Goal: Task Accomplishment & Management: Manage account settings

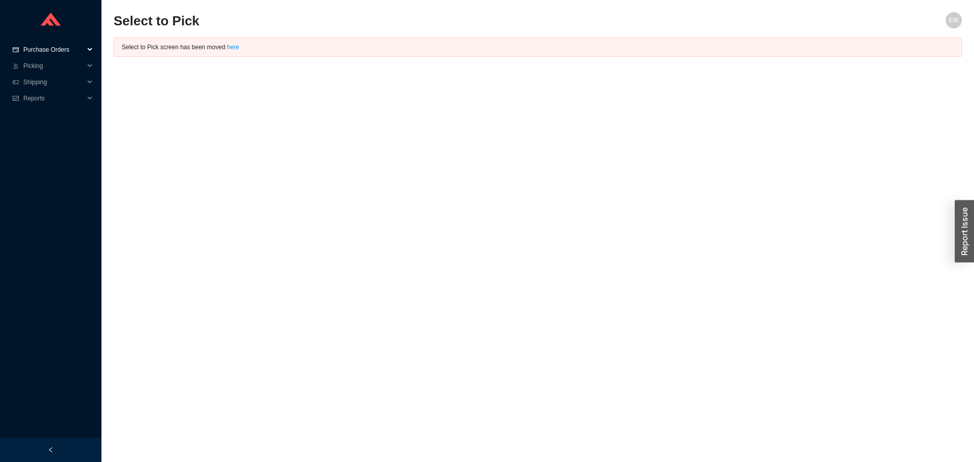
click at [55, 46] on span "Purchase Orders" at bounding box center [53, 50] width 61 height 16
click at [49, 81] on link "Followup" at bounding box center [36, 82] width 24 height 7
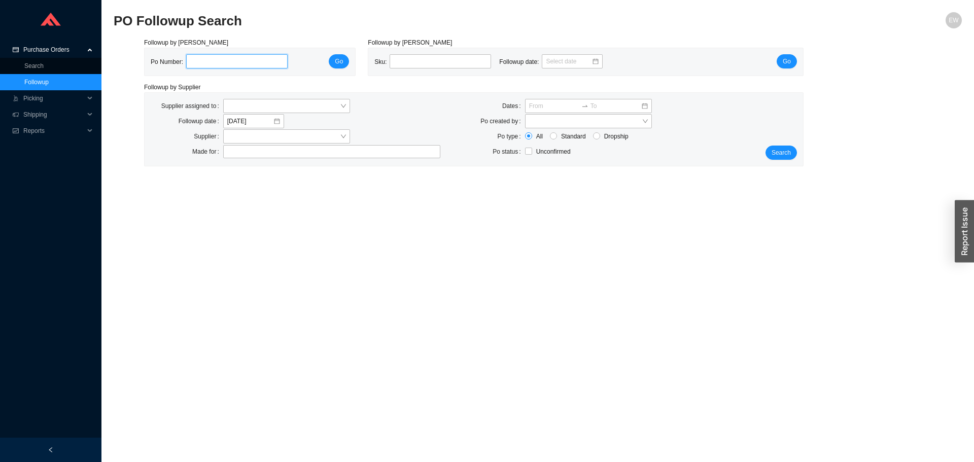
paste input "987086"
type input "987086"
click at [337, 68] on button "Go" at bounding box center [339, 61] width 20 height 14
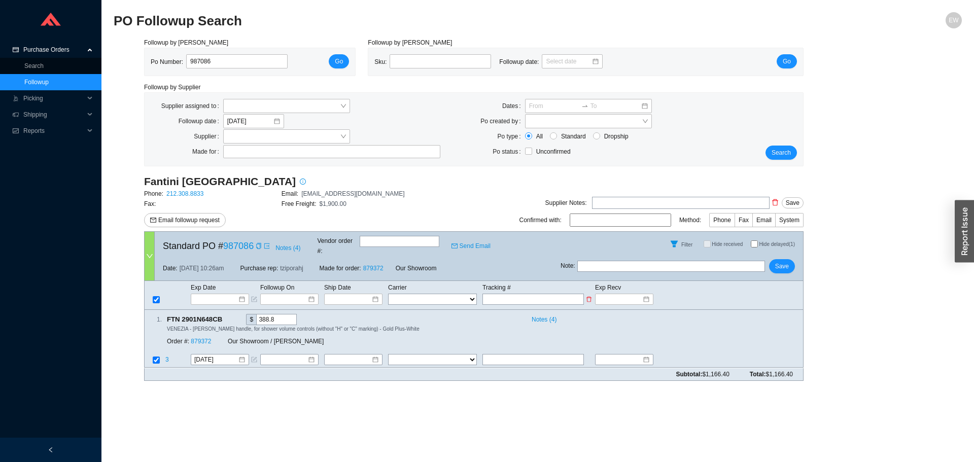
paste input "1ZW623366776430691"
type input "1ZW623366776430691"
click at [458, 294] on select "FedEx UPS ---------------- 2 Day Transportation INC A&B Freight A. Duie Pyle AA…" at bounding box center [432, 299] width 89 height 11
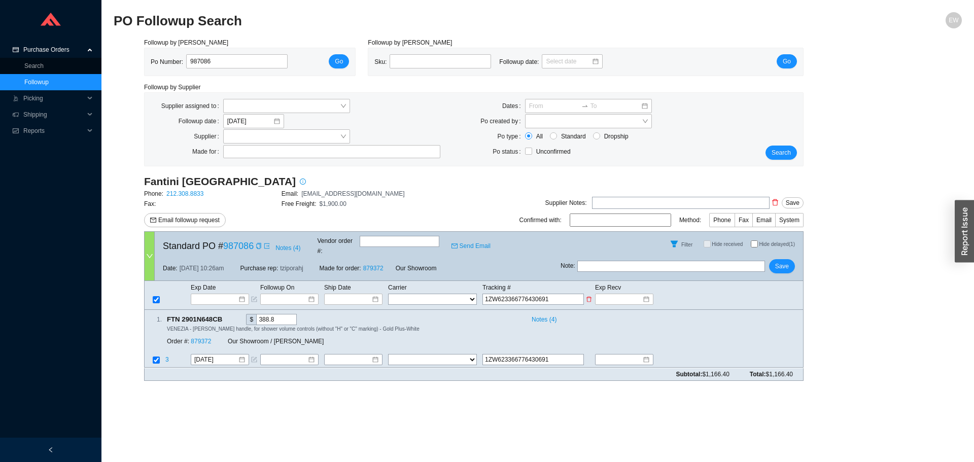
select select "2"
click at [388, 294] on select "FedEx UPS ---------------- 2 Day Transportation INC A&B Freight A. Duie Pyle AA…" at bounding box center [432, 299] width 89 height 11
select select "2"
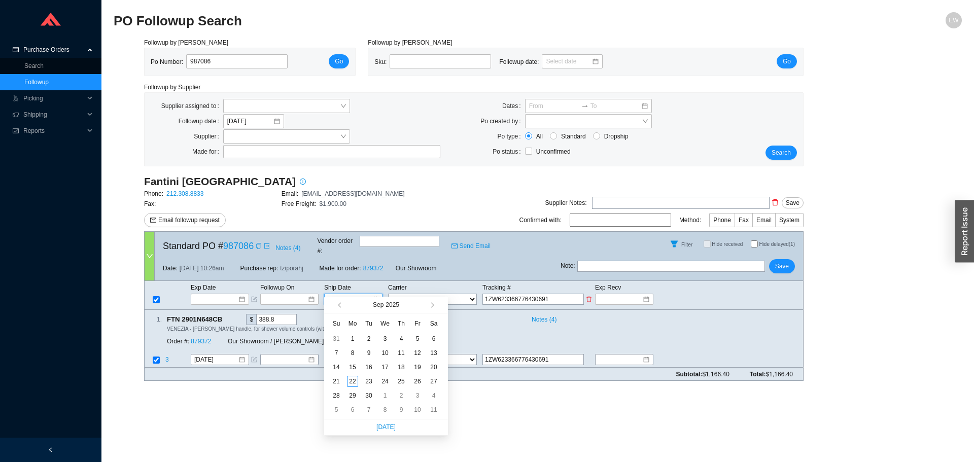
click at [369, 294] on input at bounding box center [349, 299] width 43 height 10
type input "[DATE]"
click at [412, 370] on div "19" at bounding box center [417, 367] width 11 height 11
type input "9/19/2025"
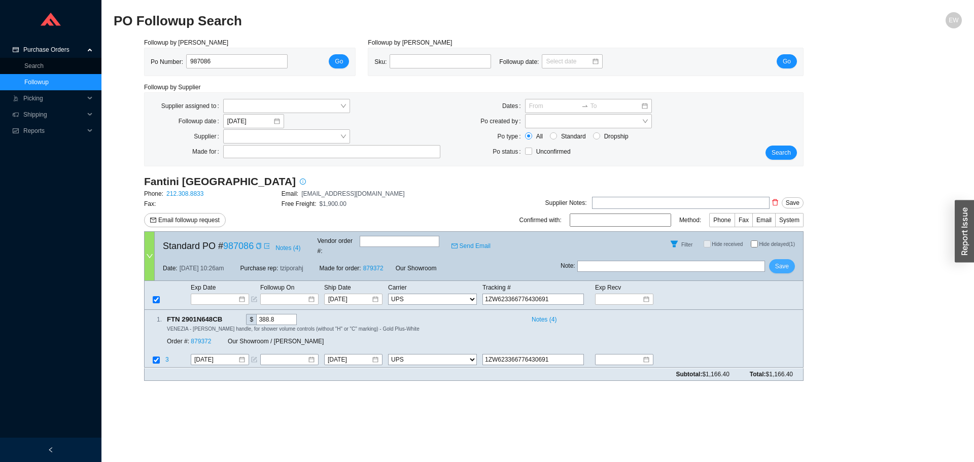
click at [784, 261] on span "Save" at bounding box center [782, 266] width 14 height 10
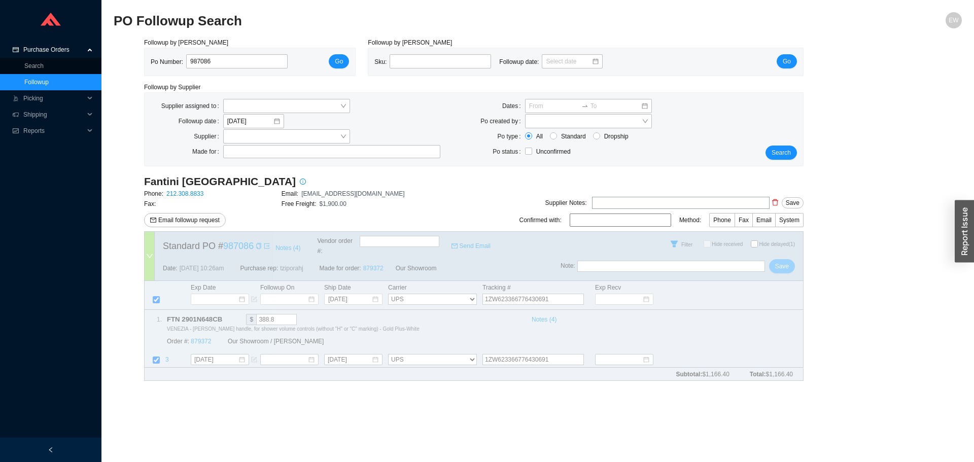
select select "2"
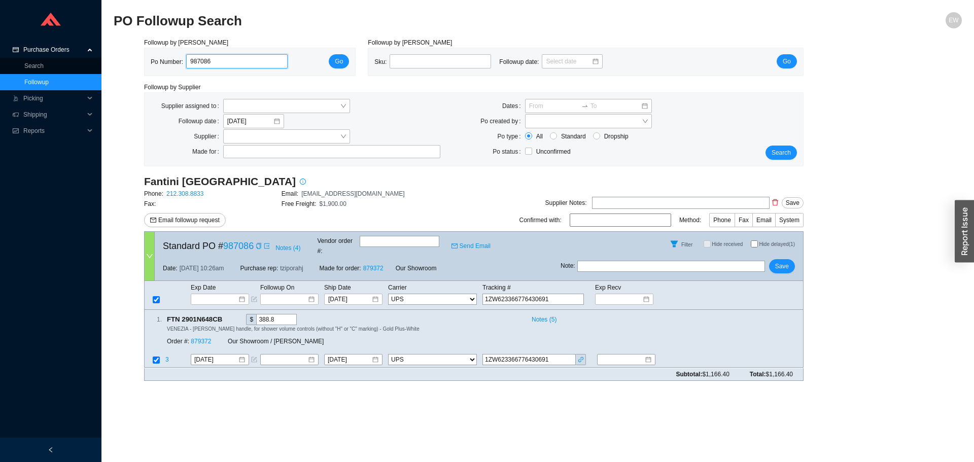
drag, startPoint x: 218, startPoint y: 62, endPoint x: 153, endPoint y: 72, distance: 65.6
click at [153, 72] on div "Po Number: 987086 Go" at bounding box center [250, 61] width 210 height 27
paste input "988800"
type input "988800"
click button "Go" at bounding box center [339, 61] width 20 height 14
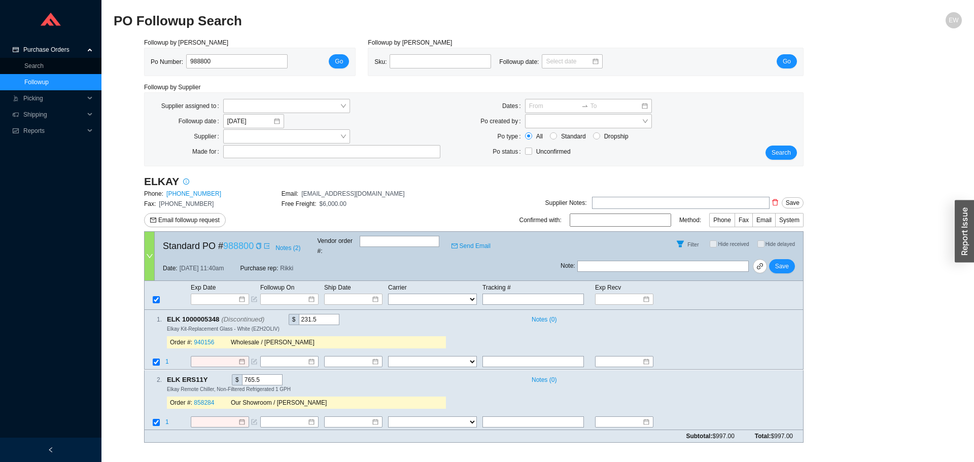
click at [245, 243] on link "988800" at bounding box center [238, 246] width 30 height 10
drag, startPoint x: 220, startPoint y: 69, endPoint x: 175, endPoint y: 68, distance: 45.1
click at [170, 68] on div "Po Number: 988800" at bounding box center [223, 61] width 145 height 15
click at [219, 53] on div "Po Number: 988800 Go" at bounding box center [250, 61] width 210 height 27
drag, startPoint x: 219, startPoint y: 58, endPoint x: 193, endPoint y: 62, distance: 26.8
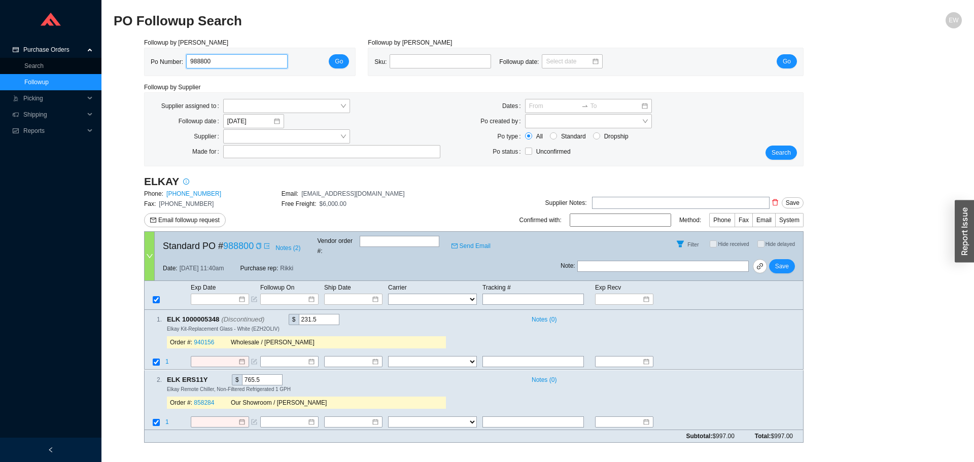
click at [193, 62] on input "988800" at bounding box center [236, 61] width 101 height 14
type input "9"
paste input "984239"
type input "984239"
click button "Go" at bounding box center [339, 61] width 20 height 14
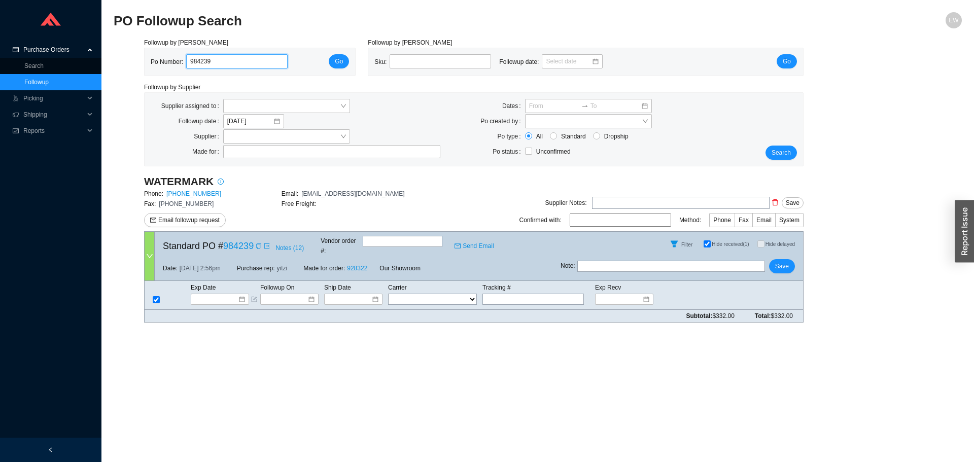
drag, startPoint x: 258, startPoint y: 64, endPoint x: 143, endPoint y: 67, distance: 115.2
click at [143, 68] on div "Followup by PO Po Number: 984239 Go" at bounding box center [250, 57] width 224 height 39
paste input "987858"
type input "987858"
click button "Go" at bounding box center [339, 61] width 20 height 14
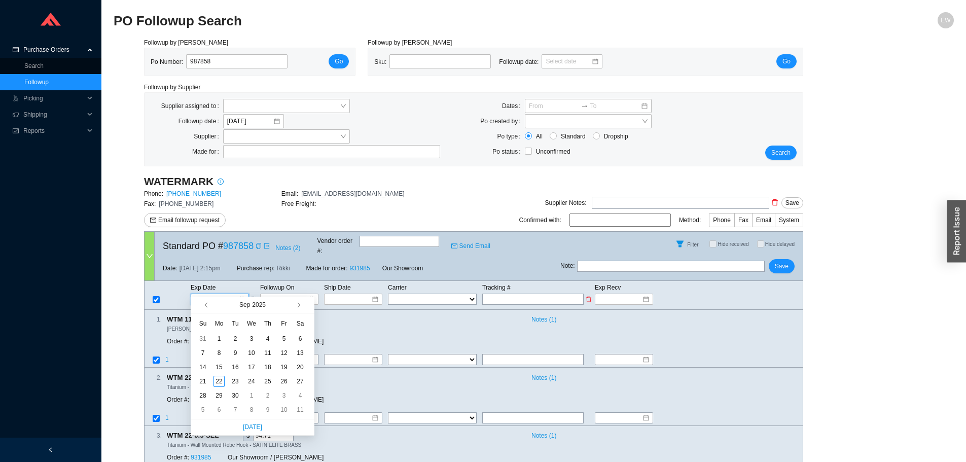
click at [236, 294] on input at bounding box center [216, 299] width 43 height 10
click at [300, 303] on button "button" at bounding box center [298, 305] width 10 height 16
type input "11/21/2025"
click at [282, 383] on div "21" at bounding box center [283, 381] width 11 height 11
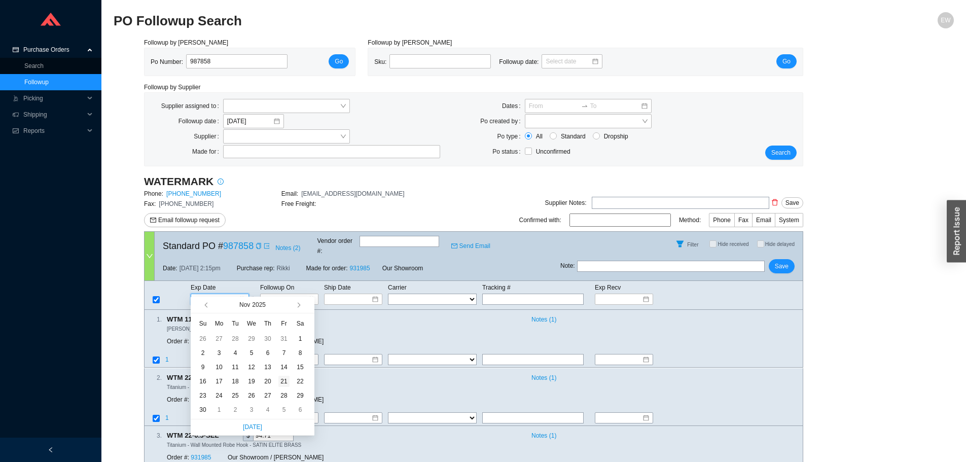
type input "11/21/2025"
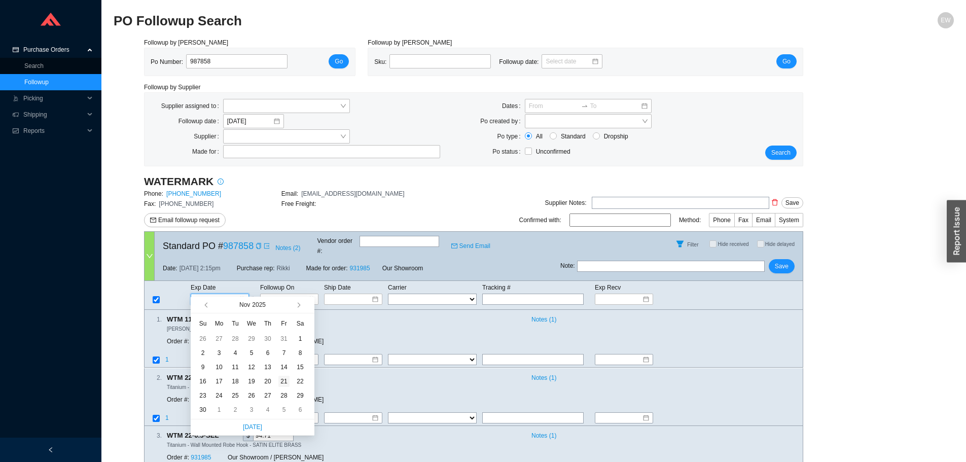
type input "11/21/2025"
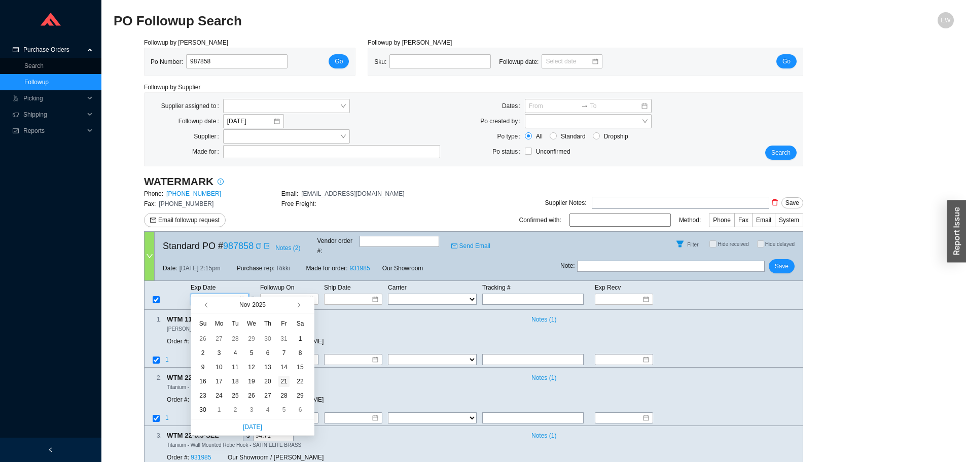
type input "11/21/2025"
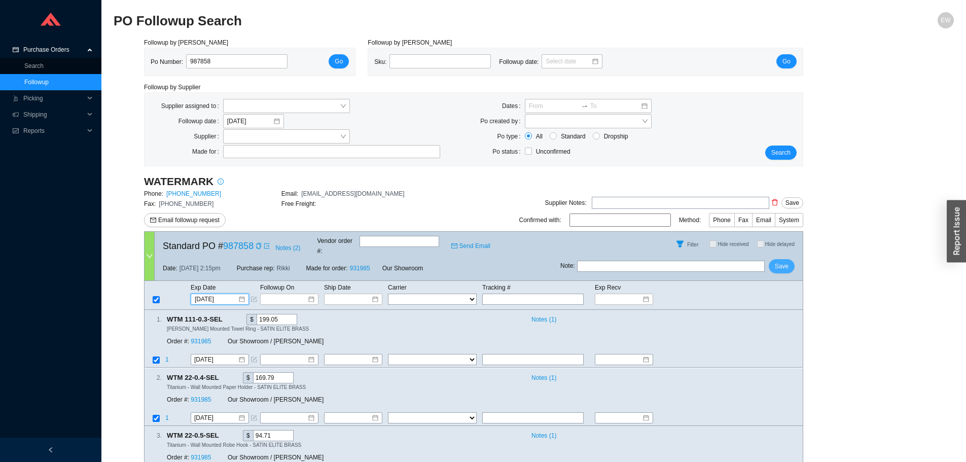
click at [780, 261] on span "Save" at bounding box center [782, 266] width 14 height 10
drag, startPoint x: 231, startPoint y: 58, endPoint x: 143, endPoint y: 56, distance: 88.3
click at [147, 61] on div "Po Number: 987858 Go" at bounding box center [250, 61] width 210 height 27
paste input "987903"
type input "987903"
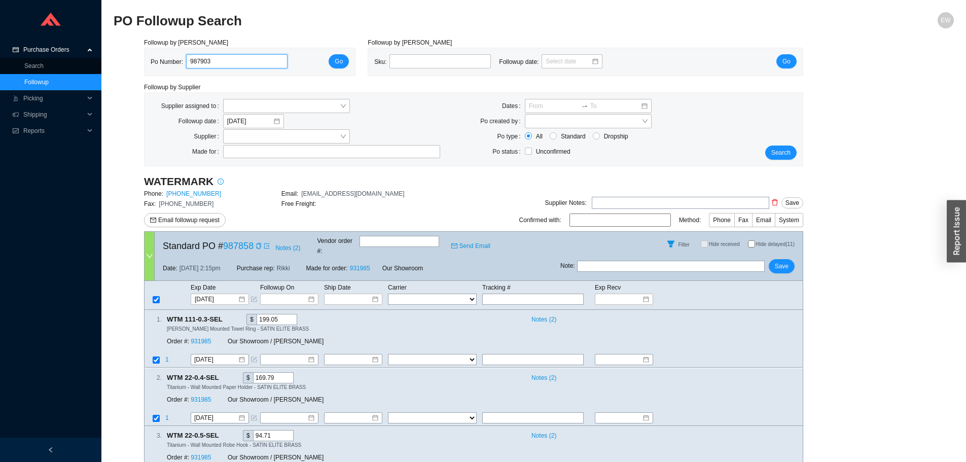
click button "Go" at bounding box center [339, 61] width 20 height 14
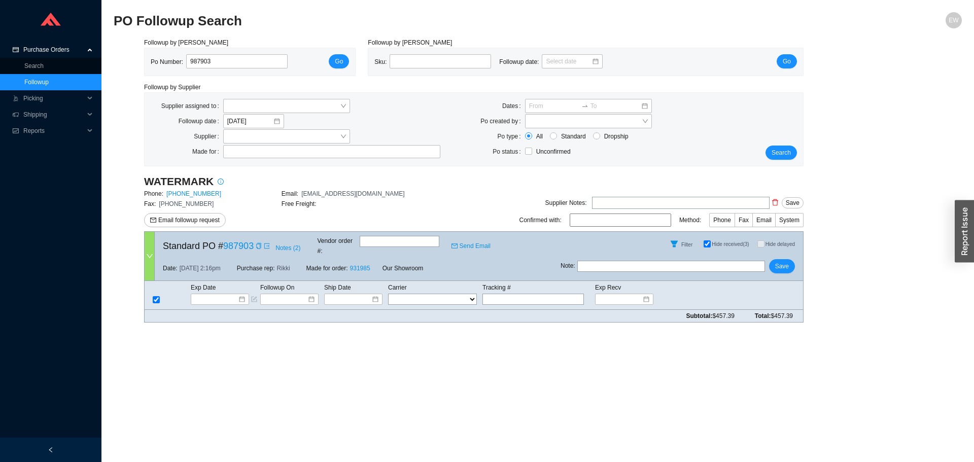
click at [49, 79] on link "Followup" at bounding box center [36, 82] width 24 height 7
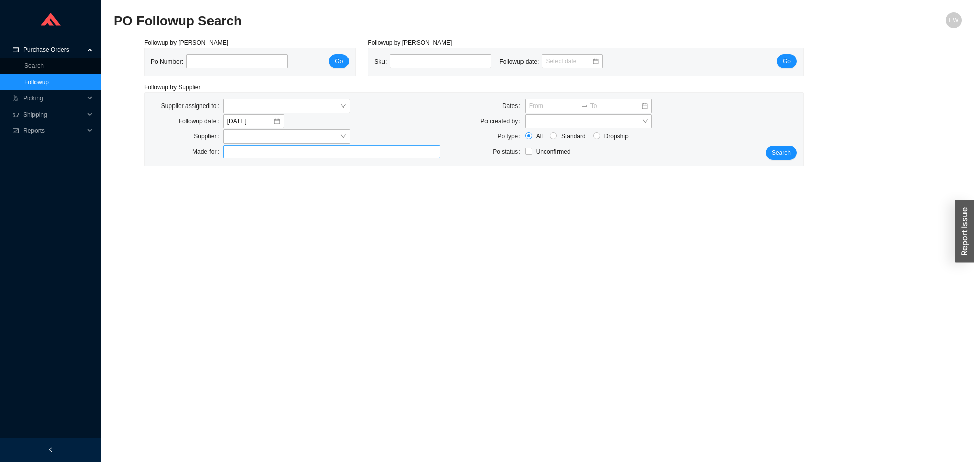
click at [230, 150] on div at bounding box center [331, 151] width 217 height 13
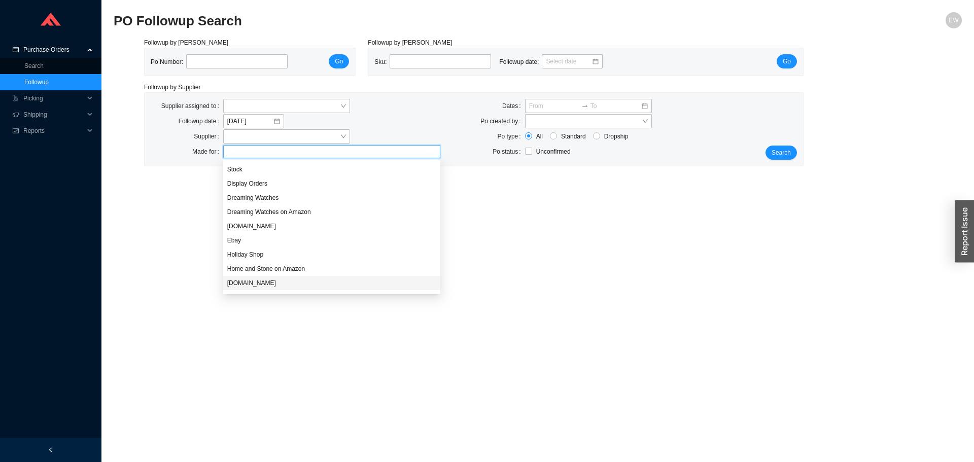
click at [270, 285] on div "HomeAndStone.Com" at bounding box center [331, 282] width 209 height 9
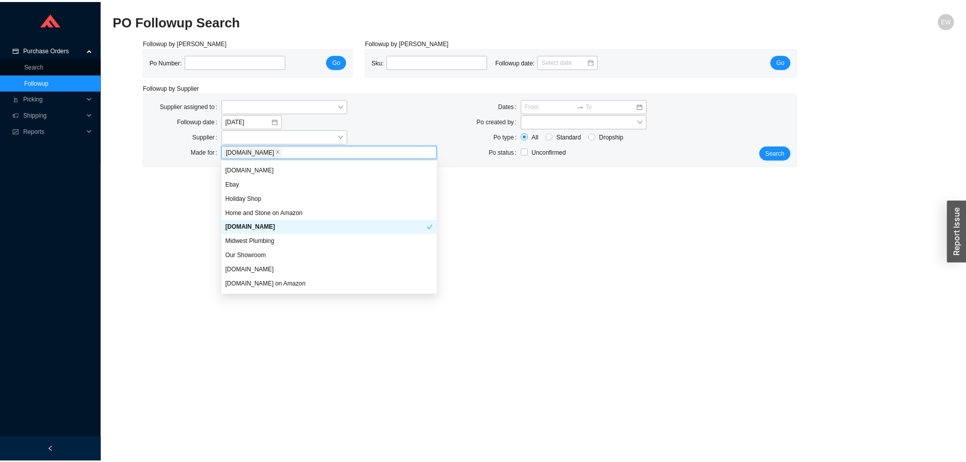
scroll to position [97, 0]
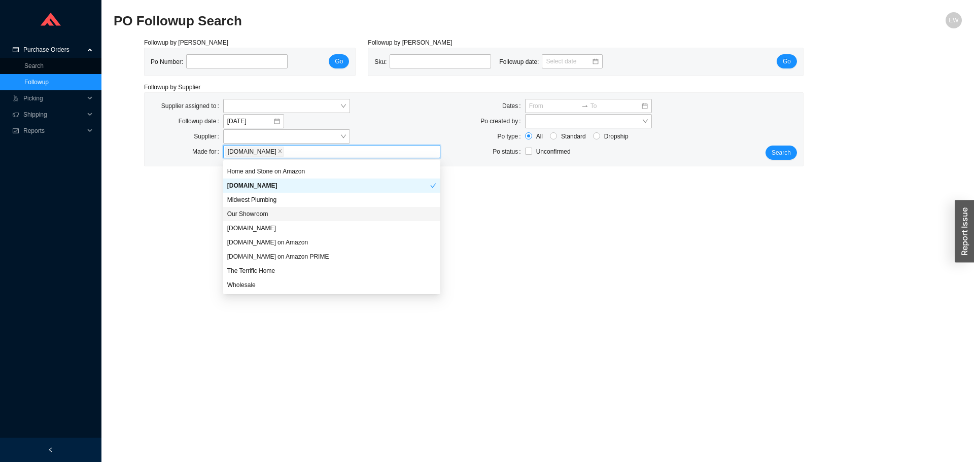
click at [265, 215] on div "Our Showroom" at bounding box center [331, 213] width 209 height 9
click at [265, 286] on div "Wholesale" at bounding box center [331, 284] width 209 height 9
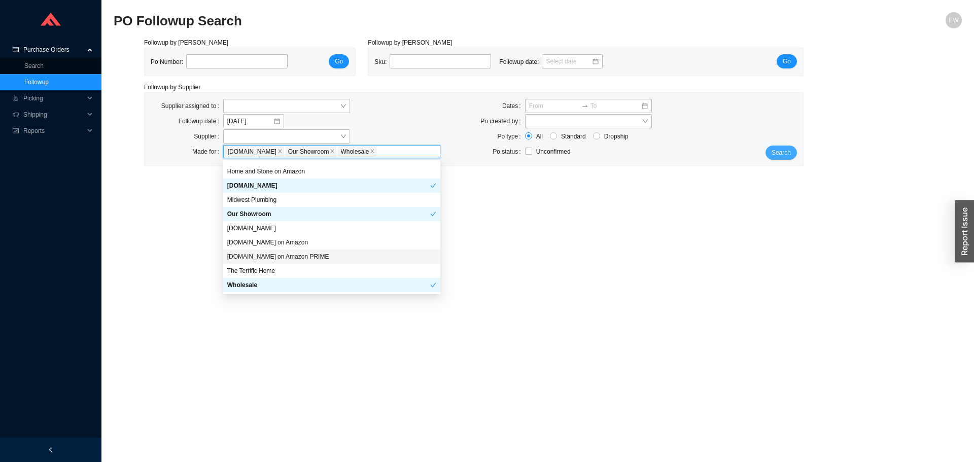
click at [775, 153] on span "Search" at bounding box center [780, 153] width 19 height 10
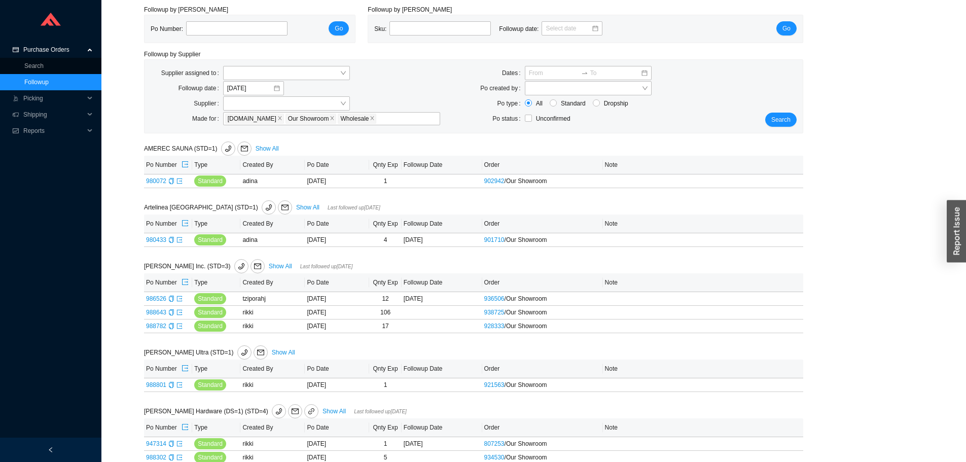
scroll to position [51, 0]
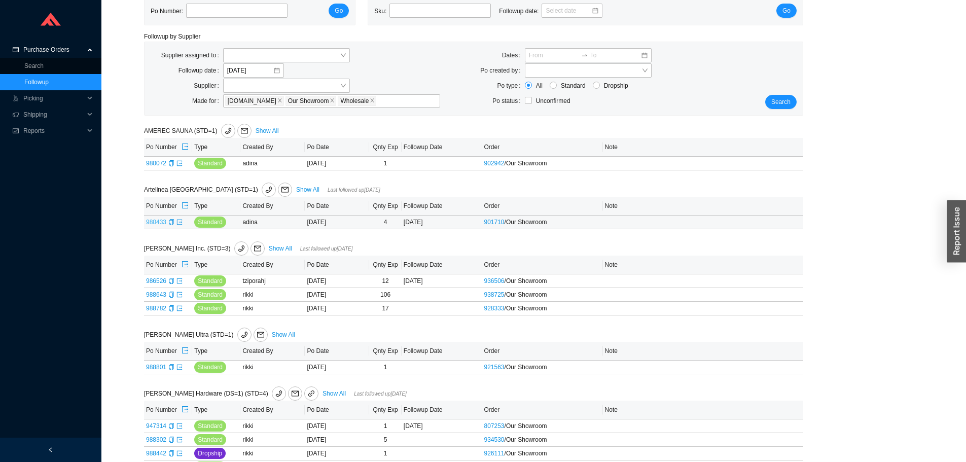
click at [153, 223] on link "980433" at bounding box center [156, 222] width 20 height 7
type input "980433"
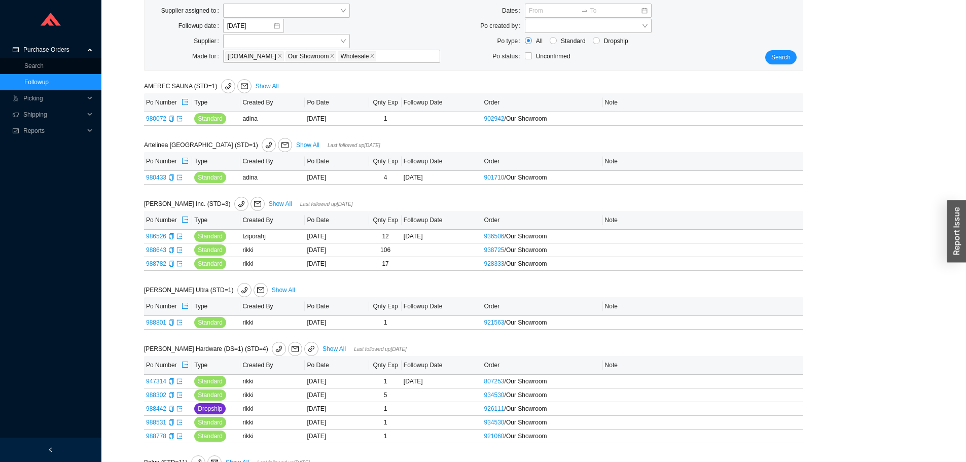
scroll to position [152, 0]
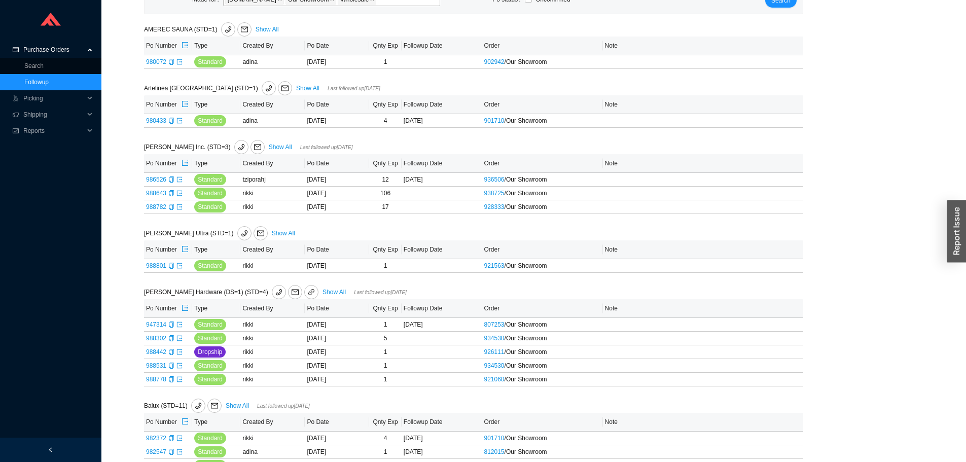
click at [257, 150] on div "Ashley Norton Inc. (STD=3) Show All Last followed up 09/03/2025" at bounding box center [336, 147] width 384 height 14
click at [269, 147] on link "Show All" at bounding box center [280, 147] width 23 height 7
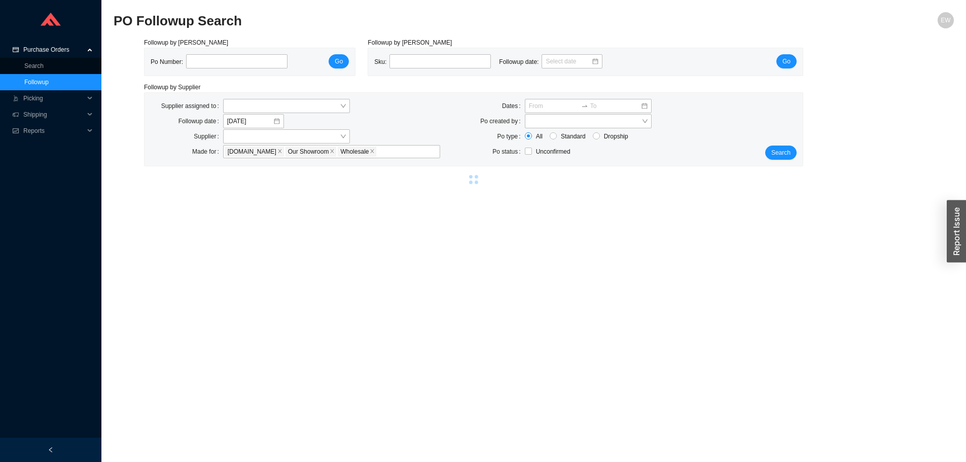
select select "2"
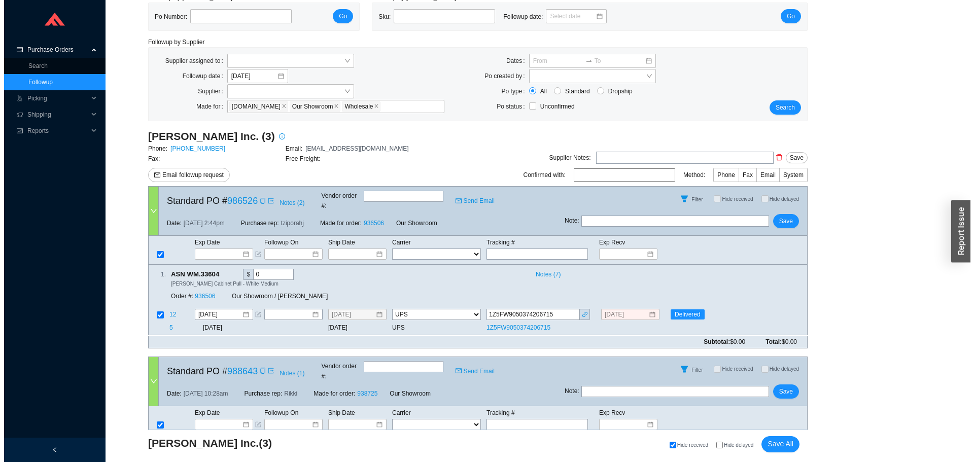
scroll to position [25, 0]
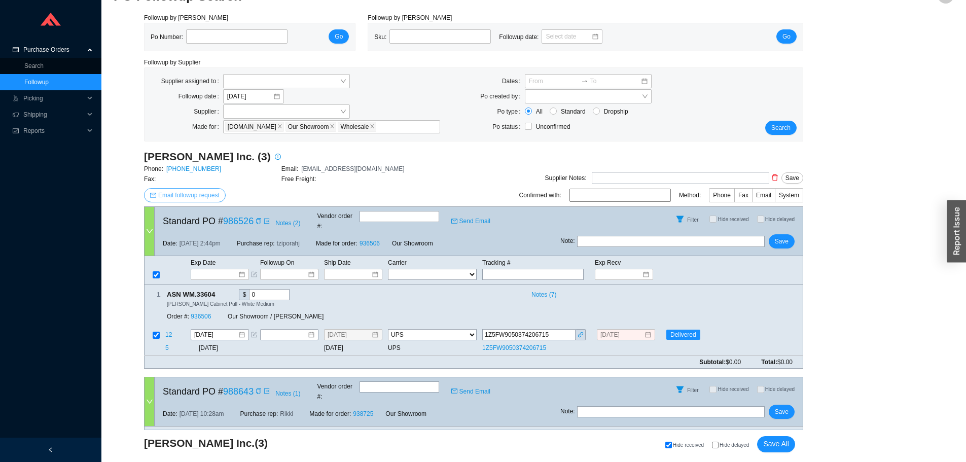
click at [203, 194] on span "Email followup request" at bounding box center [188, 195] width 61 height 10
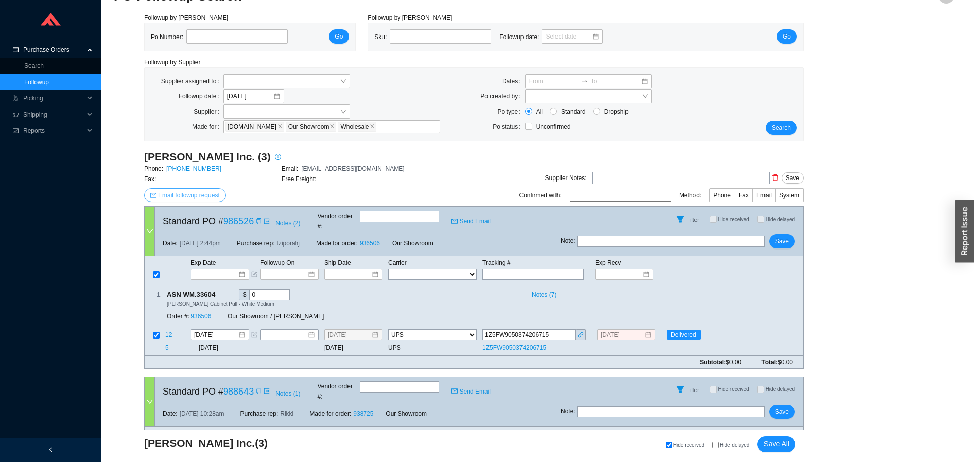
scroll to position [0, 0]
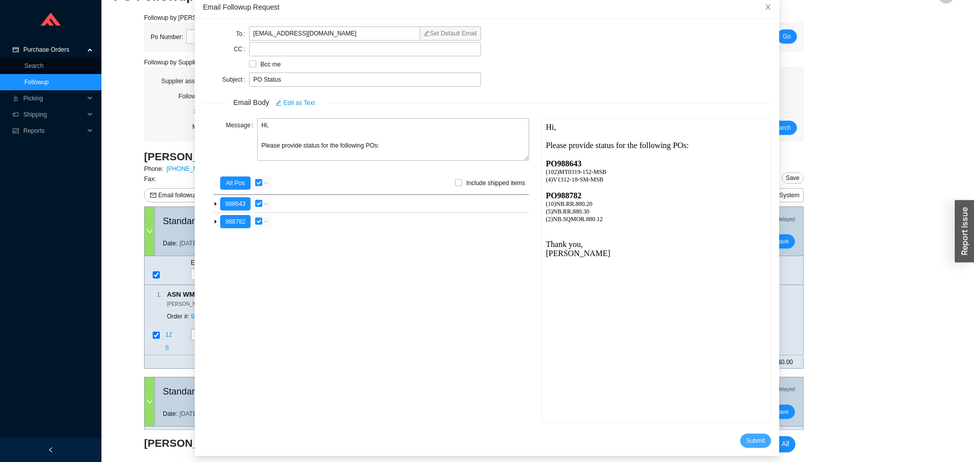
click at [746, 439] on span "Submit" at bounding box center [755, 441] width 19 height 10
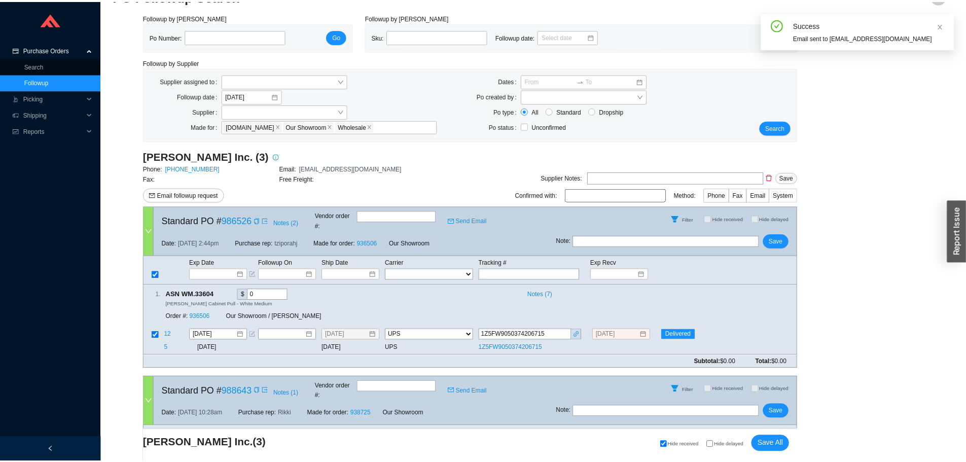
scroll to position [10, 0]
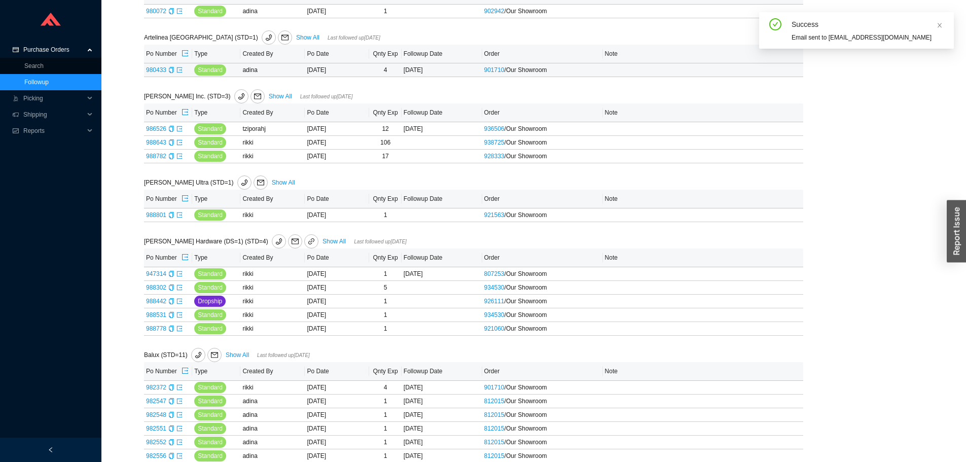
scroll to position [254, 0]
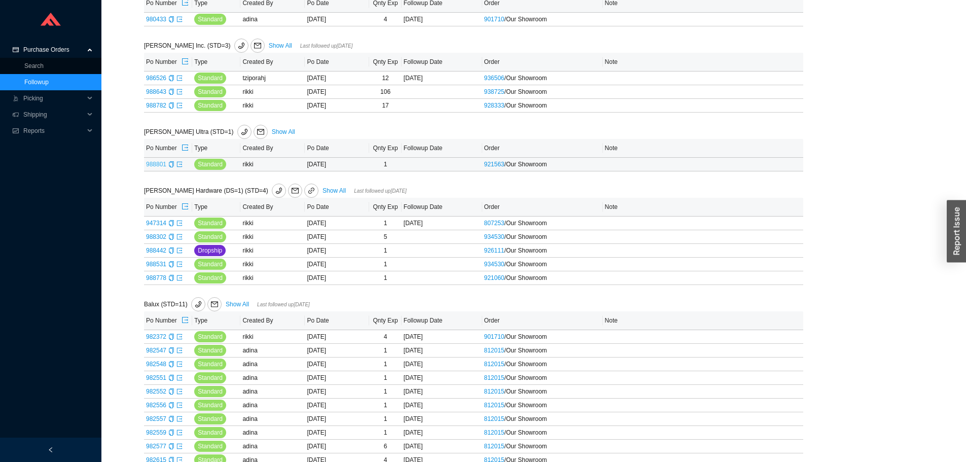
click at [158, 164] on link "988801" at bounding box center [156, 164] width 20 height 7
type input "988801"
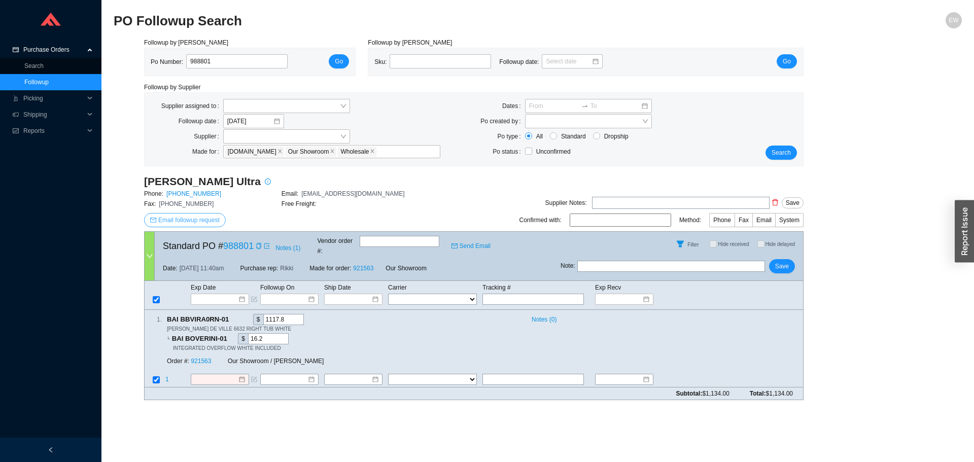
click at [189, 218] on span "Email followup request" at bounding box center [188, 220] width 61 height 10
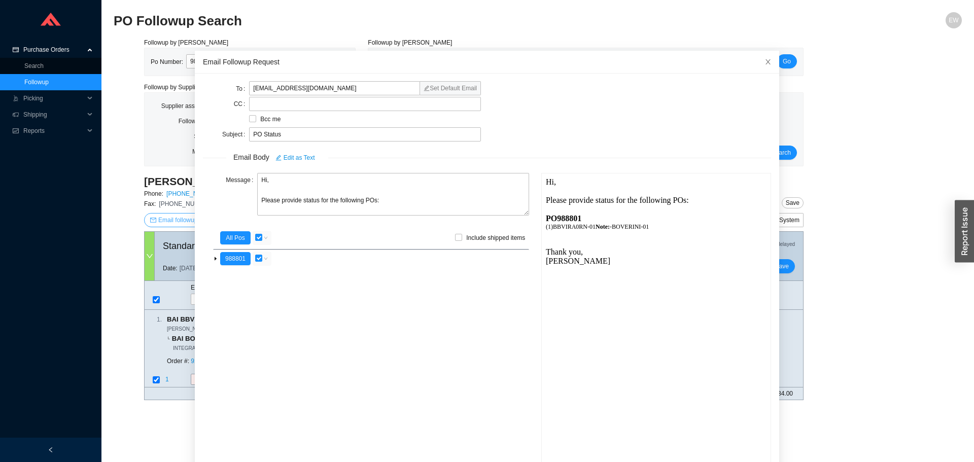
scroll to position [28, 0]
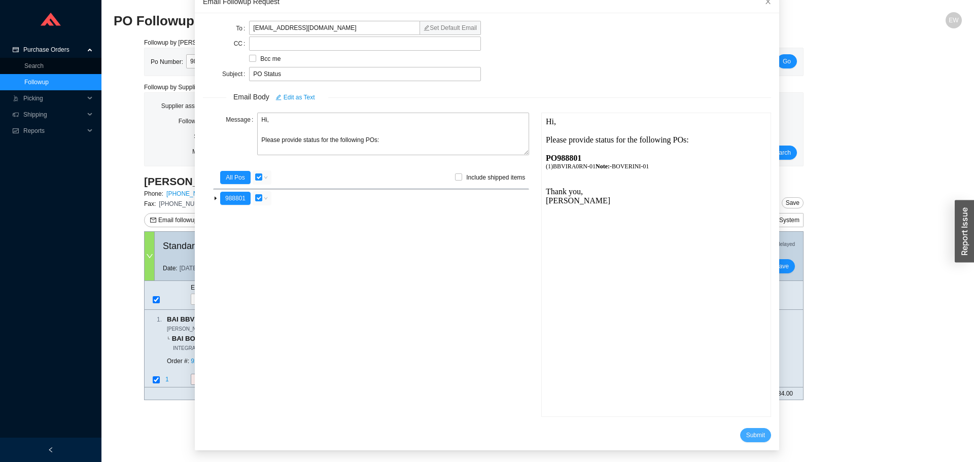
drag, startPoint x: 744, startPoint y: 428, endPoint x: 744, endPoint y: 439, distance: 11.7
click at [744, 439] on button "Submit" at bounding box center [755, 435] width 31 height 14
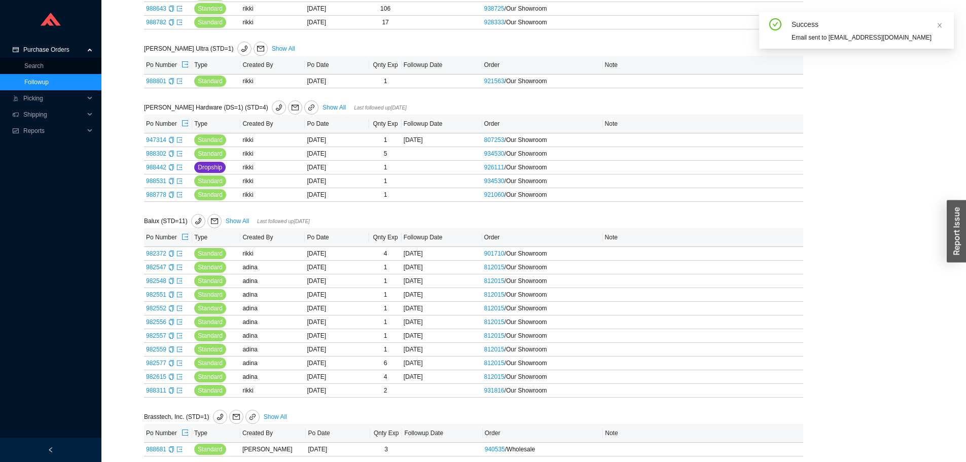
scroll to position [355, 0]
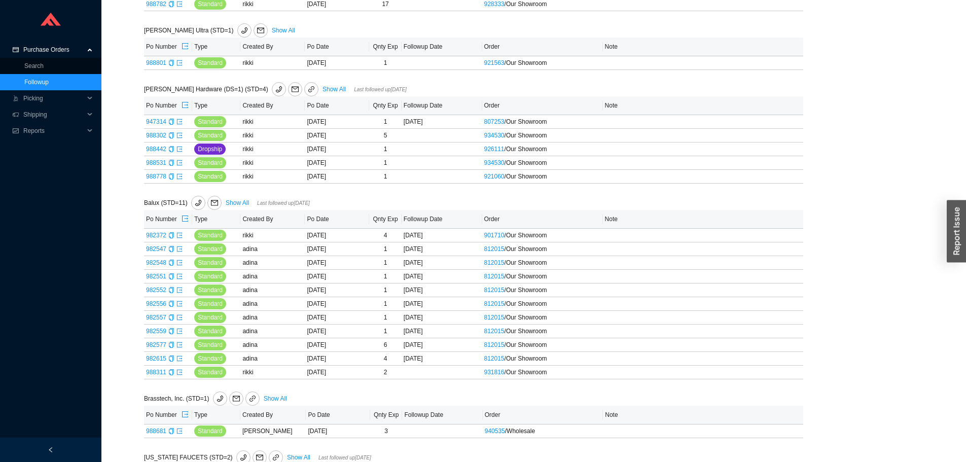
drag, startPoint x: 308, startPoint y: 89, endPoint x: 301, endPoint y: 89, distance: 7.6
click at [323, 89] on link "Show All" at bounding box center [334, 89] width 23 height 7
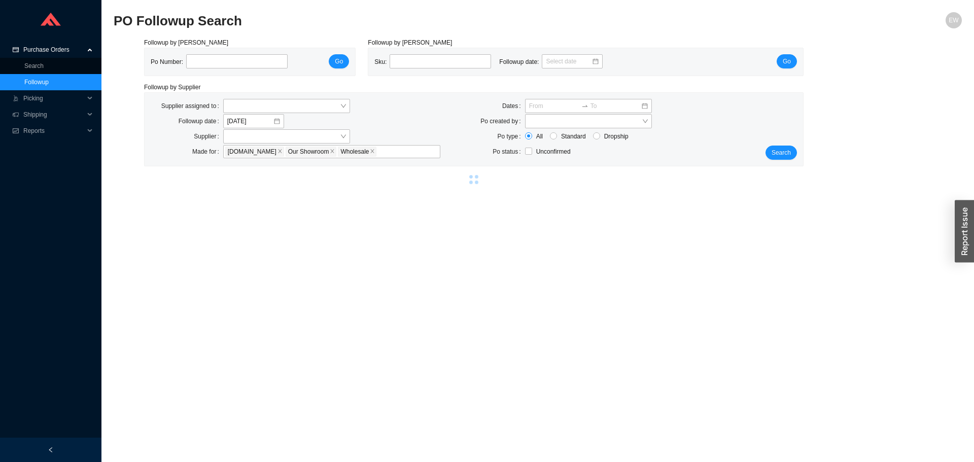
select select "2"
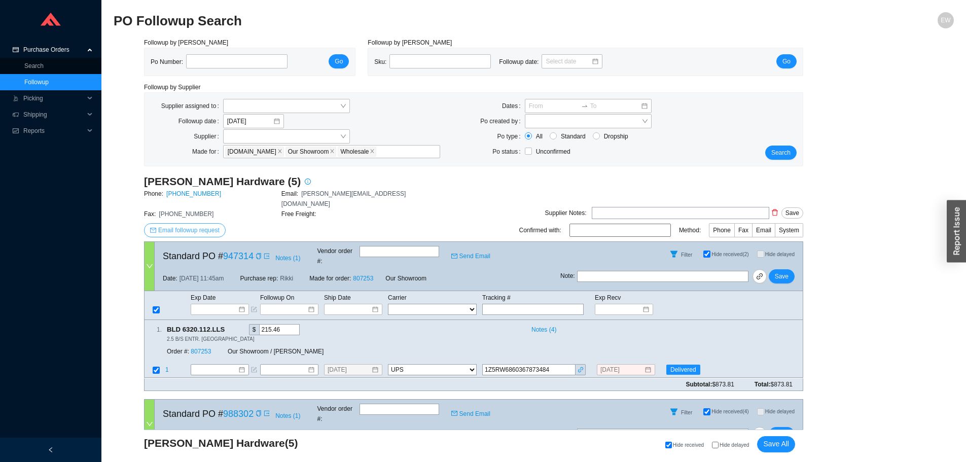
click at [207, 223] on button "Email followup request" at bounding box center [185, 230] width 82 height 14
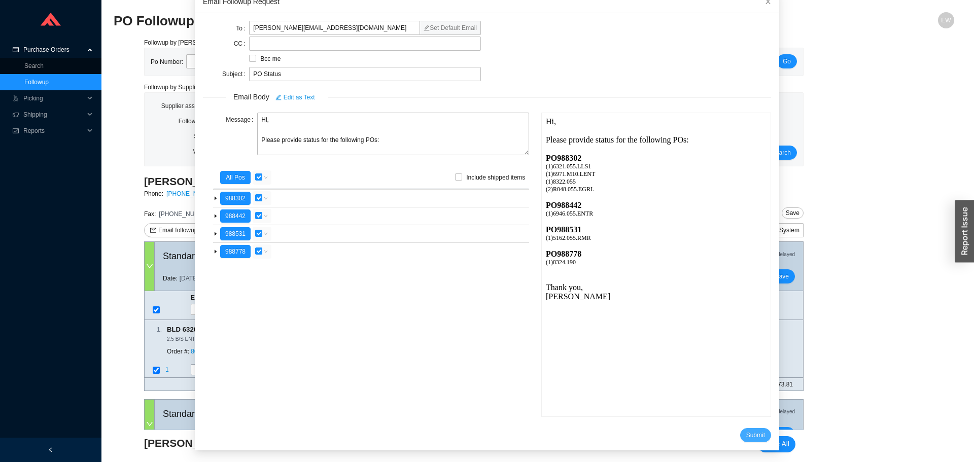
click at [746, 439] on span "Submit" at bounding box center [755, 435] width 19 height 10
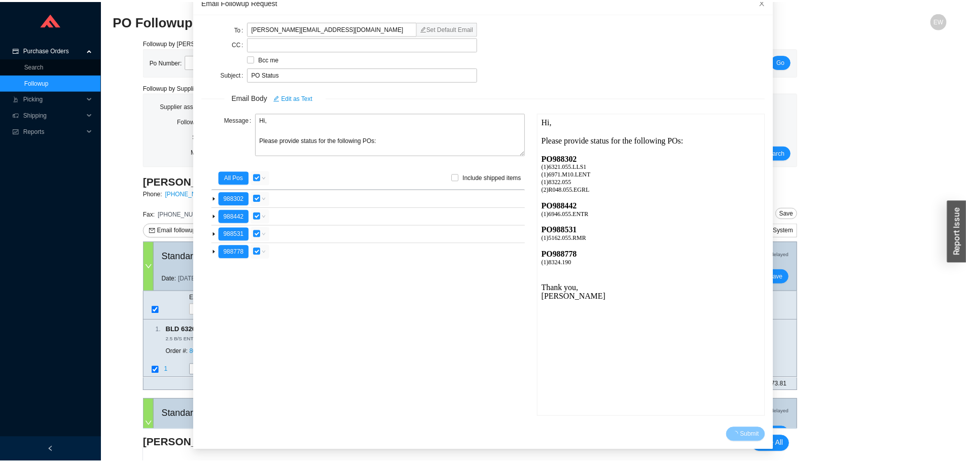
scroll to position [10, 0]
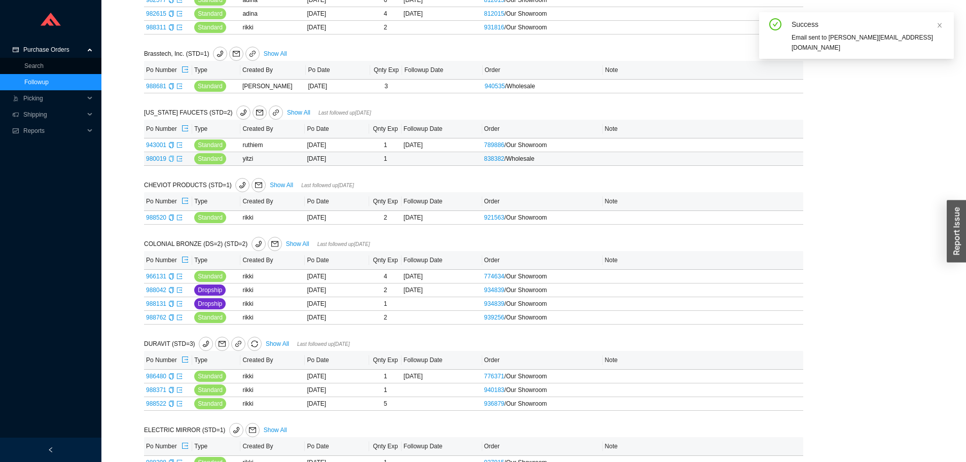
scroll to position [710, 0]
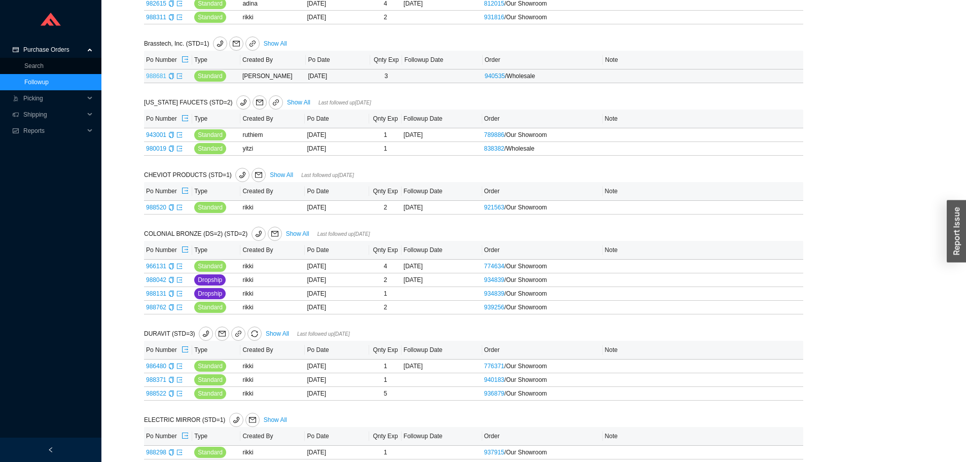
click at [154, 74] on link "988681" at bounding box center [156, 76] width 20 height 7
type input "988681"
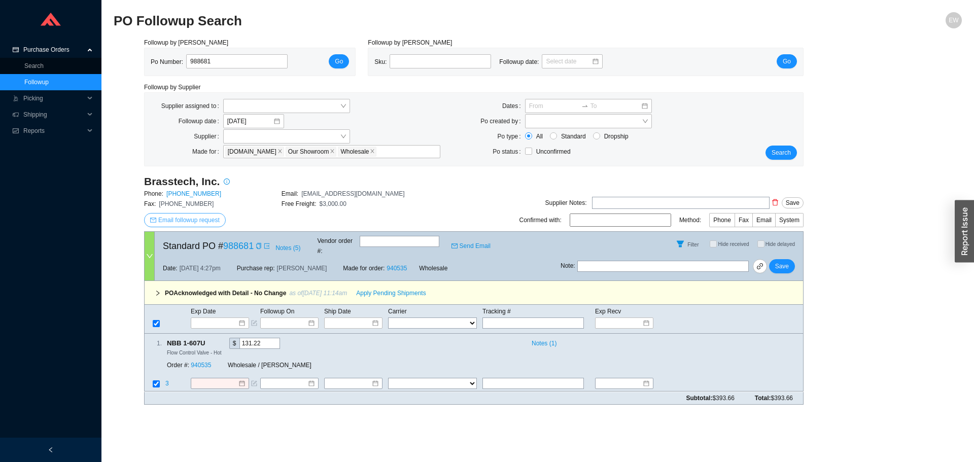
click at [193, 214] on button "Email followup request" at bounding box center [185, 220] width 82 height 14
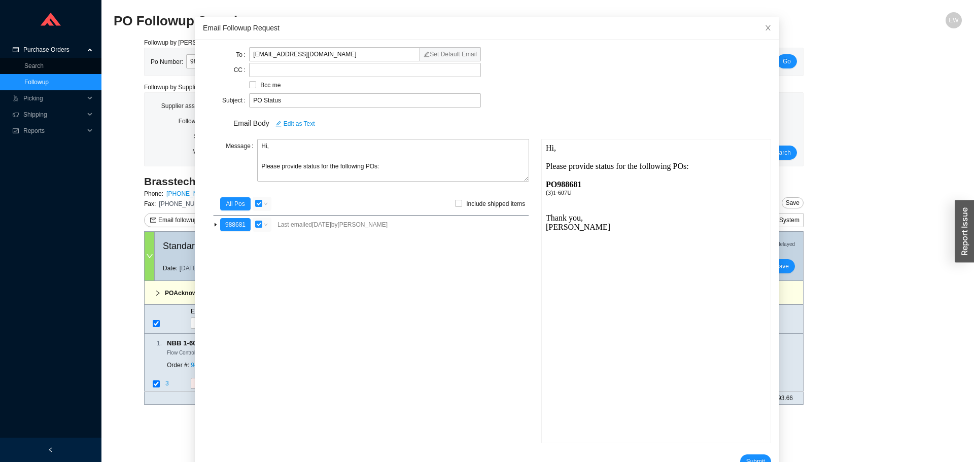
scroll to position [60, 0]
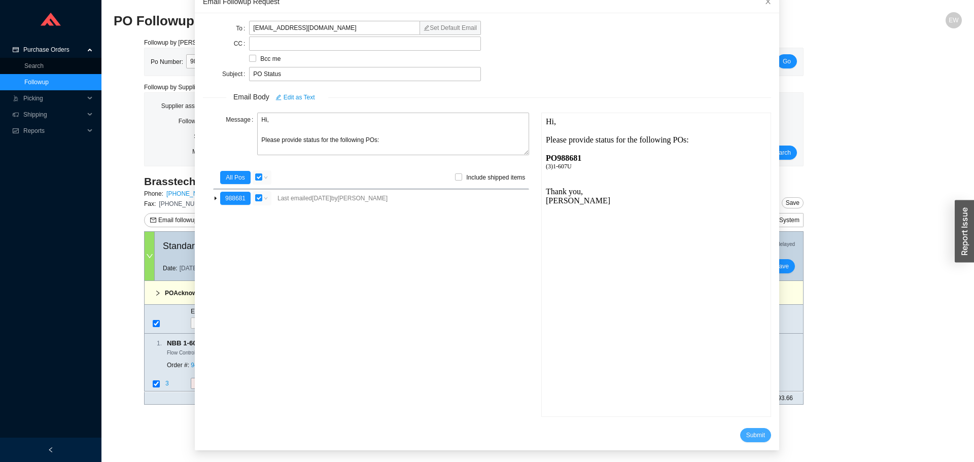
drag, startPoint x: 731, startPoint y: 432, endPoint x: 715, endPoint y: 418, distance: 20.5
click at [740, 432] on button "Submit" at bounding box center [755, 435] width 31 height 14
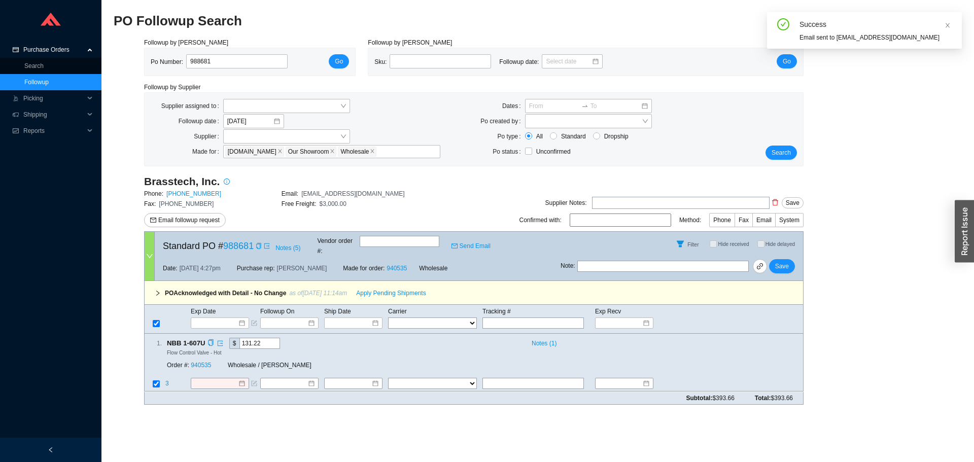
scroll to position [10, 0]
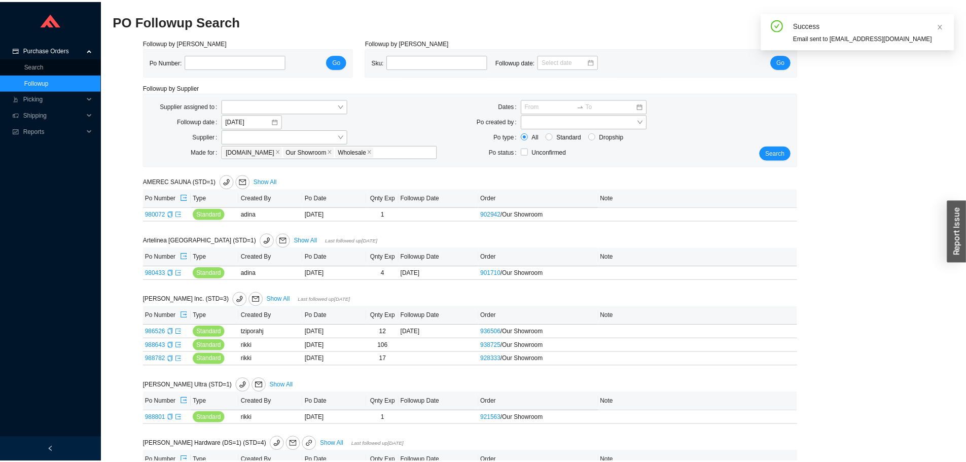
scroll to position [710, 0]
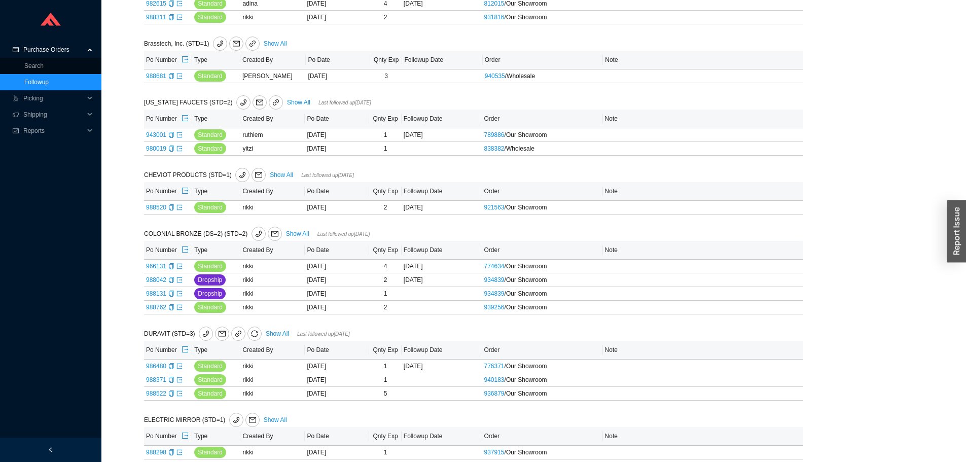
click at [298, 103] on link "Show All" at bounding box center [298, 102] width 23 height 7
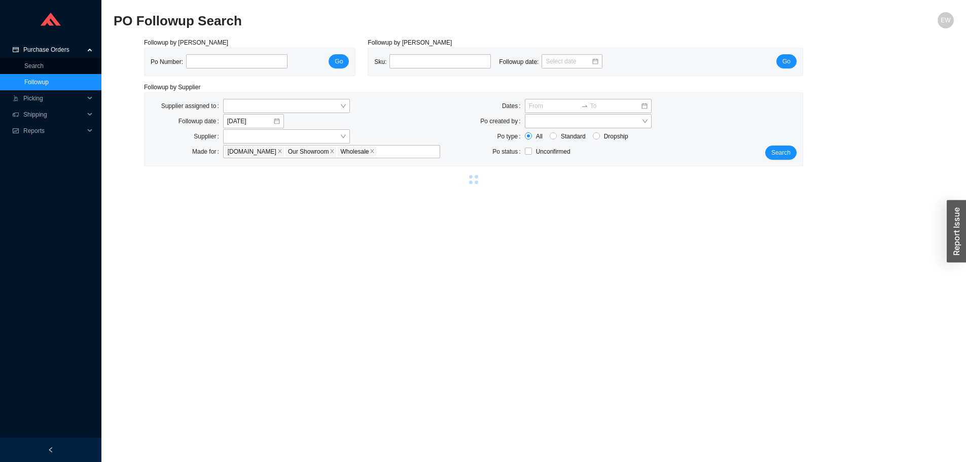
select select "2"
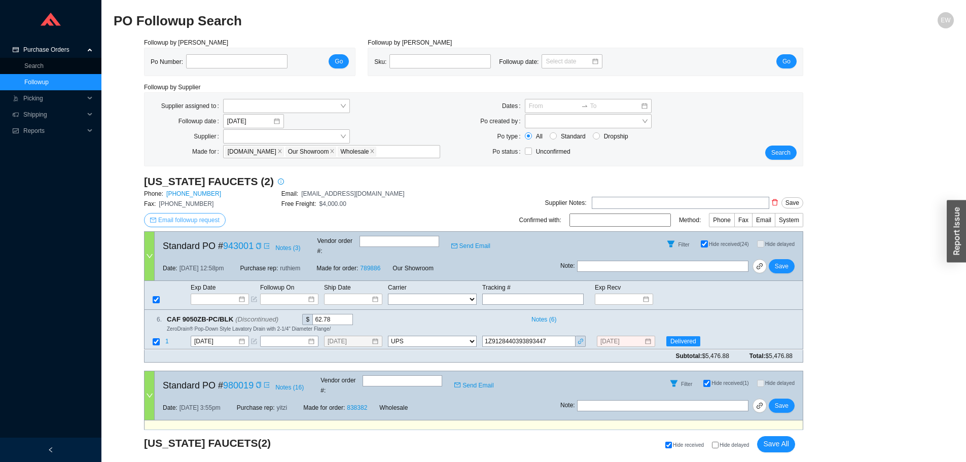
click at [193, 215] on div "CALIFORNIA FAUCETS (2) Phone: 800-822-8855 Email: customerservice@calfaucets.co…" at bounding box center [281, 202] width 275 height 57
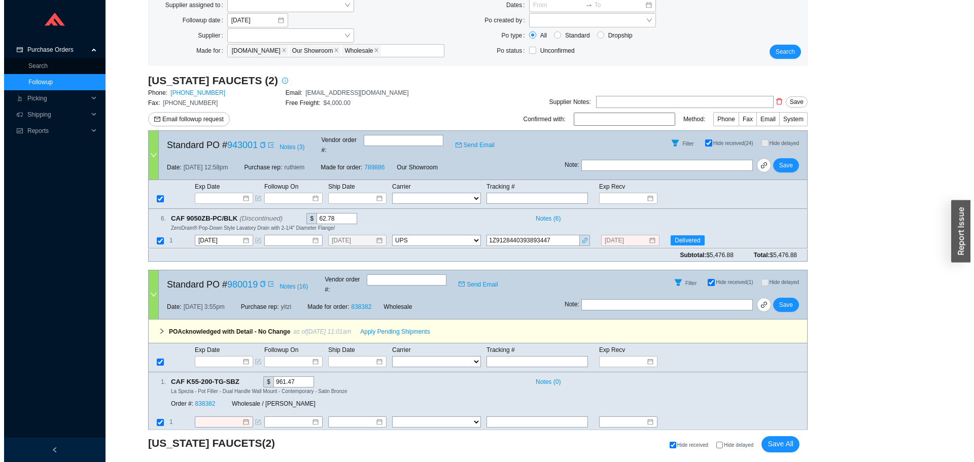
scroll to position [102, 0]
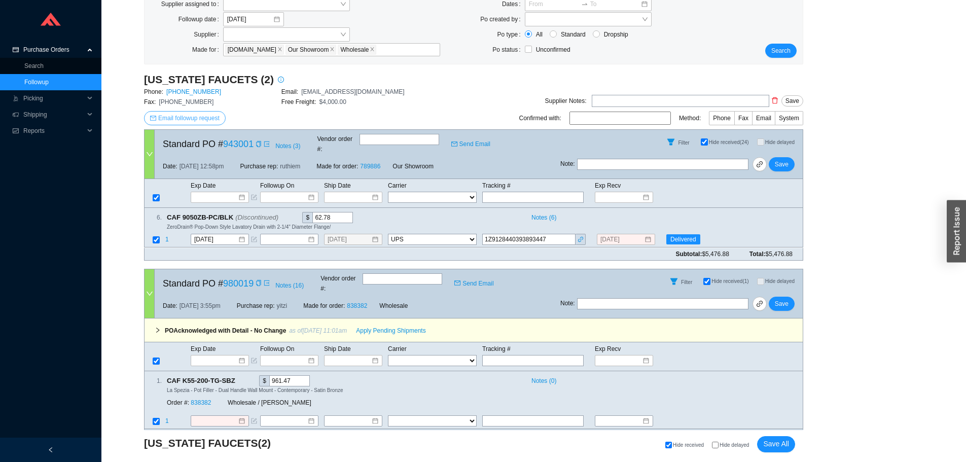
drag, startPoint x: 209, startPoint y: 112, endPoint x: 210, endPoint y: 117, distance: 5.2
click at [210, 117] on button "Email followup request" at bounding box center [185, 118] width 82 height 14
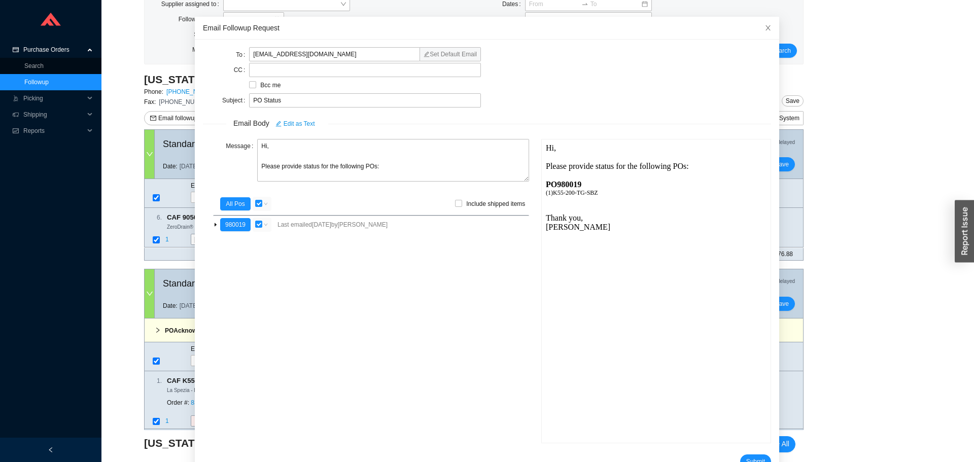
scroll to position [60, 0]
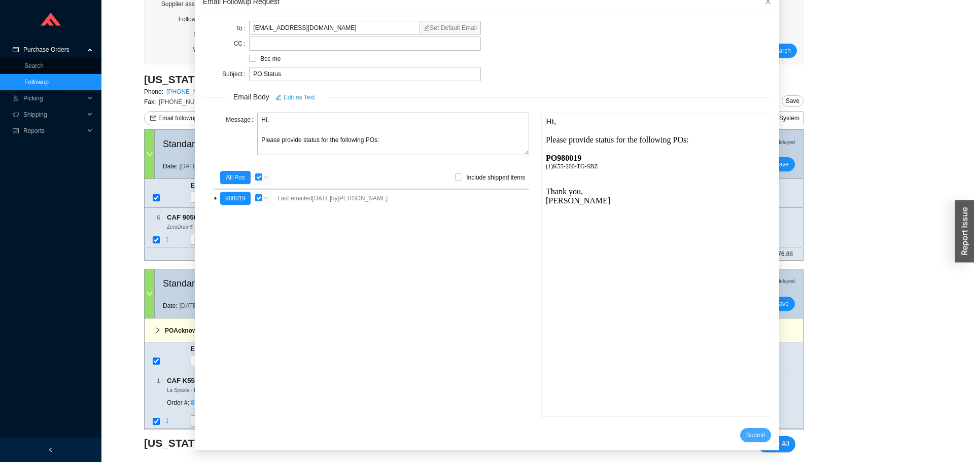
click at [746, 433] on span "Submit" at bounding box center [755, 435] width 19 height 10
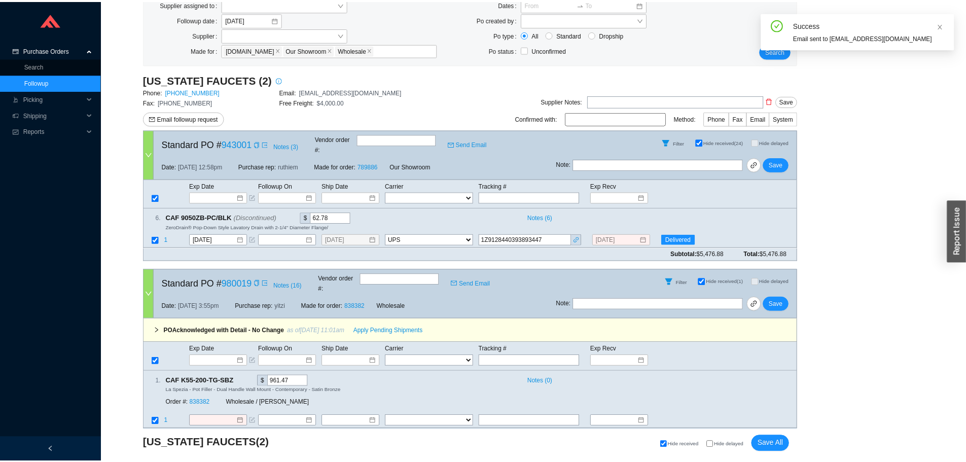
scroll to position [10, 0]
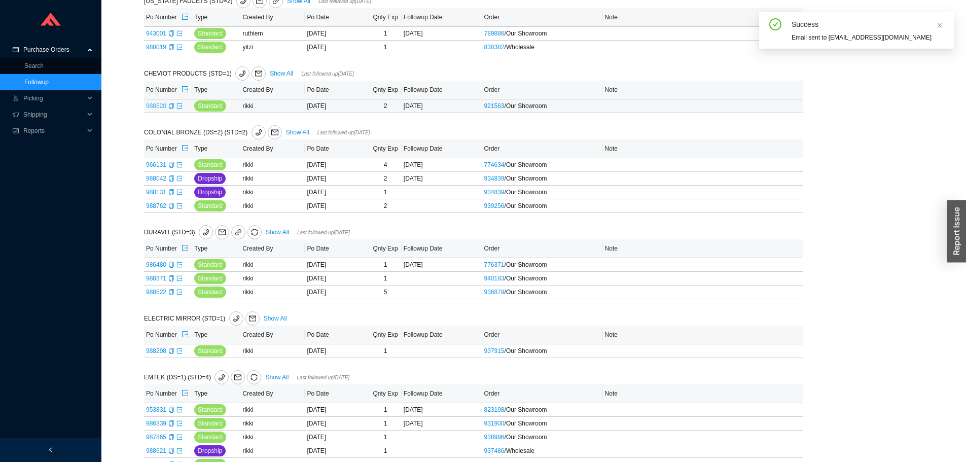
click at [156, 103] on link "988520" at bounding box center [156, 105] width 20 height 7
type input "988520"
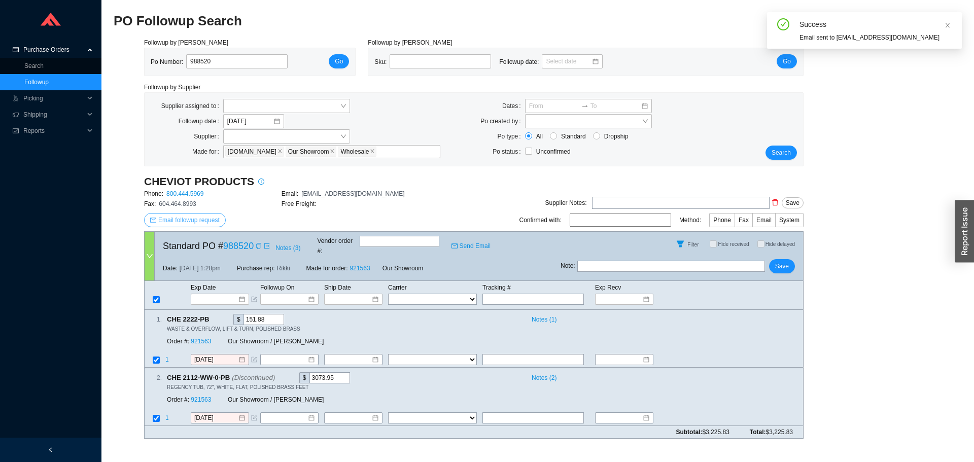
click at [208, 215] on button "Email followup request" at bounding box center [185, 220] width 82 height 14
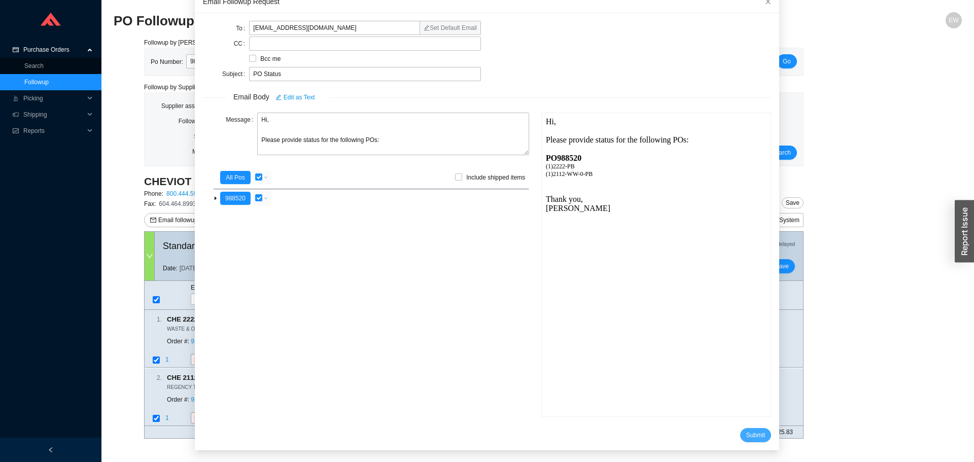
drag, startPoint x: 748, startPoint y: 432, endPoint x: 742, endPoint y: 435, distance: 6.4
click at [746, 433] on span "Submit" at bounding box center [755, 435] width 19 height 10
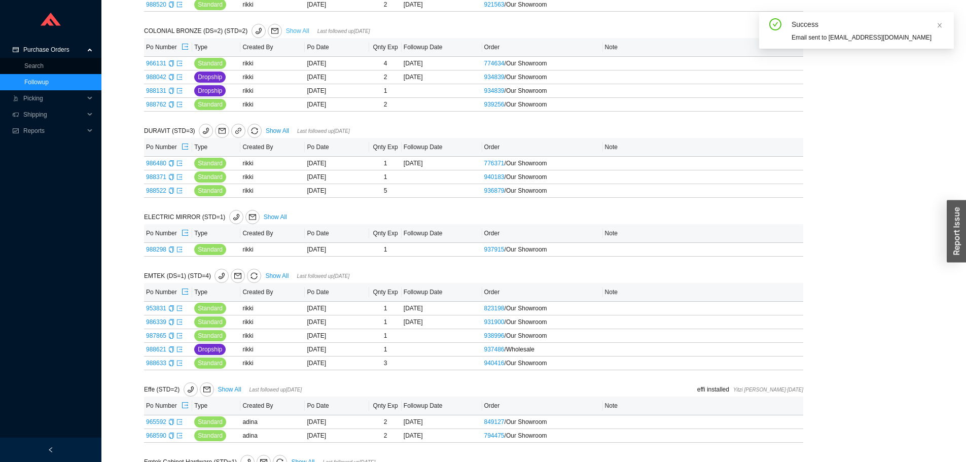
click at [291, 30] on link "Show All" at bounding box center [297, 30] width 23 height 7
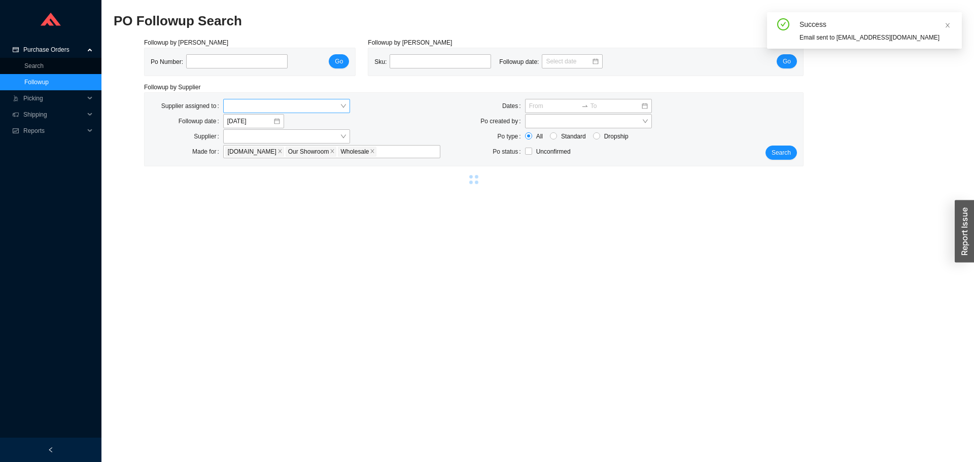
select select "1"
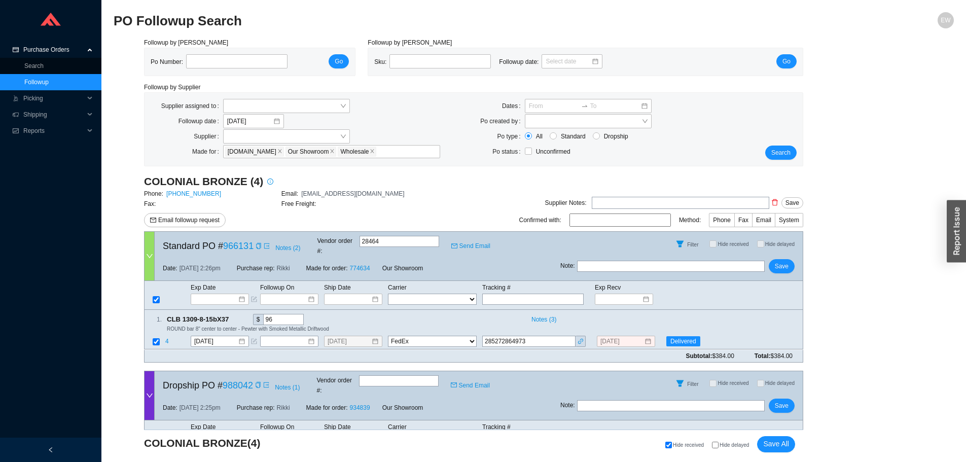
click at [199, 213] on div "COLONIAL BRONZE (4) Phone: 800-355-7894 Email: Sales@thebronze.com Fax: Free Fr…" at bounding box center [281, 202] width 275 height 57
click at [205, 221] on span "Email followup request" at bounding box center [188, 220] width 61 height 10
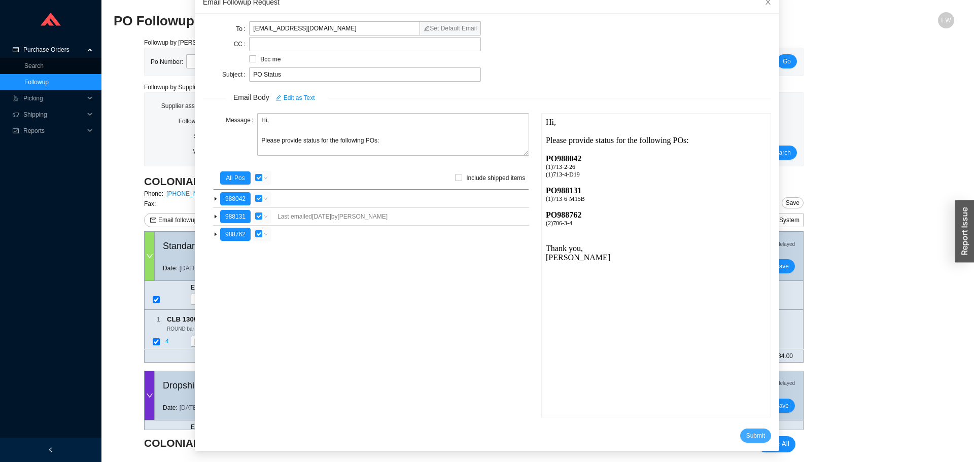
click at [740, 439] on button "Submit" at bounding box center [755, 436] width 31 height 14
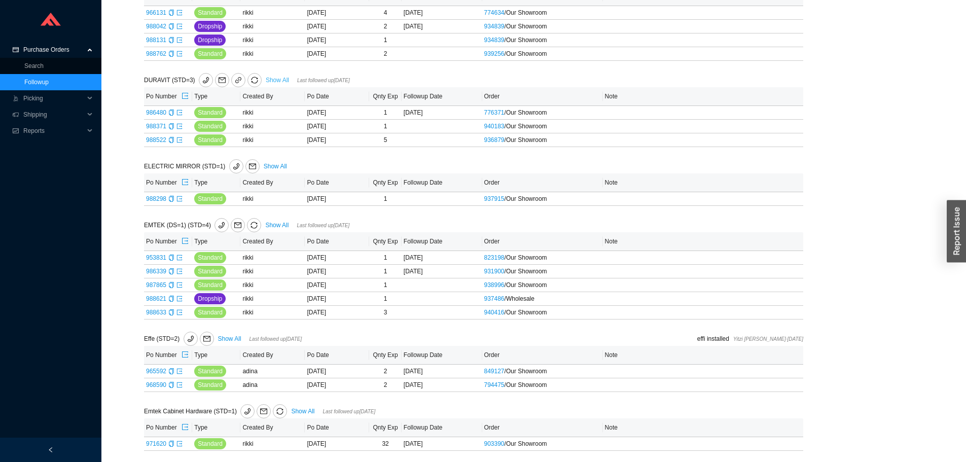
click at [272, 81] on link "Show All" at bounding box center [277, 80] width 23 height 7
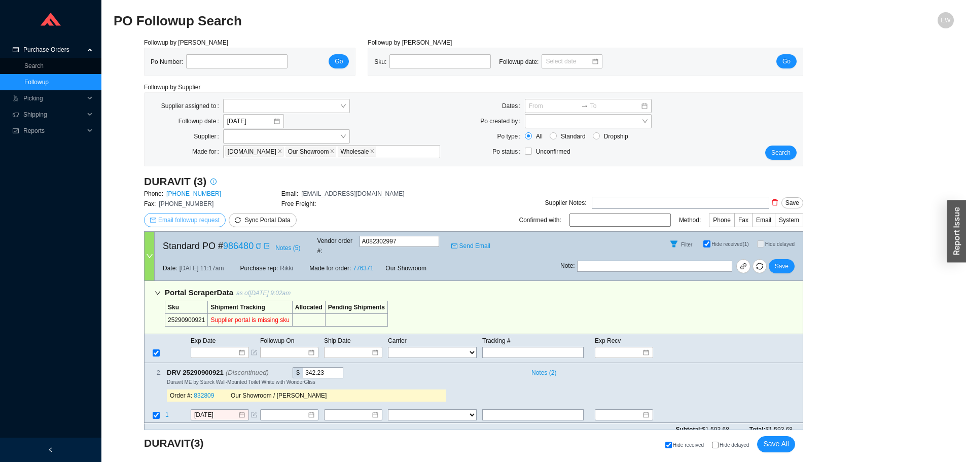
click at [205, 218] on span "Email followup request" at bounding box center [188, 220] width 61 height 10
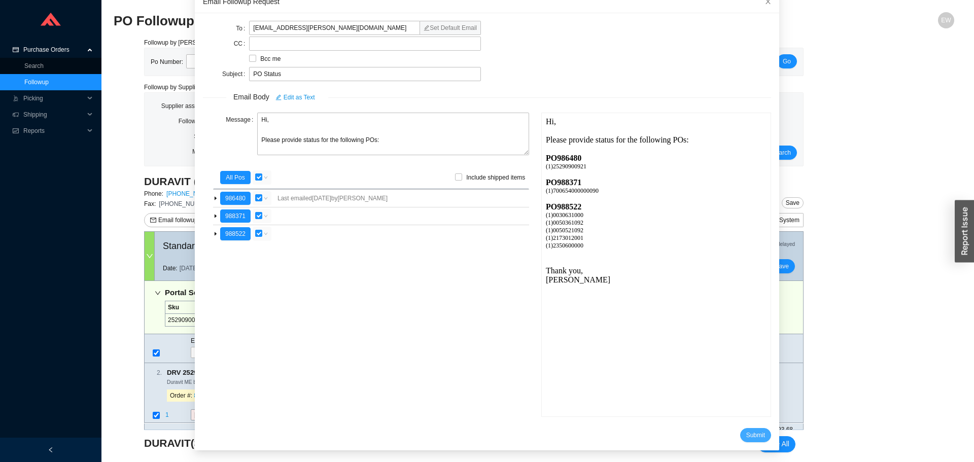
click at [746, 438] on span "Submit" at bounding box center [755, 435] width 19 height 10
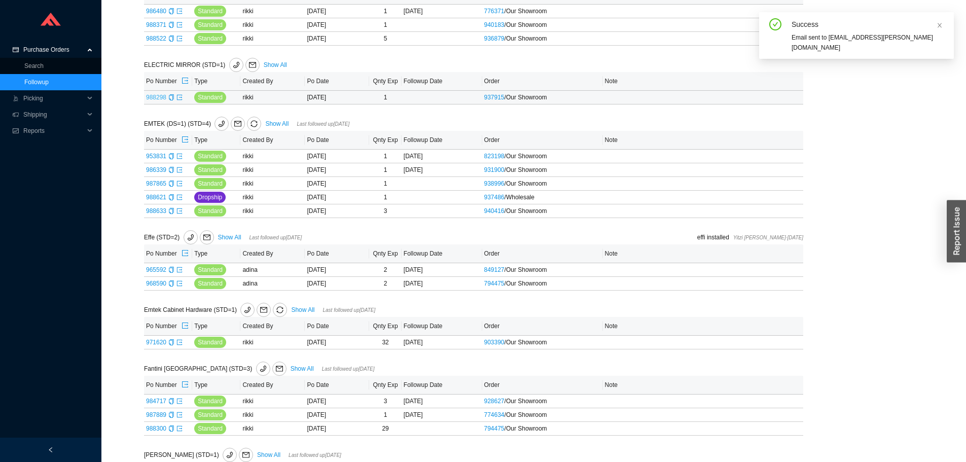
click at [157, 96] on link "988298" at bounding box center [156, 97] width 20 height 7
type input "988298"
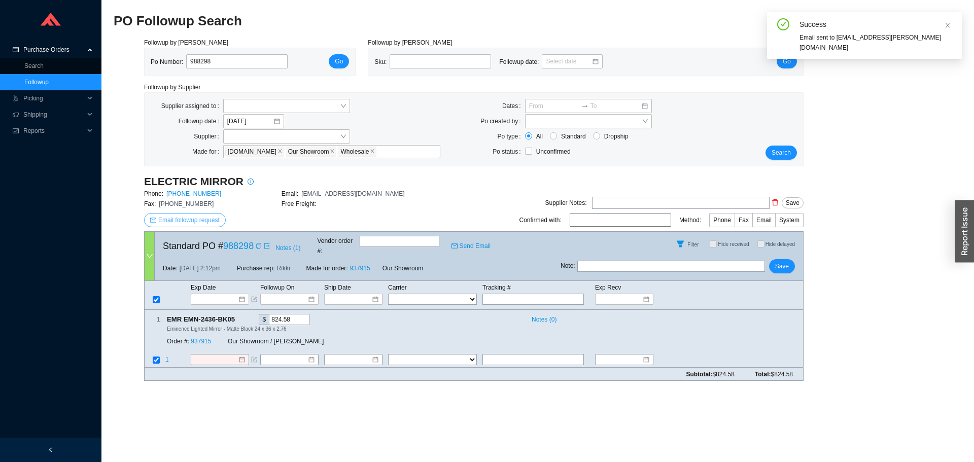
click at [205, 219] on span "Email followup request" at bounding box center [188, 220] width 61 height 10
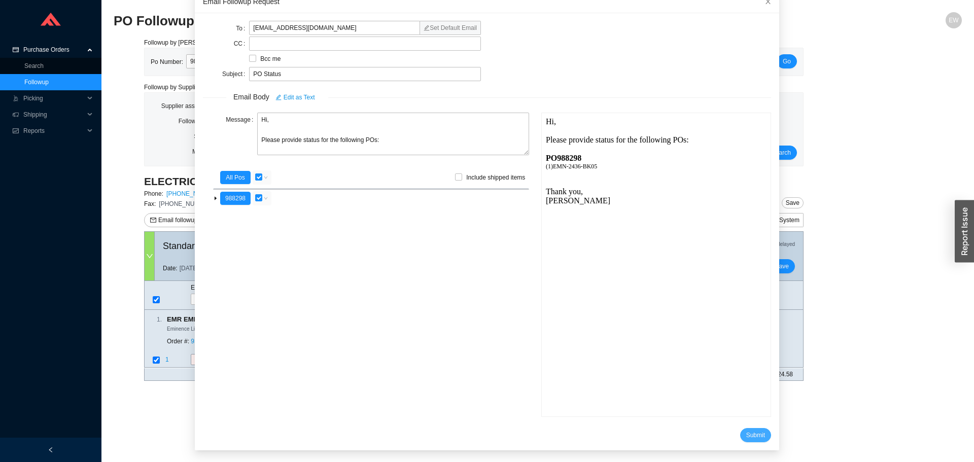
click at [746, 431] on span "Submit" at bounding box center [755, 435] width 19 height 10
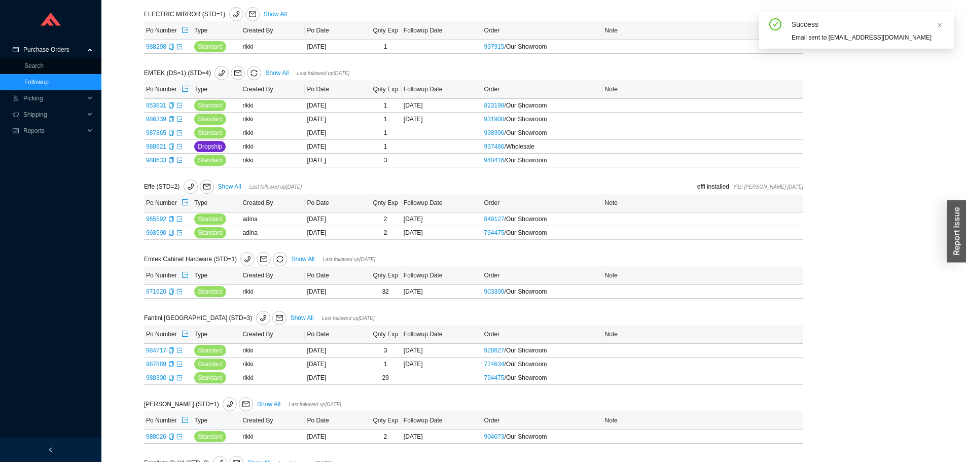
click at [271, 68] on div "EMTEK (DS=1) (STD=4) Show All Last followed up 09/19/2025" at bounding box center [336, 73] width 384 height 14
click at [271, 71] on link "Show All" at bounding box center [276, 72] width 23 height 7
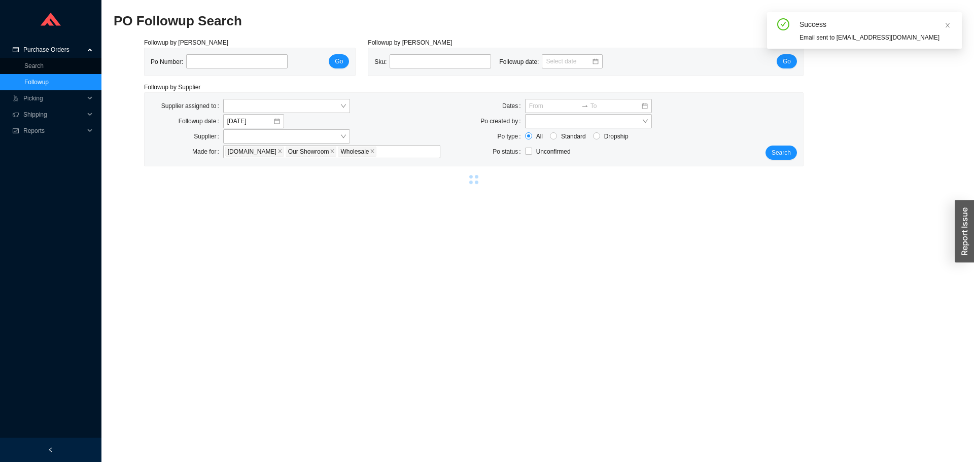
select select "2"
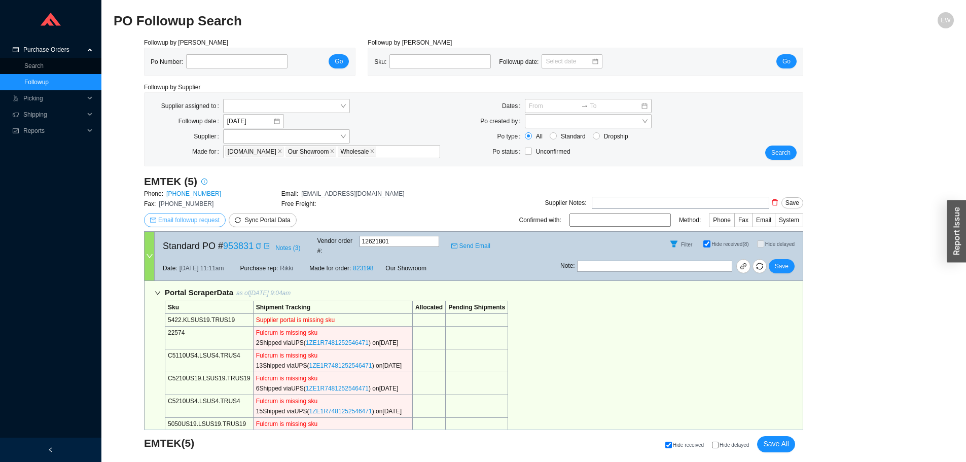
click at [208, 216] on span "Email followup request" at bounding box center [188, 220] width 61 height 10
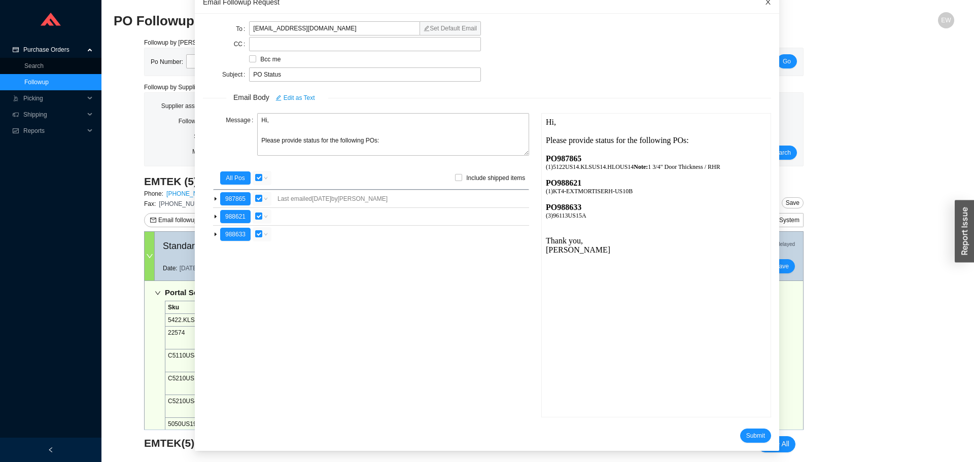
click at [765, 4] on icon "close" at bounding box center [767, 1] width 5 height 5
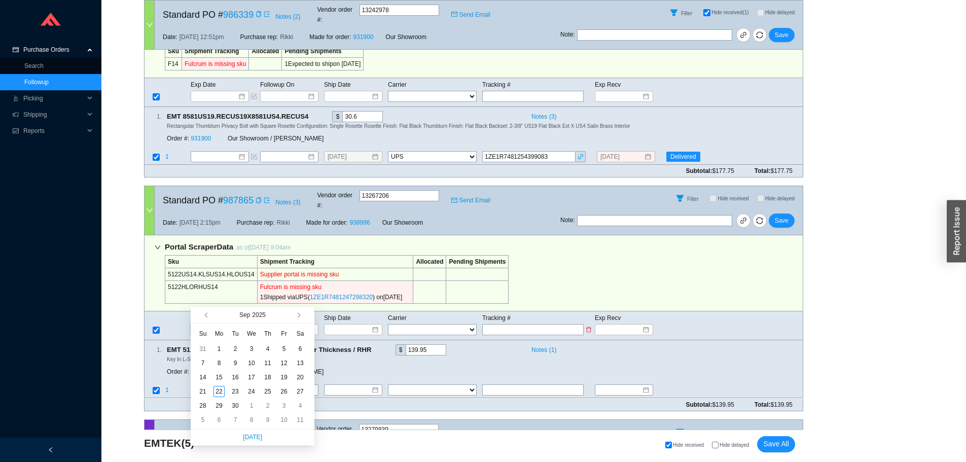
click at [235, 325] on input at bounding box center [216, 330] width 43 height 10
type input "9/25/2025"
click at [268, 390] on div "25" at bounding box center [267, 391] width 11 height 11
type input "9/25/2025"
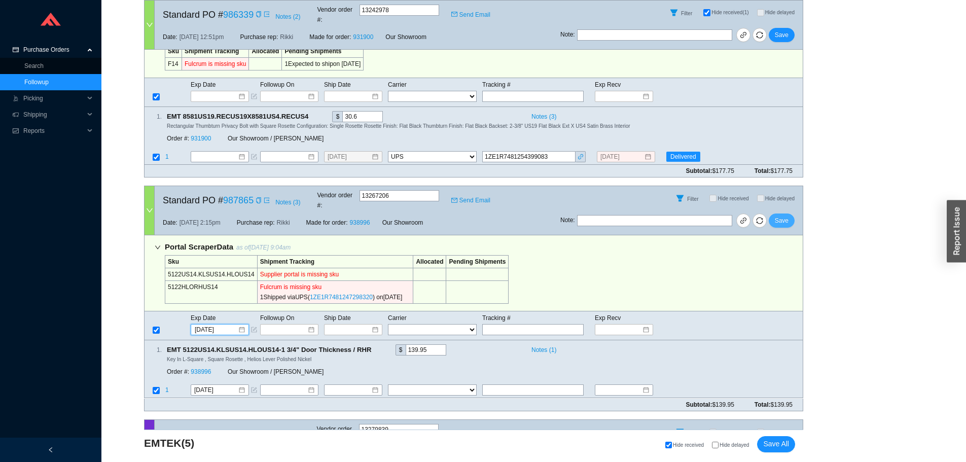
click at [784, 216] on span "Save" at bounding box center [782, 221] width 14 height 10
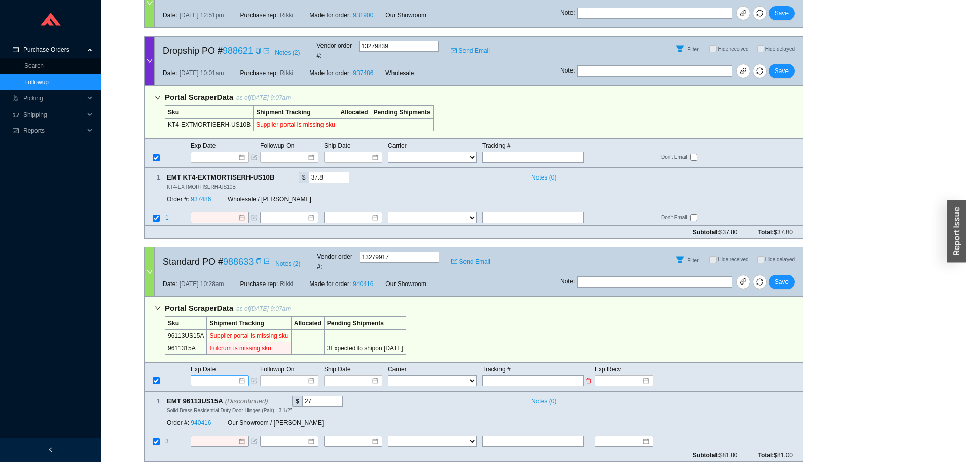
click at [239, 376] on div at bounding box center [220, 381] width 50 height 10
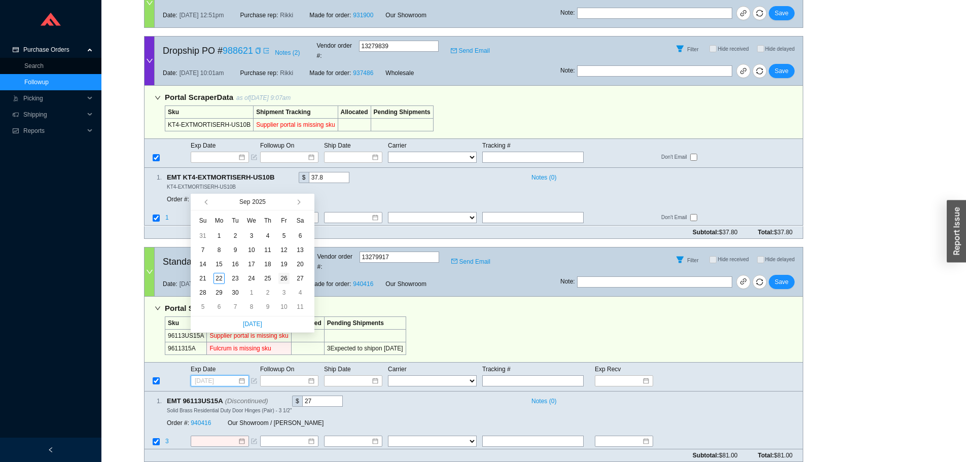
type input "9/26/2025"
click at [285, 279] on div "26" at bounding box center [283, 278] width 11 height 11
type input "9/26/2025"
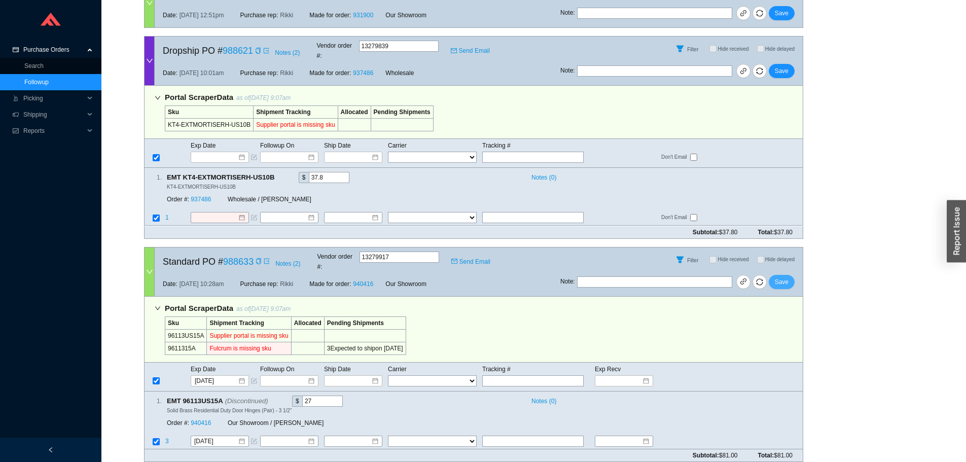
click at [784, 277] on span "Save" at bounding box center [782, 282] width 14 height 10
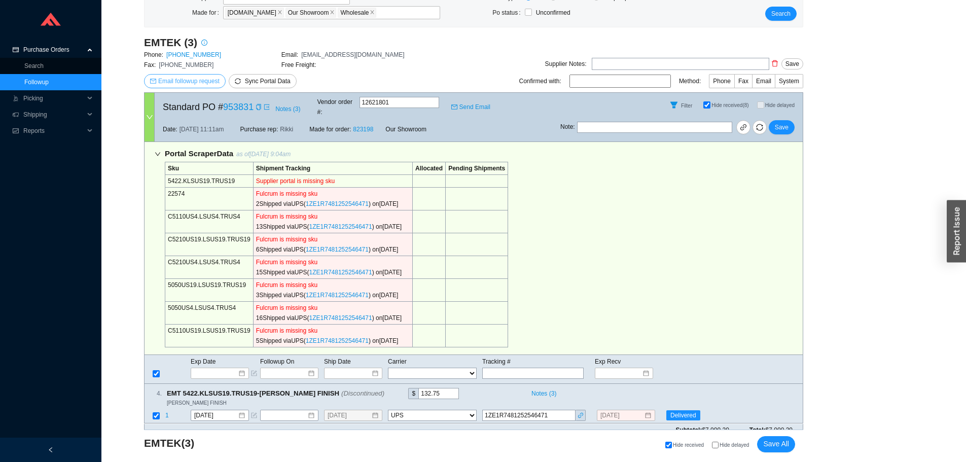
click at [203, 76] on span "Email followup request" at bounding box center [188, 81] width 61 height 10
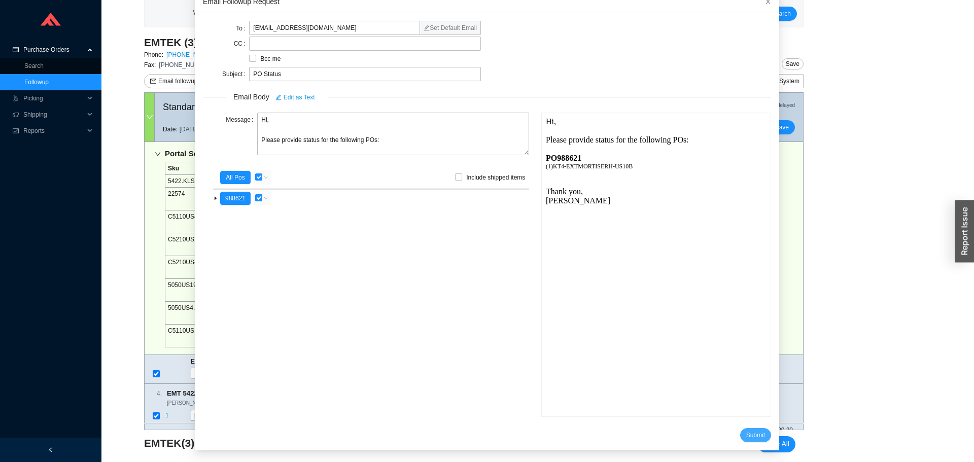
click at [737, 429] on form "To support@emtek.com Set Default Email CC Bcc me Subject PO Status Email Body E…" at bounding box center [487, 231] width 568 height 421
click at [746, 432] on span "Submit" at bounding box center [755, 435] width 19 height 10
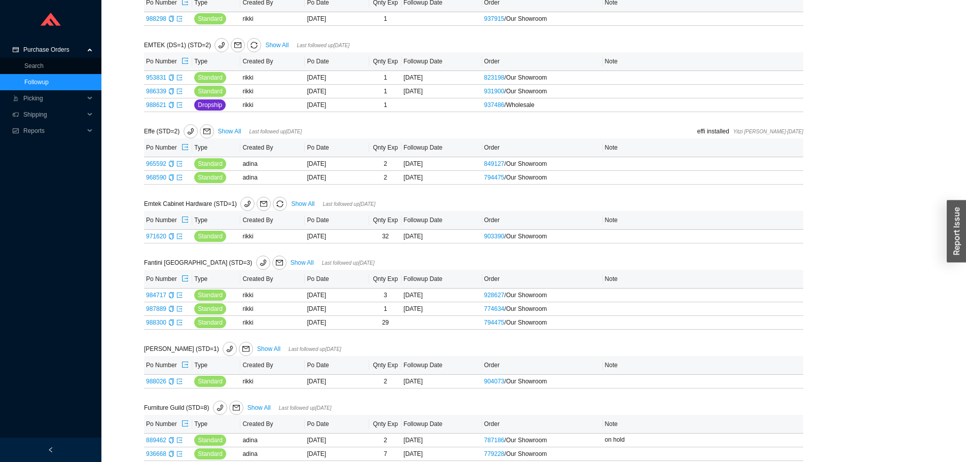
scroll to position [1167, 0]
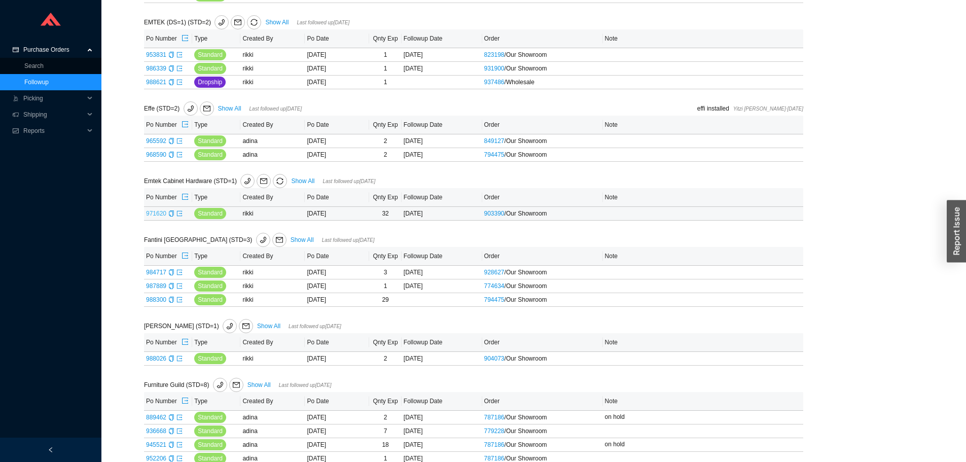
click at [155, 211] on td "971620" at bounding box center [168, 214] width 48 height 14
click at [155, 211] on link "971620" at bounding box center [156, 213] width 20 height 7
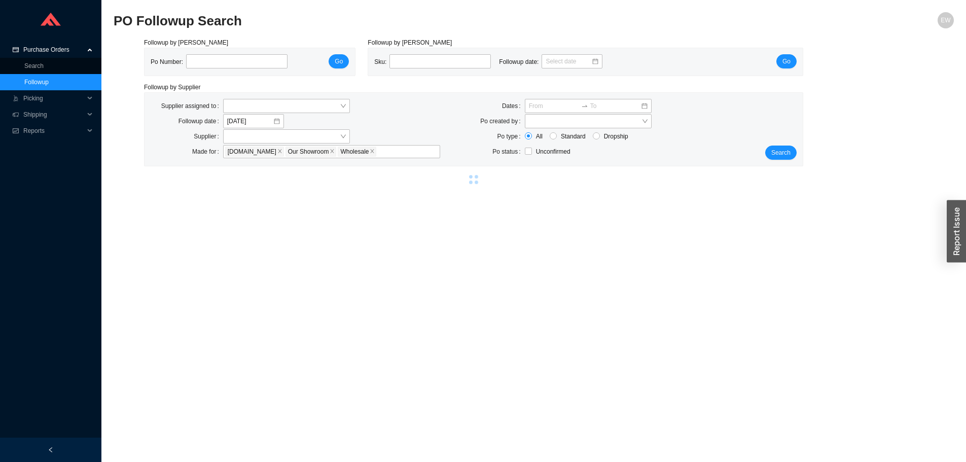
type input "971620"
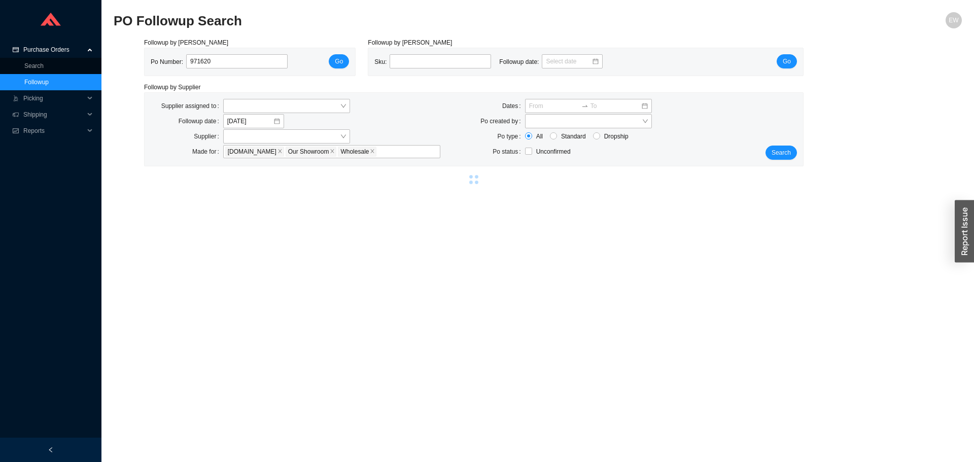
select select "2"
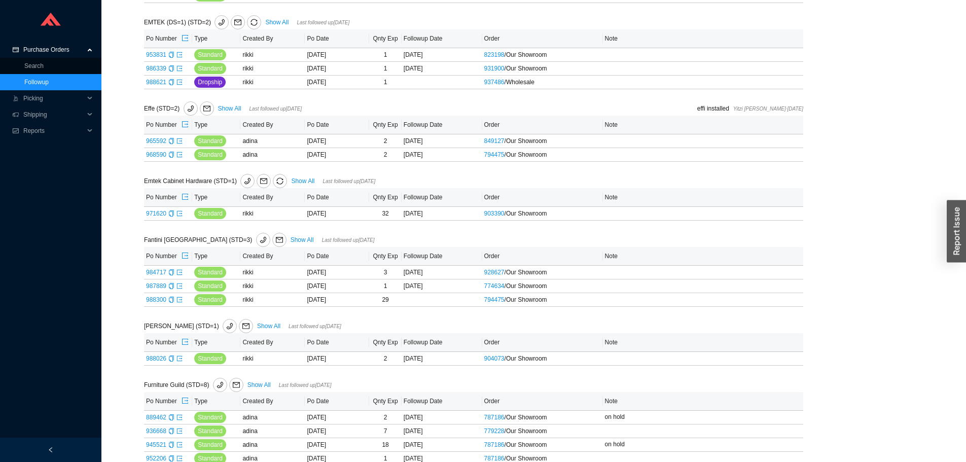
scroll to position [1217, 0]
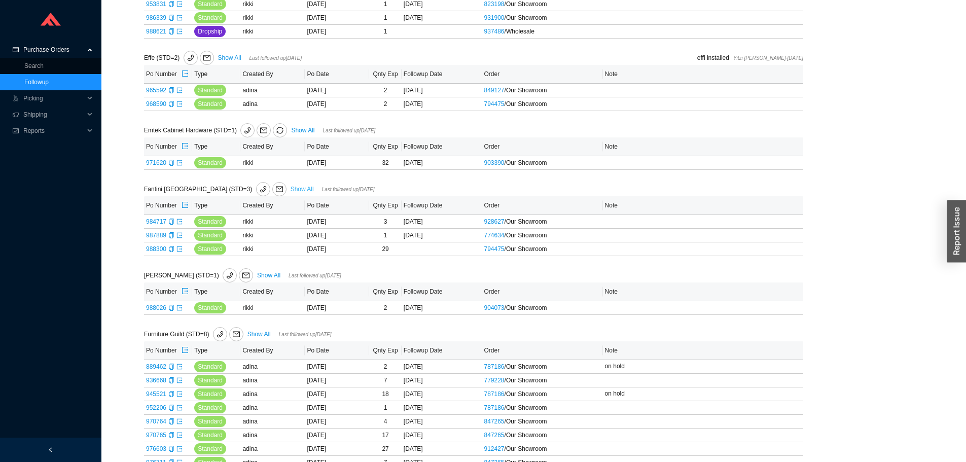
click at [291, 189] on link "Show All" at bounding box center [302, 189] width 23 height 7
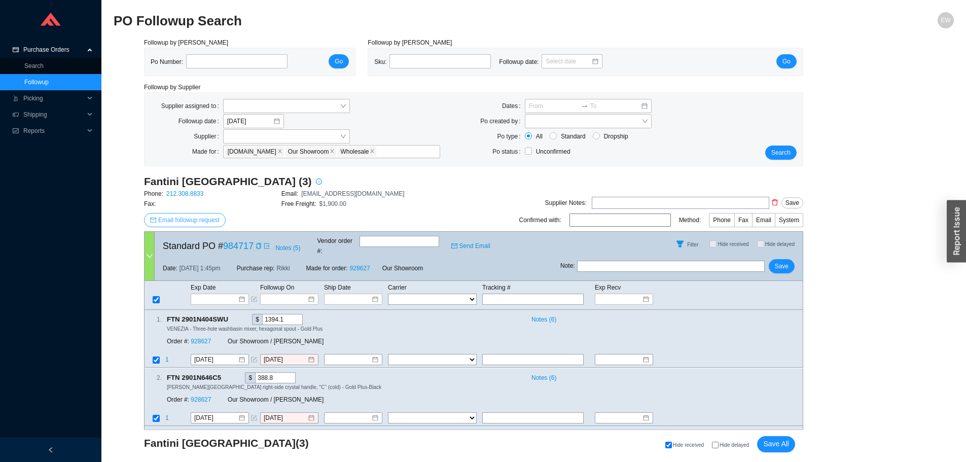
click at [209, 221] on span "Email followup request" at bounding box center [188, 220] width 61 height 10
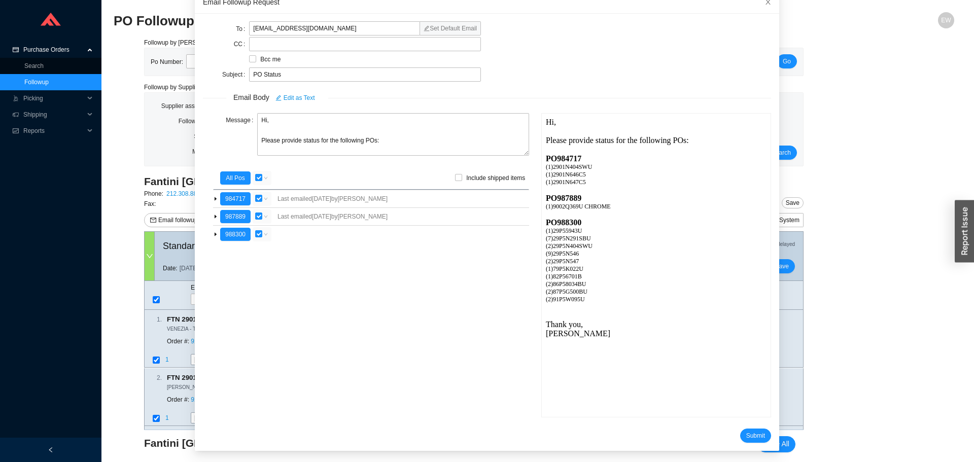
scroll to position [60, 0]
click at [746, 433] on span "Submit" at bounding box center [755, 435] width 19 height 10
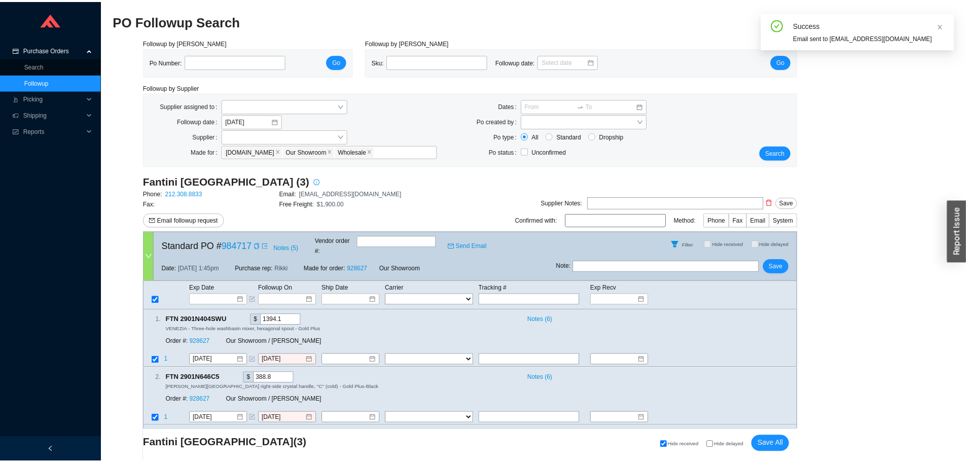
scroll to position [10, 0]
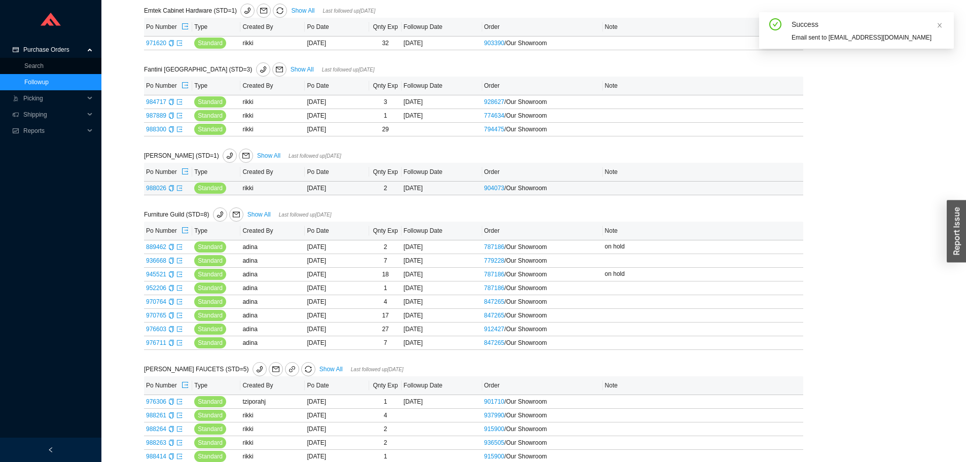
scroll to position [1369, 0]
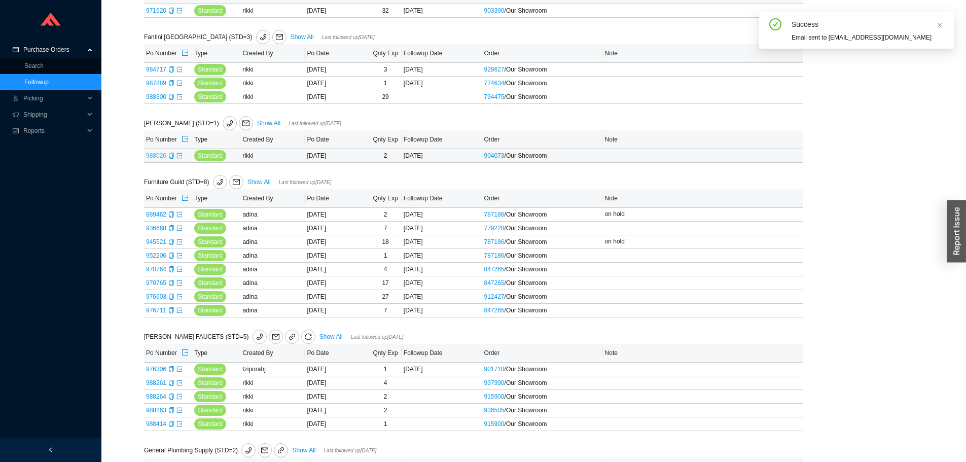
click at [155, 155] on link "988026" at bounding box center [156, 155] width 20 height 7
type input "988026"
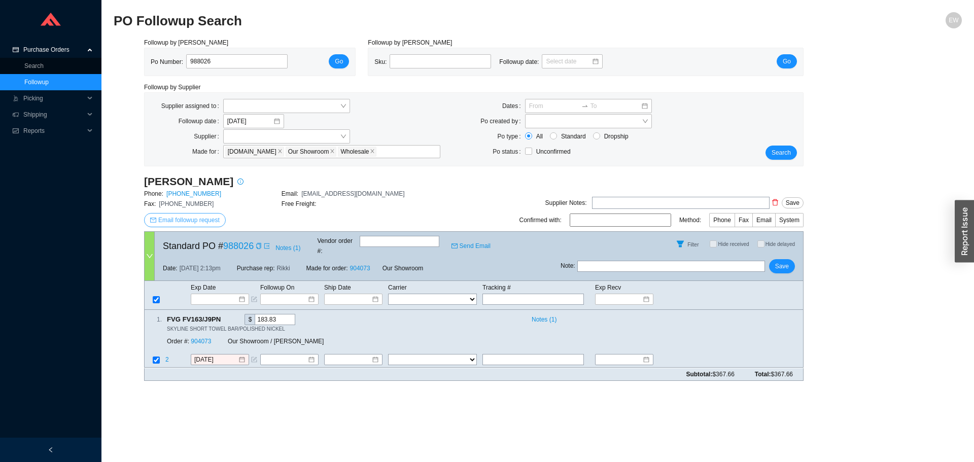
click at [196, 220] on span "Email followup request" at bounding box center [188, 220] width 61 height 10
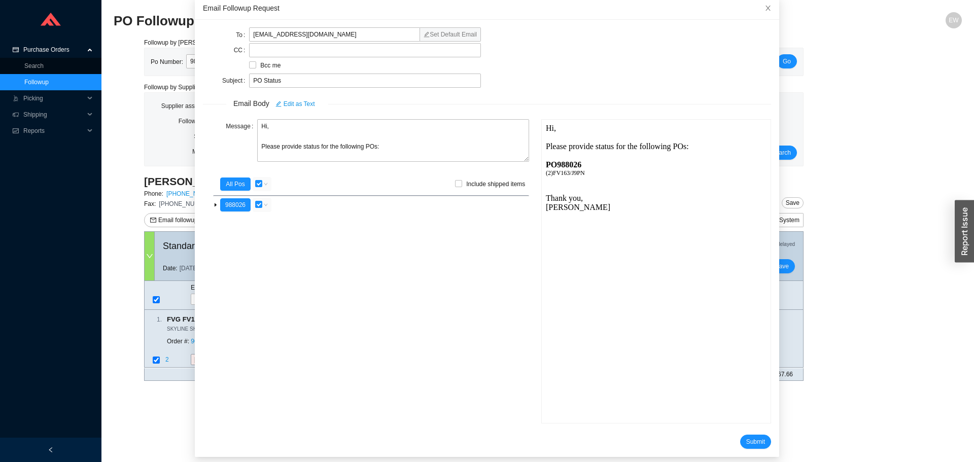
scroll to position [60, 0]
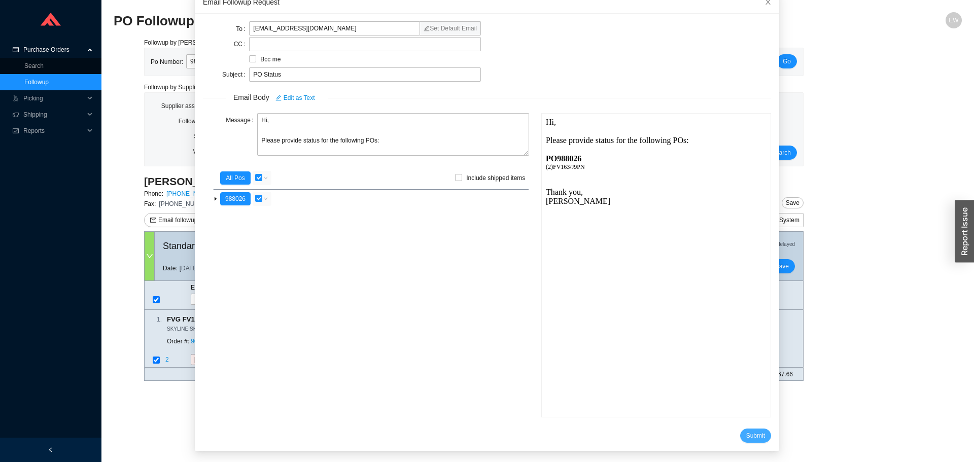
drag, startPoint x: 746, startPoint y: 435, endPoint x: 725, endPoint y: 437, distance: 20.4
click at [746, 435] on span "Submit" at bounding box center [755, 436] width 19 height 10
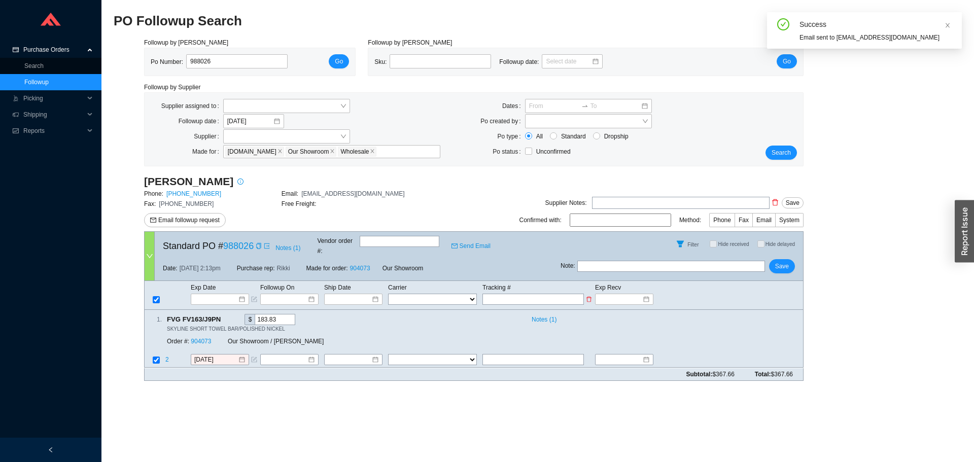
scroll to position [10, 0]
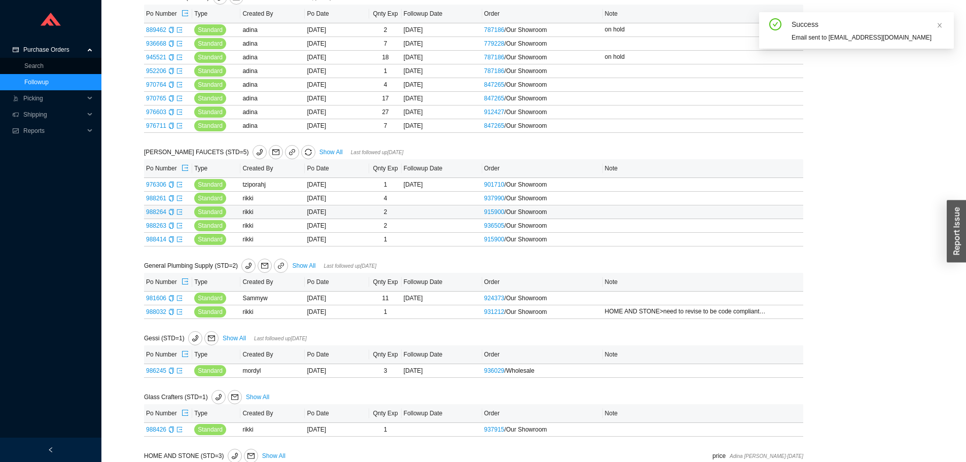
scroll to position [1572, 0]
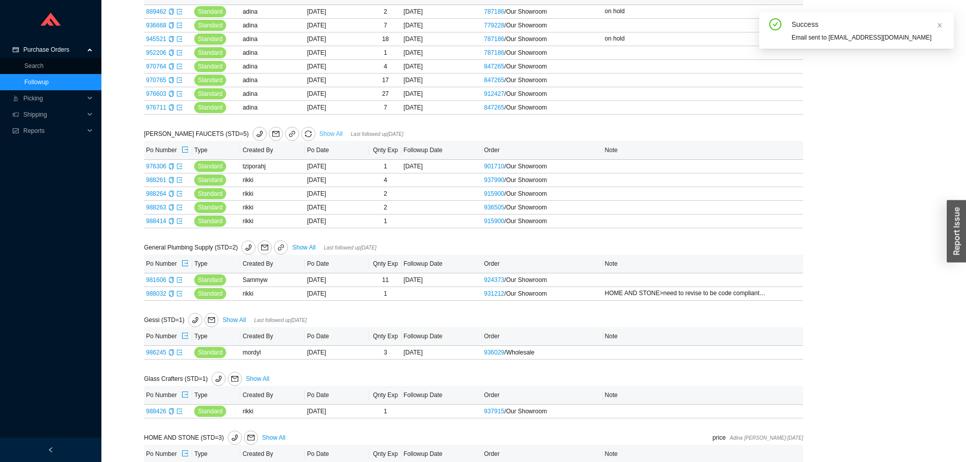
click at [320, 135] on link "Show All" at bounding box center [331, 133] width 23 height 7
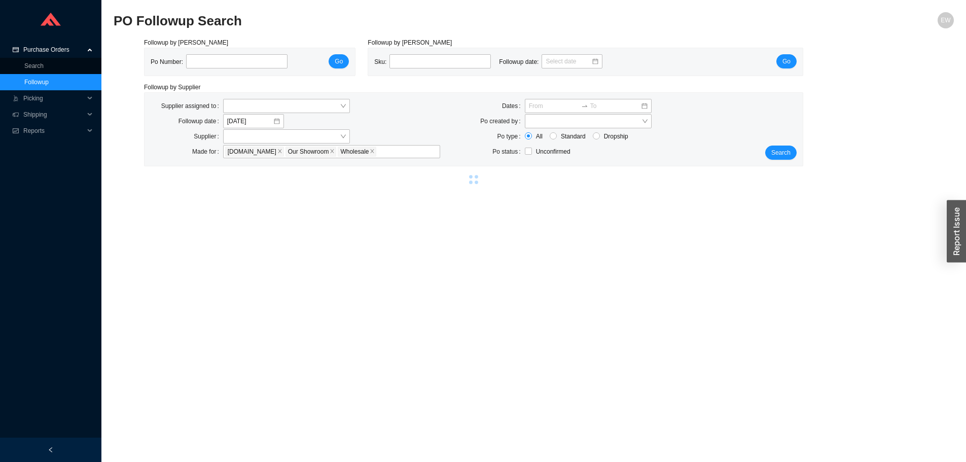
select select "2"
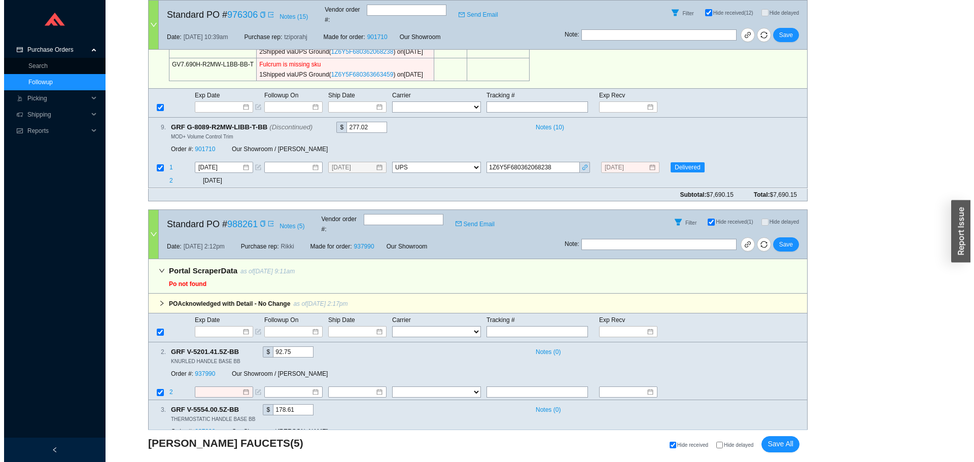
scroll to position [181, 0]
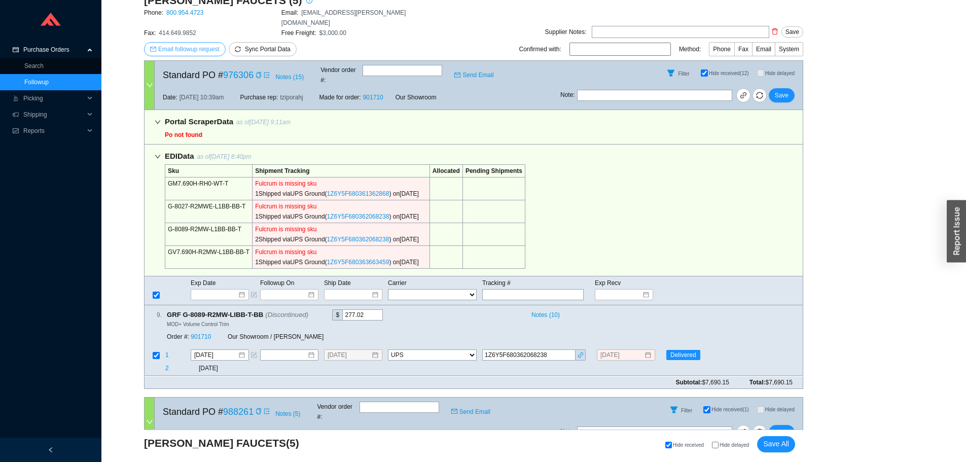
click at [180, 44] on span "Email followup request" at bounding box center [188, 49] width 61 height 10
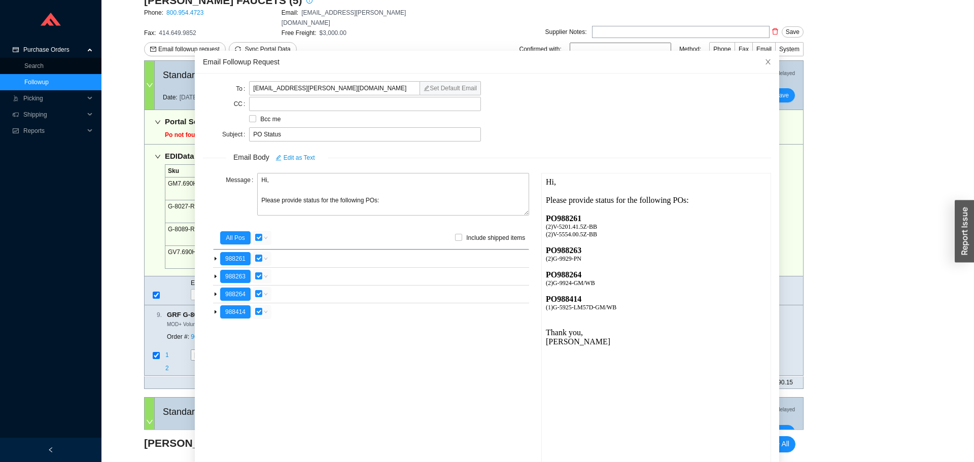
scroll to position [60, 0]
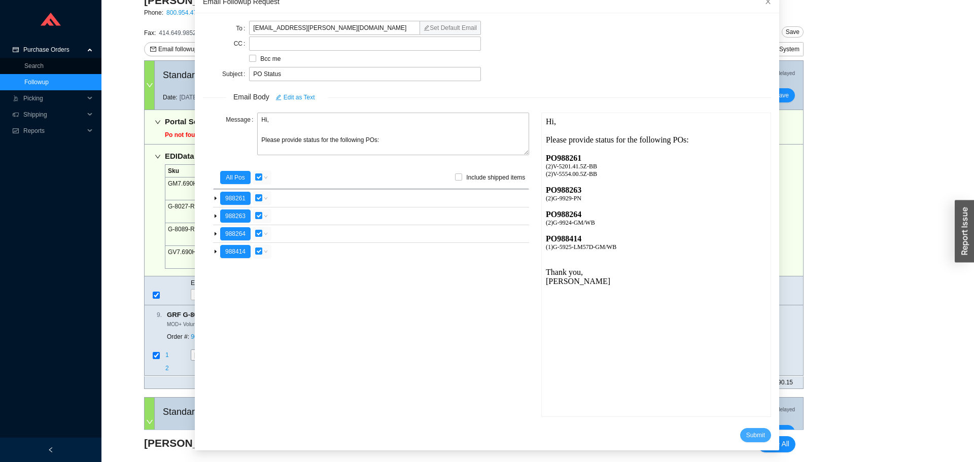
click at [746, 436] on span "Submit" at bounding box center [755, 435] width 19 height 10
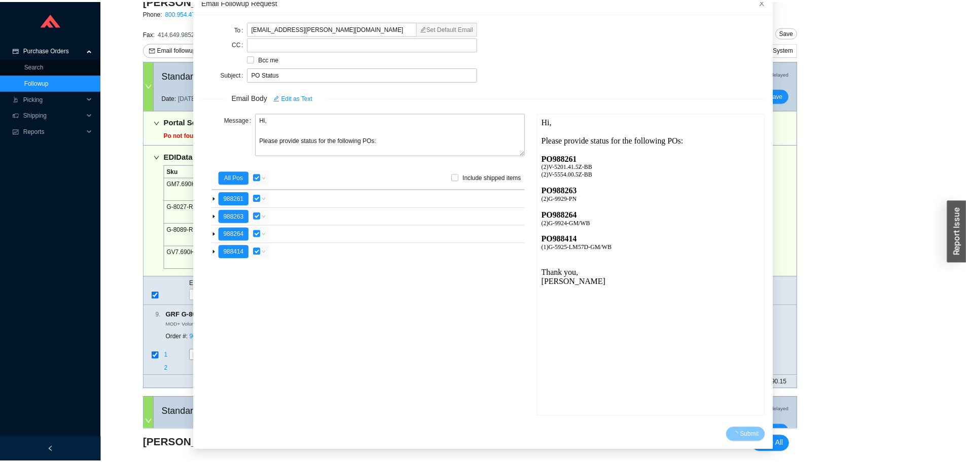
scroll to position [10, 0]
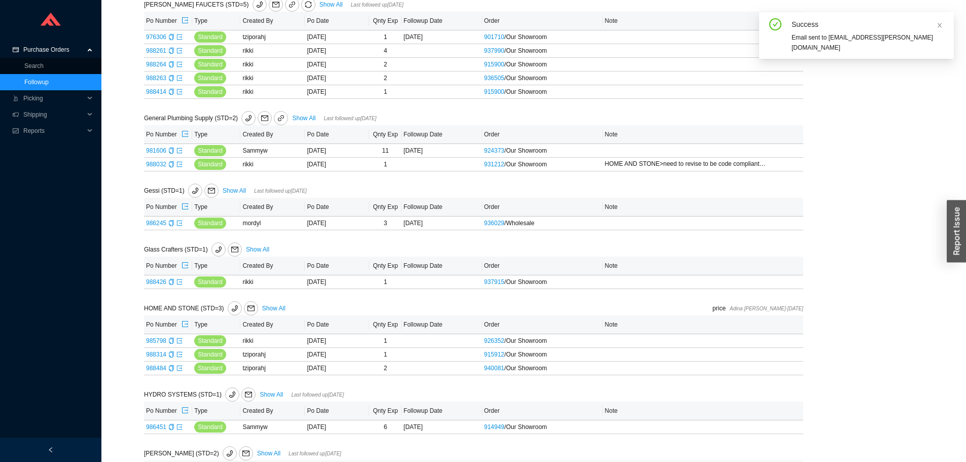
scroll to position [1724, 0]
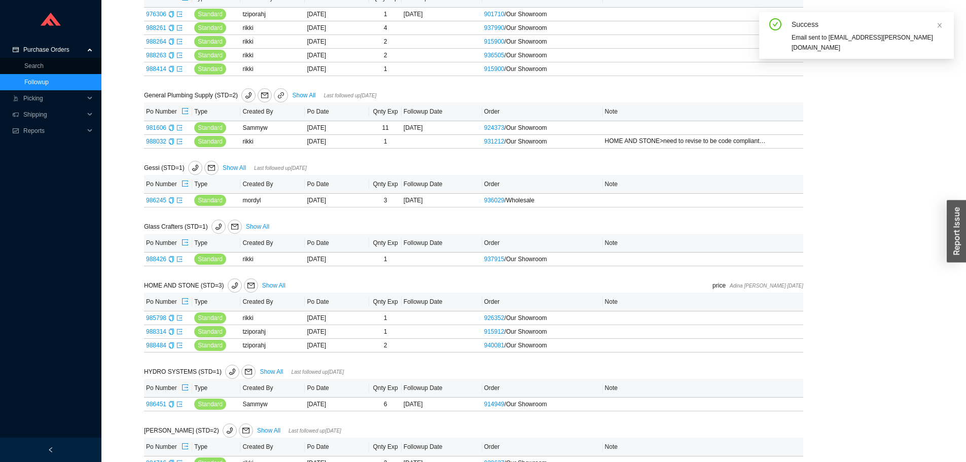
click at [298, 96] on link "Show All" at bounding box center [303, 95] width 23 height 7
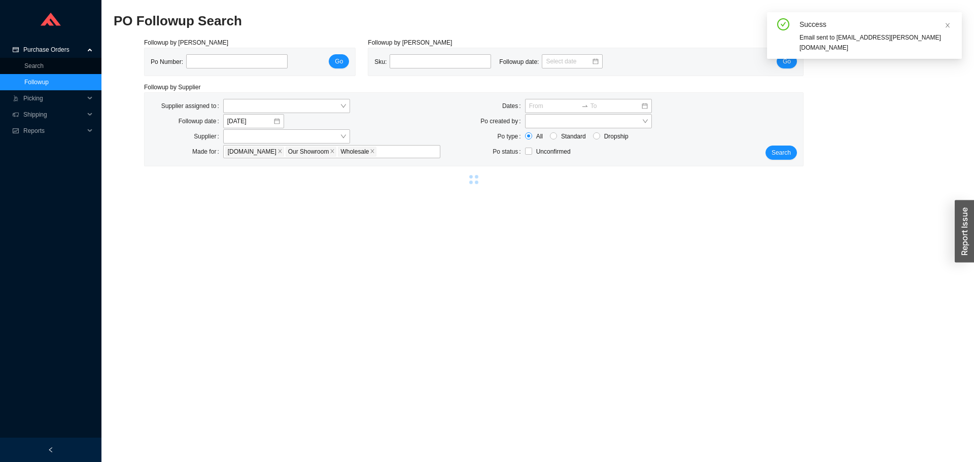
select select "48"
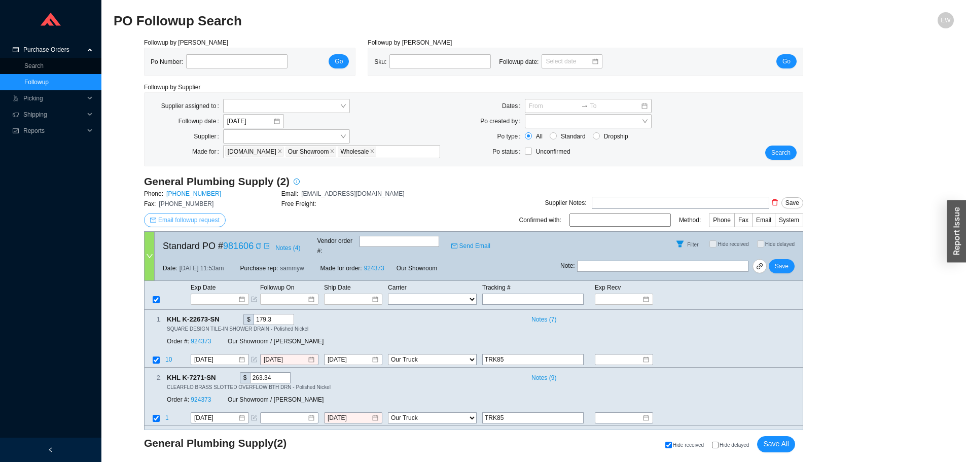
click at [207, 219] on span "Email followup request" at bounding box center [188, 220] width 61 height 10
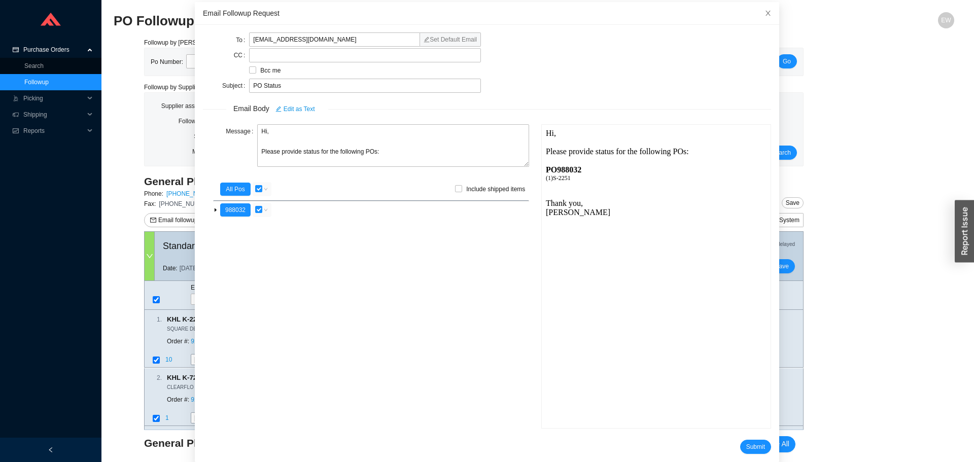
scroll to position [60, 0]
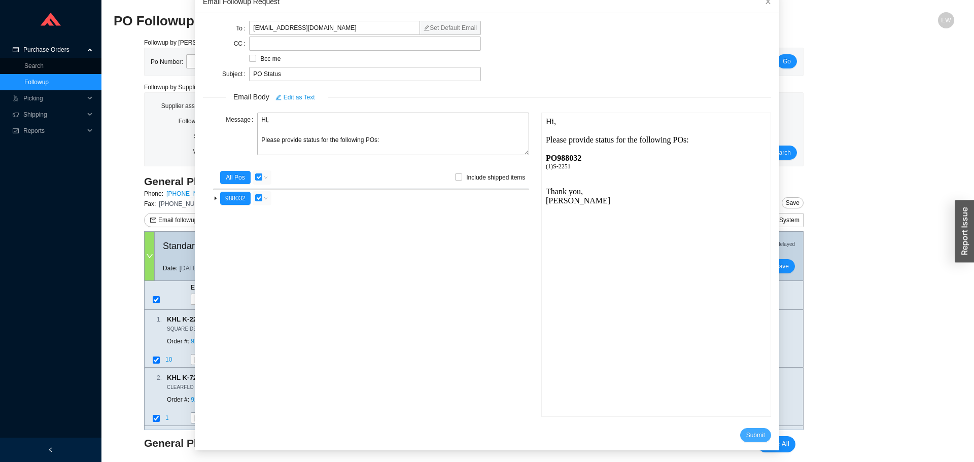
click at [746, 433] on span "Submit" at bounding box center [755, 435] width 19 height 10
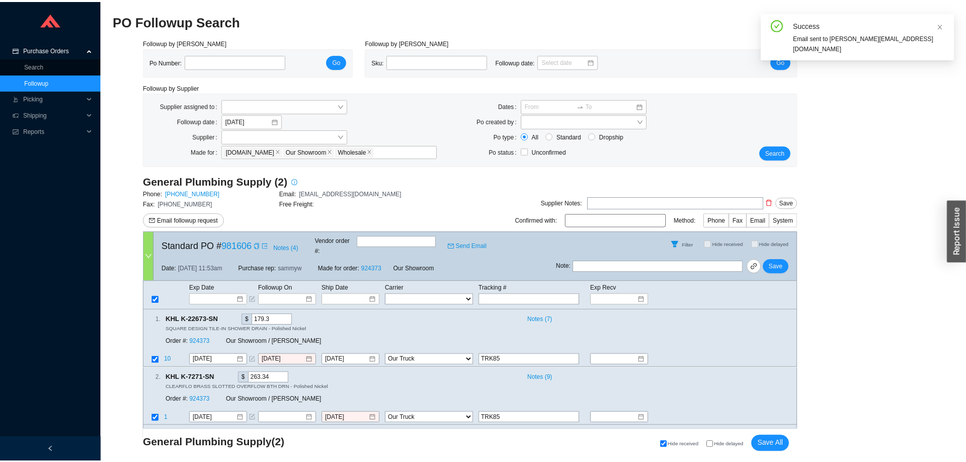
scroll to position [10, 0]
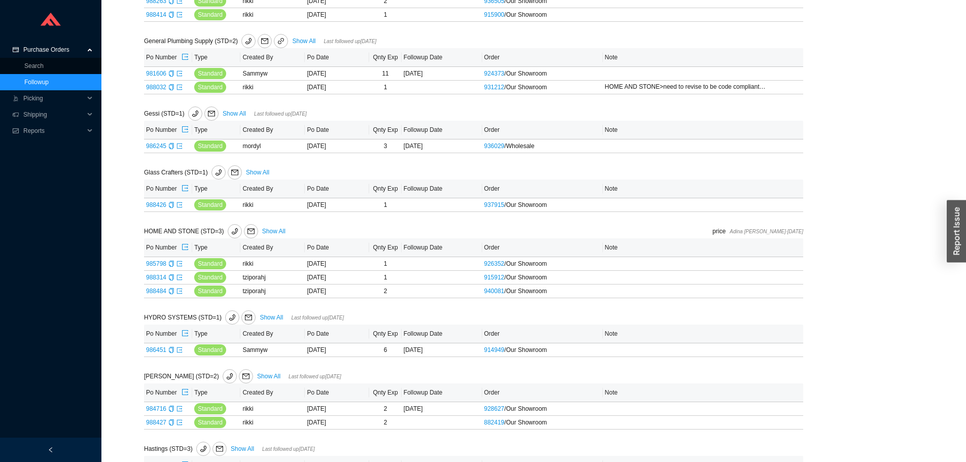
scroll to position [1810, 0]
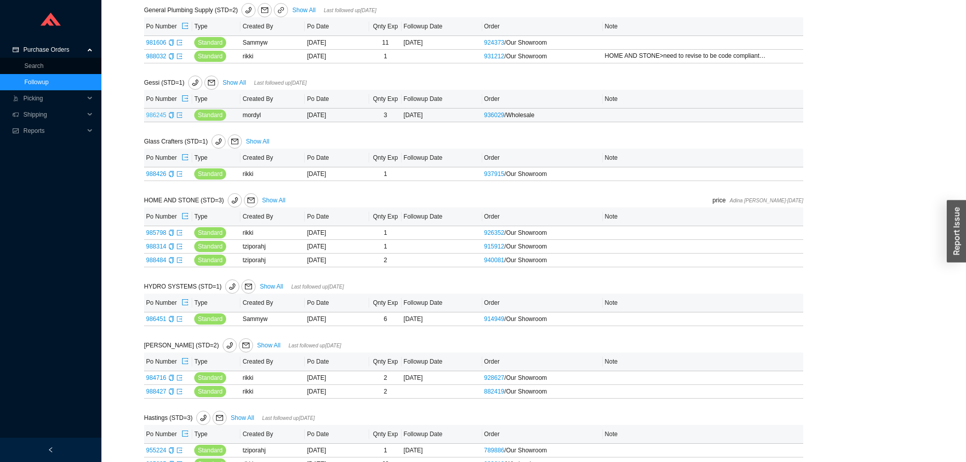
click at [152, 118] on link "986245" at bounding box center [156, 115] width 20 height 7
type input "986245"
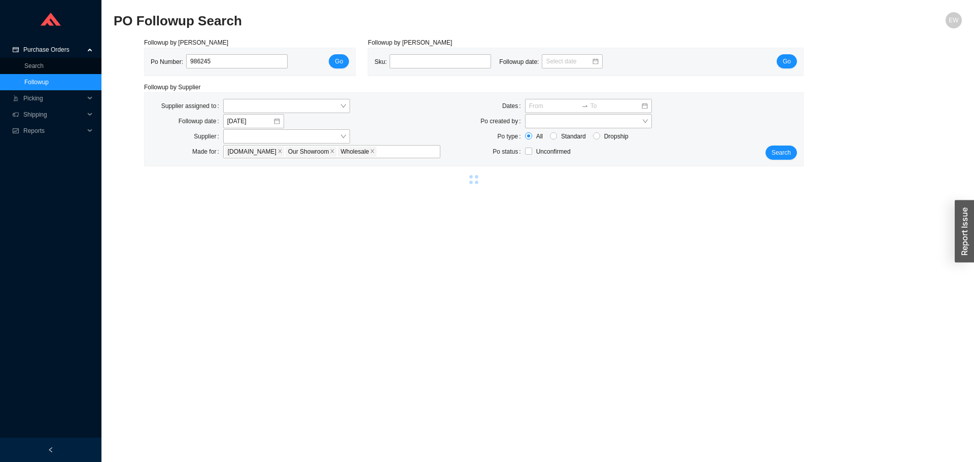
select select "2"
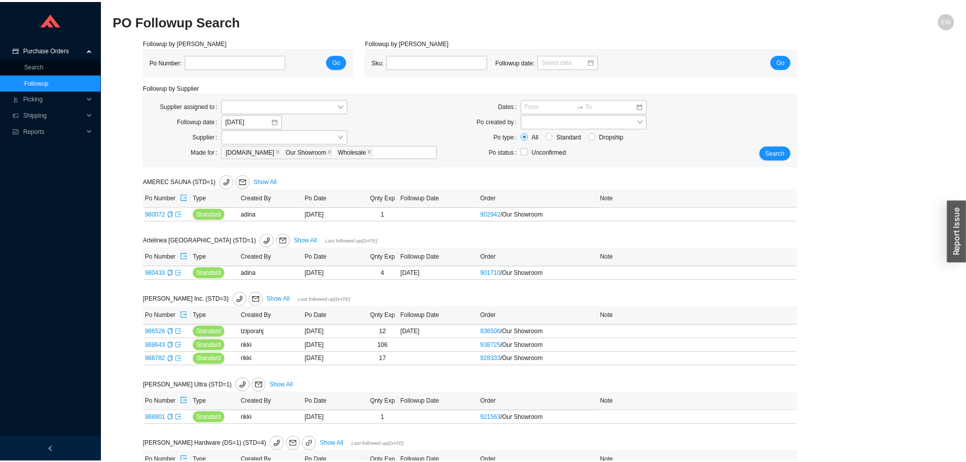
scroll to position [1810, 0]
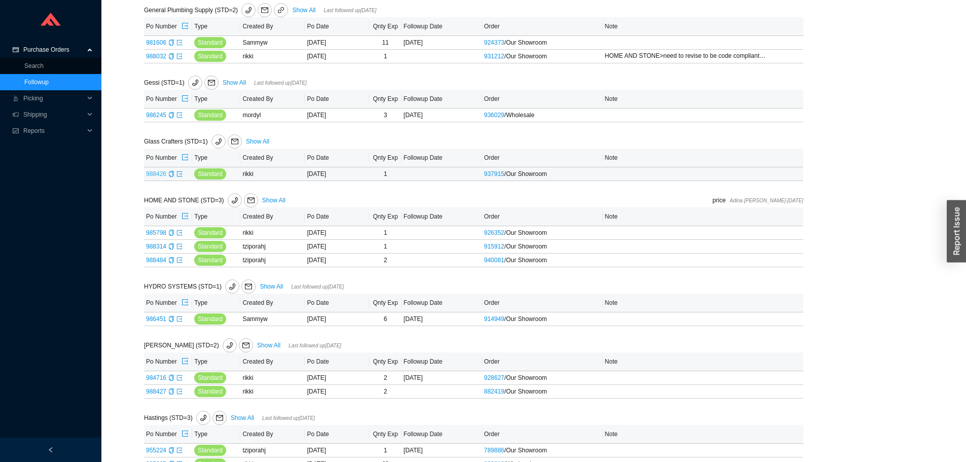
click at [160, 176] on link "988426" at bounding box center [156, 173] width 20 height 7
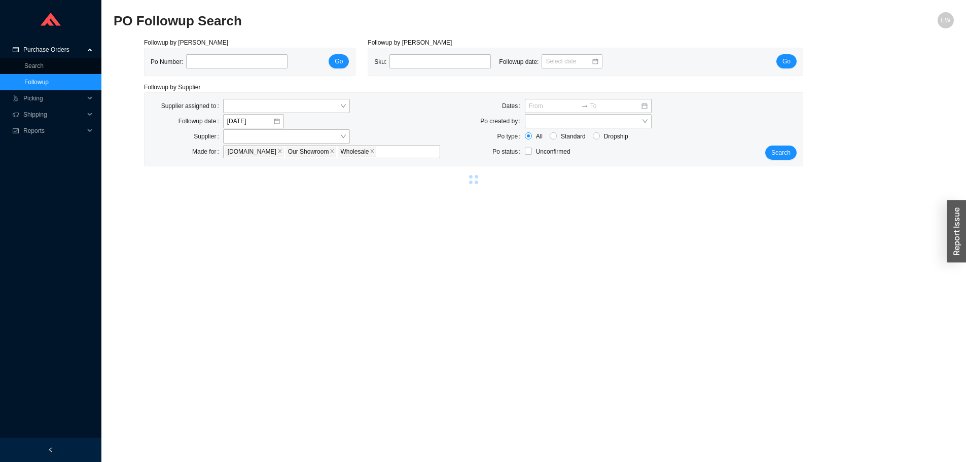
type input "988426"
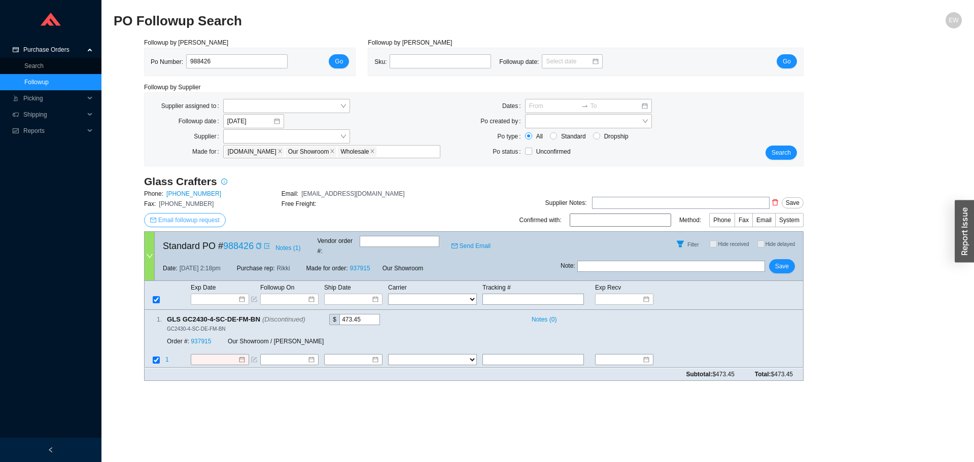
click at [208, 222] on span "Email followup request" at bounding box center [188, 220] width 61 height 10
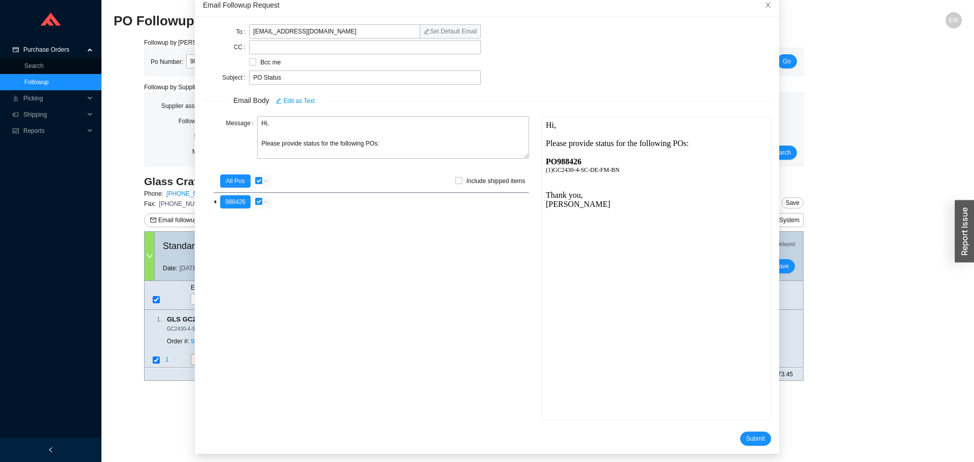
scroll to position [60, 0]
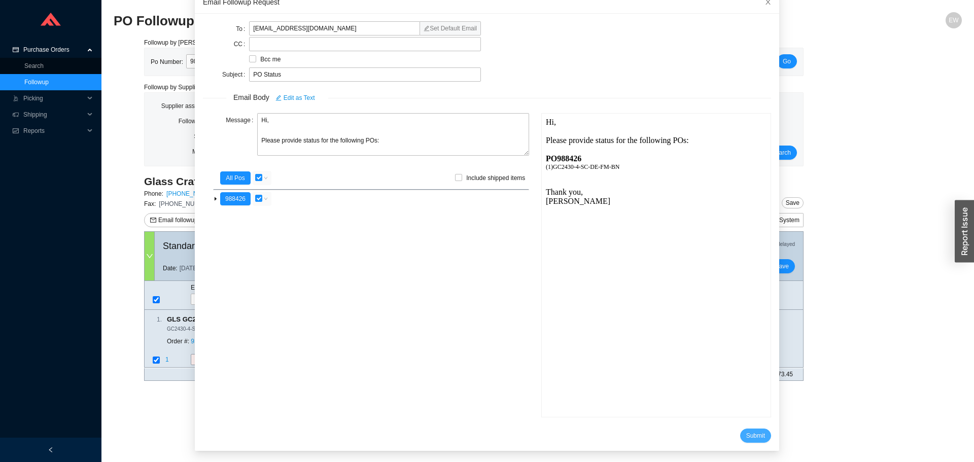
drag, startPoint x: 738, startPoint y: 441, endPoint x: 734, endPoint y: 443, distance: 5.2
click at [737, 442] on div "To sales@glasscraftersinc.com Set Default Email CC Bcc me Subject PO Status Ema…" at bounding box center [487, 232] width 584 height 437
click at [746, 432] on span "Submit" at bounding box center [755, 436] width 19 height 10
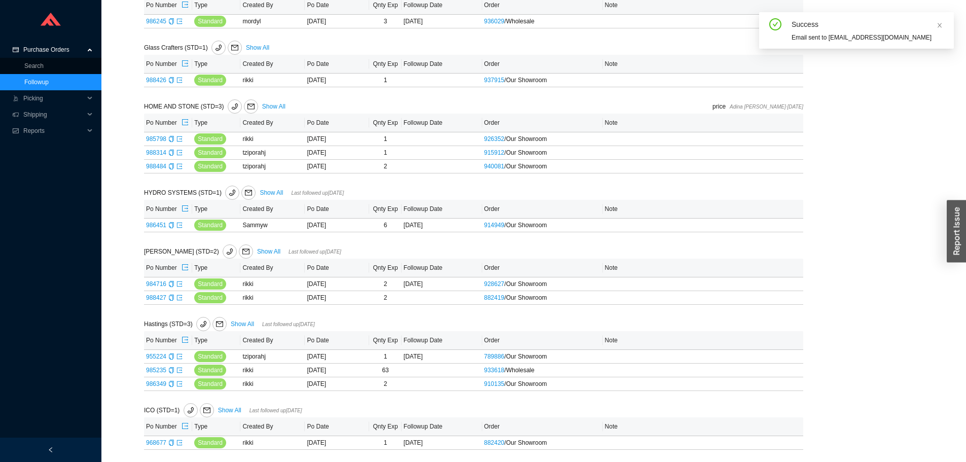
scroll to position [1911, 0]
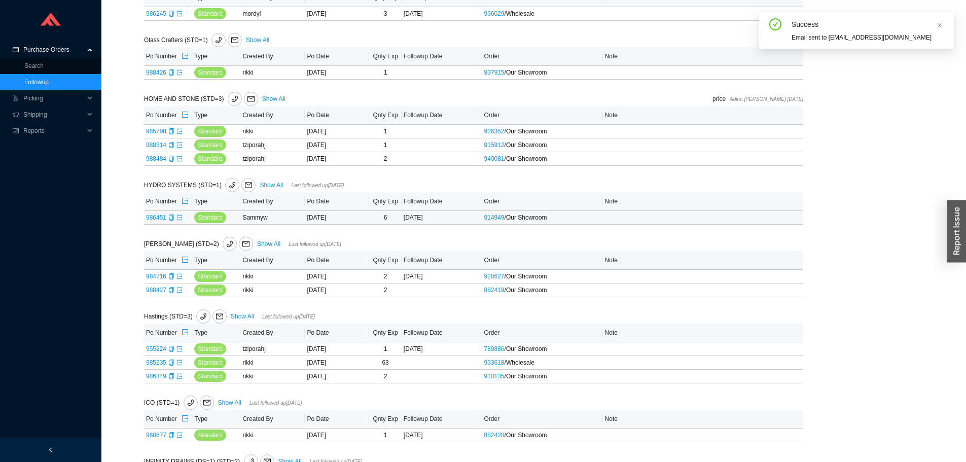
click at [157, 220] on link "986451" at bounding box center [156, 217] width 20 height 7
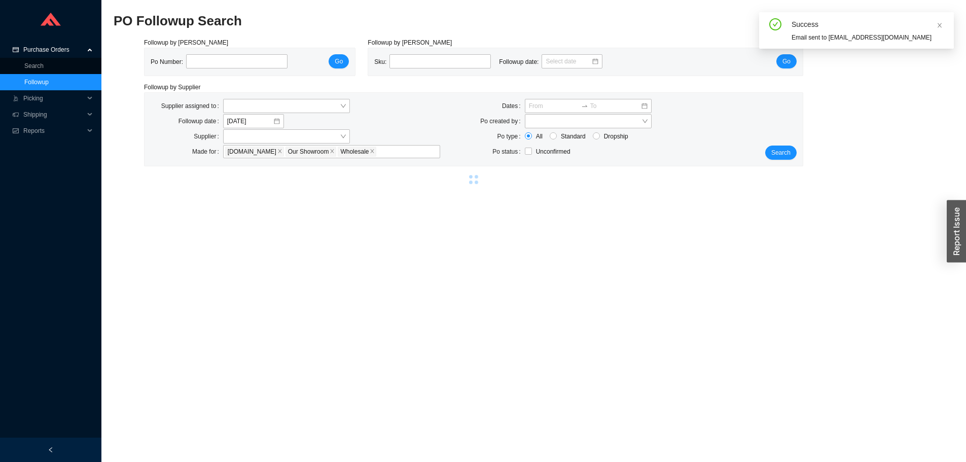
type input "986451"
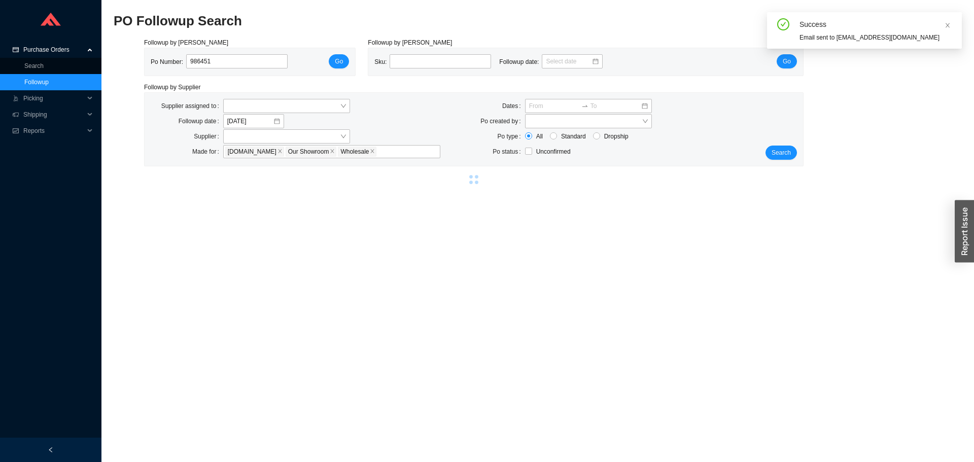
select select "79"
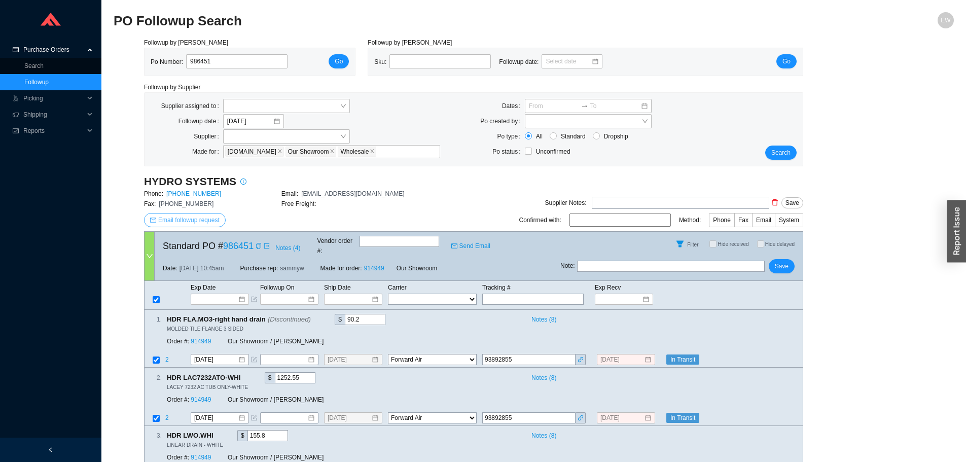
click at [208, 214] on button "Email followup request" at bounding box center [185, 220] width 82 height 14
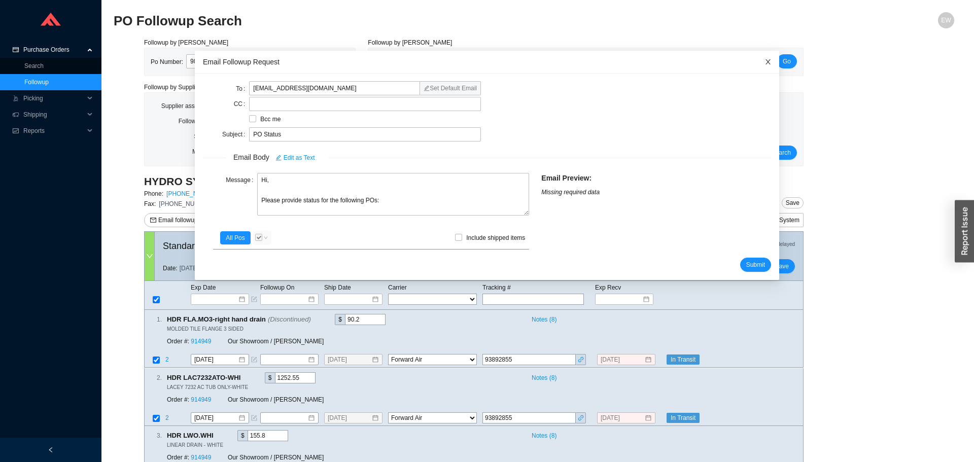
drag, startPoint x: 755, startPoint y: 64, endPoint x: 742, endPoint y: 63, distance: 13.2
click at [764, 64] on icon "close" at bounding box center [767, 61] width 7 height 7
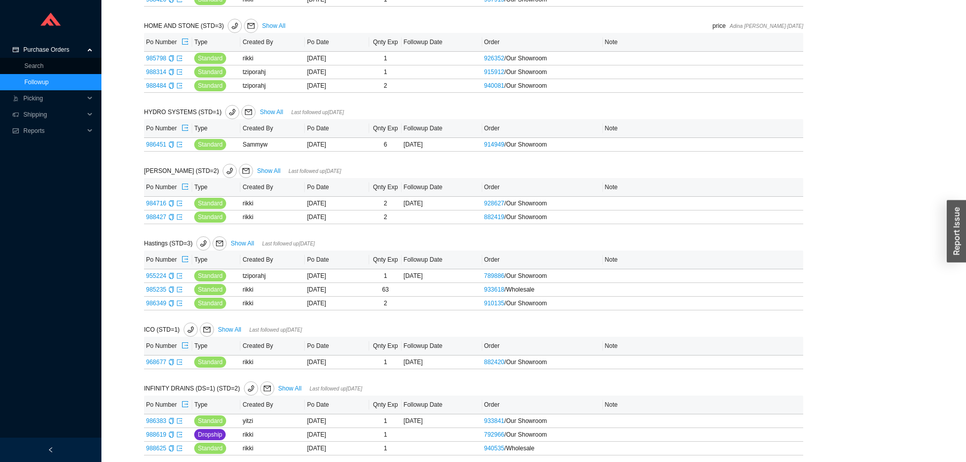
scroll to position [2012, 0]
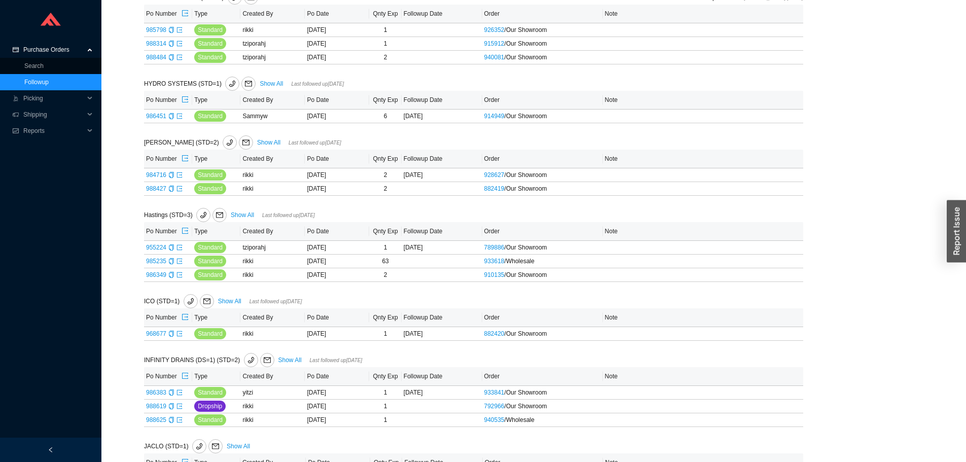
click at [266, 148] on div "Hamilton Sinkler (STD=2) Show All Last followed up 08/12/2025" at bounding box center [336, 142] width 384 height 14
click at [267, 136] on div "AMEREC SAUNA (STD=1) Show All Po Number Type Created By Po Date Qnty Exp Follow…" at bounding box center [473, 17] width 659 height 3711
click at [268, 140] on link "Show All" at bounding box center [268, 142] width 23 height 7
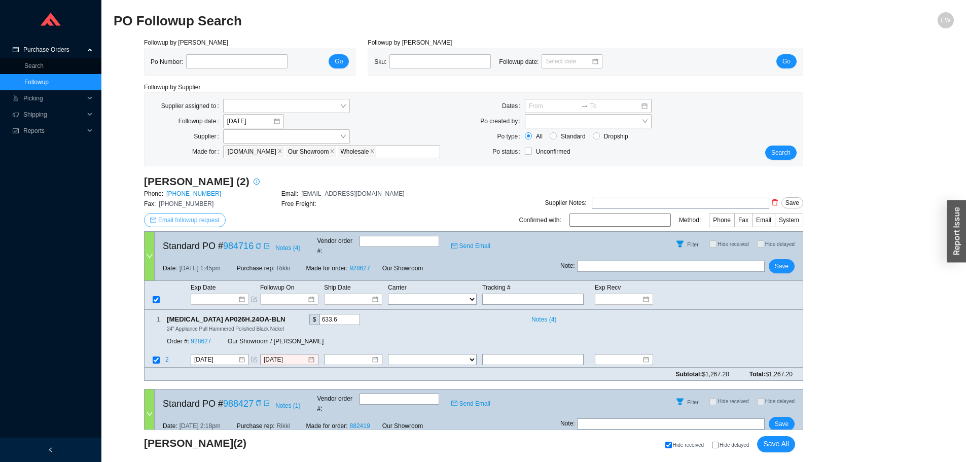
drag, startPoint x: 207, startPoint y: 216, endPoint x: 209, endPoint y: 221, distance: 5.2
click at [209, 220] on span "Email followup request" at bounding box center [188, 220] width 61 height 10
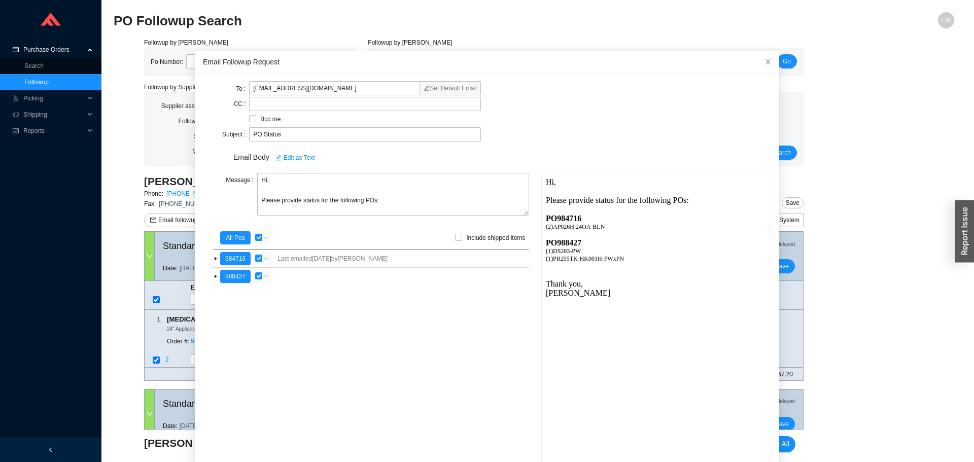
scroll to position [27, 0]
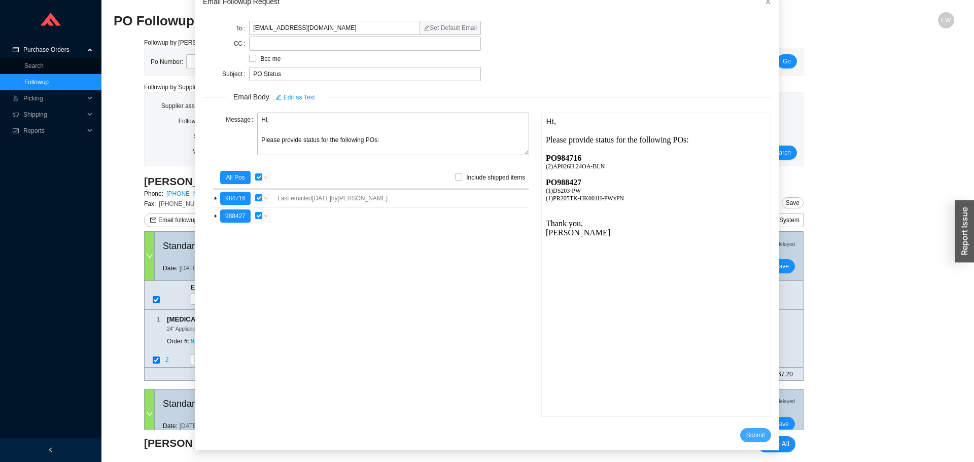
click at [746, 433] on span "Submit" at bounding box center [755, 435] width 19 height 10
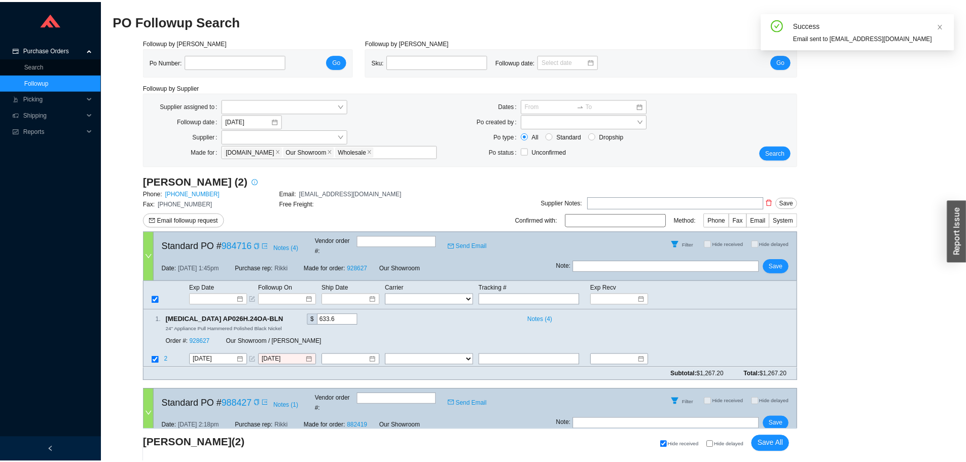
scroll to position [10, 0]
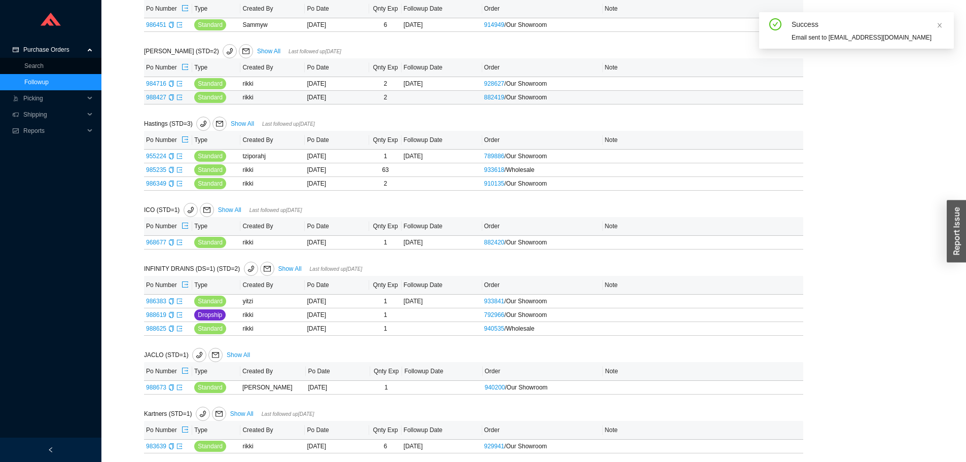
scroll to position [2165, 0]
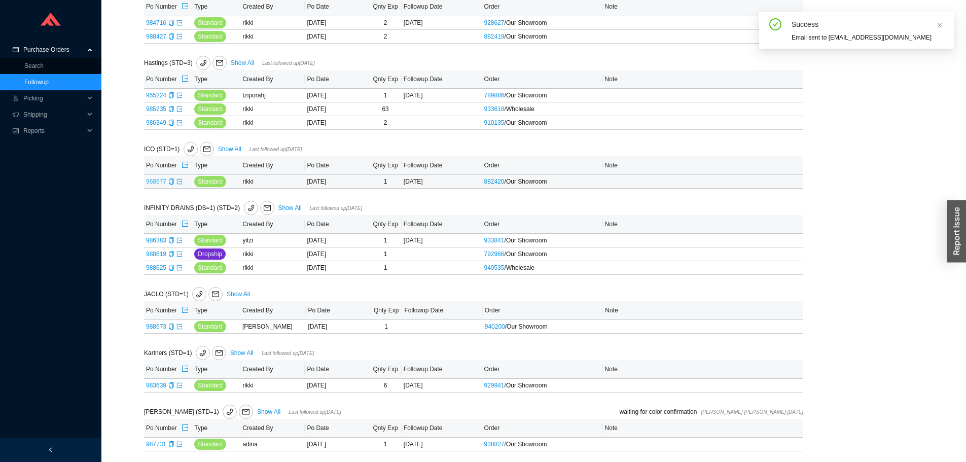
click at [157, 183] on link "968677" at bounding box center [156, 181] width 20 height 7
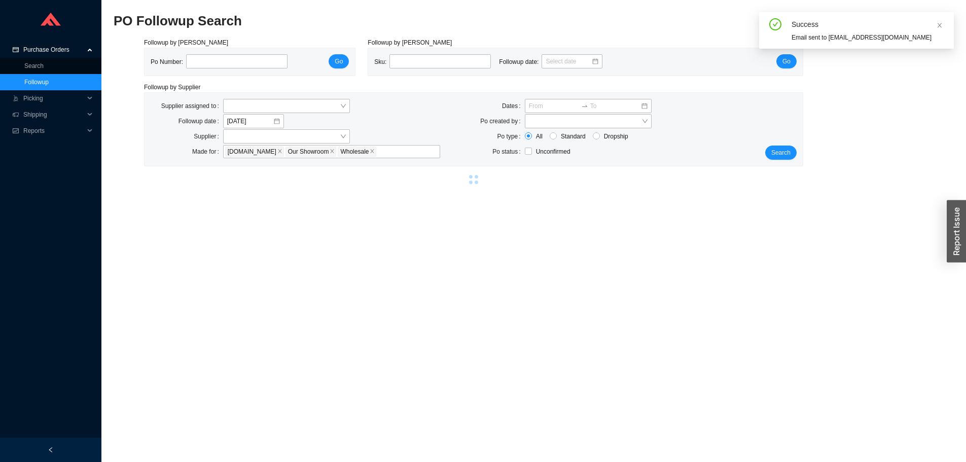
type input "968677"
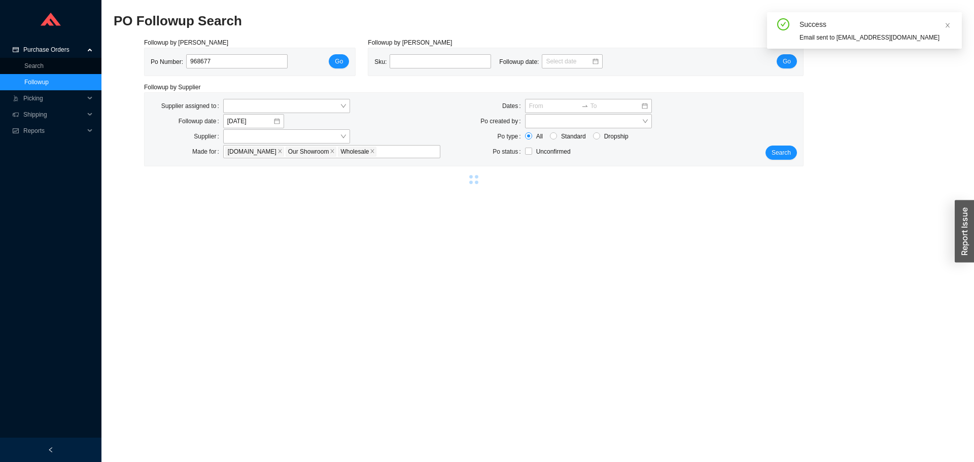
select select "1"
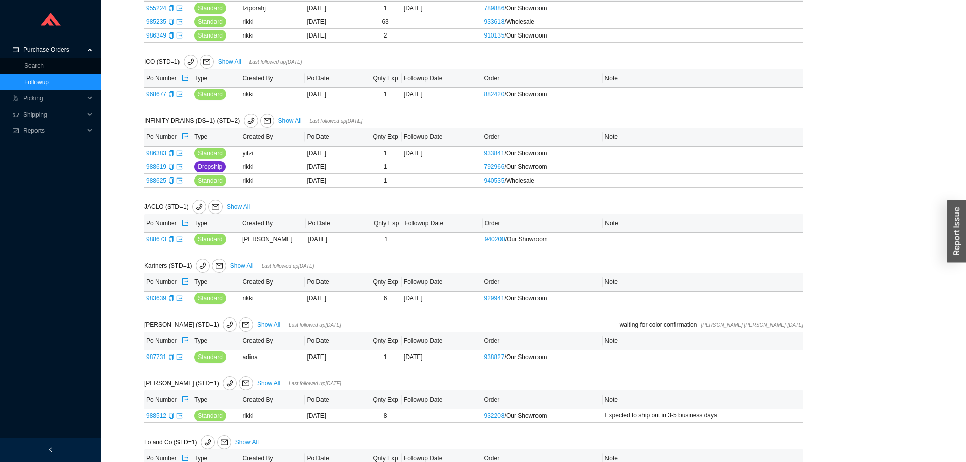
scroll to position [2266, 0]
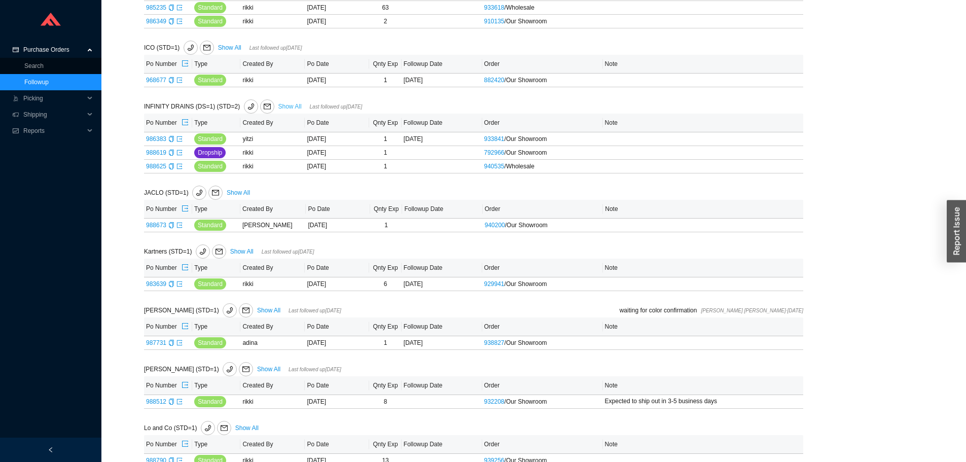
click at [294, 104] on link "Show All" at bounding box center [289, 106] width 23 height 7
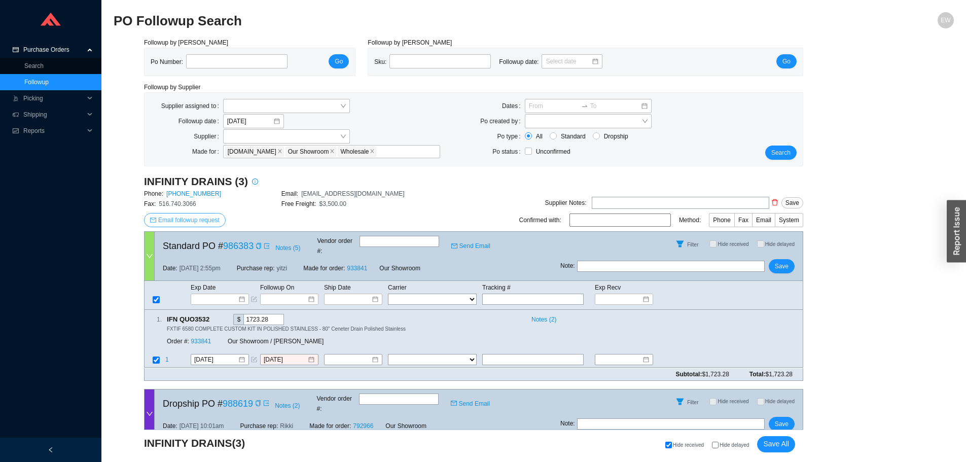
click at [206, 219] on span "Email followup request" at bounding box center [188, 220] width 61 height 10
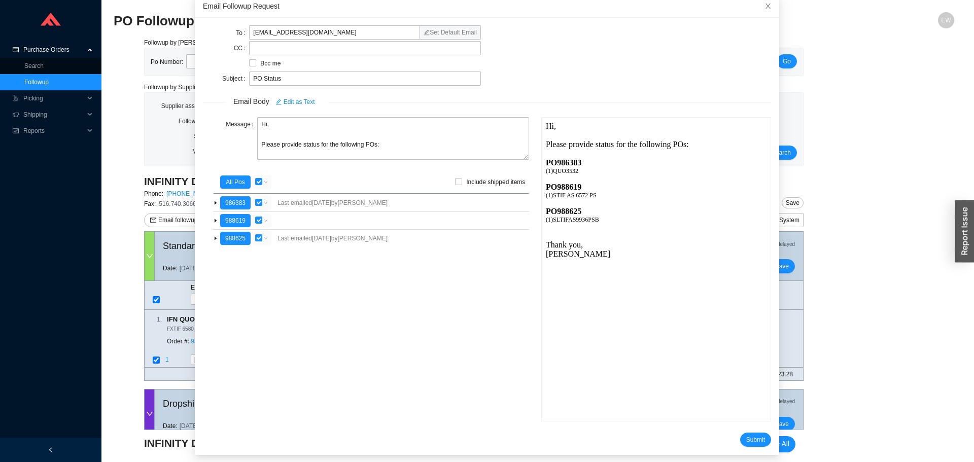
scroll to position [60, 0]
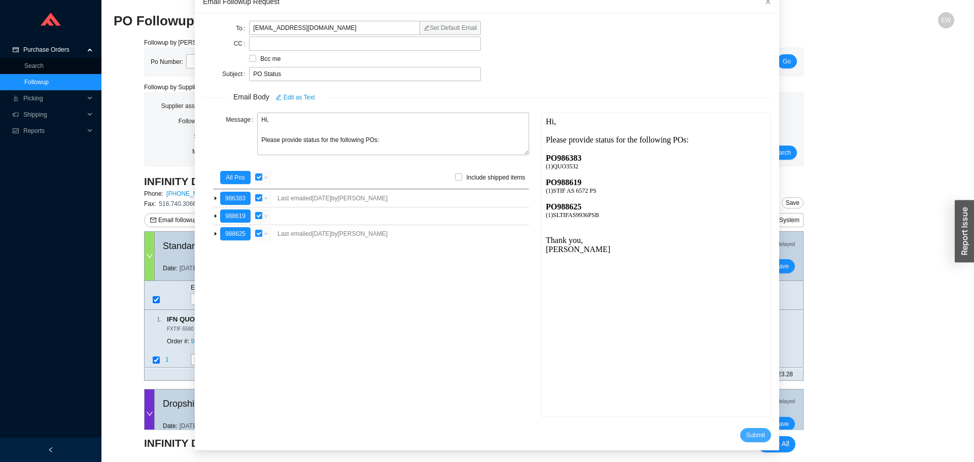
drag, startPoint x: 740, startPoint y: 436, endPoint x: 732, endPoint y: 432, distance: 8.9
click at [746, 436] on span "Submit" at bounding box center [755, 435] width 19 height 10
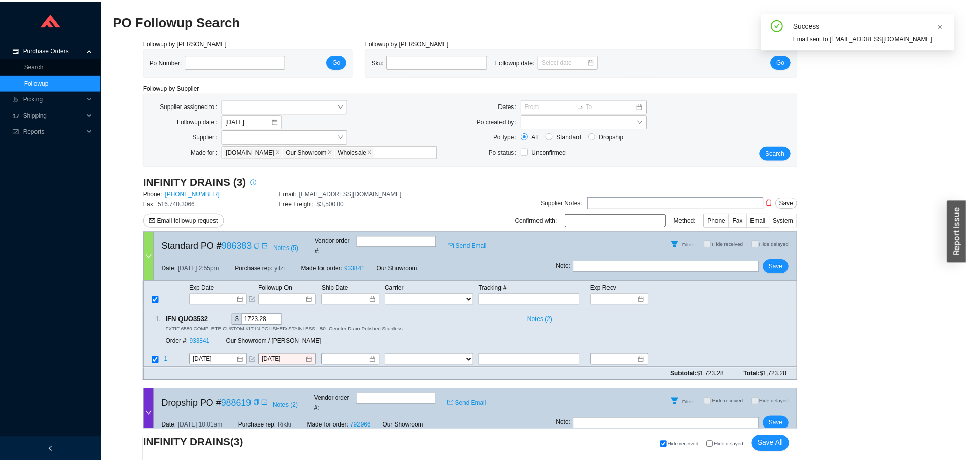
scroll to position [10, 0]
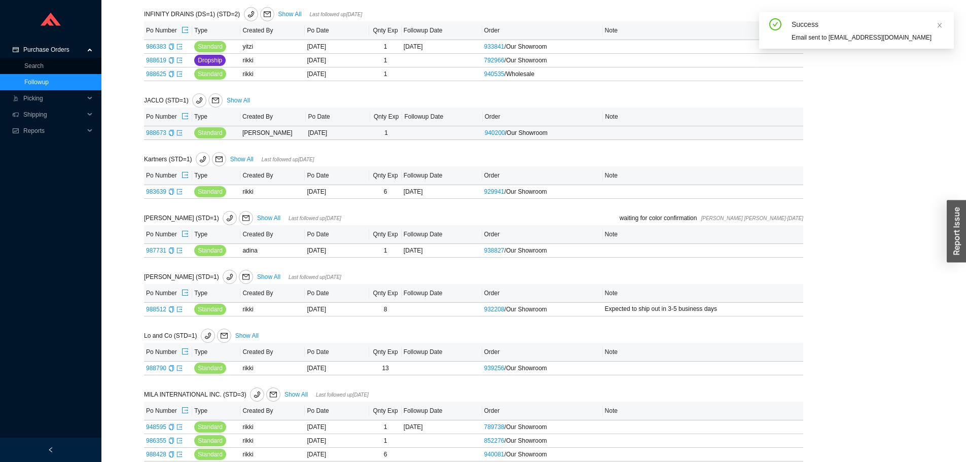
scroll to position [2367, 0]
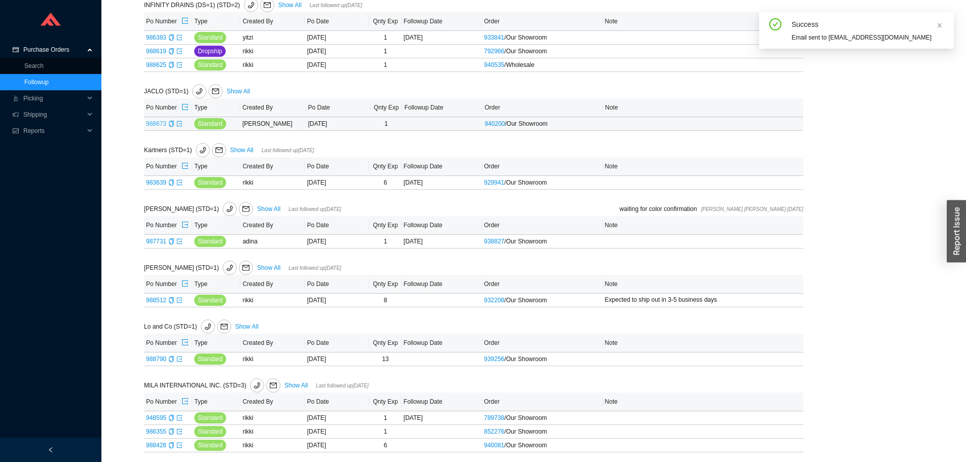
click at [157, 125] on link "988673" at bounding box center [156, 123] width 20 height 7
type input "988673"
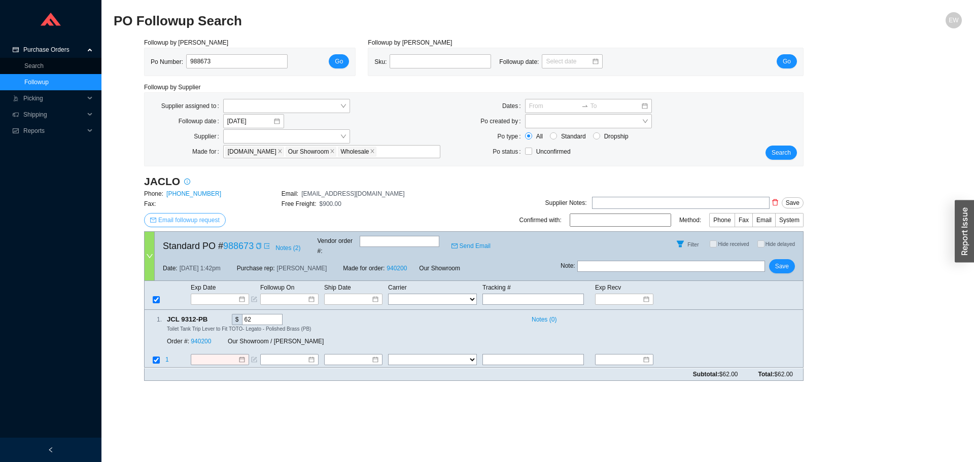
click at [207, 218] on span "Email followup request" at bounding box center [188, 220] width 61 height 10
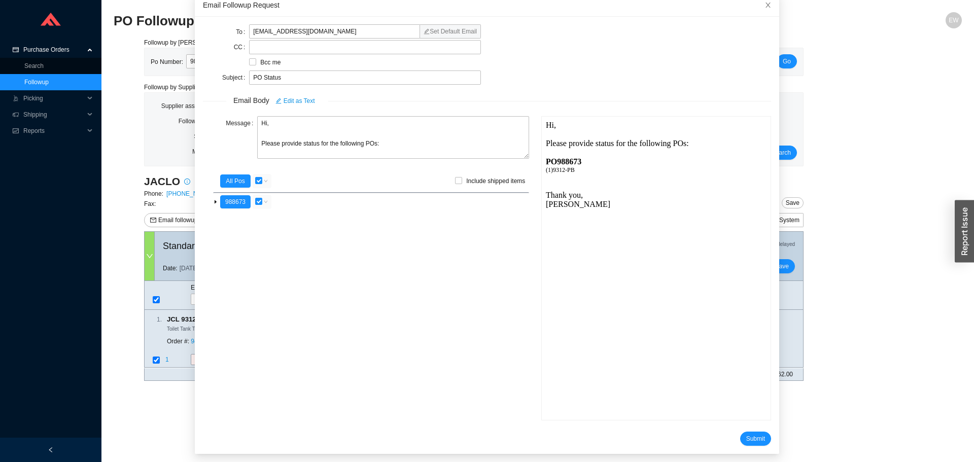
scroll to position [60, 0]
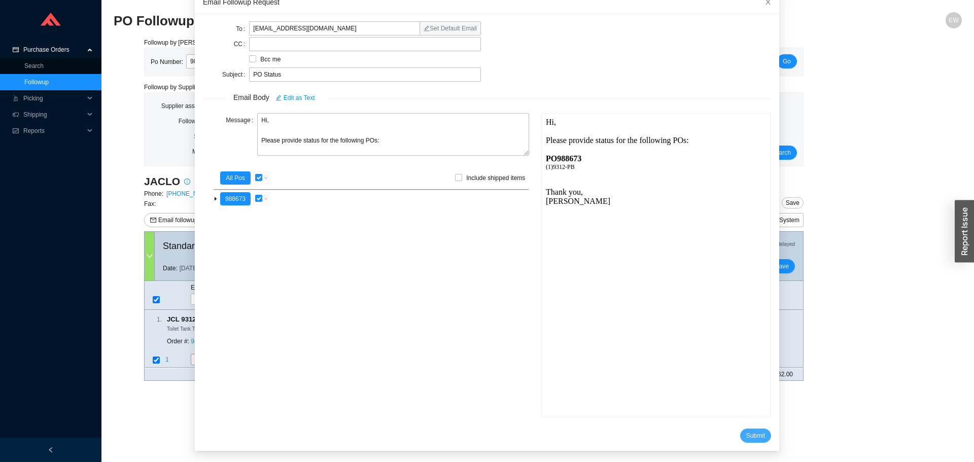
click at [740, 432] on button "Submit" at bounding box center [755, 436] width 31 height 14
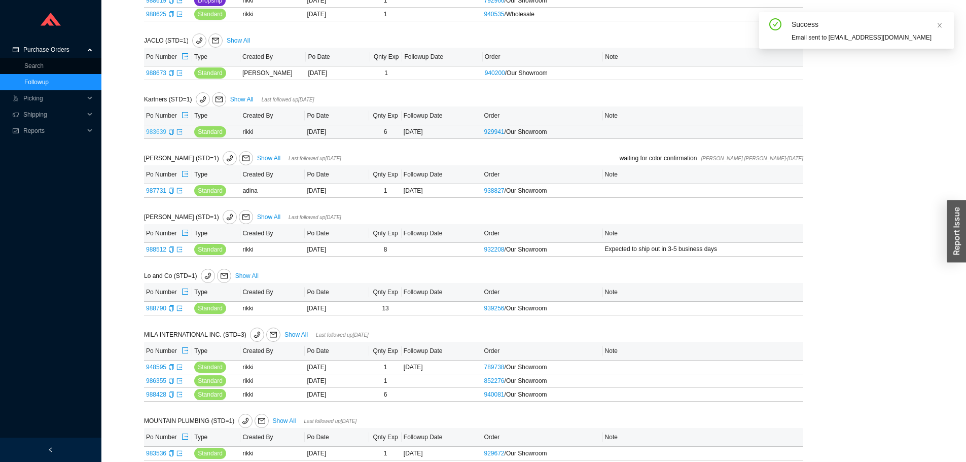
click at [159, 134] on link "983639" at bounding box center [156, 131] width 20 height 7
type input "983639"
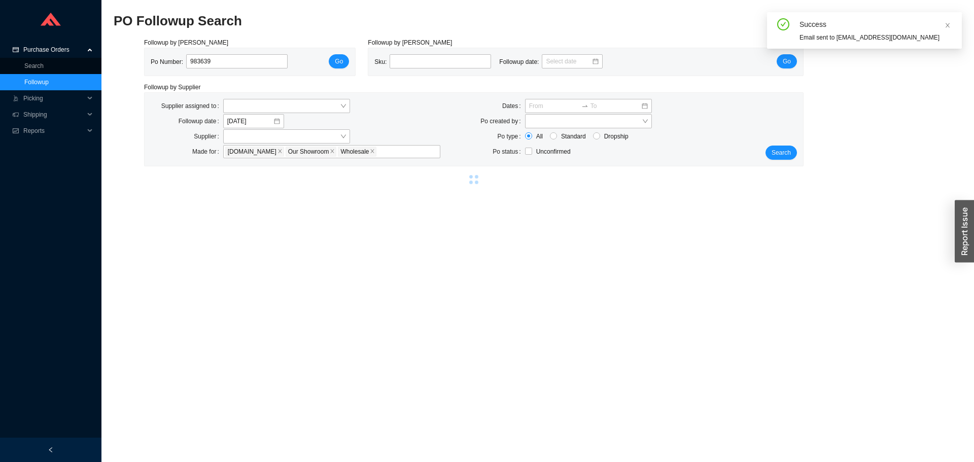
select select "2"
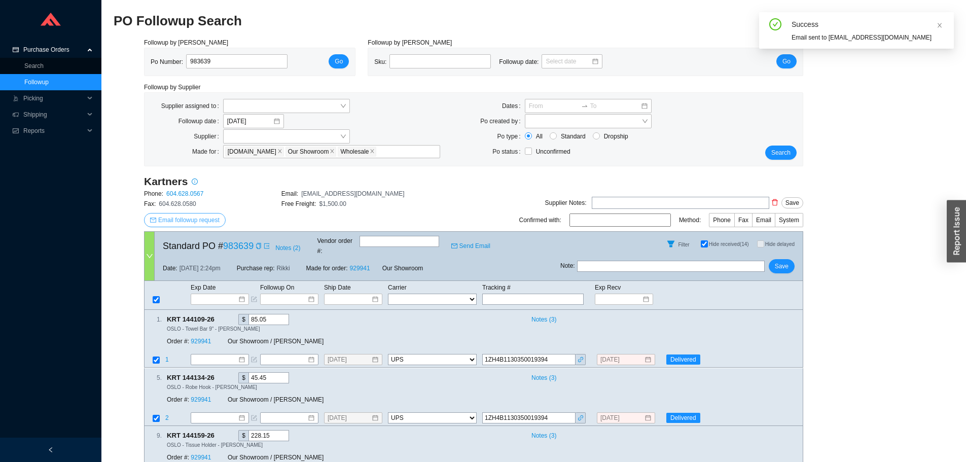
click at [188, 222] on span "Email followup request" at bounding box center [188, 220] width 61 height 10
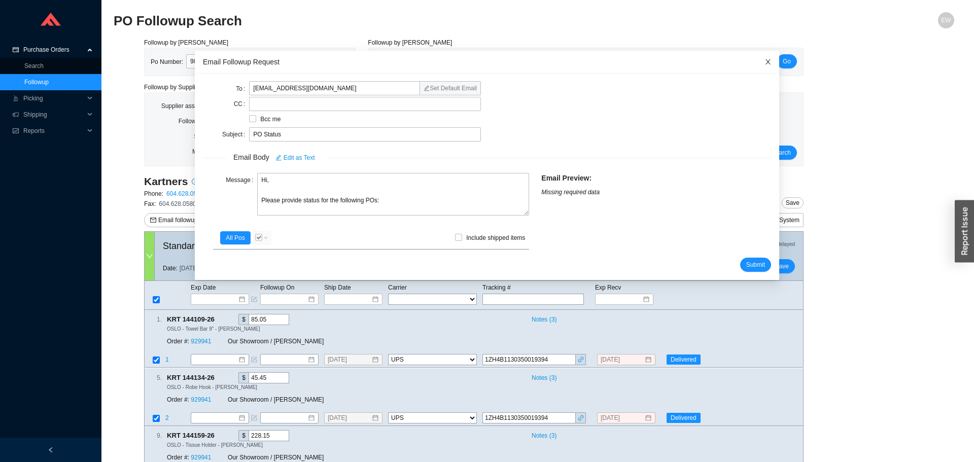
click at [758, 64] on span "Close" at bounding box center [768, 62] width 22 height 22
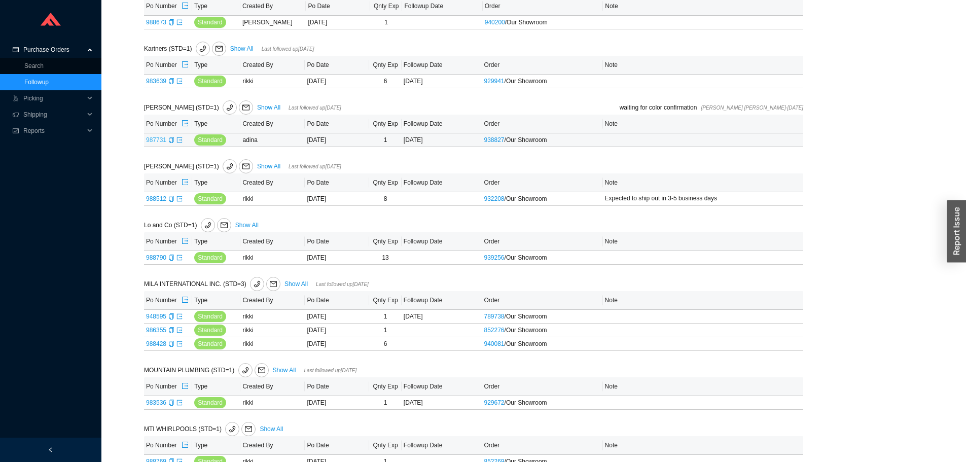
click at [157, 142] on link "987731" at bounding box center [156, 139] width 20 height 7
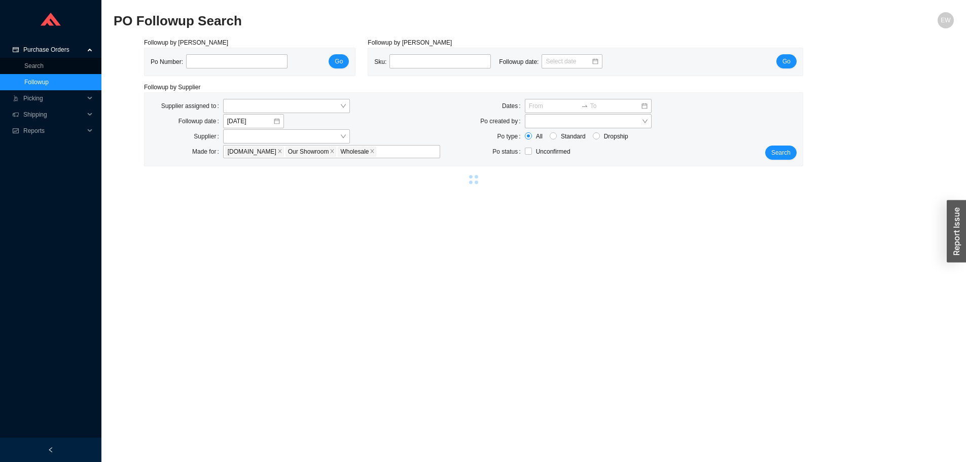
type input "987731"
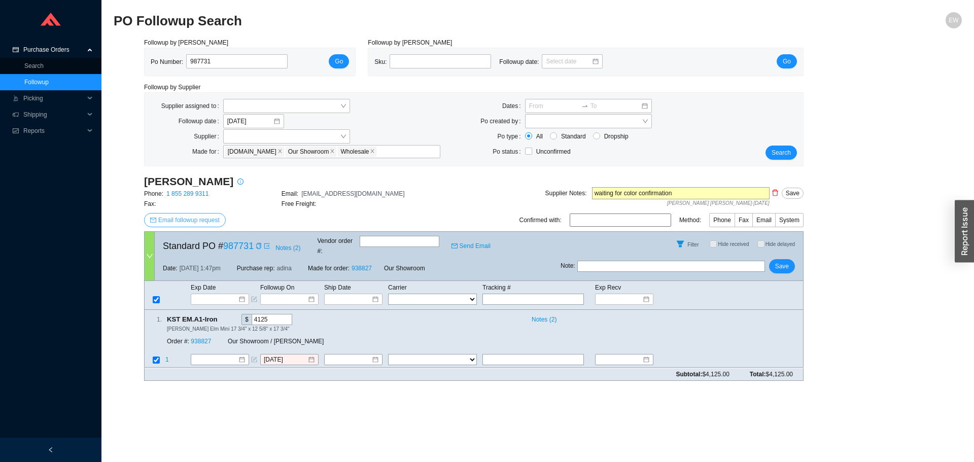
click at [204, 218] on span "Email followup request" at bounding box center [188, 220] width 61 height 10
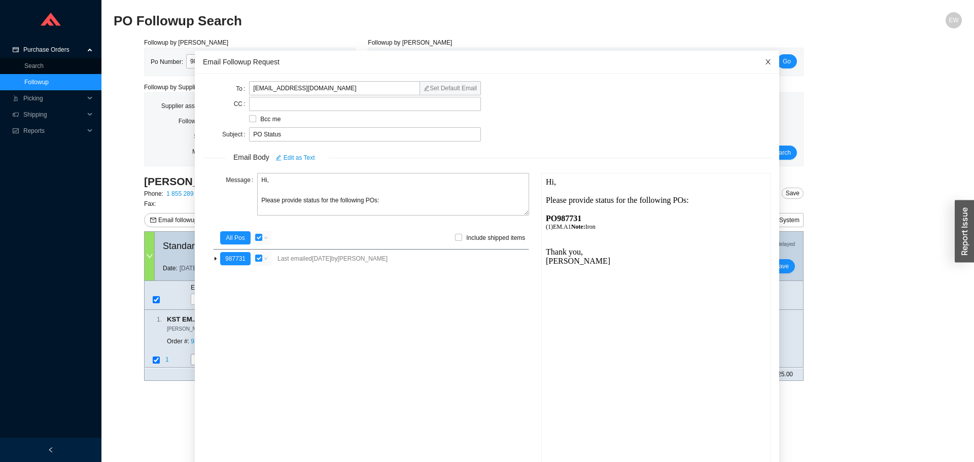
click at [765, 62] on icon "close" at bounding box center [767, 61] width 5 height 5
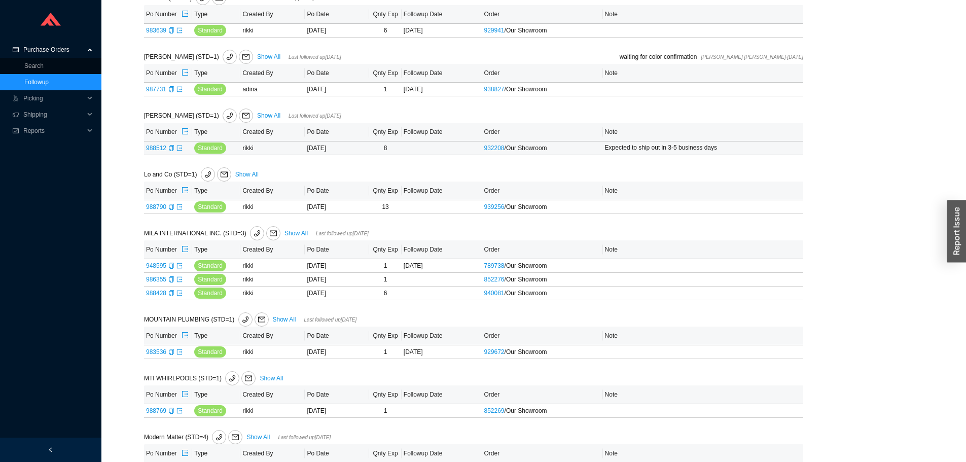
click at [164, 148] on link "988512" at bounding box center [156, 148] width 20 height 7
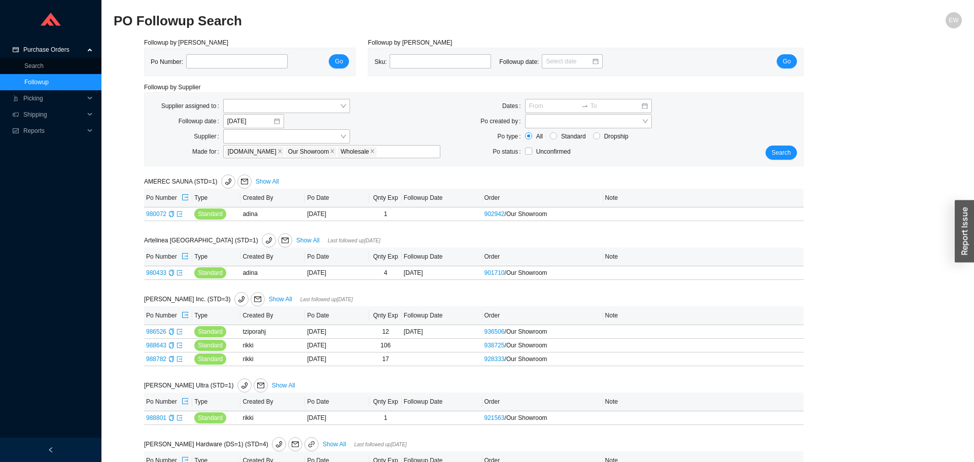
type input "988512"
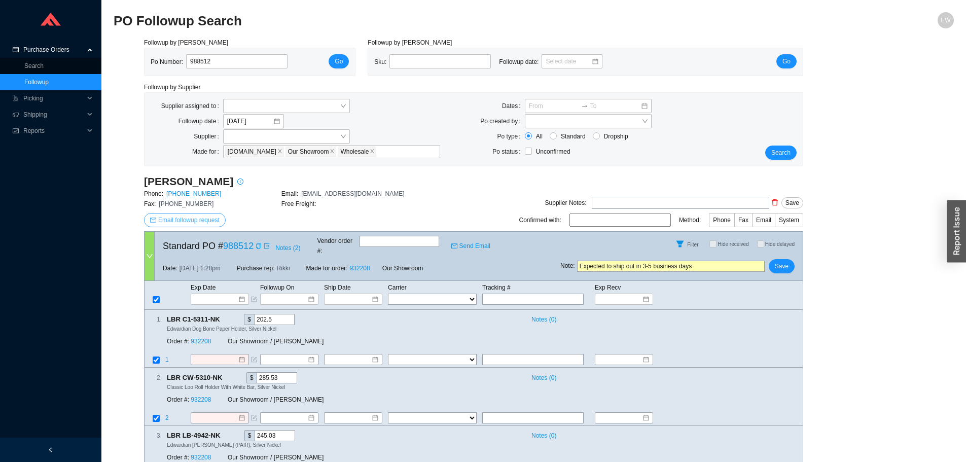
click at [210, 218] on span "Email followup request" at bounding box center [188, 220] width 61 height 10
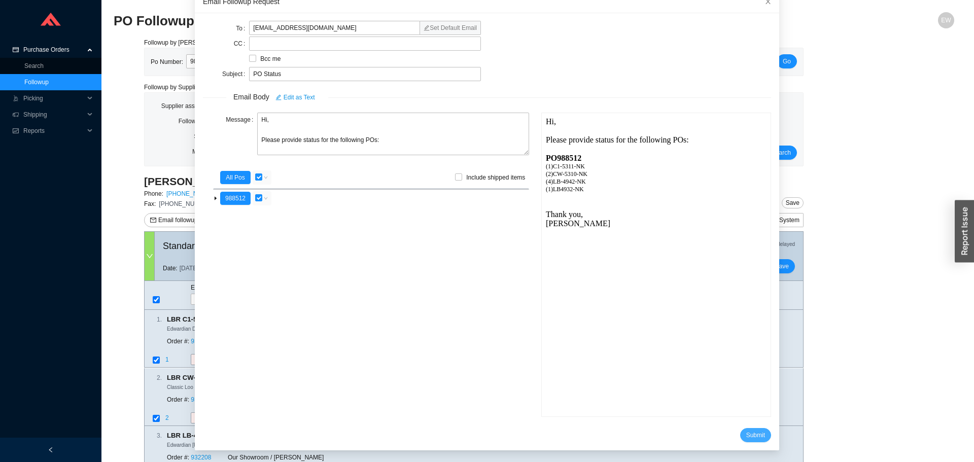
click at [746, 430] on span "Submit" at bounding box center [755, 435] width 19 height 10
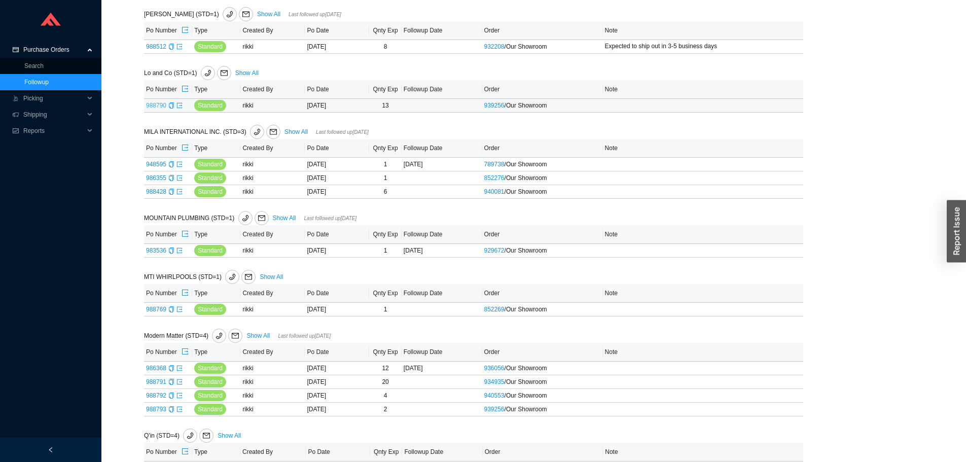
click at [160, 104] on link "988790" at bounding box center [156, 105] width 20 height 7
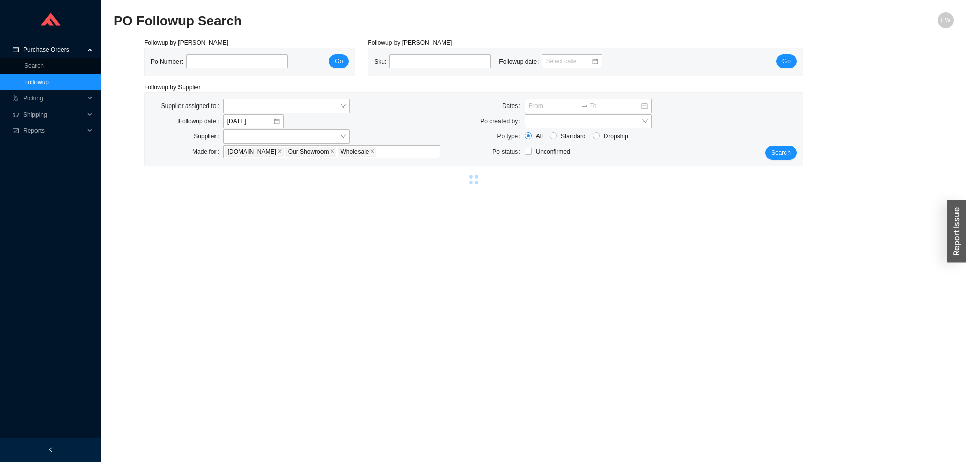
type input "988790"
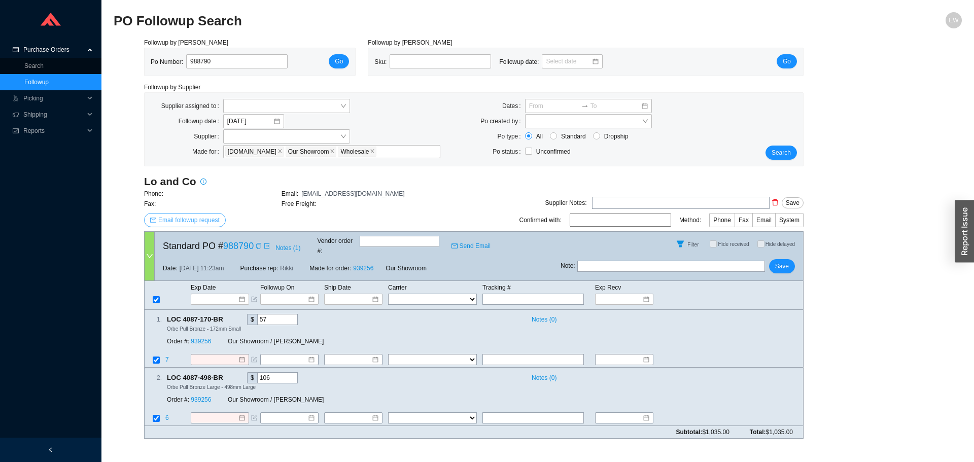
click at [203, 215] on button "Email followup request" at bounding box center [185, 220] width 82 height 14
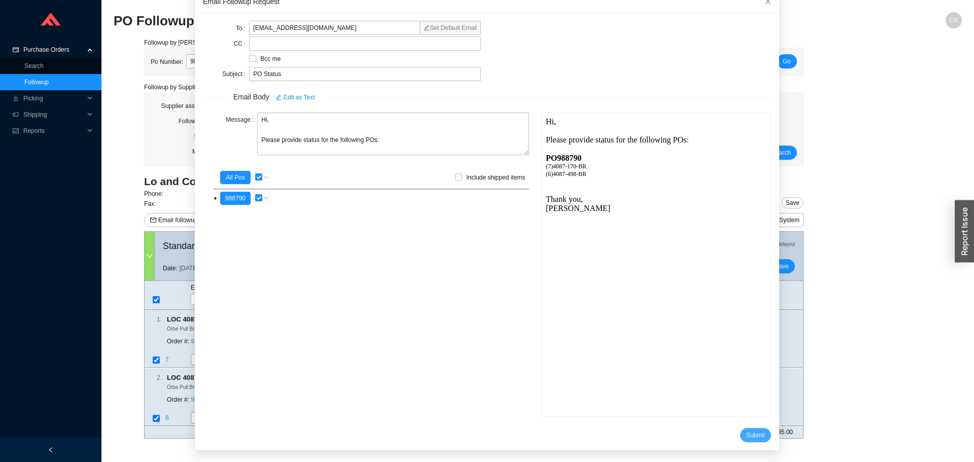
drag, startPoint x: 723, startPoint y: 427, endPoint x: 733, endPoint y: 434, distance: 12.4
click at [726, 429] on form "To hello@loandcointeriors.com Set Default Email CC Bcc me Subject PO Status Ema…" at bounding box center [487, 231] width 568 height 421
click at [746, 434] on span "Submit" at bounding box center [755, 435] width 19 height 10
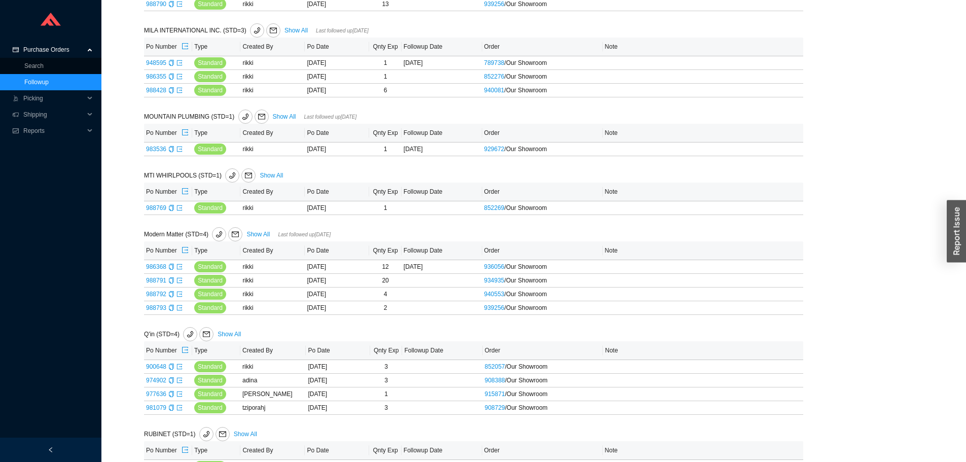
click at [281, 32] on div "MILA INTERNATIONAL INC. (STD=3) Show All Last followed up 07/08/2024" at bounding box center [336, 30] width 384 height 14
click at [153, 148] on link "983536" at bounding box center [156, 149] width 20 height 7
type input "983536"
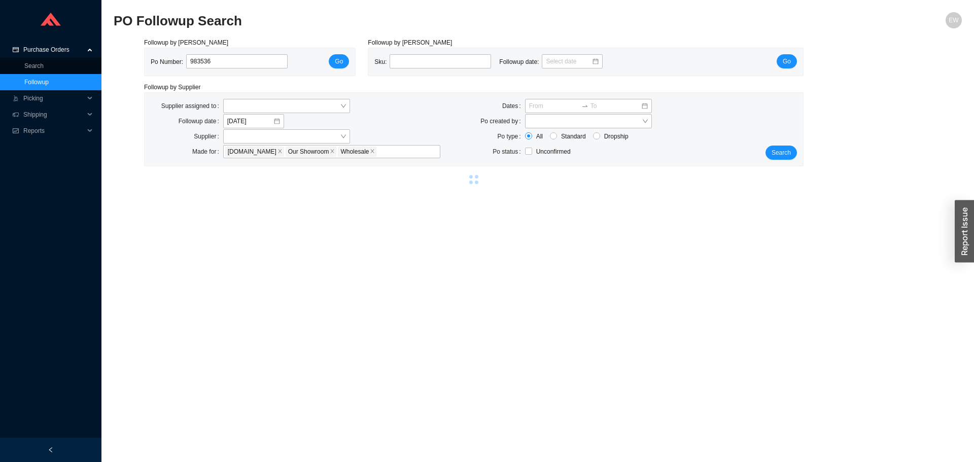
select select "1"
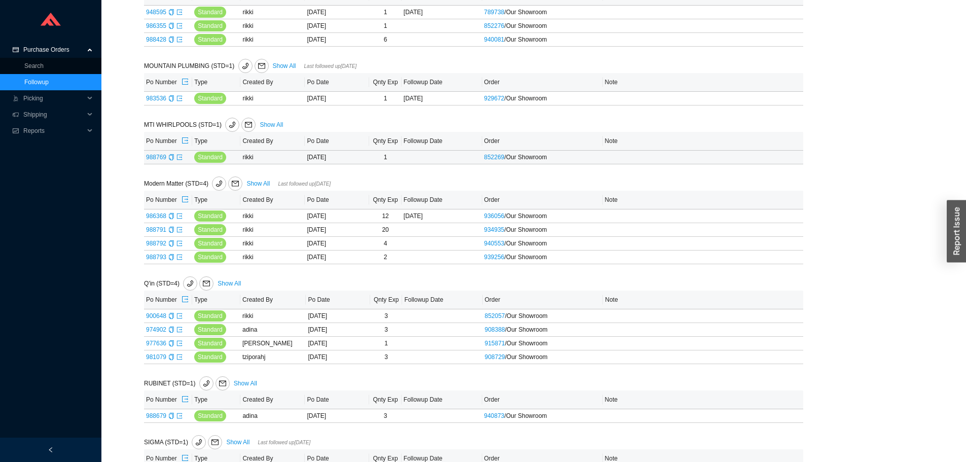
click at [150, 153] on td "988769" at bounding box center [168, 158] width 48 height 14
click at [158, 161] on link "988769" at bounding box center [156, 157] width 20 height 7
type input "988769"
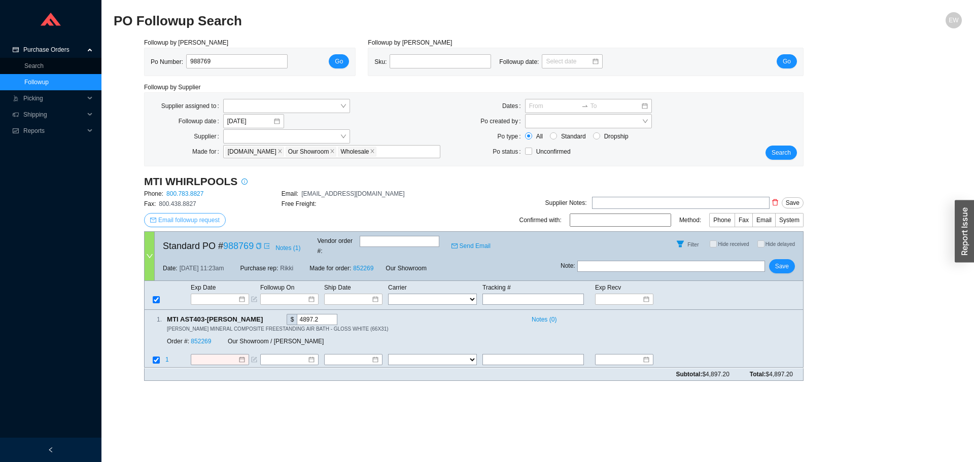
click at [207, 219] on span "Email followup request" at bounding box center [188, 220] width 61 height 10
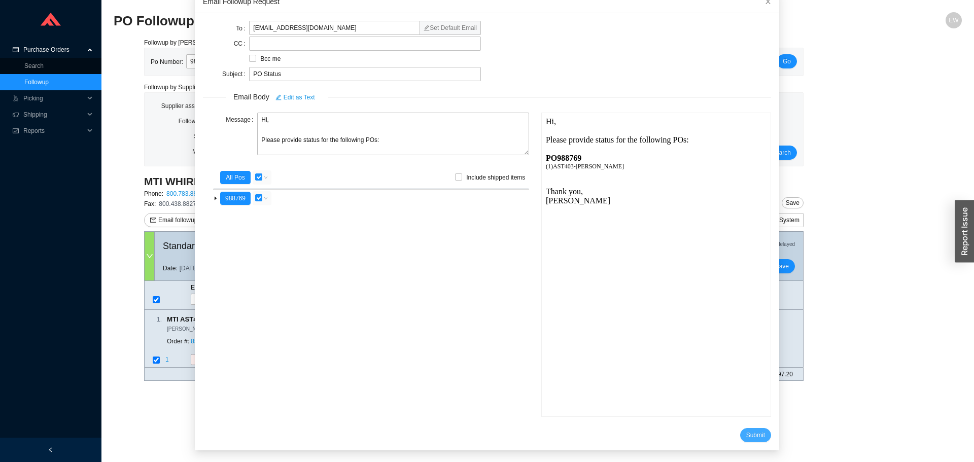
click at [746, 437] on span "Submit" at bounding box center [755, 435] width 19 height 10
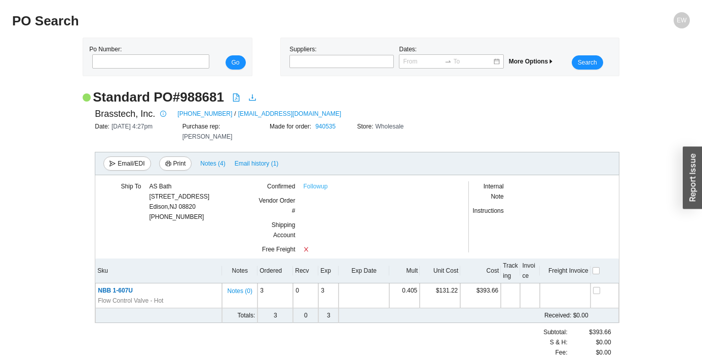
click at [319, 181] on link "Followup" at bounding box center [315, 186] width 24 height 10
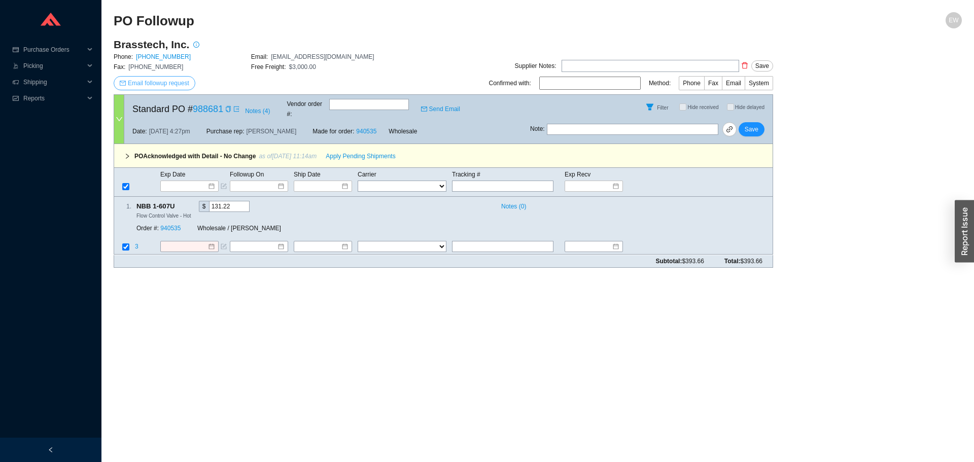
click at [145, 79] on span "Email followup request" at bounding box center [158, 83] width 61 height 10
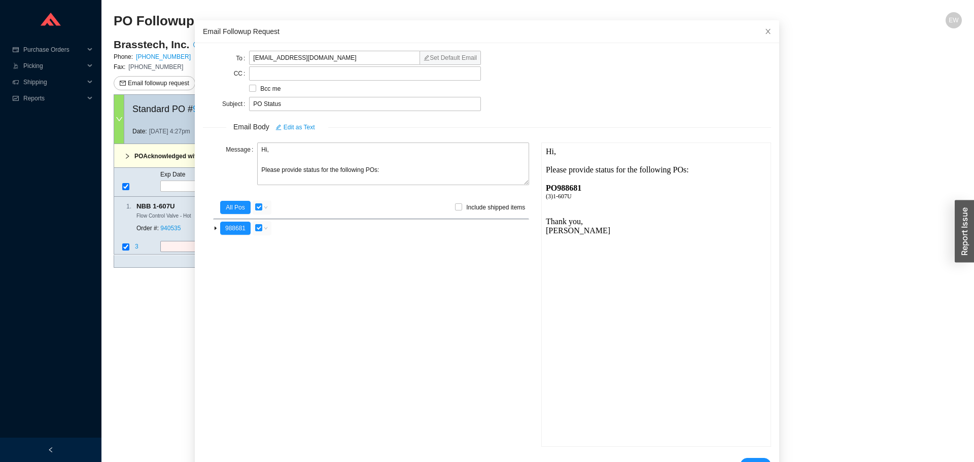
scroll to position [60, 0]
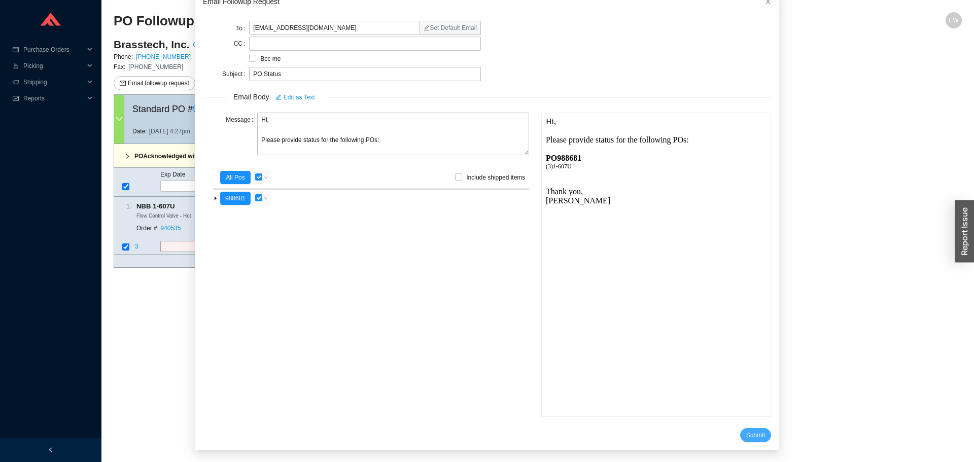
click at [747, 434] on span "Submit" at bounding box center [755, 435] width 19 height 10
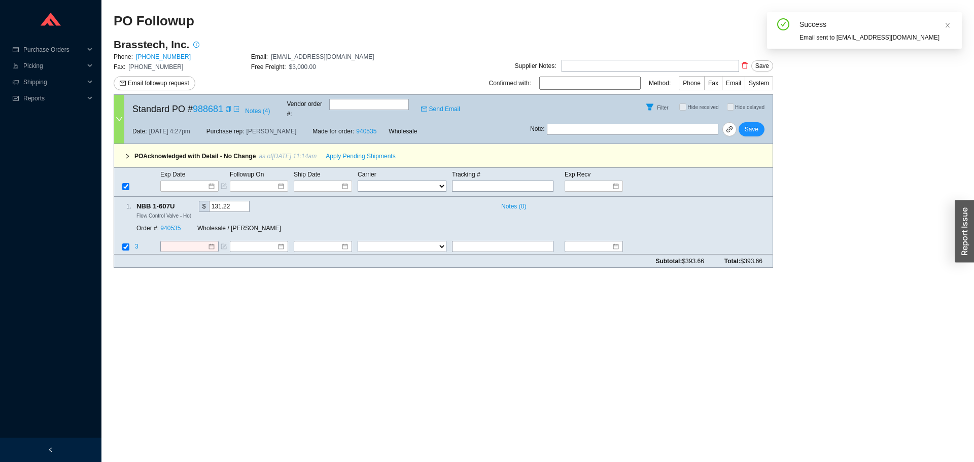
scroll to position [10, 0]
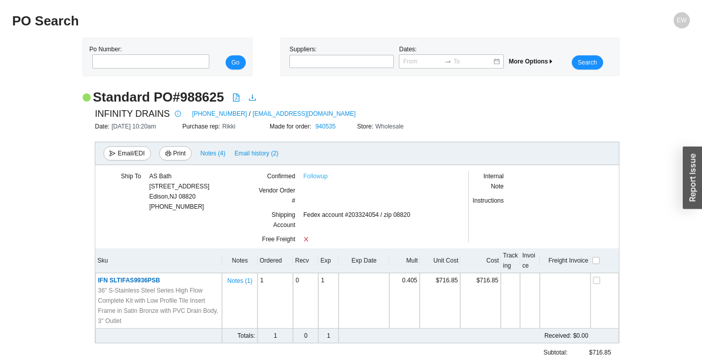
click at [312, 178] on link "Followup" at bounding box center [315, 176] width 24 height 10
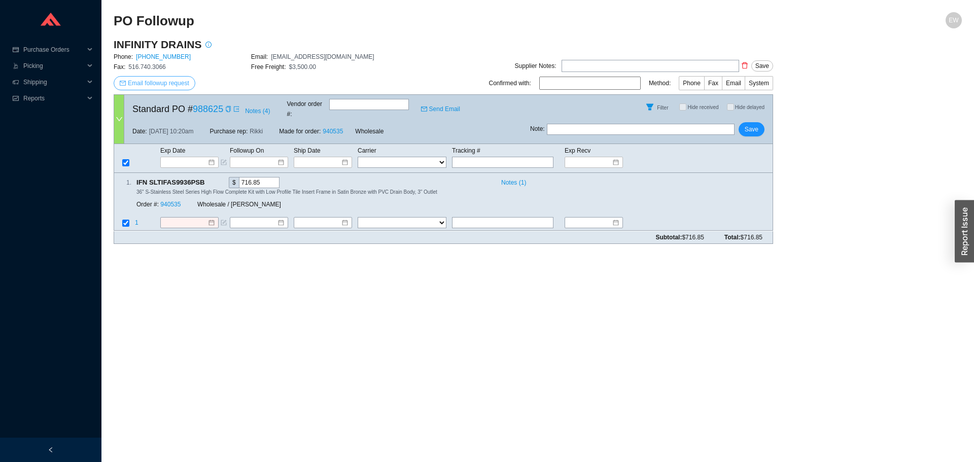
click at [161, 87] on span "Email followup request" at bounding box center [158, 83] width 61 height 10
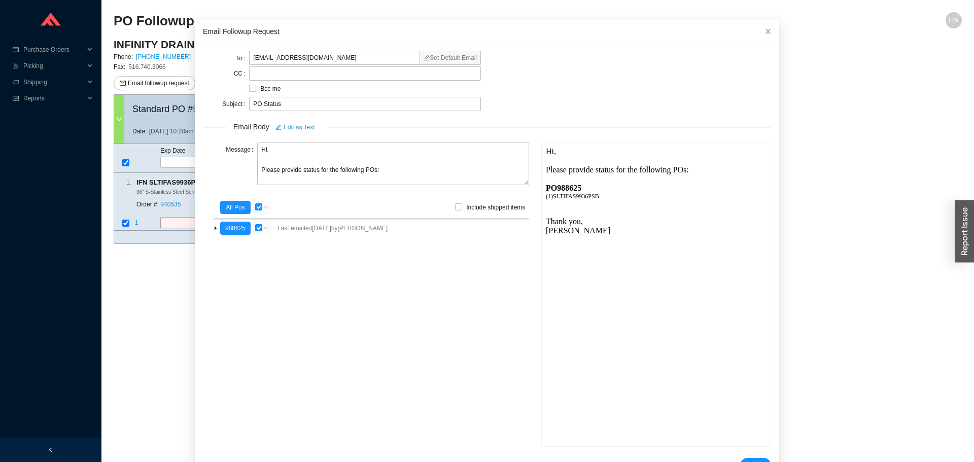
scroll to position [60, 0]
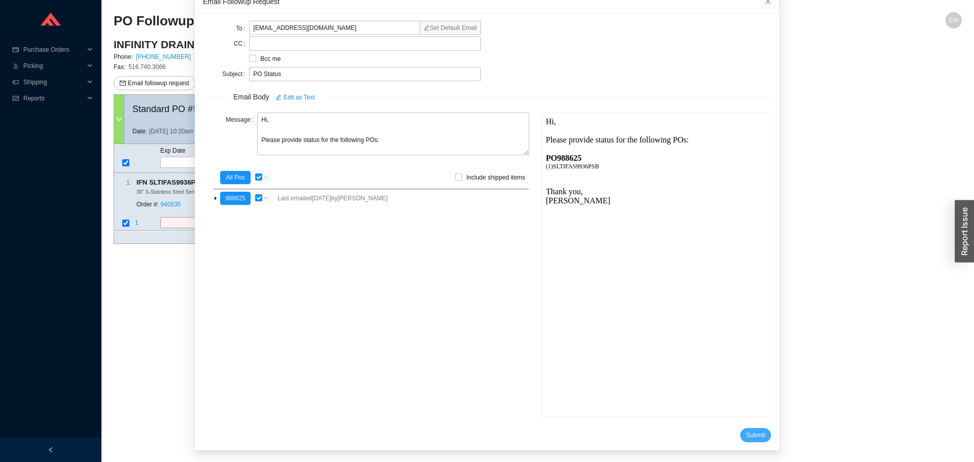
click at [746, 432] on span "Submit" at bounding box center [755, 435] width 19 height 10
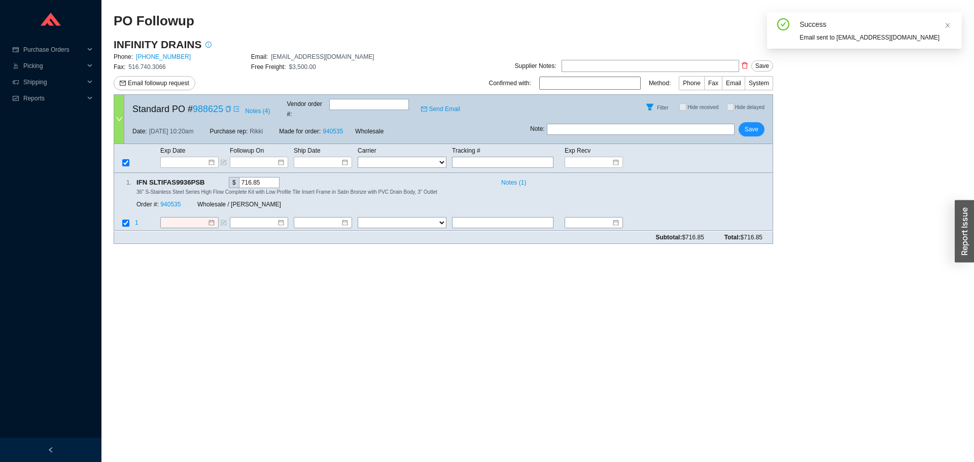
scroll to position [10, 0]
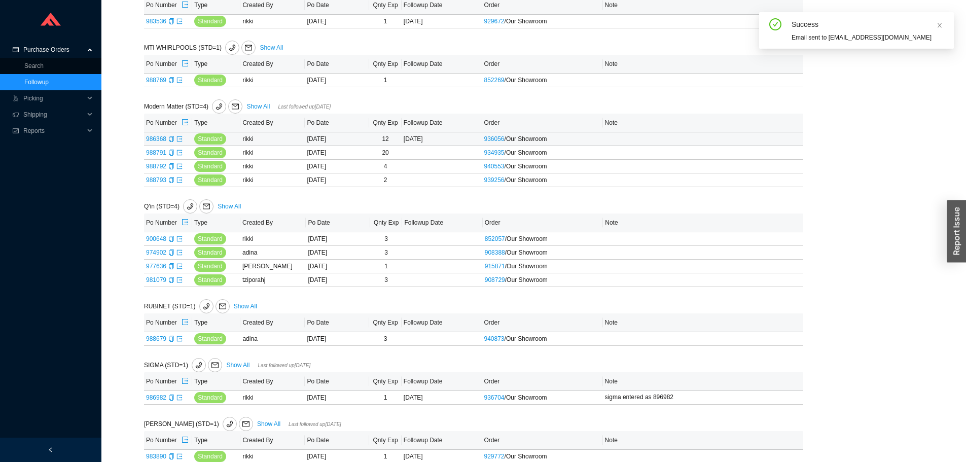
scroll to position [2875, 0]
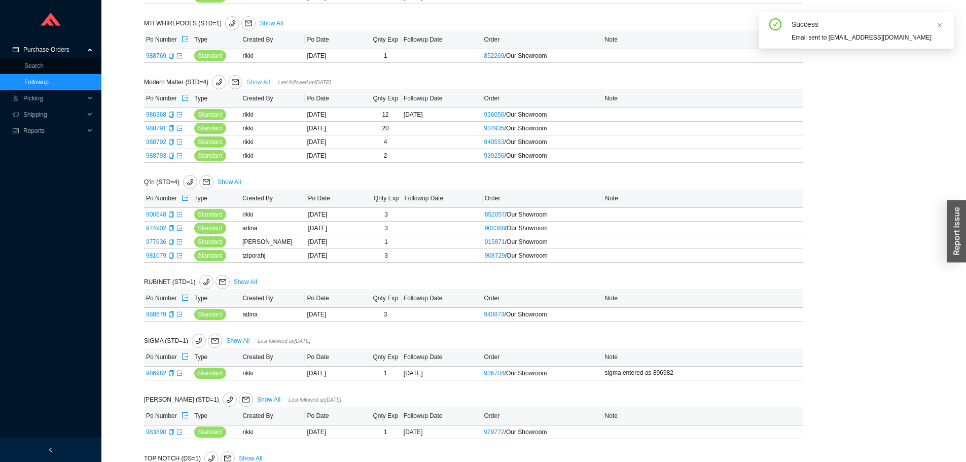
click at [262, 80] on link "Show All" at bounding box center [257, 82] width 23 height 7
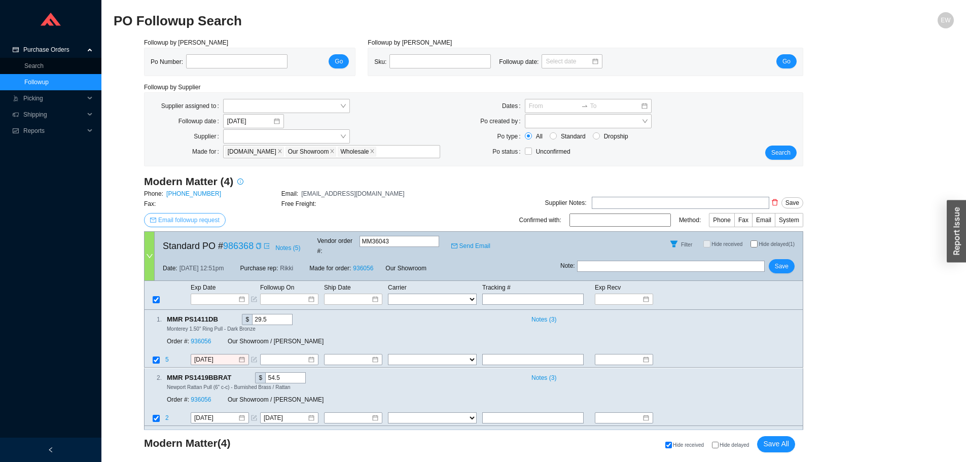
click at [202, 220] on span "Email followup request" at bounding box center [188, 220] width 61 height 10
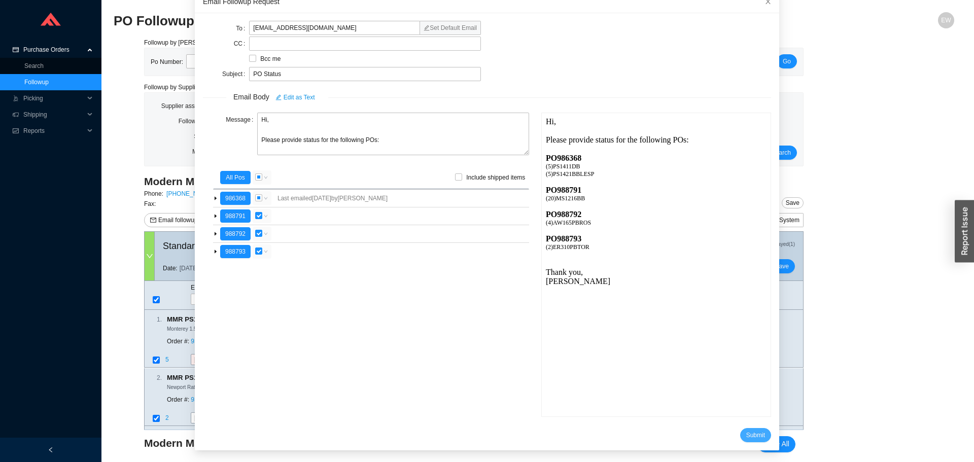
click at [746, 436] on span "Submit" at bounding box center [755, 435] width 19 height 10
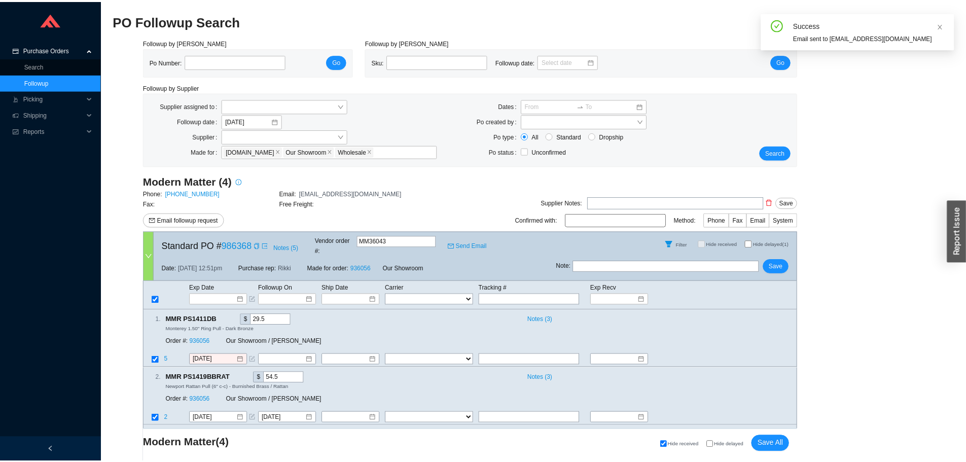
scroll to position [10, 0]
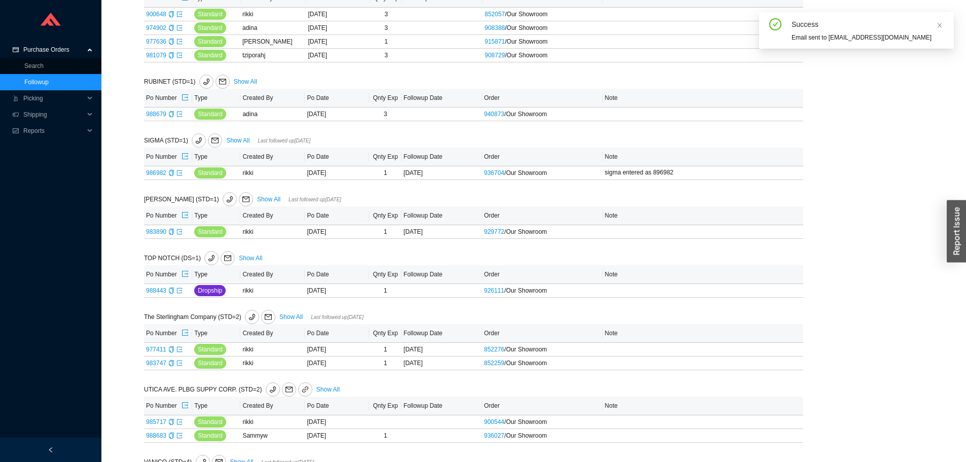
scroll to position [3078, 0]
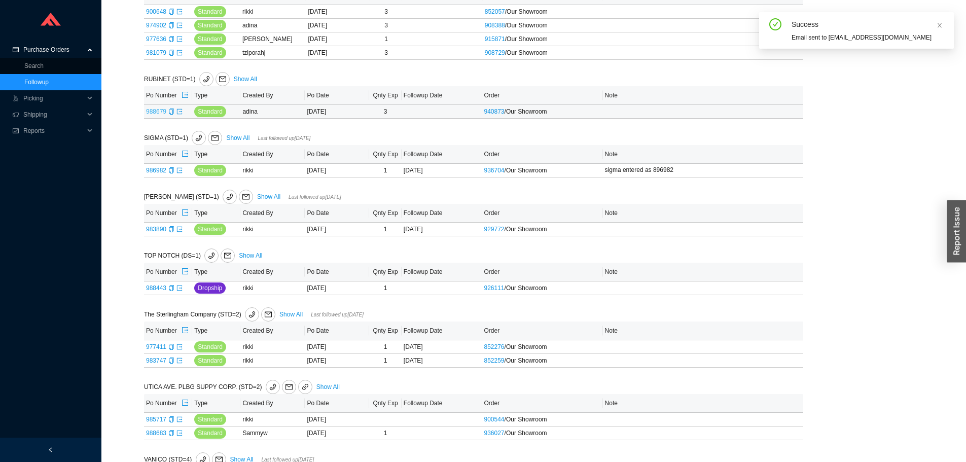
click at [159, 115] on link "988679" at bounding box center [156, 111] width 20 height 7
type input "988679"
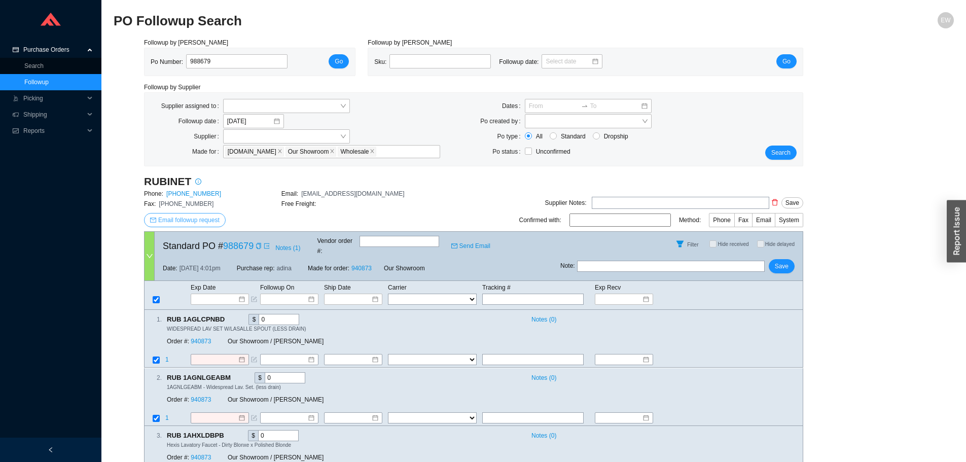
click at [181, 222] on span "Email followup request" at bounding box center [188, 220] width 61 height 10
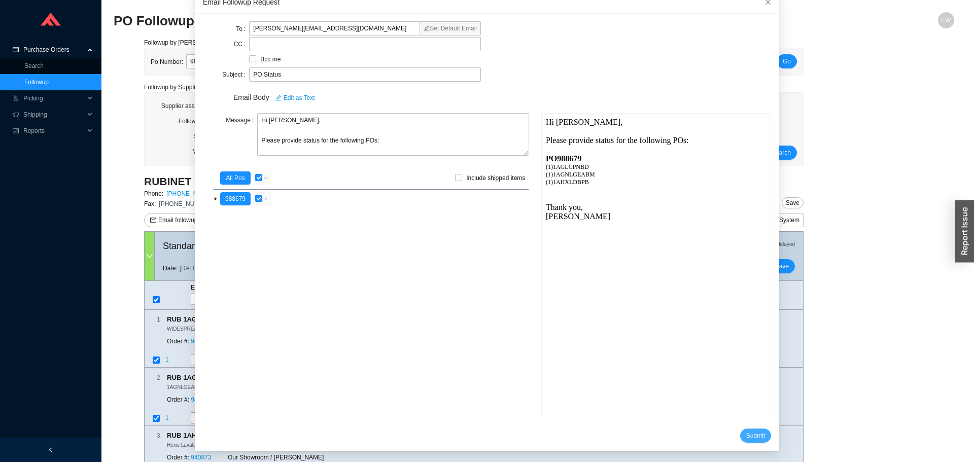
drag, startPoint x: 741, startPoint y: 433, endPoint x: 730, endPoint y: 421, distance: 16.1
click at [746, 433] on span "Submit" at bounding box center [755, 436] width 19 height 10
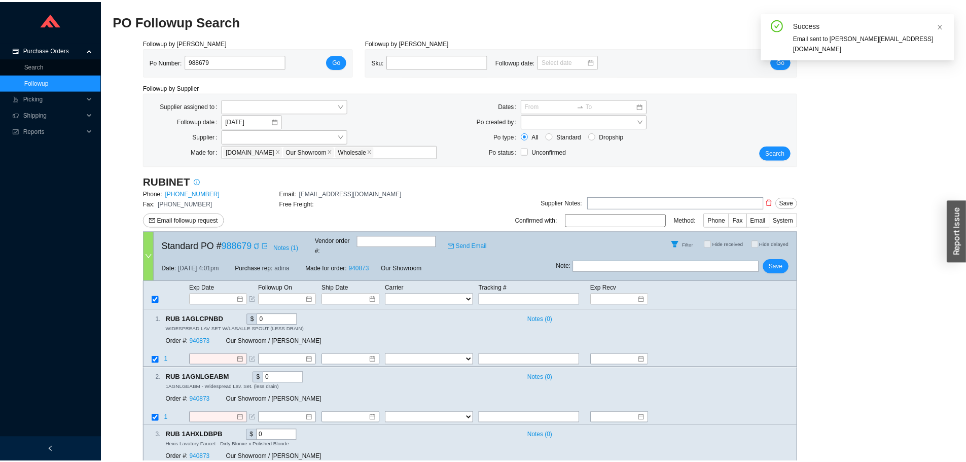
scroll to position [10, 0]
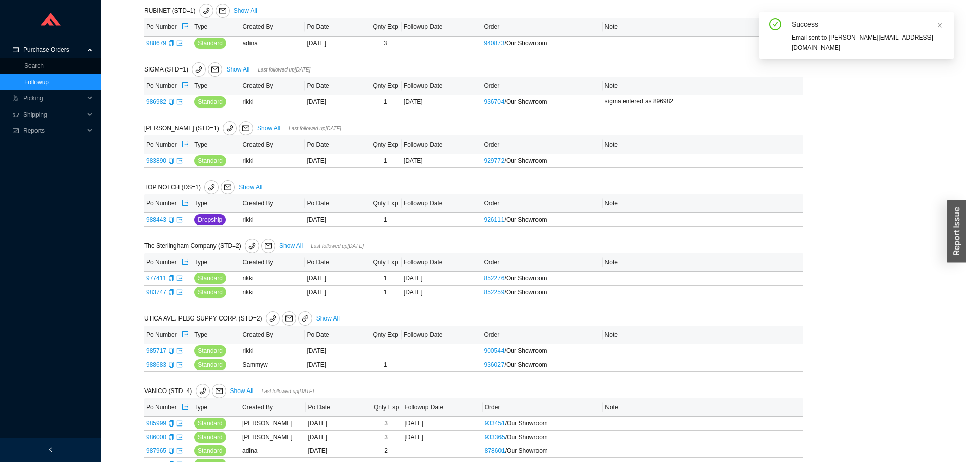
scroll to position [3128, 0]
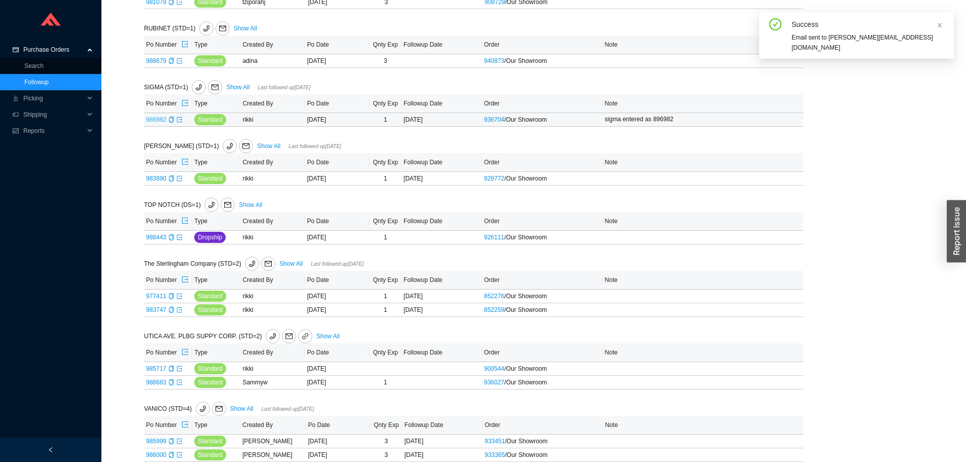
click at [159, 122] on link "986982" at bounding box center [156, 119] width 20 height 7
type input "986982"
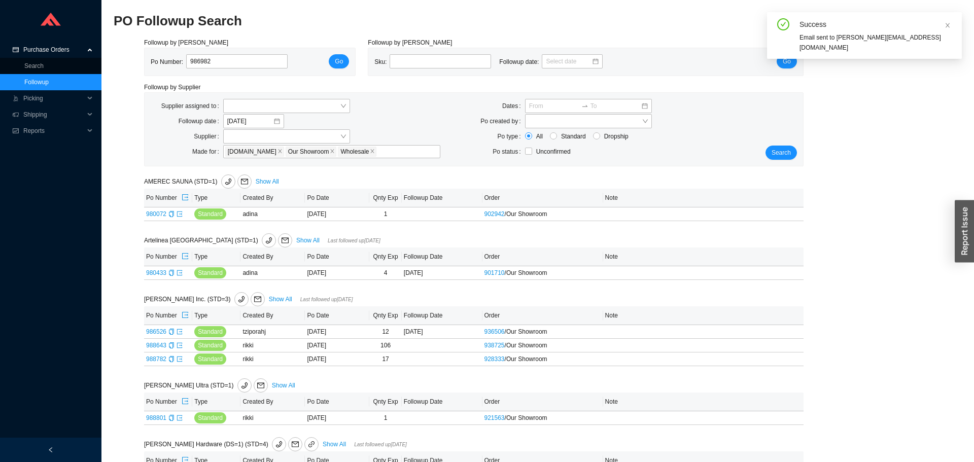
select select "1"
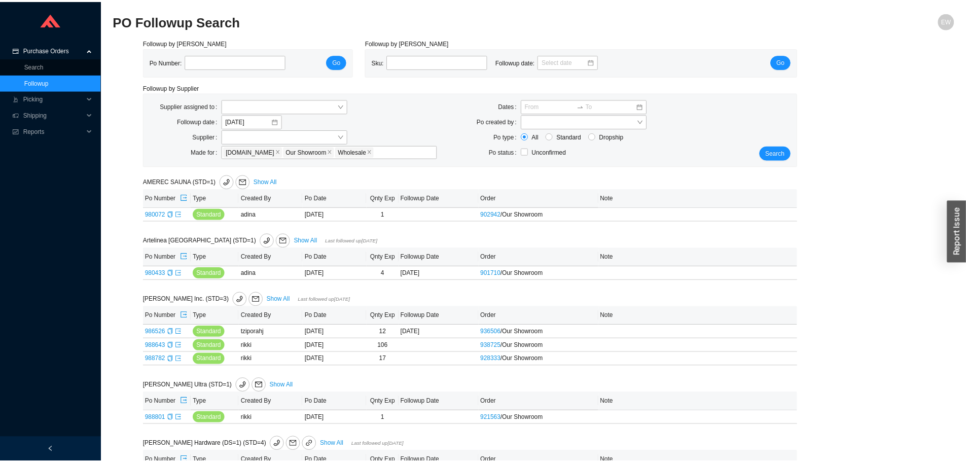
scroll to position [3128, 0]
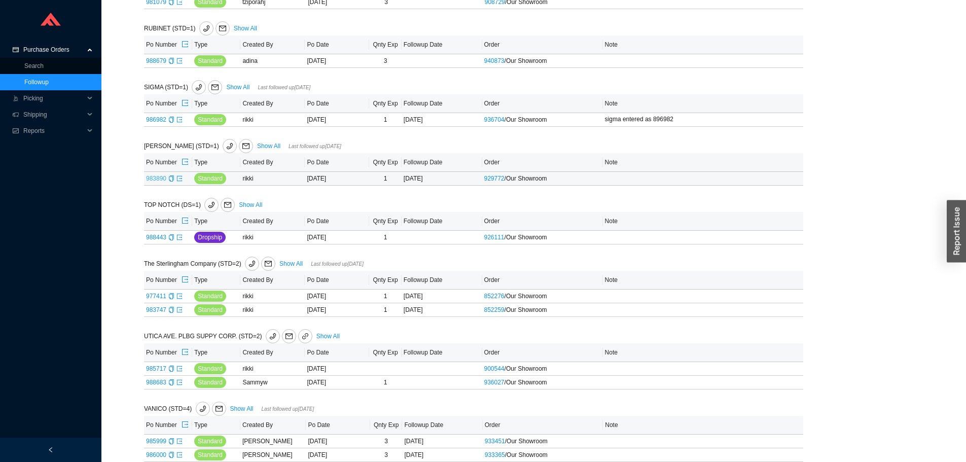
click at [159, 180] on link "983890" at bounding box center [156, 178] width 20 height 7
type input "983890"
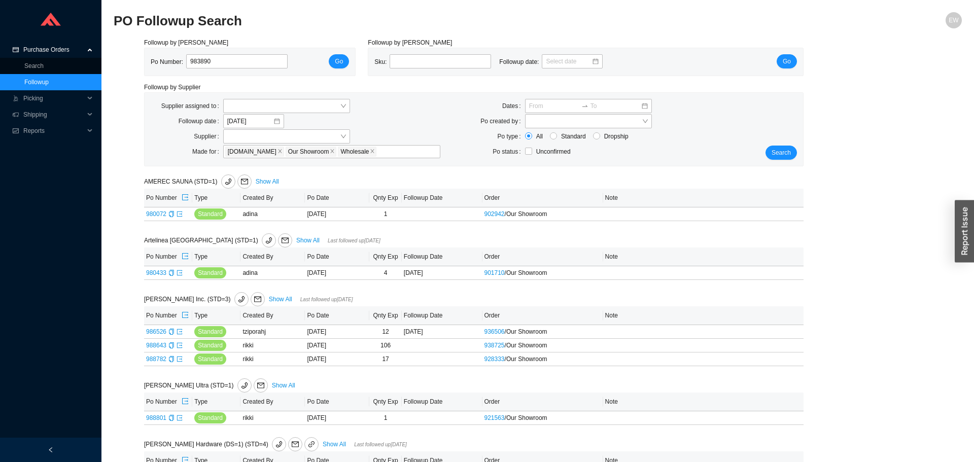
select select "2"
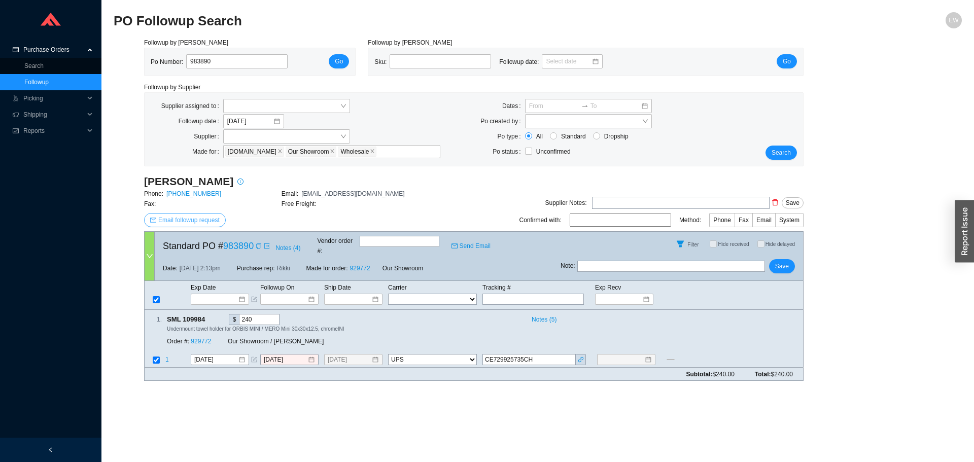
click at [184, 222] on span "Email followup request" at bounding box center [188, 220] width 61 height 10
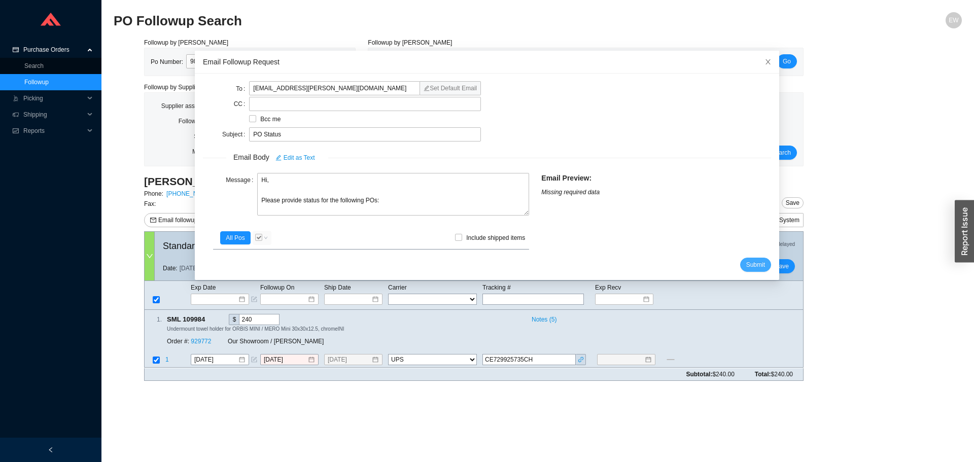
drag, startPoint x: 733, startPoint y: 266, endPoint x: 723, endPoint y: 269, distance: 10.6
click at [746, 266] on span "Submit" at bounding box center [755, 265] width 19 height 10
click at [764, 62] on icon "close" at bounding box center [767, 61] width 7 height 7
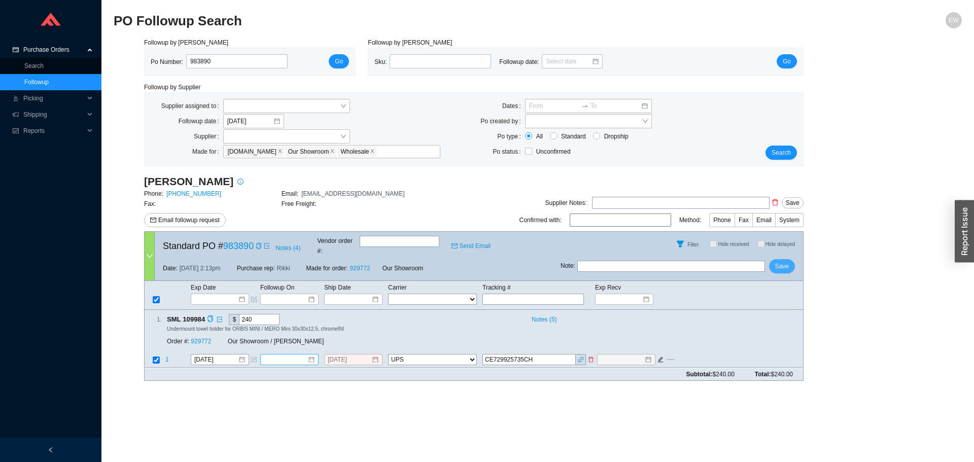
click at [788, 261] on span "Save" at bounding box center [782, 266] width 14 height 10
select select "2"
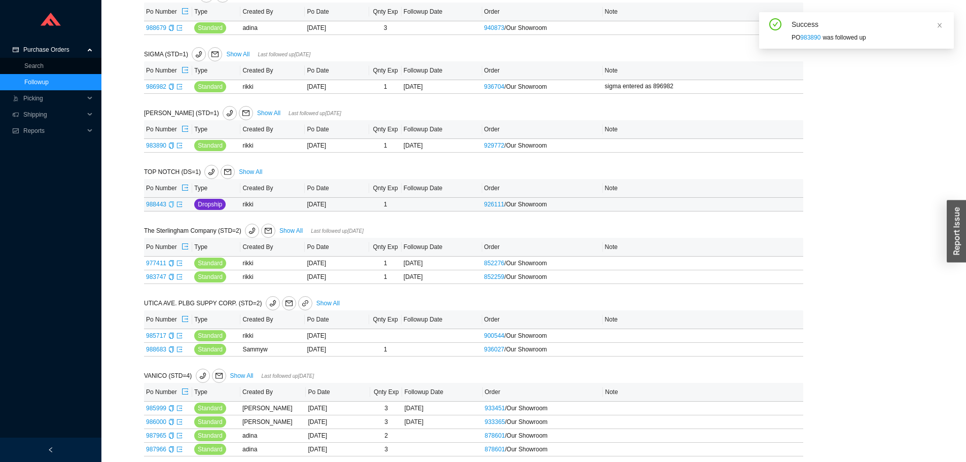
scroll to position [3179, 0]
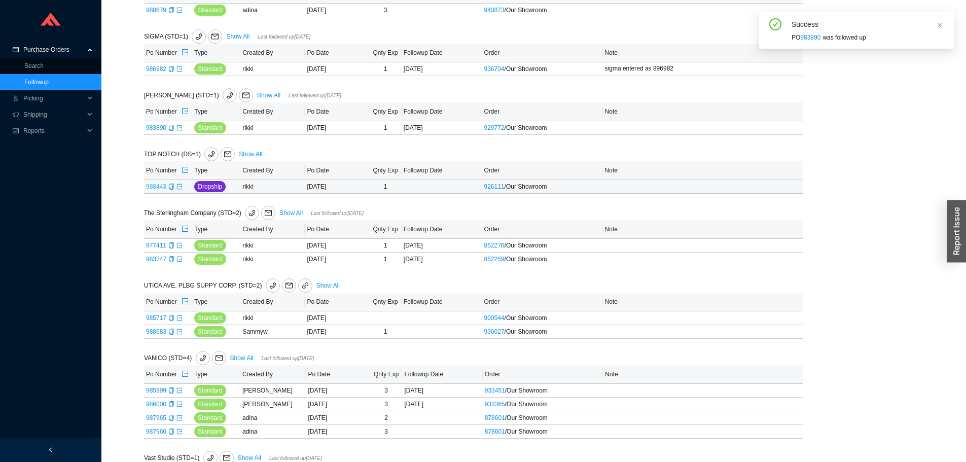
click at [156, 190] on link "988443" at bounding box center [156, 186] width 20 height 7
type input "988443"
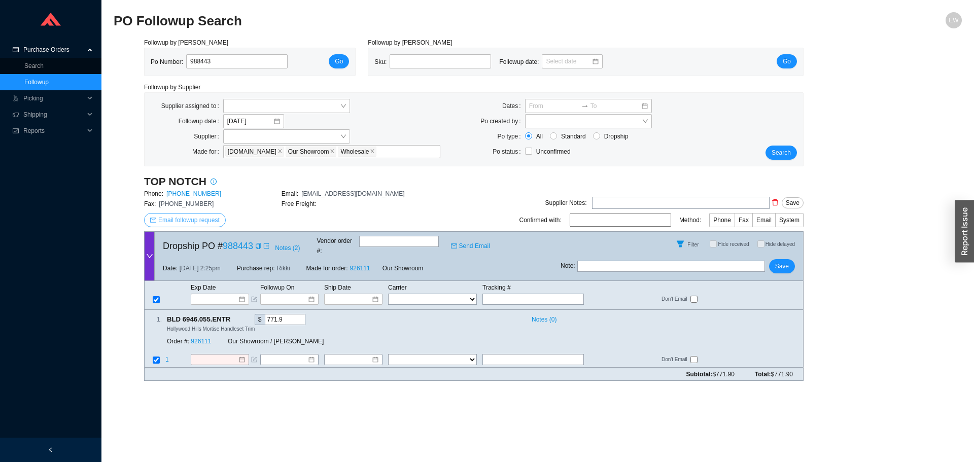
click at [206, 218] on span "Email followup request" at bounding box center [188, 220] width 61 height 10
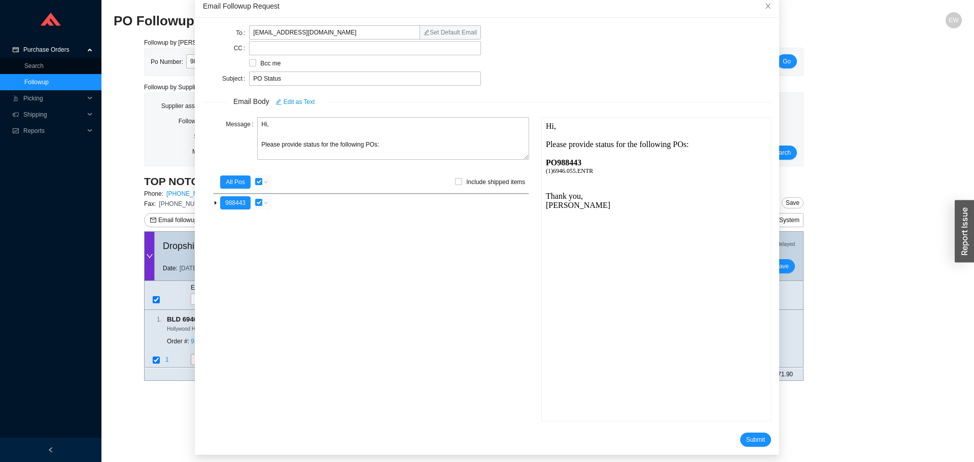
scroll to position [60, 0]
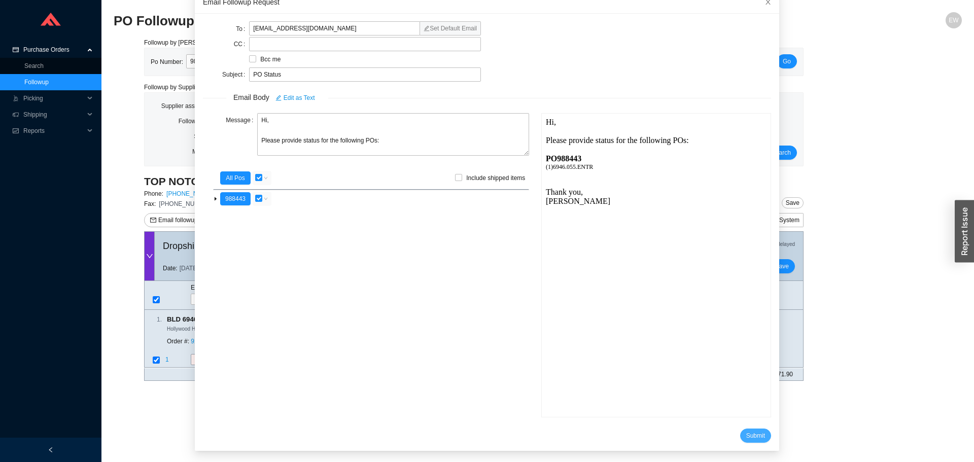
click at [746, 431] on span "Submit" at bounding box center [755, 436] width 19 height 10
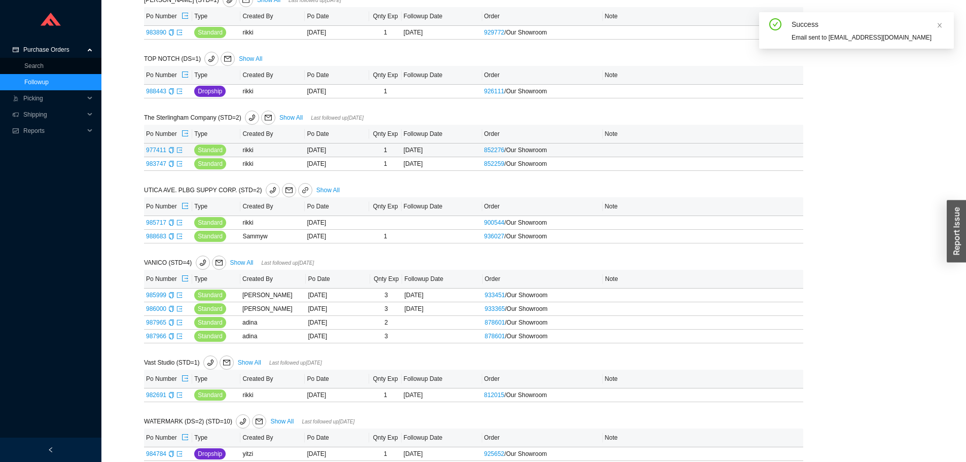
scroll to position [3280, 0]
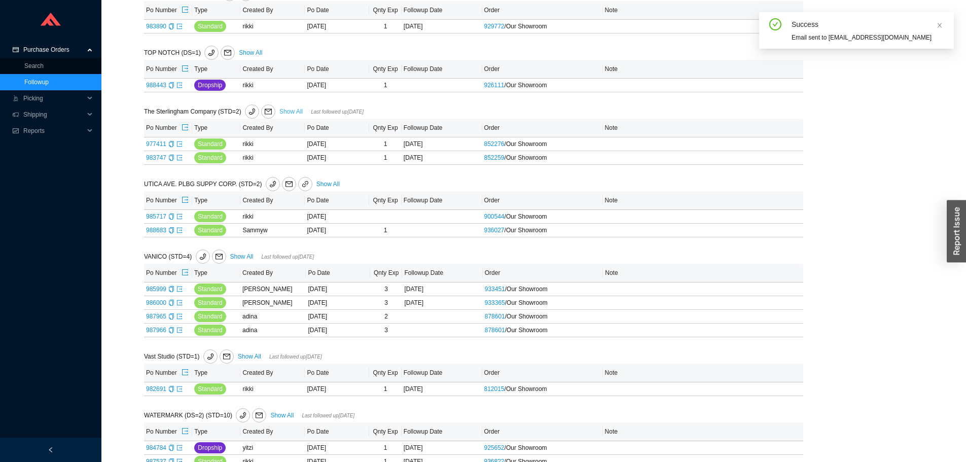
click at [286, 112] on link "Show All" at bounding box center [290, 111] width 23 height 7
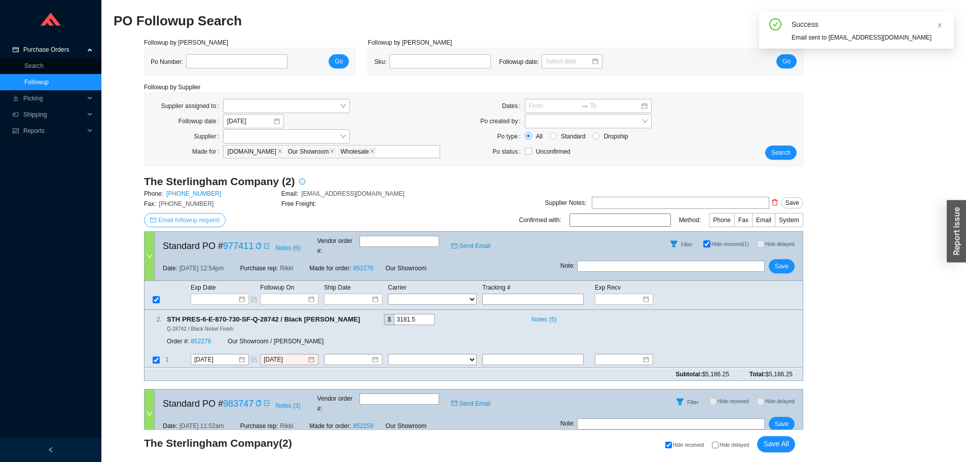
click at [199, 221] on span "Email followup request" at bounding box center [188, 220] width 61 height 10
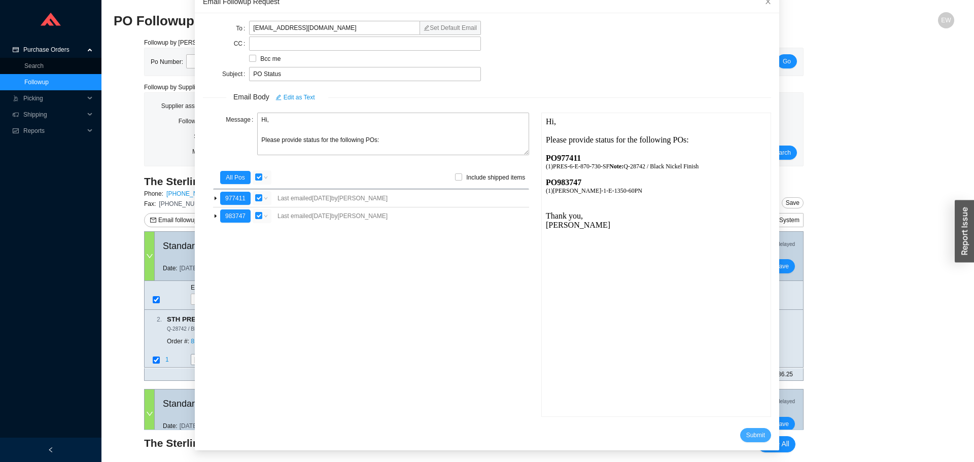
click at [746, 432] on span "Submit" at bounding box center [755, 435] width 19 height 10
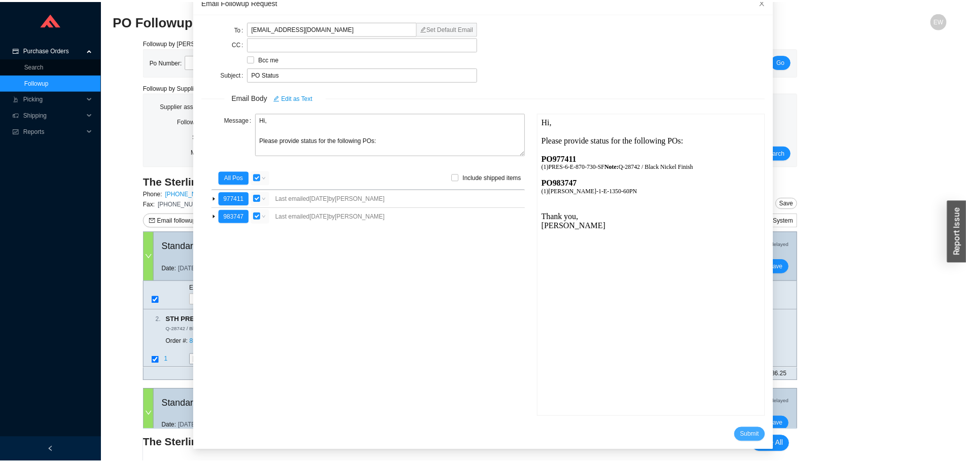
scroll to position [10, 0]
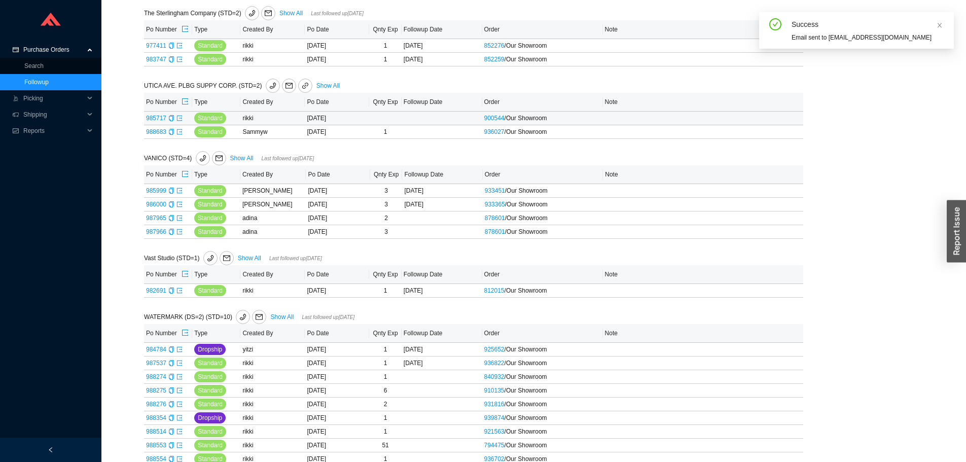
scroll to position [3382, 0]
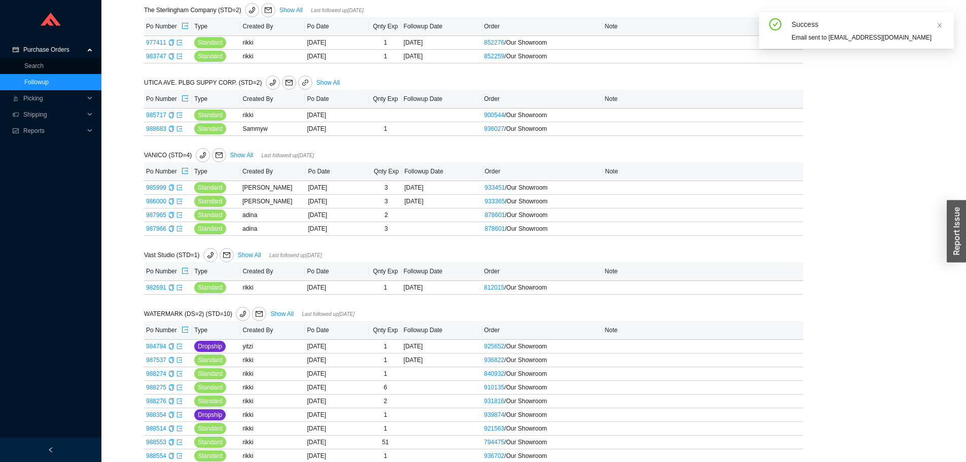
click at [319, 80] on div "UTICA AVE. PLBG SUPPY CORP. (STD=2) Show All" at bounding box center [336, 83] width 384 height 14
click at [320, 86] on link "Show All" at bounding box center [327, 82] width 23 height 7
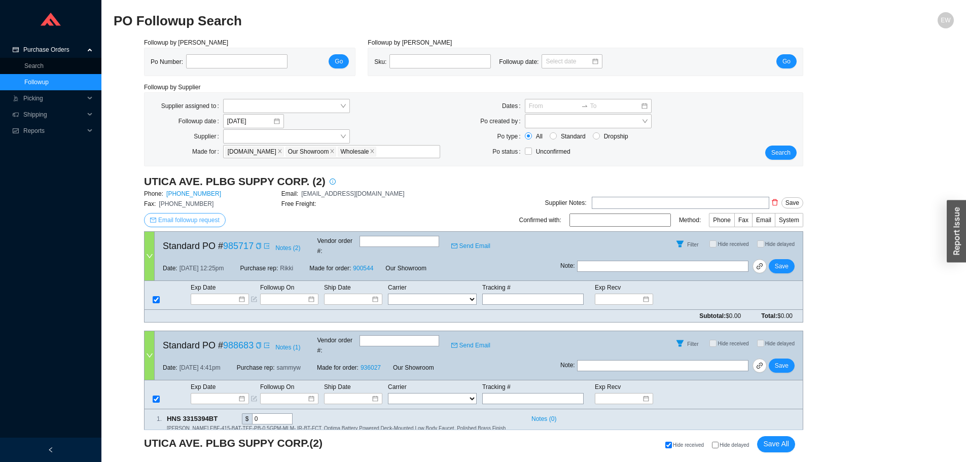
click at [208, 214] on button "Email followup request" at bounding box center [185, 220] width 82 height 14
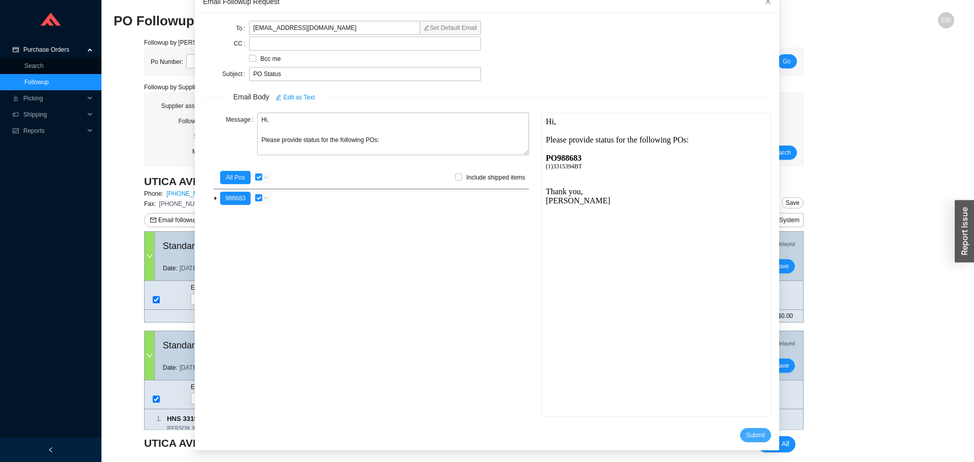
click at [746, 433] on span "Submit" at bounding box center [755, 435] width 19 height 10
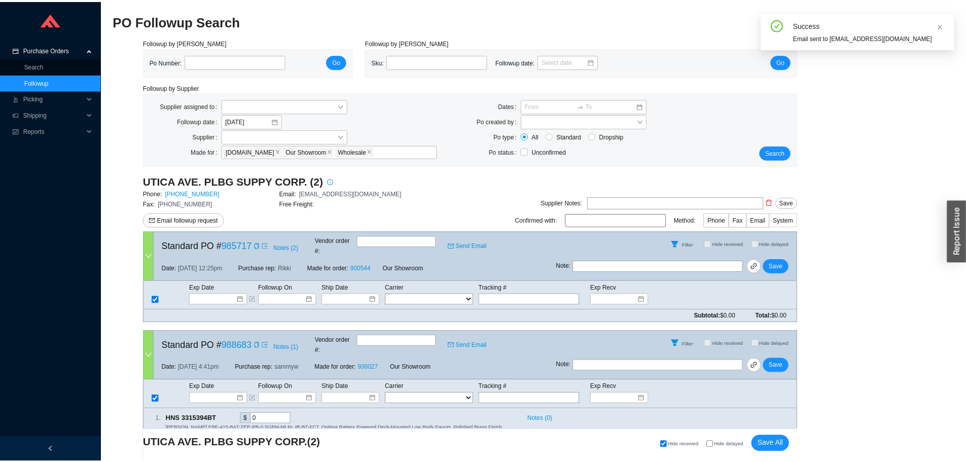
scroll to position [10, 0]
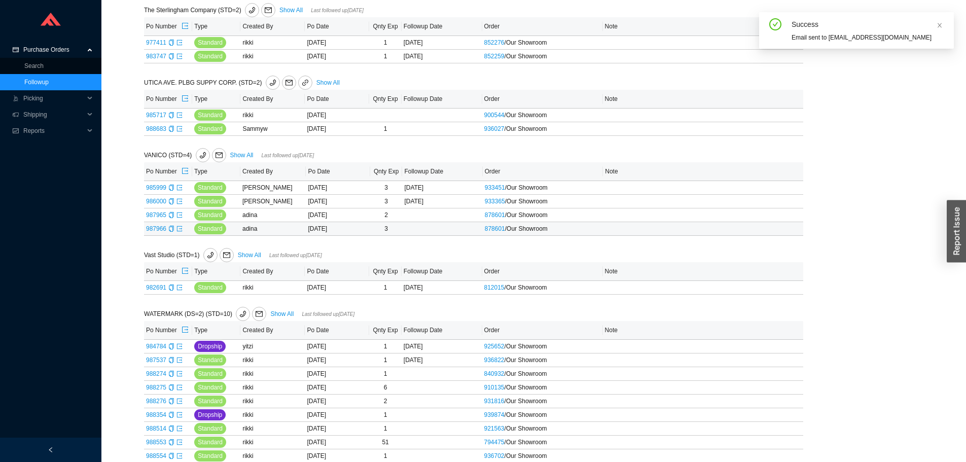
scroll to position [3439, 0]
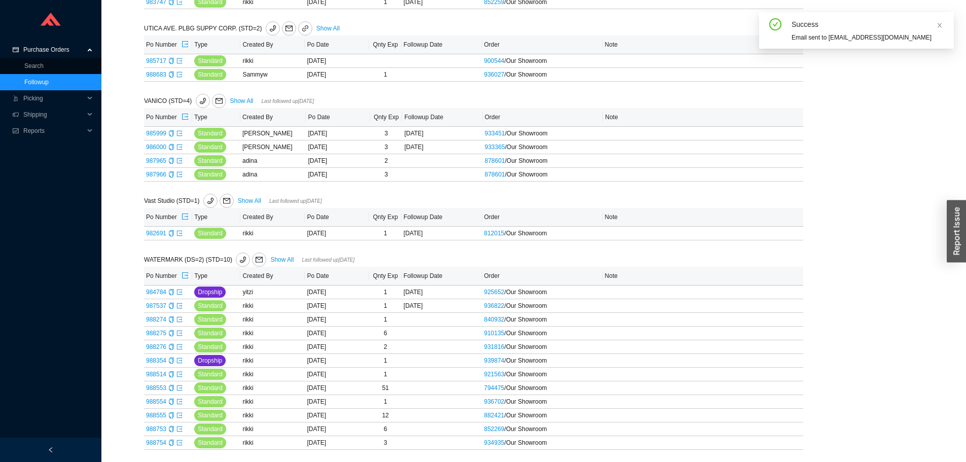
click at [246, 95] on div "VANICO (STD=4) Show All Last followed up 09/10/2025" at bounding box center [336, 101] width 384 height 14
click at [246, 96] on div "VANICO (STD=4) Show All Last followed up 09/10/2025" at bounding box center [336, 101] width 384 height 14
click at [247, 100] on link "Show All" at bounding box center [241, 100] width 23 height 7
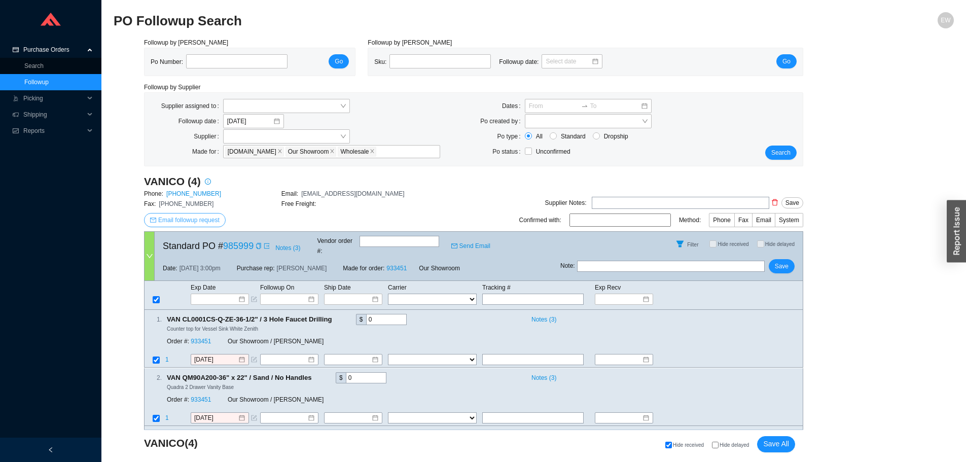
click at [209, 220] on span "Email followup request" at bounding box center [188, 220] width 61 height 10
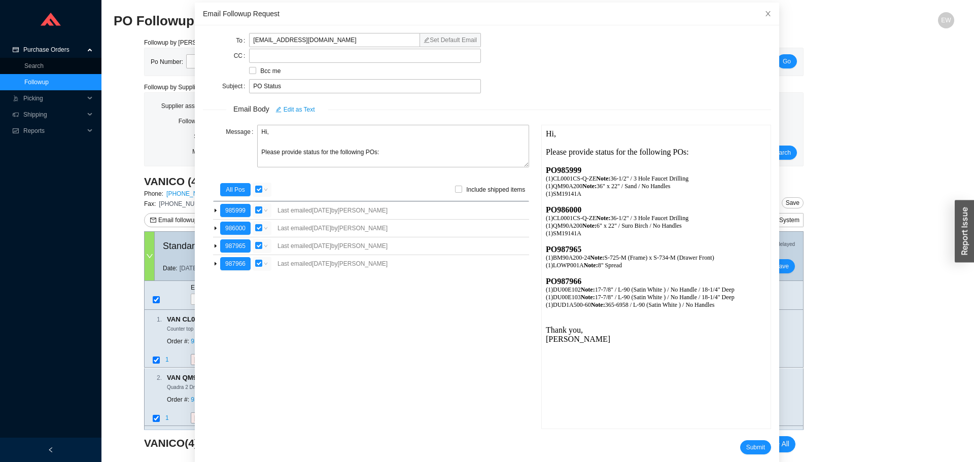
scroll to position [60, 0]
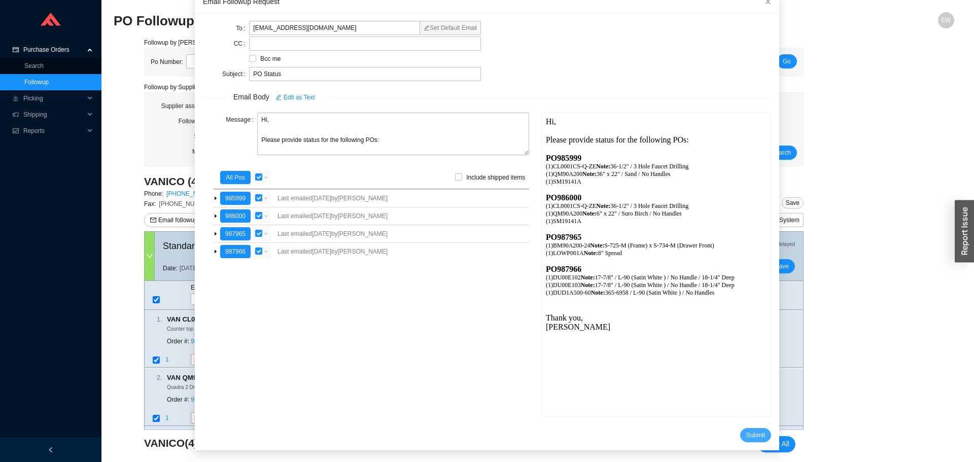
click at [746, 435] on span "Submit" at bounding box center [755, 435] width 19 height 10
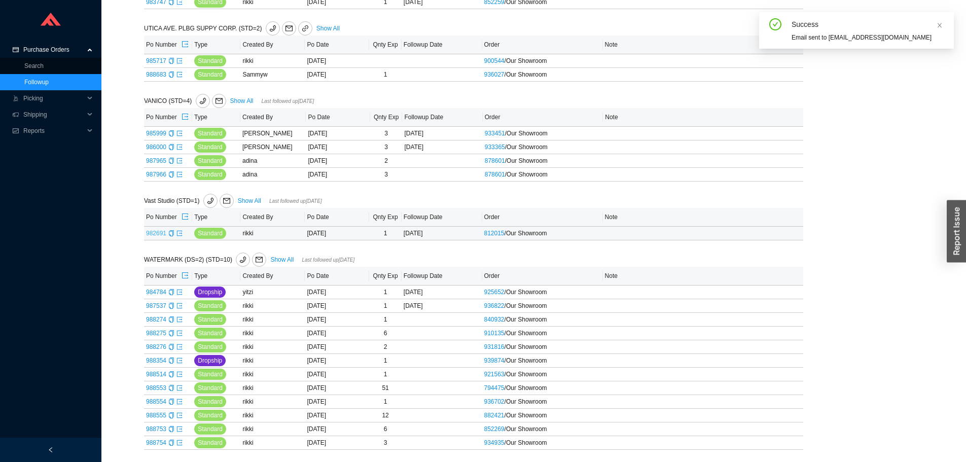
click at [158, 231] on link "982691" at bounding box center [156, 233] width 20 height 7
type input "982691"
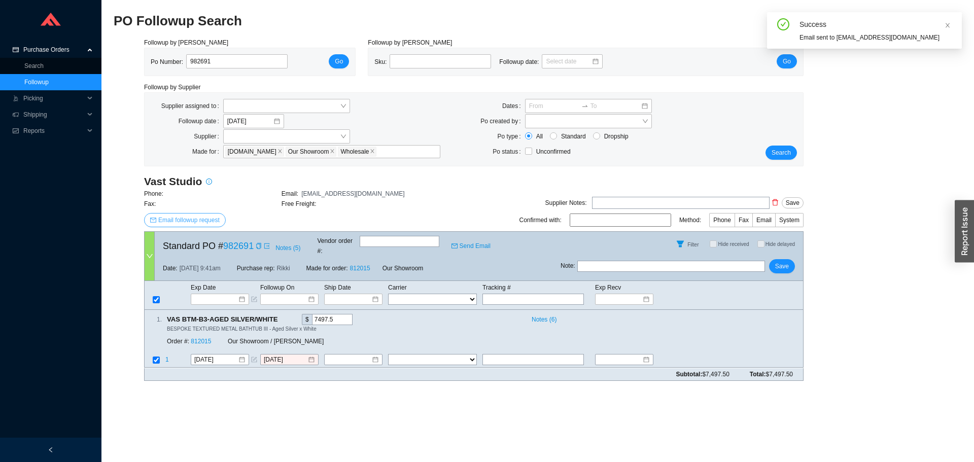
click at [195, 221] on span "Email followup request" at bounding box center [188, 220] width 61 height 10
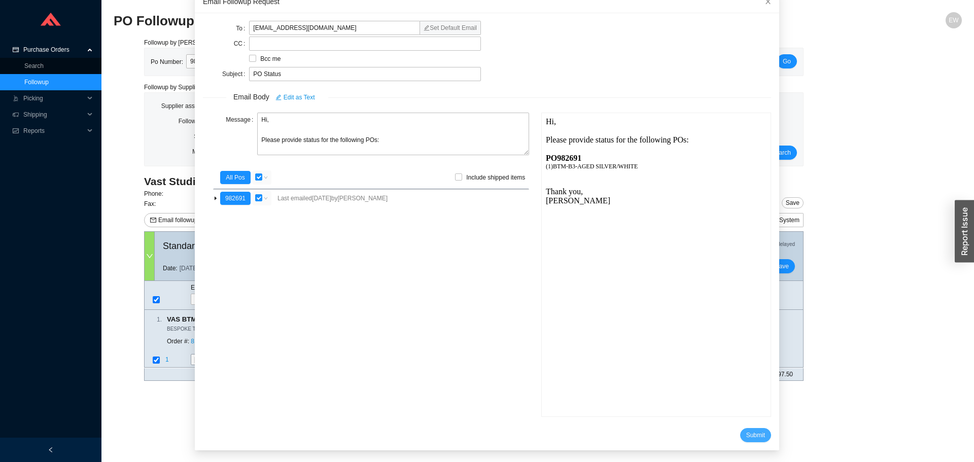
click at [746, 433] on span "Submit" at bounding box center [755, 435] width 19 height 10
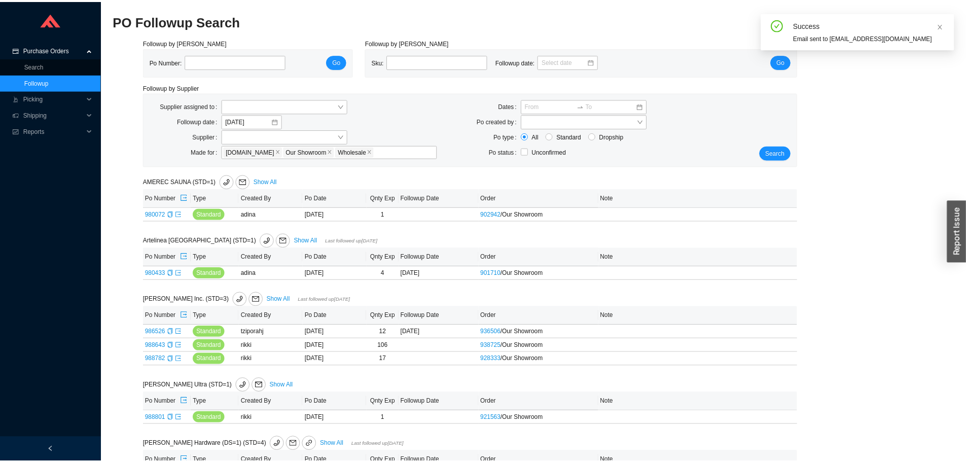
scroll to position [3439, 0]
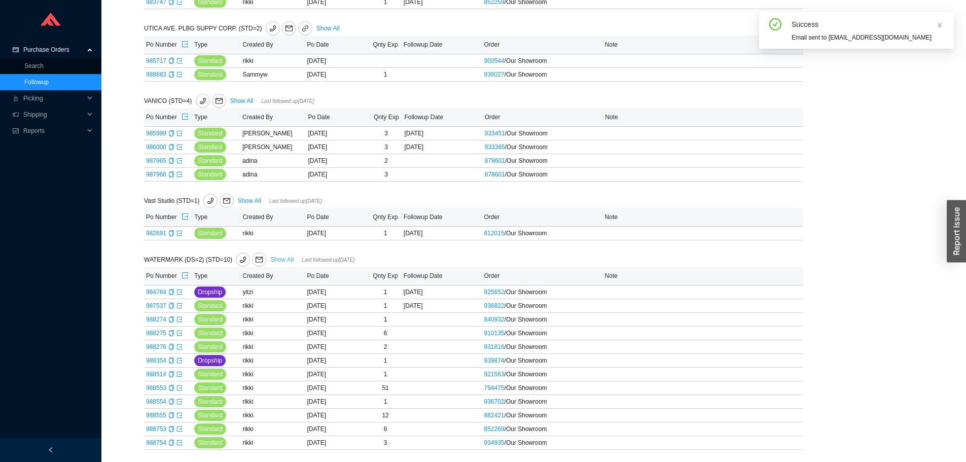
click at [279, 259] on link "Show All" at bounding box center [281, 259] width 23 height 7
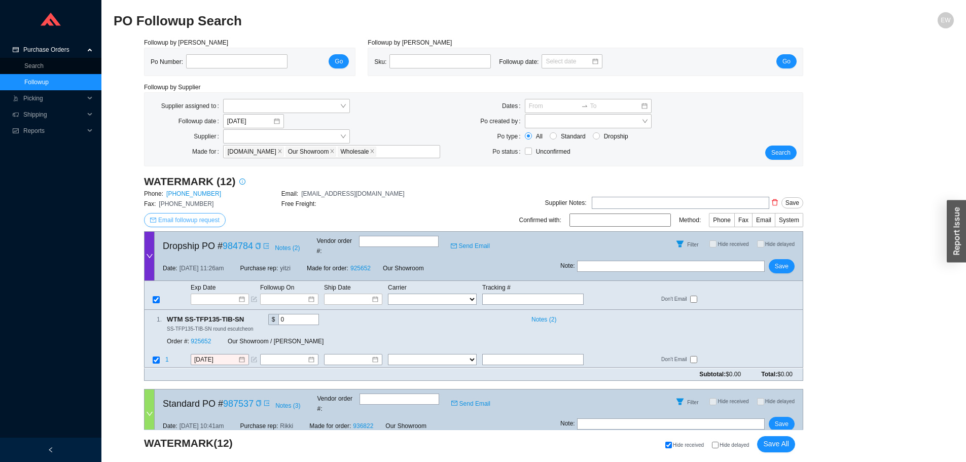
click at [209, 220] on span "Email followup request" at bounding box center [188, 220] width 61 height 10
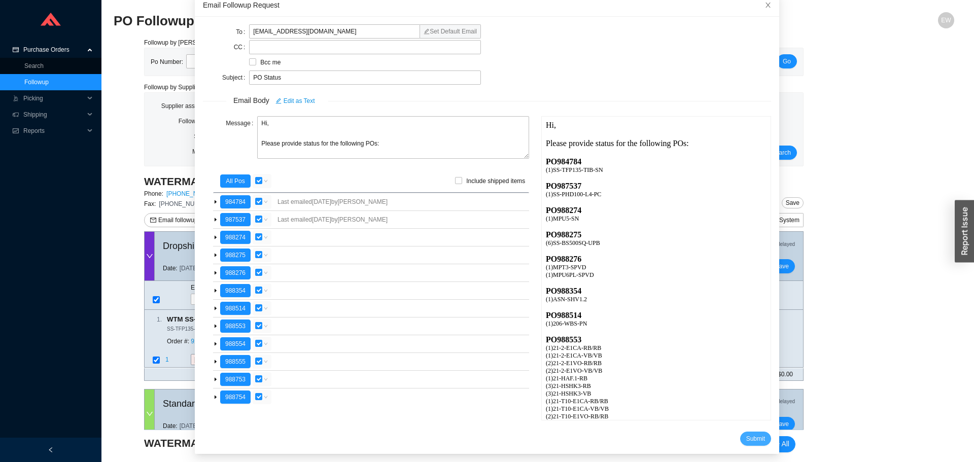
click at [746, 441] on span "Submit" at bounding box center [755, 439] width 19 height 10
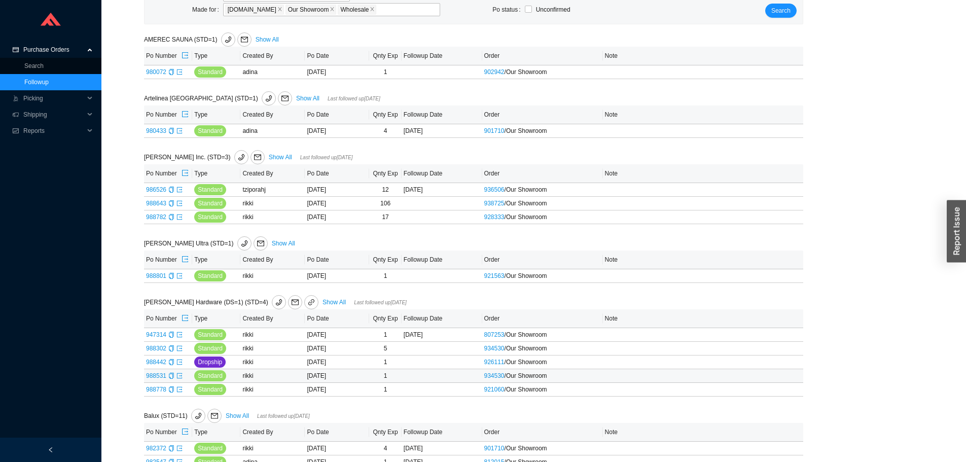
scroll to position [91, 0]
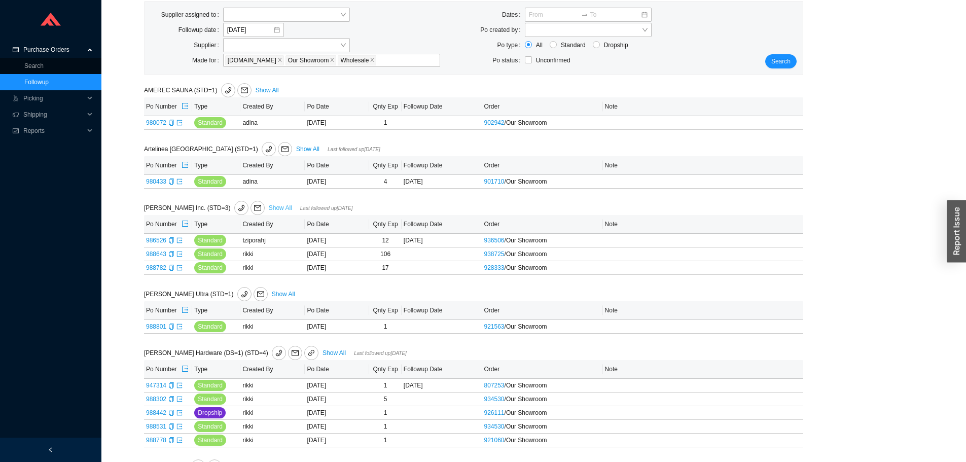
click at [277, 204] on link "Show All" at bounding box center [280, 207] width 23 height 7
select select "2"
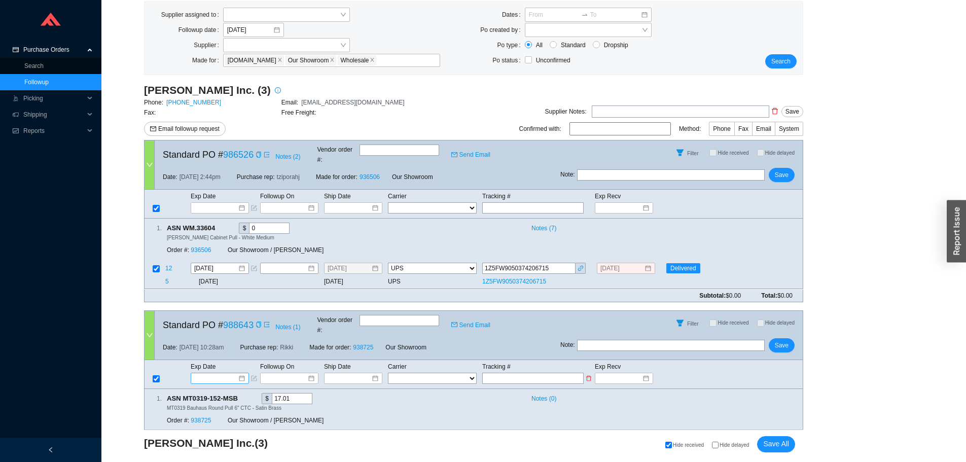
click at [244, 373] on div at bounding box center [220, 378] width 50 height 10
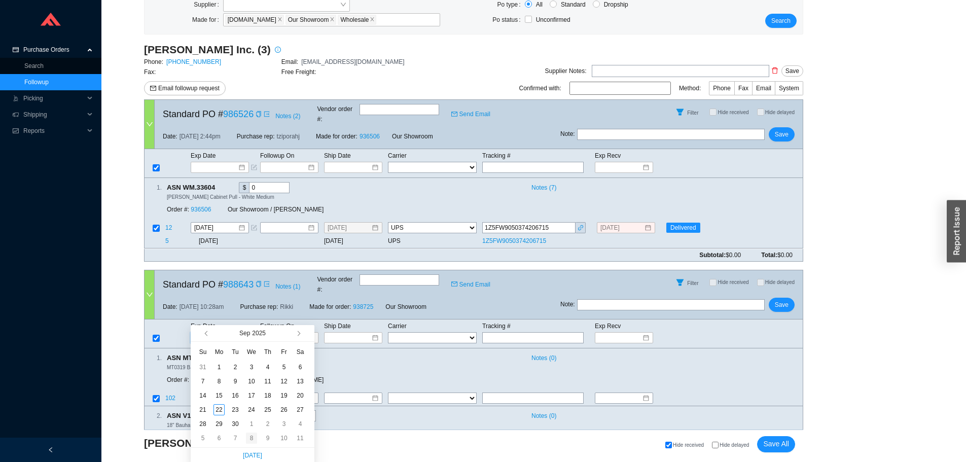
scroll to position [193, 0]
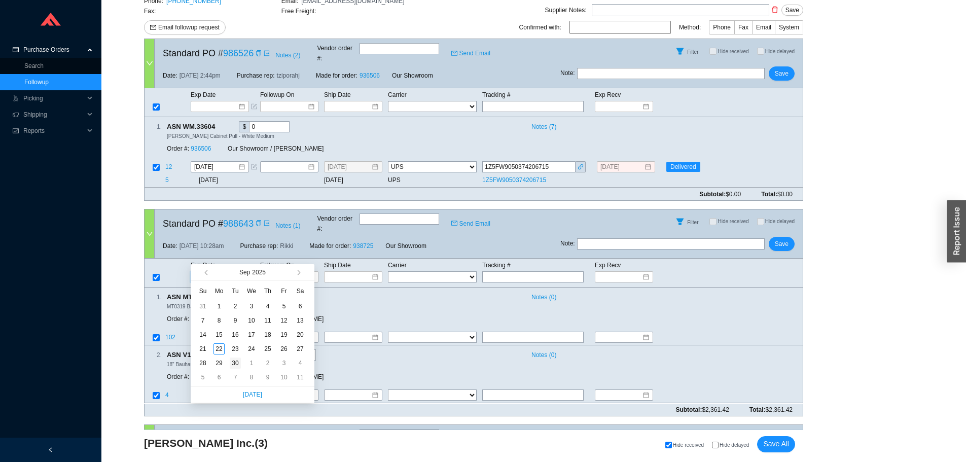
type input "9/30/2025"
click at [238, 362] on div "30" at bounding box center [235, 363] width 11 height 11
type input "9/30/2025"
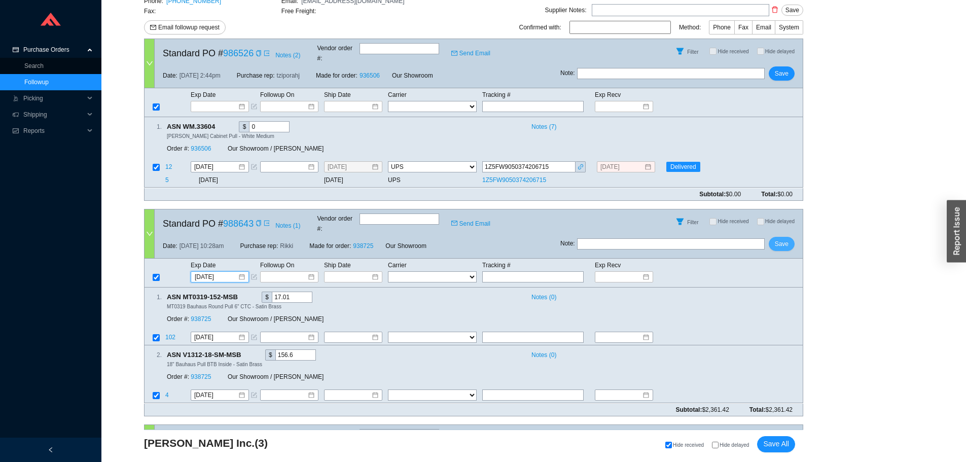
click at [781, 239] on span "Save" at bounding box center [782, 244] width 14 height 10
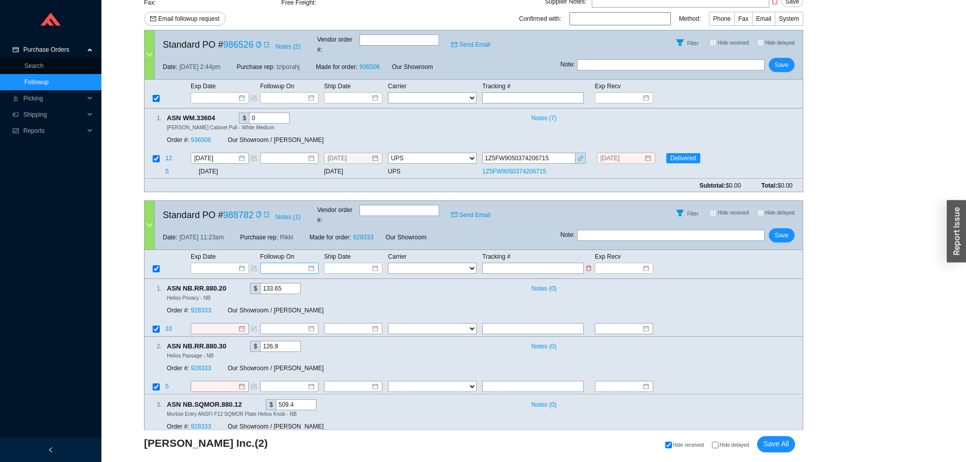
scroll to position [225, 0]
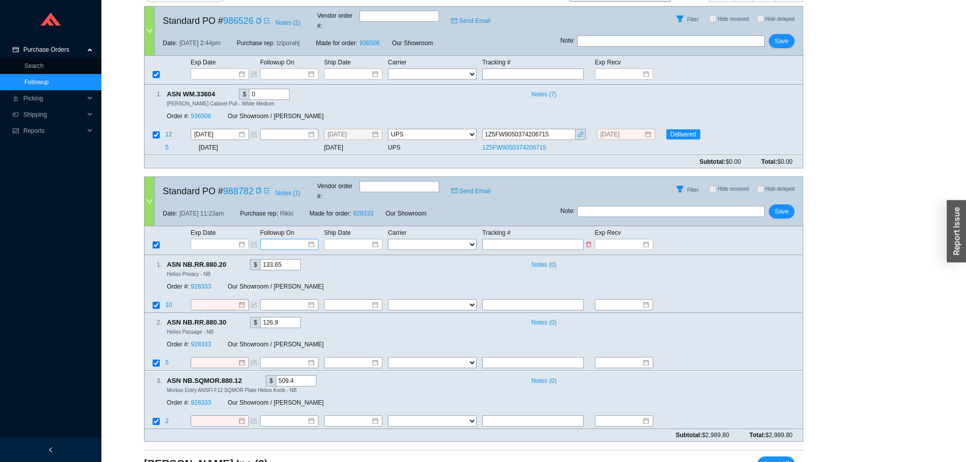
click at [309, 239] on div at bounding box center [289, 244] width 50 height 10
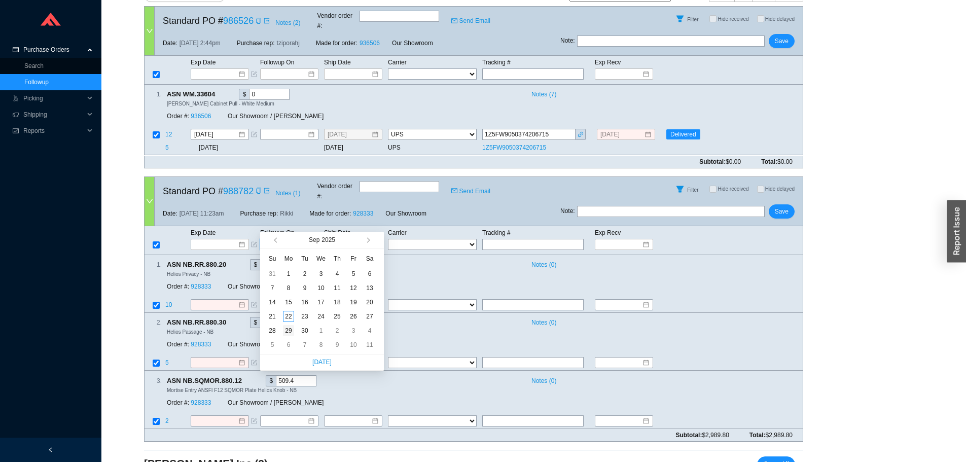
type input "9/29/2025"
click at [286, 331] on div "29" at bounding box center [288, 330] width 11 height 11
type input "9/29/2025"
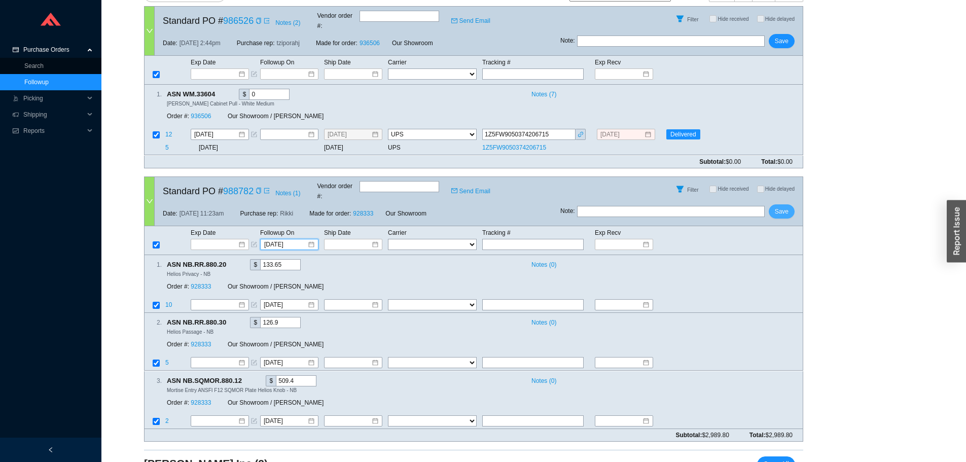
click at [780, 206] on span "Save" at bounding box center [782, 211] width 14 height 10
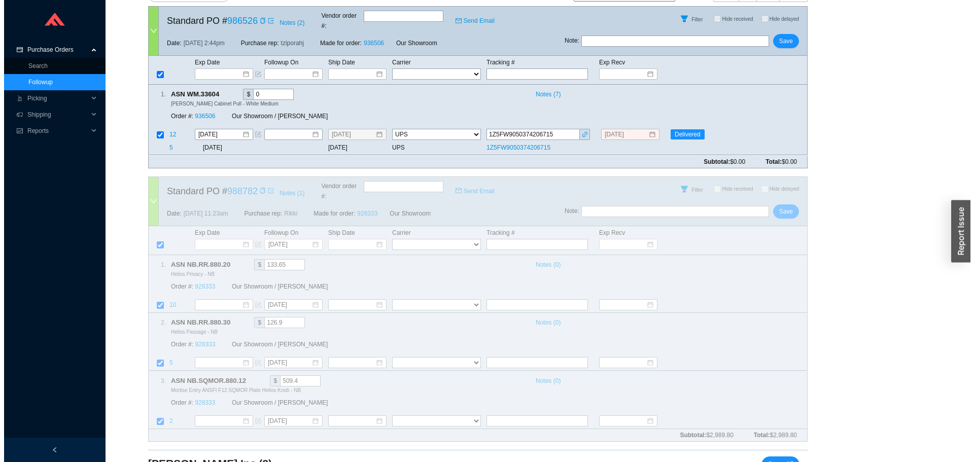
scroll to position [0, 0]
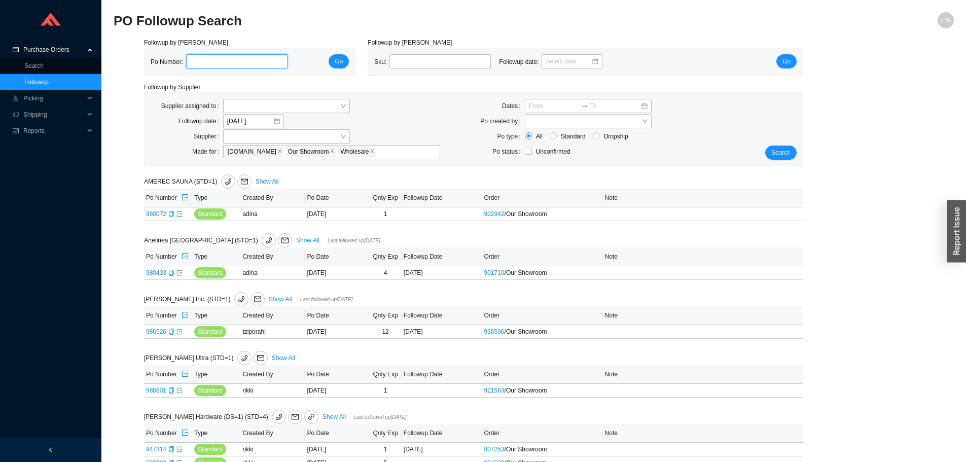
click at [224, 63] on input "tel" at bounding box center [236, 61] width 101 height 14
paste input "988801"
type input "988801"
click at [337, 65] on span "Go" at bounding box center [339, 61] width 8 height 10
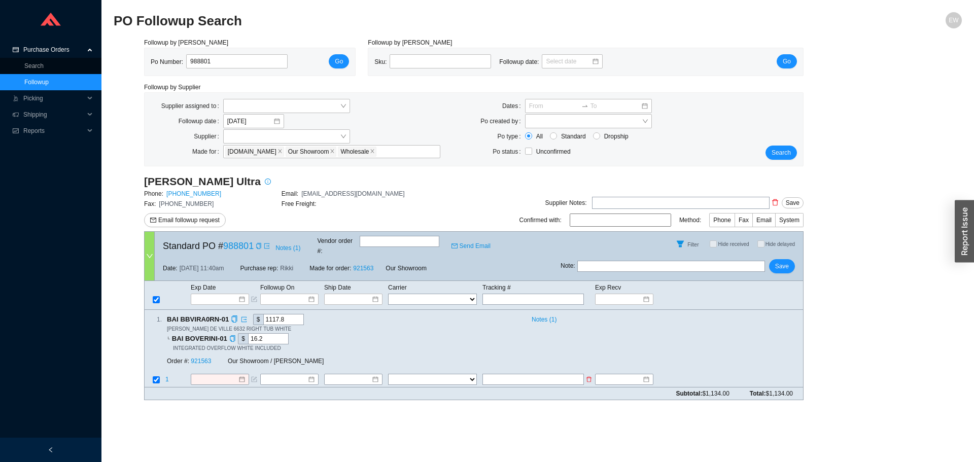
click at [243, 374] on div at bounding box center [219, 379] width 51 height 10
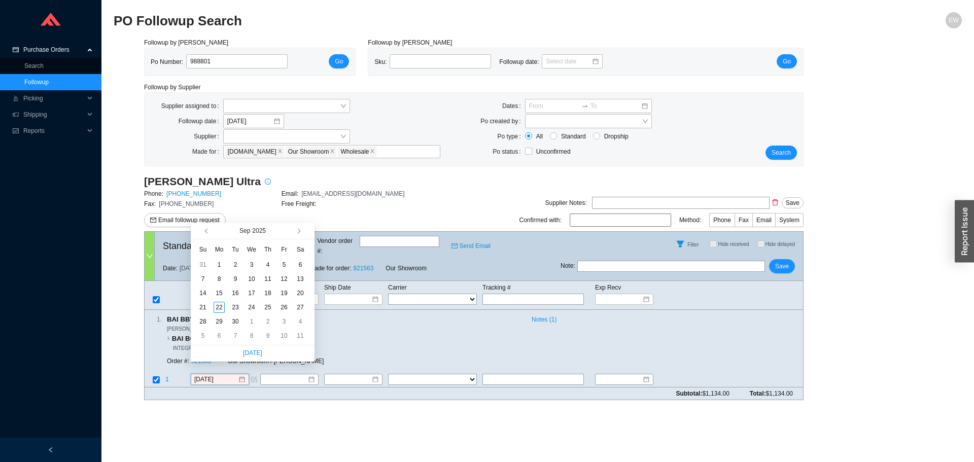
type input "9/20/2025"
click at [299, 233] on button "button" at bounding box center [298, 231] width 10 height 16
click at [203, 230] on button "button" at bounding box center [207, 231] width 10 height 16
type input "10/9/2025"
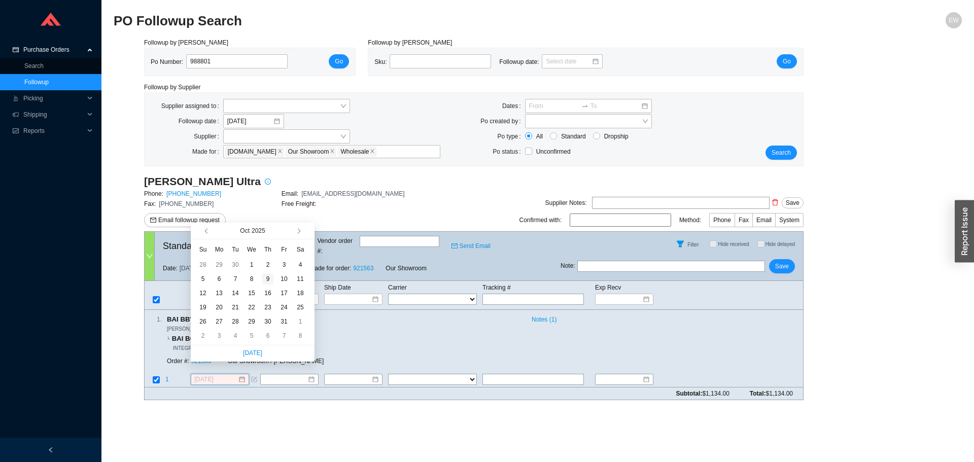
click at [269, 280] on div "9" at bounding box center [267, 278] width 11 height 11
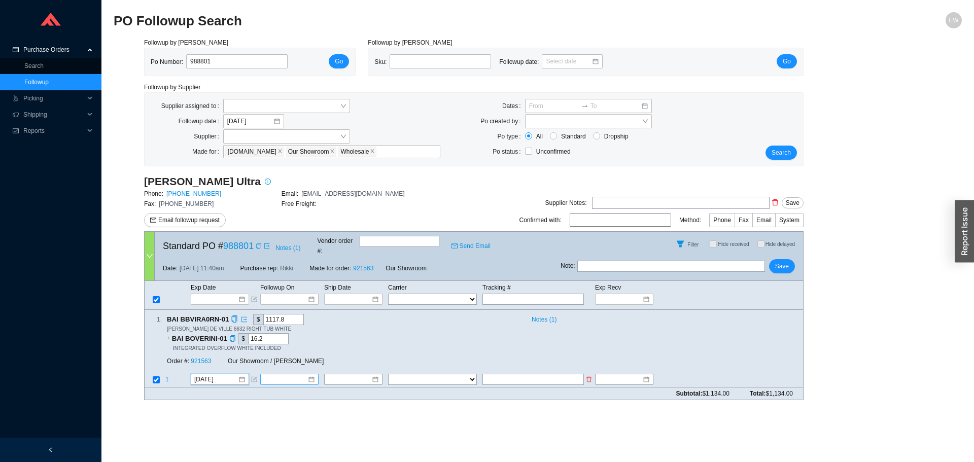
click at [310, 374] on div at bounding box center [289, 379] width 51 height 10
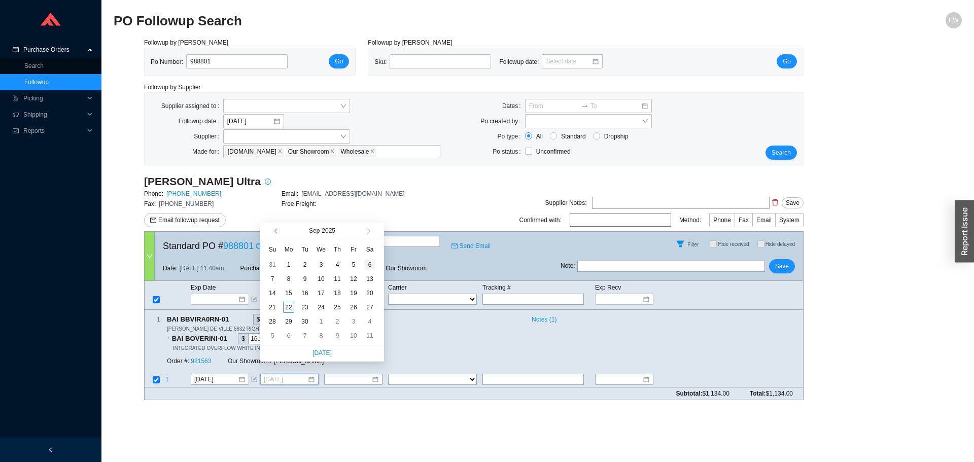
type input "9/6/2025"
click at [368, 235] on button "button" at bounding box center [368, 231] width 10 height 16
click at [367, 235] on button "button" at bounding box center [368, 231] width 10 height 16
click at [277, 230] on span "button" at bounding box center [276, 231] width 5 height 5
type input "10/2/2025"
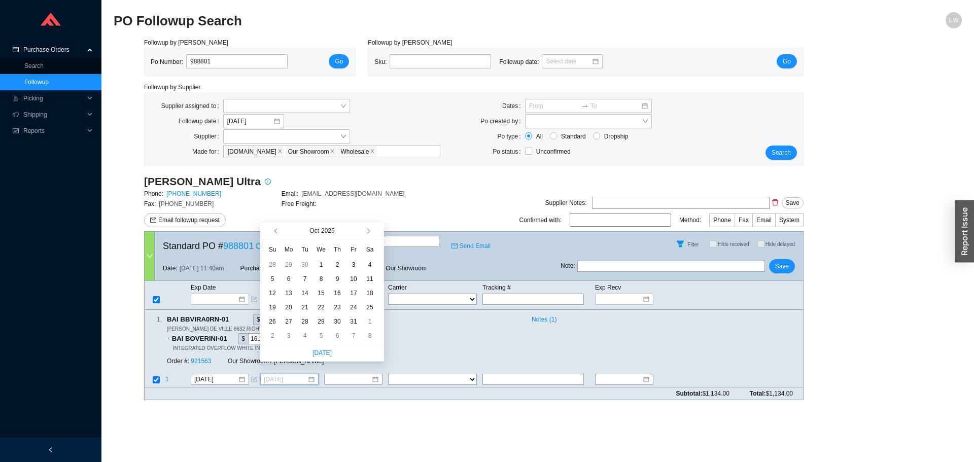
click at [339, 265] on div "2" at bounding box center [337, 264] width 11 height 11
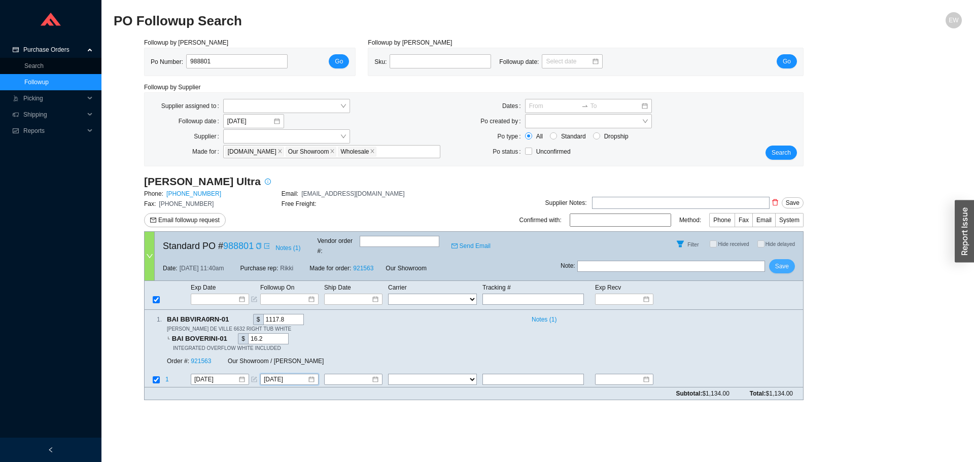
click at [787, 261] on span "Save" at bounding box center [782, 266] width 14 height 10
type input "987903"
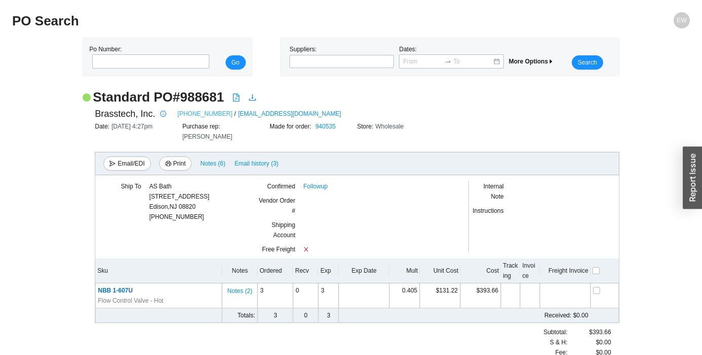
click at [200, 111] on link "[PHONE_NUMBER]" at bounding box center [205, 114] width 55 height 10
click at [325, 181] on link "Followup" at bounding box center [315, 186] width 24 height 10
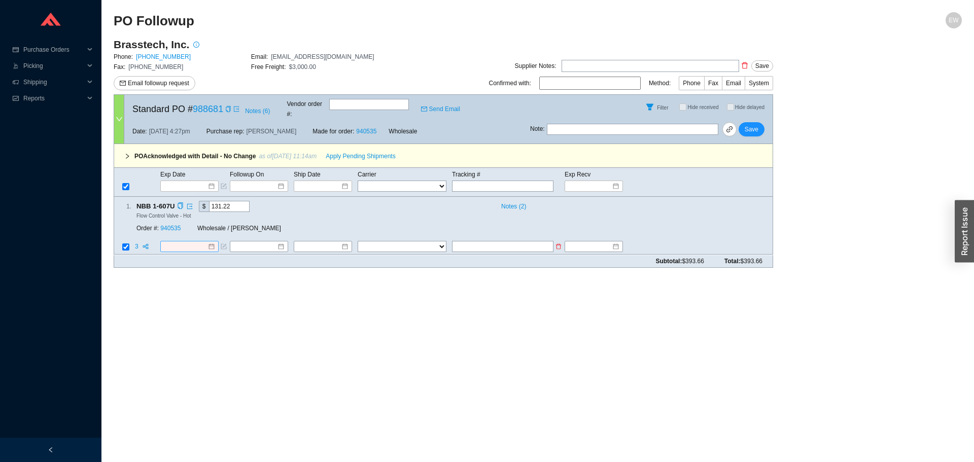
click at [208, 242] on div at bounding box center [189, 246] width 58 height 11
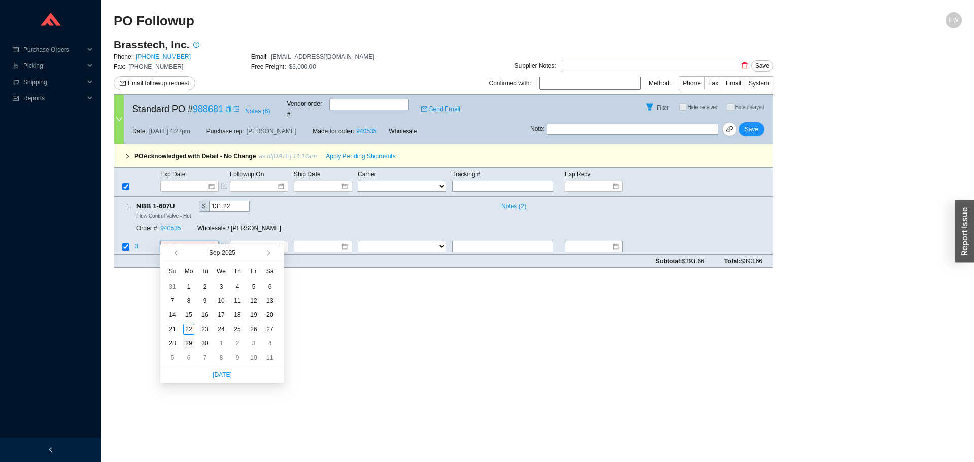
type input "[DATE]"
click at [189, 343] on div "29" at bounding box center [188, 343] width 11 height 11
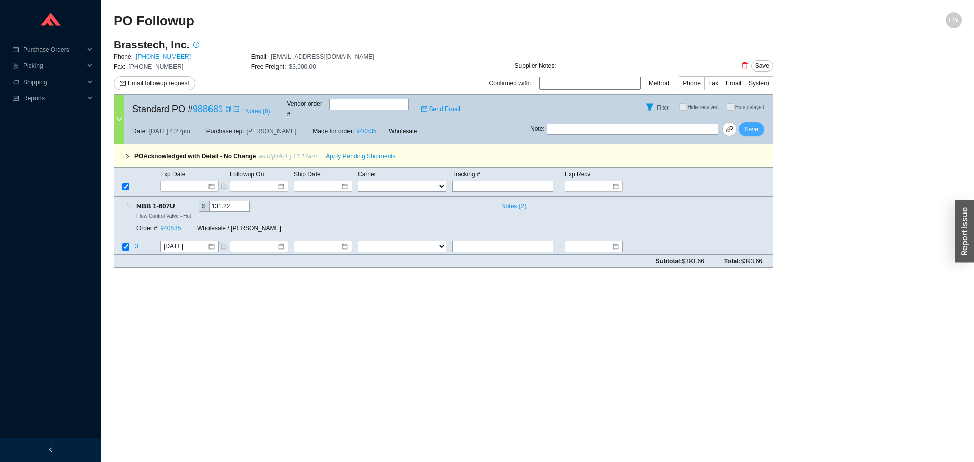
click at [746, 125] on span "Save" at bounding box center [752, 129] width 14 height 10
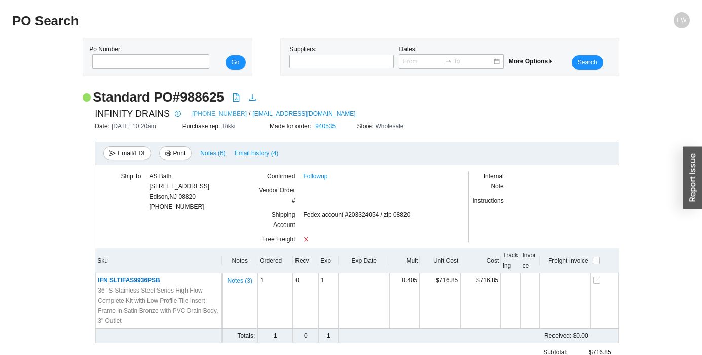
click at [202, 111] on link "[PHONE_NUMBER]" at bounding box center [219, 114] width 55 height 10
click at [324, 172] on link "Followup" at bounding box center [315, 176] width 24 height 10
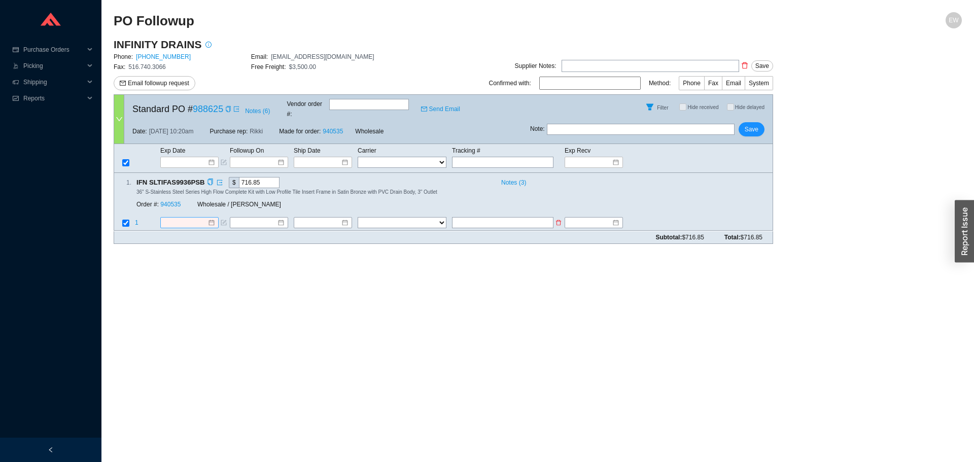
click at [214, 218] on div at bounding box center [189, 223] width 51 height 10
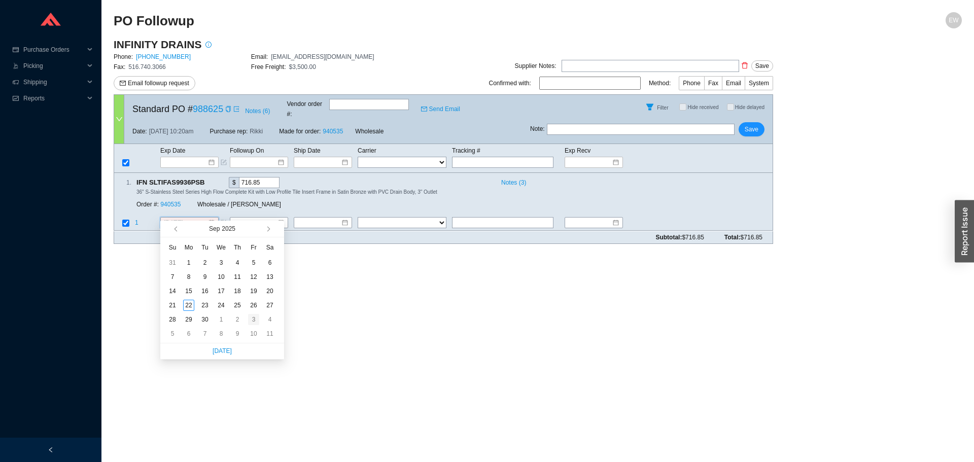
type input "10/3/2025"
click at [246, 318] on td "3" at bounding box center [253, 319] width 16 height 14
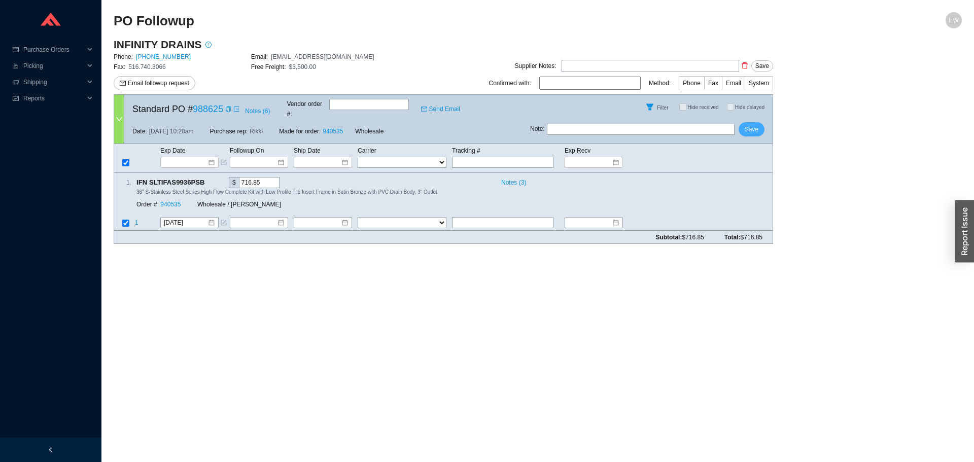
click at [752, 124] on span "Save" at bounding box center [752, 129] width 14 height 10
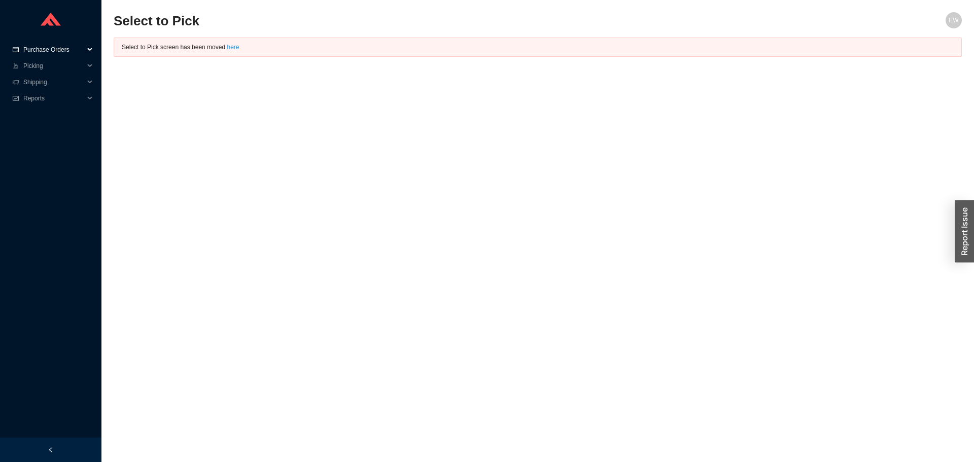
click at [80, 52] on span "Purchase Orders" at bounding box center [53, 50] width 61 height 16
click at [49, 83] on link "Followup" at bounding box center [36, 82] width 24 height 7
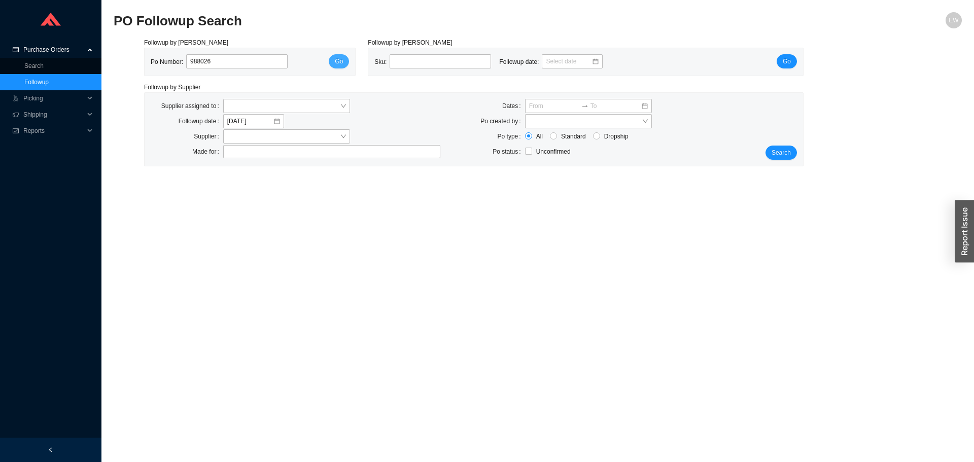
type input "988026"
click at [339, 66] on span "Go" at bounding box center [339, 61] width 8 height 10
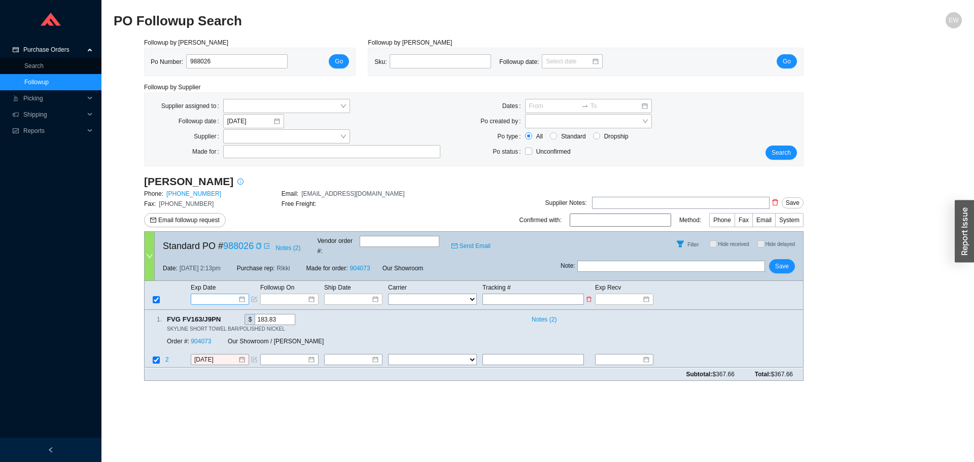
click at [240, 294] on div at bounding box center [220, 299] width 50 height 10
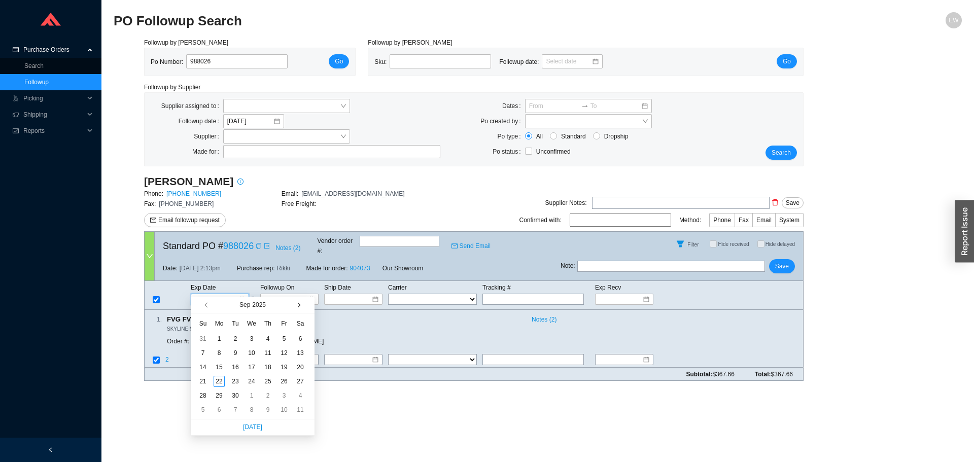
click at [295, 306] on button "button" at bounding box center [298, 305] width 10 height 16
type input "[DATE]"
click at [301, 305] on div "[DATE]" at bounding box center [253, 305] width 124 height 17
click at [300, 305] on span "button" at bounding box center [297, 305] width 5 height 5
type input "[DATE]"
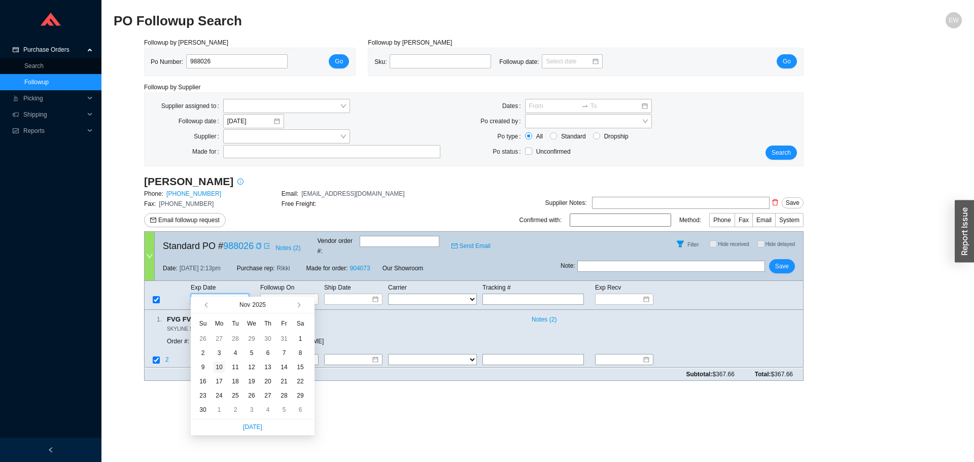
click at [216, 366] on div "10" at bounding box center [219, 367] width 11 height 11
type input "[DATE]"
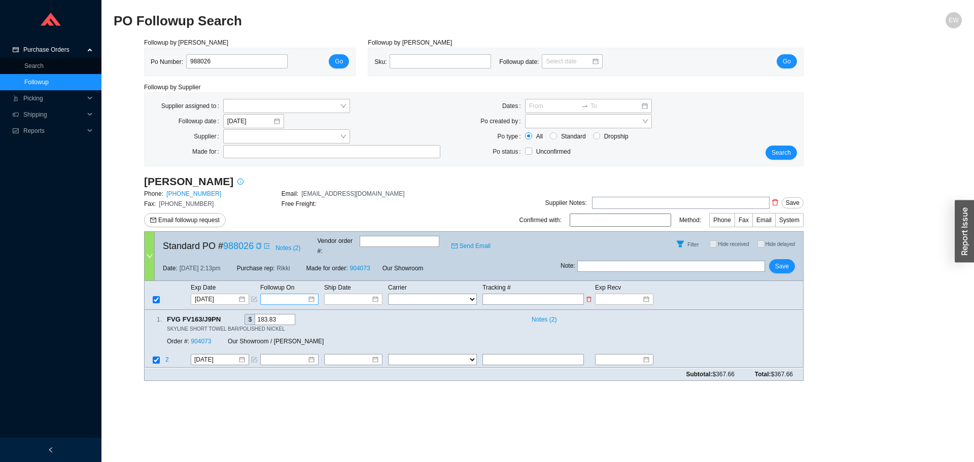
click at [307, 294] on div at bounding box center [289, 299] width 50 height 10
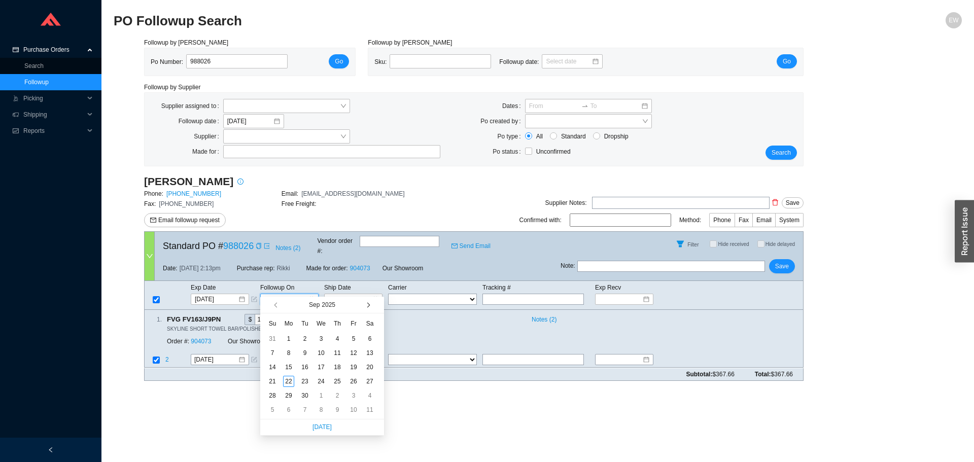
click at [364, 306] on button "button" at bounding box center [368, 305] width 10 height 16
type input "[DATE]"
click at [283, 379] on div "20" at bounding box center [288, 381] width 11 height 11
type input "[DATE]"
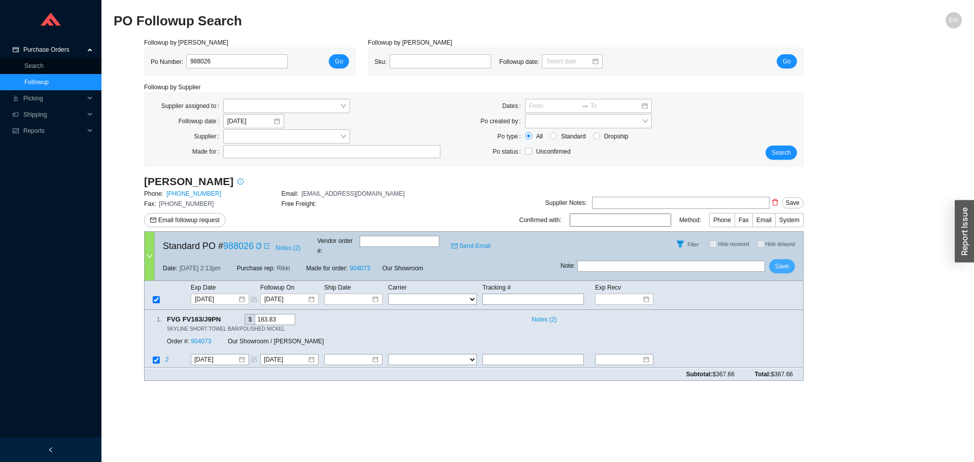
click at [782, 261] on span "Save" at bounding box center [782, 266] width 14 height 10
drag, startPoint x: 253, startPoint y: 54, endPoint x: 175, endPoint y: 53, distance: 78.1
click at [176, 53] on div "Po Number: 988026 Go" at bounding box center [250, 61] width 210 height 27
paste input "984717"
type input "984717"
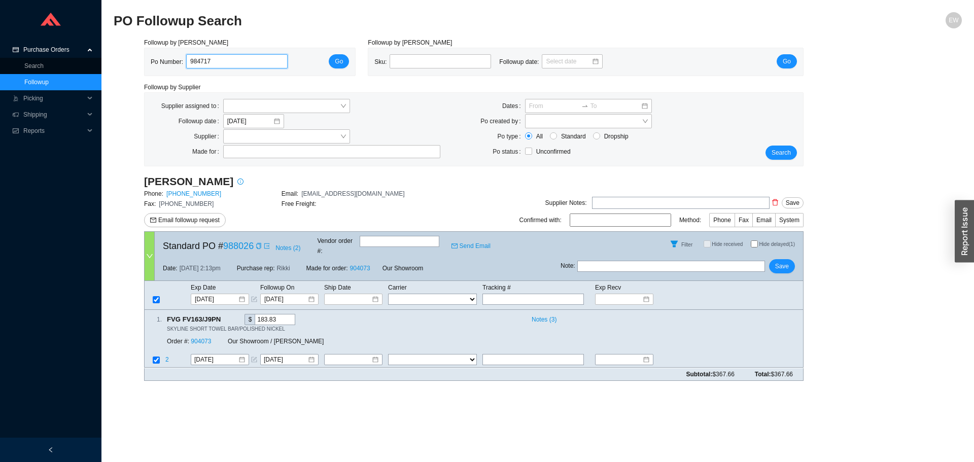
click button "Go" at bounding box center [339, 61] width 20 height 14
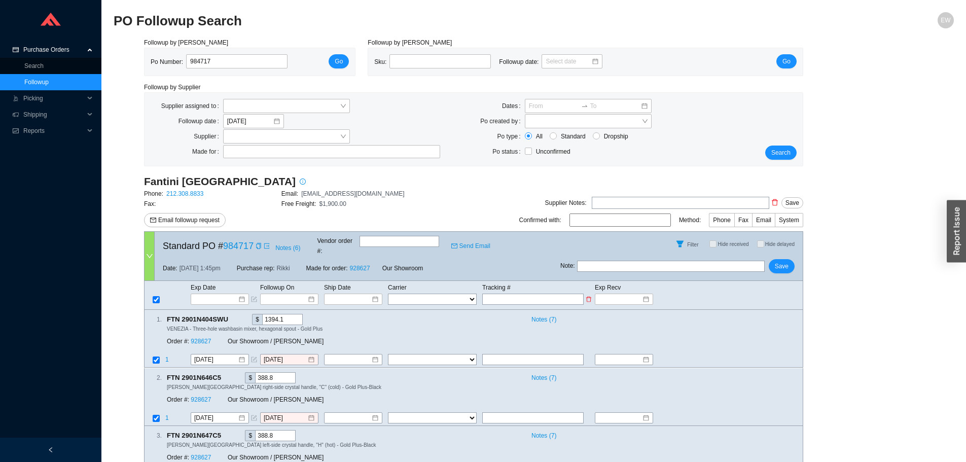
paste input "1ZW623366778824342"
type input "1ZW623366778824342"
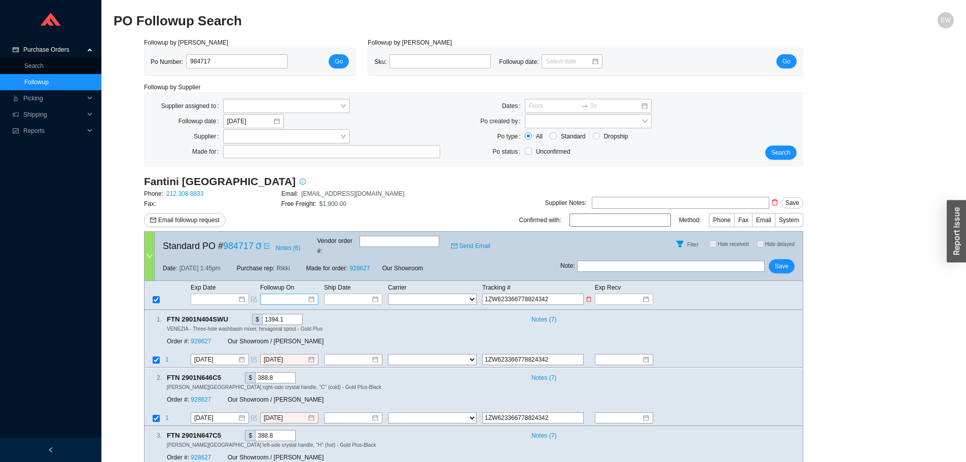
type input "1ZW623366778824342"
click at [309, 294] on div at bounding box center [289, 299] width 50 height 10
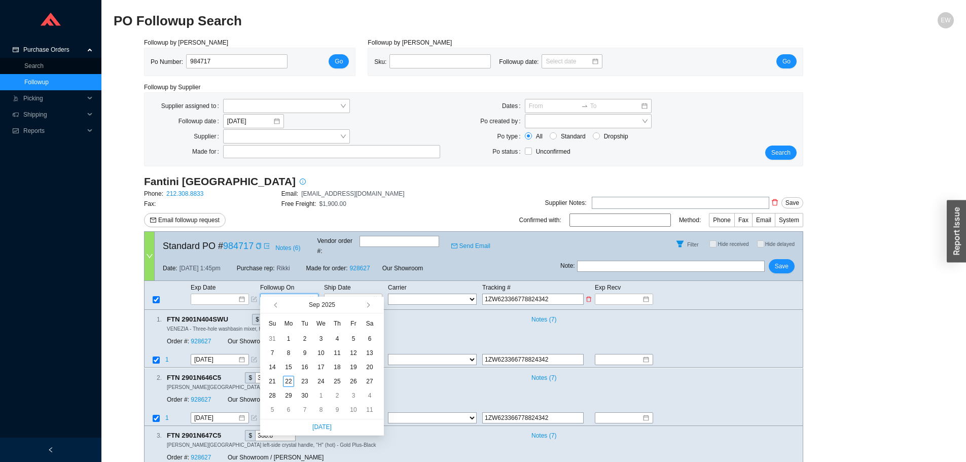
click at [311, 294] on div at bounding box center [289, 299] width 50 height 10
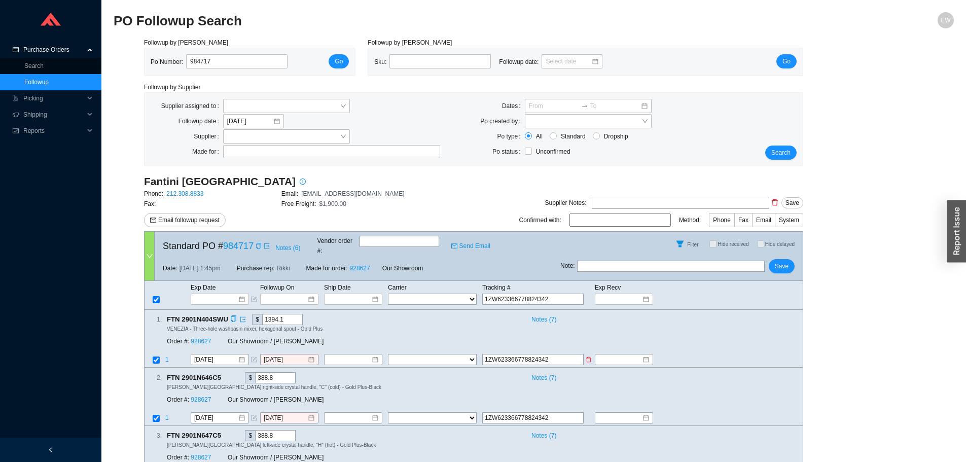
click at [447, 355] on select "FedEx UPS ---------------- 2 Day Transportation INC A&B Freight A. [PERSON_NAME…" at bounding box center [432, 360] width 89 height 11
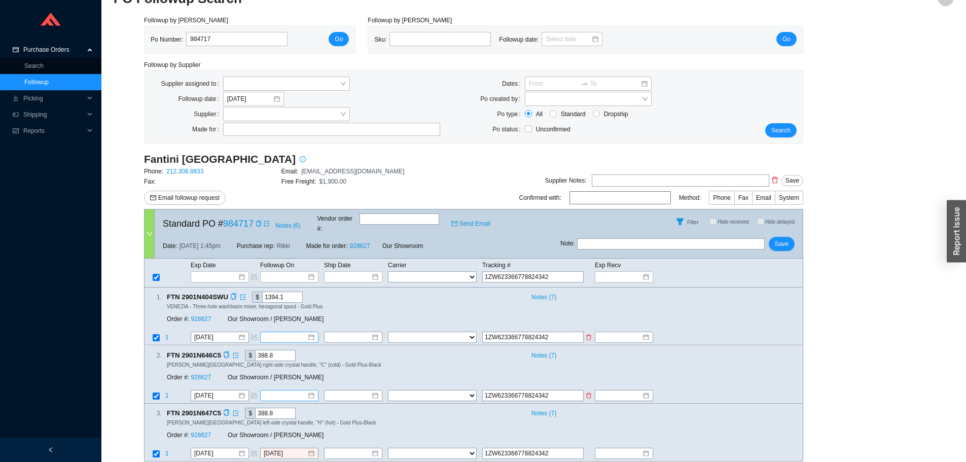
scroll to position [33, 0]
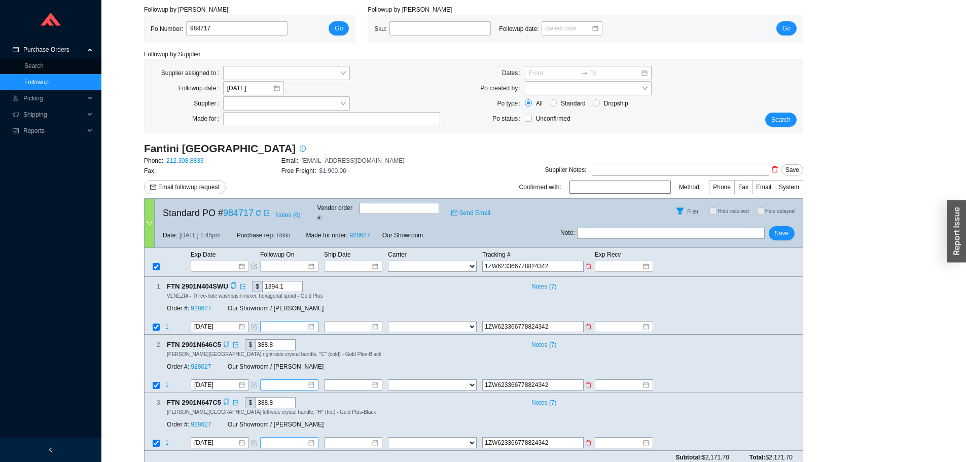
click at [415, 261] on select "FedEx UPS ---------------- 2 Day Transportation INC A&B Freight A. [PERSON_NAME…" at bounding box center [432, 266] width 89 height 11
select select "2"
click at [388, 261] on select "FedEx UPS ---------------- 2 Day Transportation INC A&B Freight A. [PERSON_NAME…" at bounding box center [432, 266] width 89 height 11
select select "2"
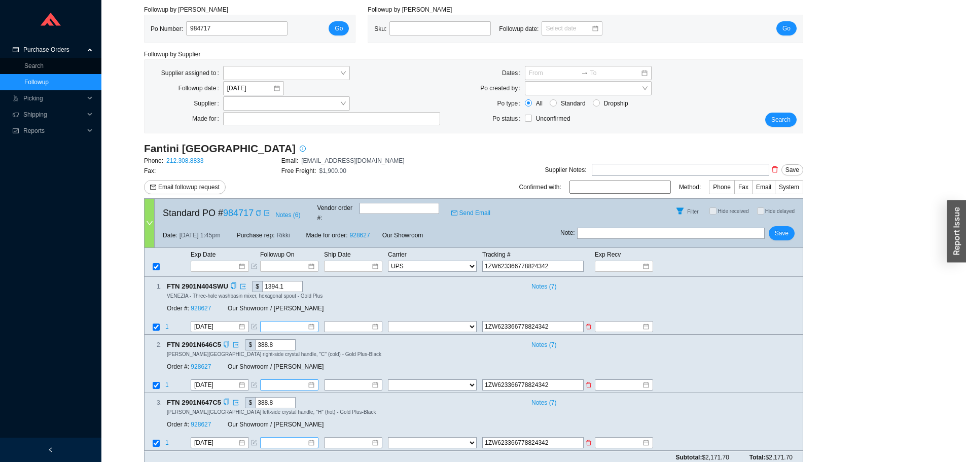
select select "2"
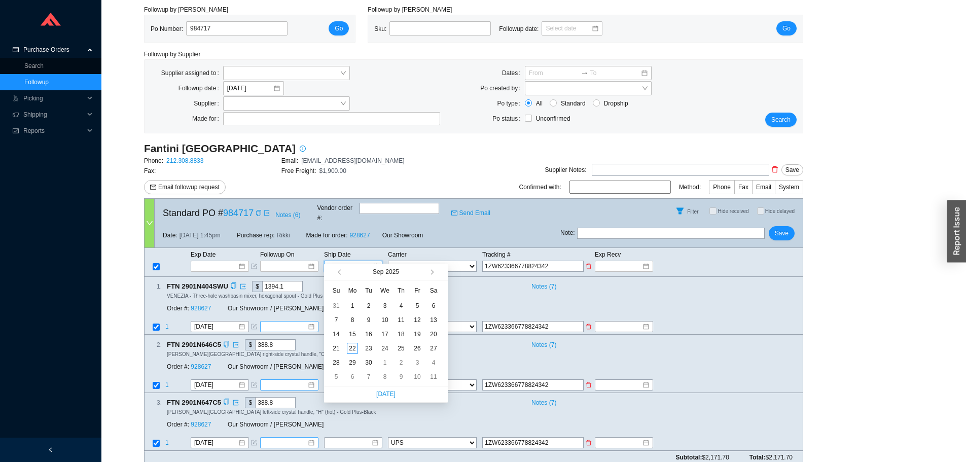
click at [365, 261] on input at bounding box center [349, 266] width 43 height 10
type input "[DATE]"
drag, startPoint x: 403, startPoint y: 332, endPoint x: 409, endPoint y: 330, distance: 6.4
click at [402, 332] on div "18" at bounding box center [401, 334] width 11 height 11
type input "[DATE]"
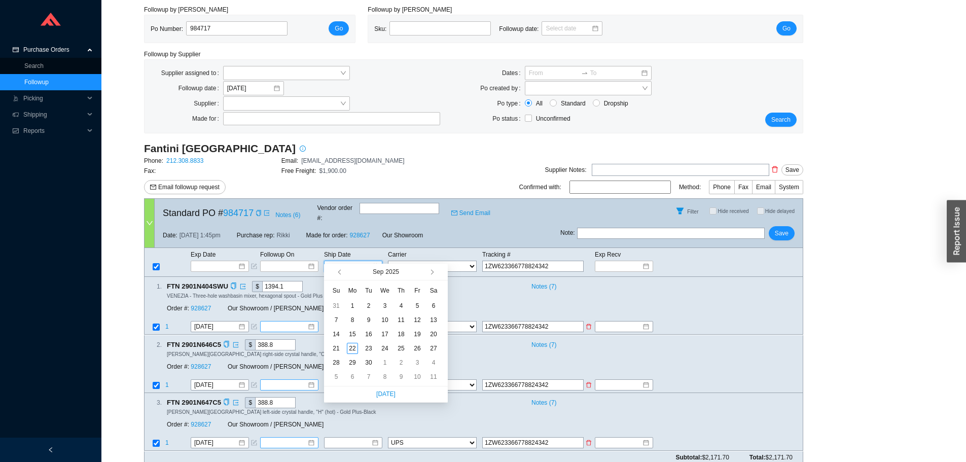
type input "[DATE]"
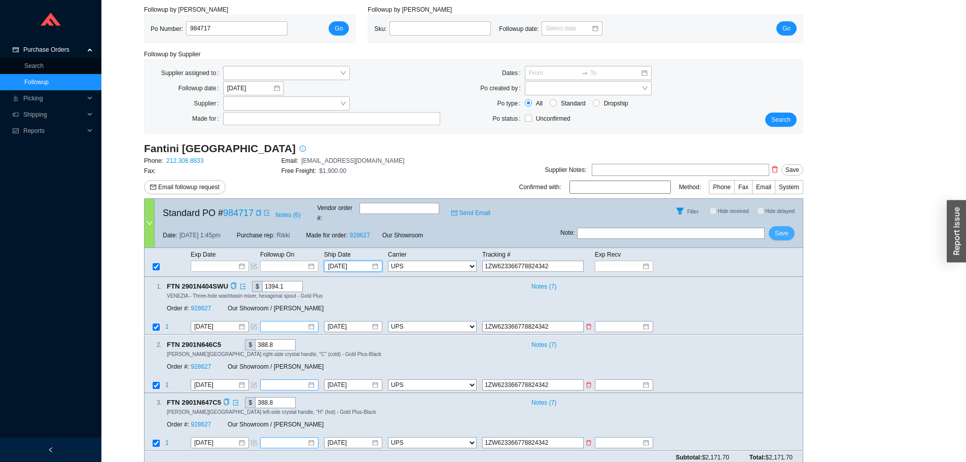
click at [784, 229] on span "Save" at bounding box center [782, 233] width 14 height 10
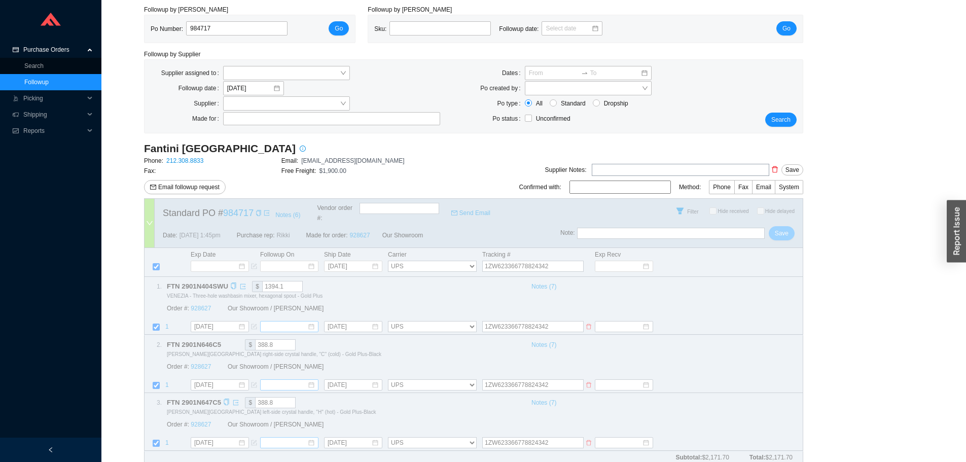
select select "2"
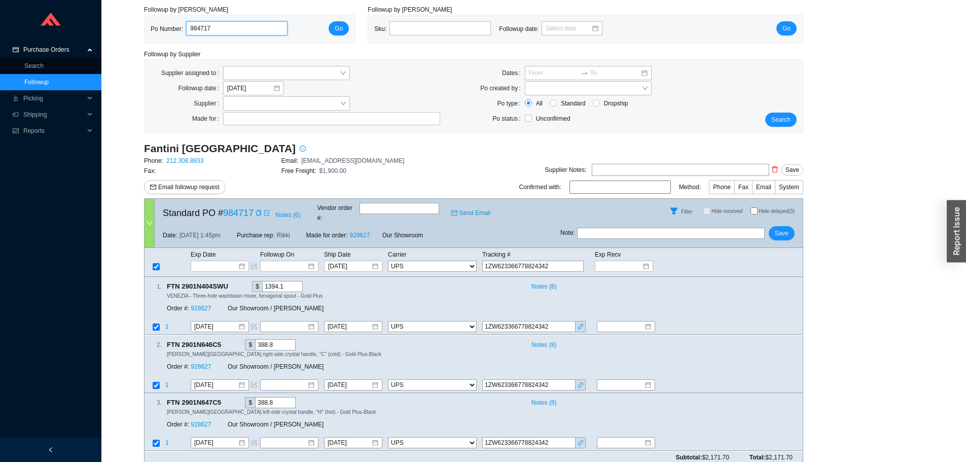
drag, startPoint x: 221, startPoint y: 24, endPoint x: 173, endPoint y: 24, distance: 47.7
click at [173, 24] on div "Po Number: 984717" at bounding box center [223, 28] width 145 height 15
paste input "987889"
type input "987889"
click button "Go" at bounding box center [339, 28] width 20 height 14
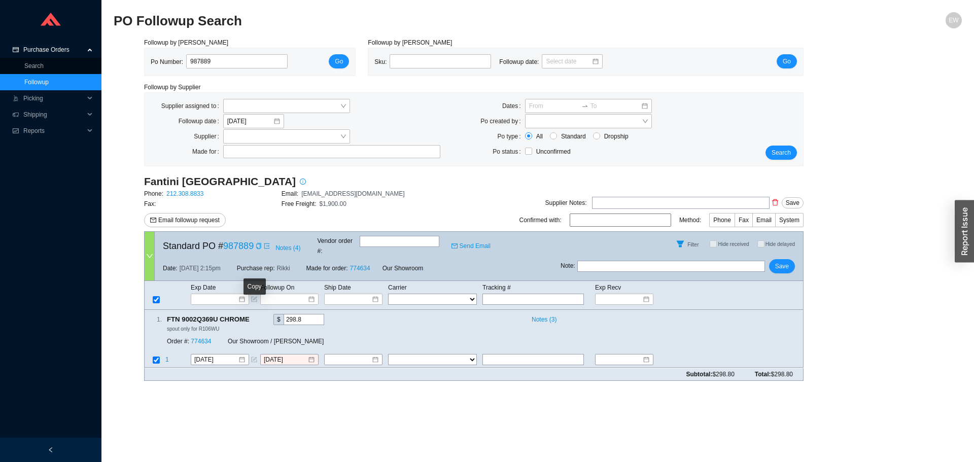
click at [243, 291] on div "Copy" at bounding box center [254, 286] width 22 height 16
click at [240, 294] on div at bounding box center [220, 299] width 50 height 10
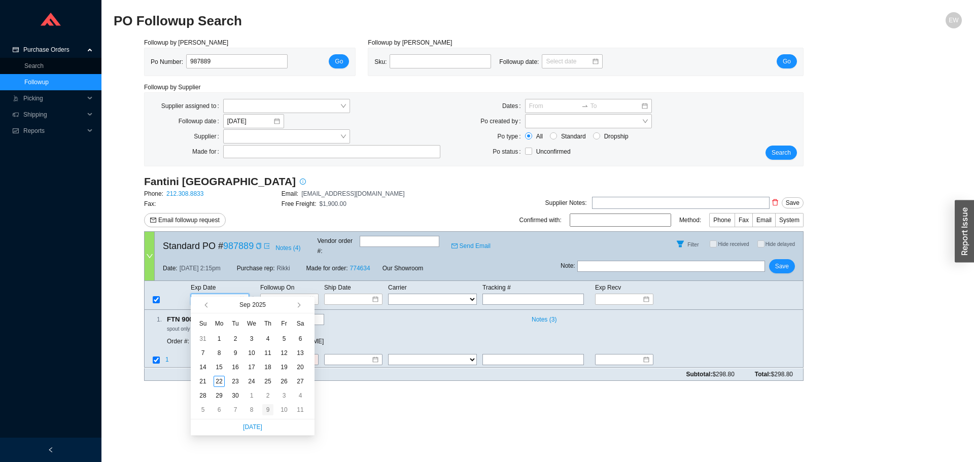
type input "10/9/2025"
click at [269, 411] on div "9" at bounding box center [267, 409] width 11 height 11
type input "10/9/2025"
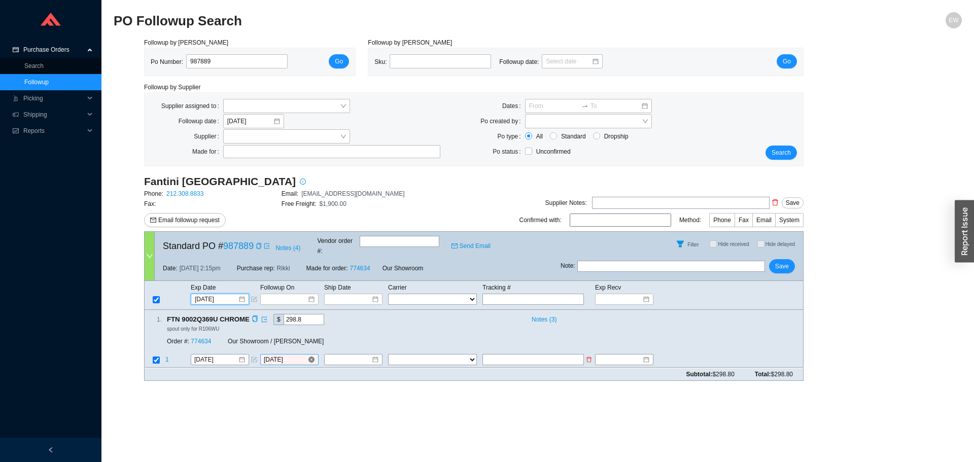
click at [306, 355] on input "9/22/2025" at bounding box center [286, 360] width 44 height 10
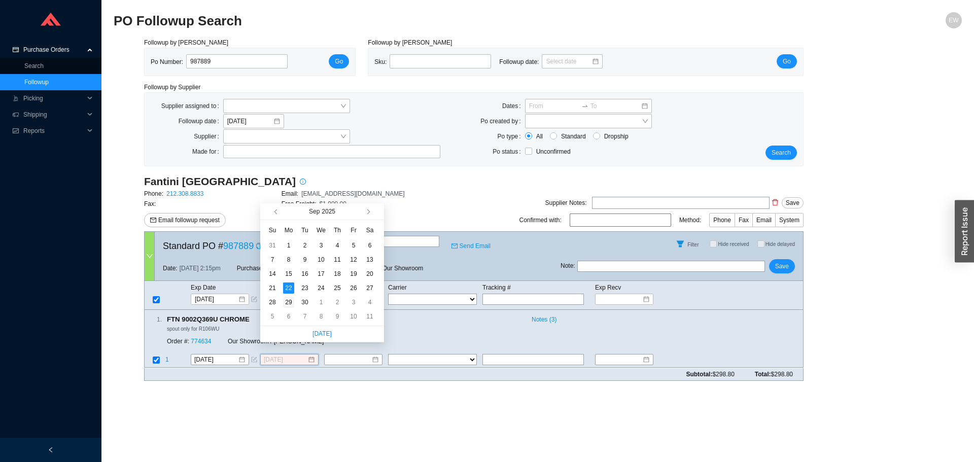
type input "9/29/2025"
click at [292, 305] on div "29" at bounding box center [288, 302] width 11 height 11
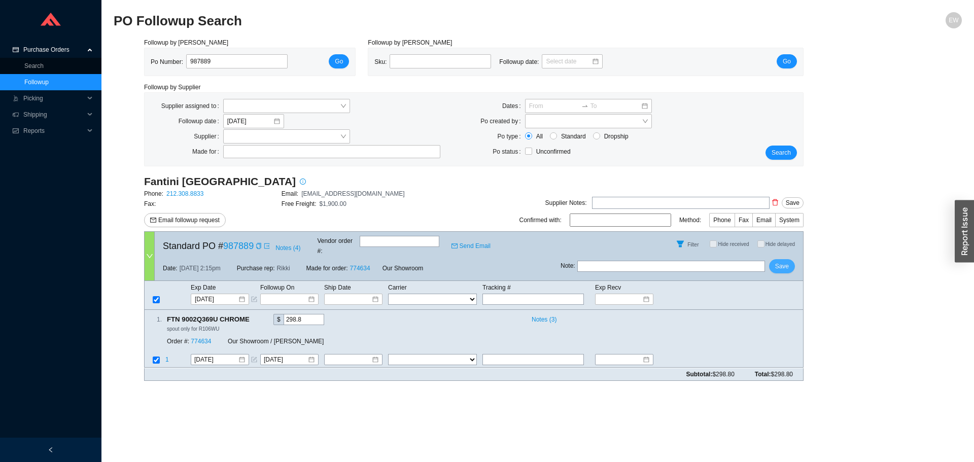
click at [778, 261] on span "Save" at bounding box center [782, 266] width 14 height 10
drag, startPoint x: 222, startPoint y: 56, endPoint x: 169, endPoint y: 58, distance: 52.8
click at [169, 58] on div "Po Number: 987889" at bounding box center [223, 61] width 145 height 15
paste input "988300"
type input "988300"
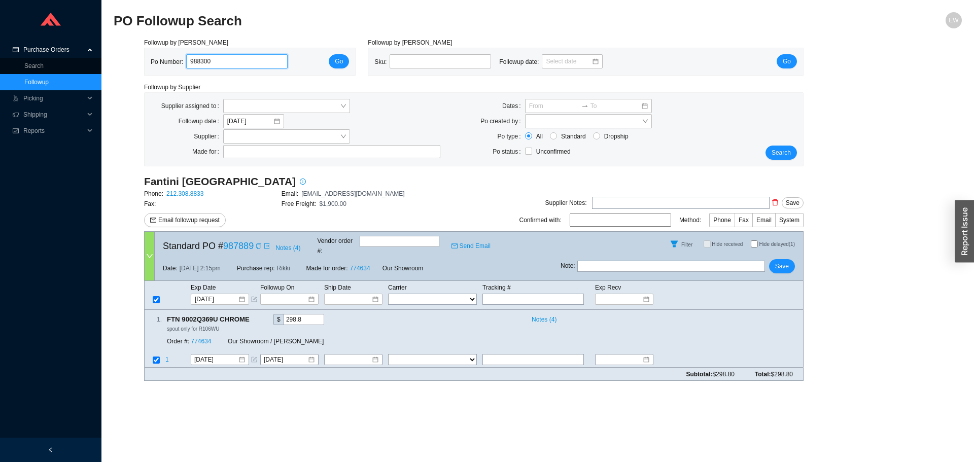
click button "Go" at bounding box center [339, 61] width 20 height 14
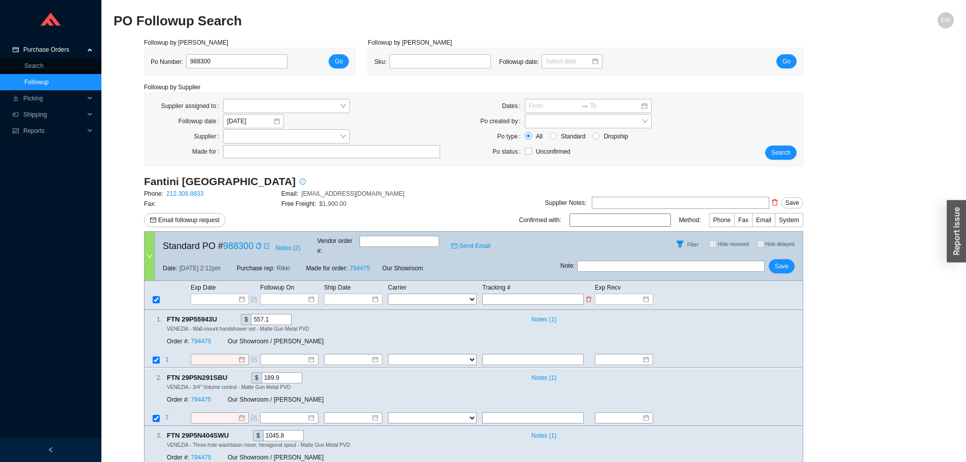
click at [243, 293] on td at bounding box center [224, 299] width 69 height 12
click at [244, 294] on div at bounding box center [220, 299] width 50 height 10
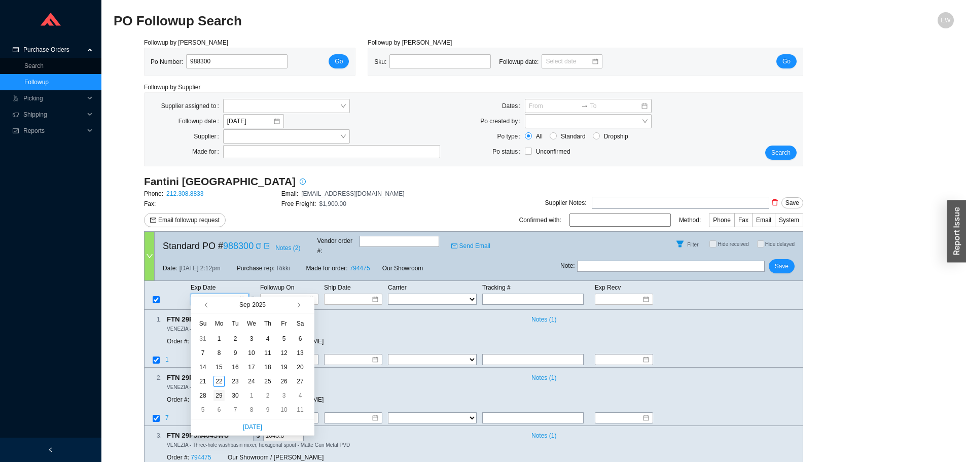
type input "9/29/2025"
click at [221, 392] on div "29" at bounding box center [219, 395] width 11 height 11
type input "9/29/2025"
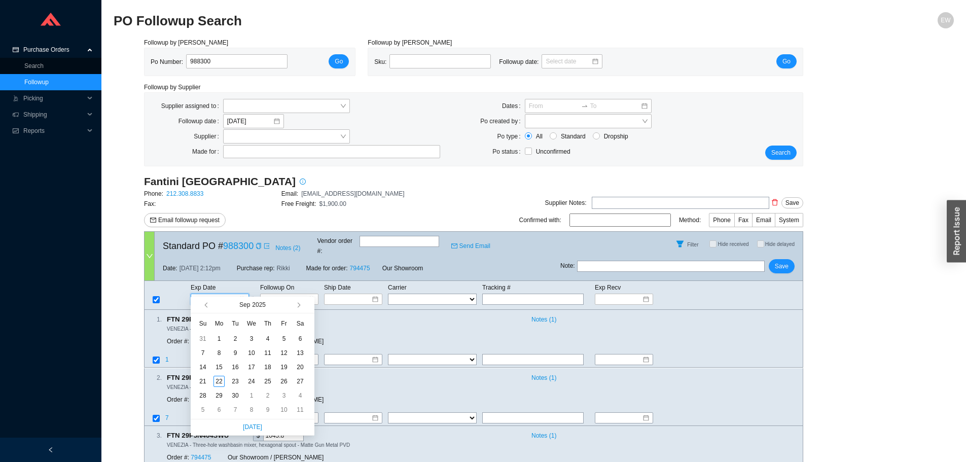
type input "9/29/2025"
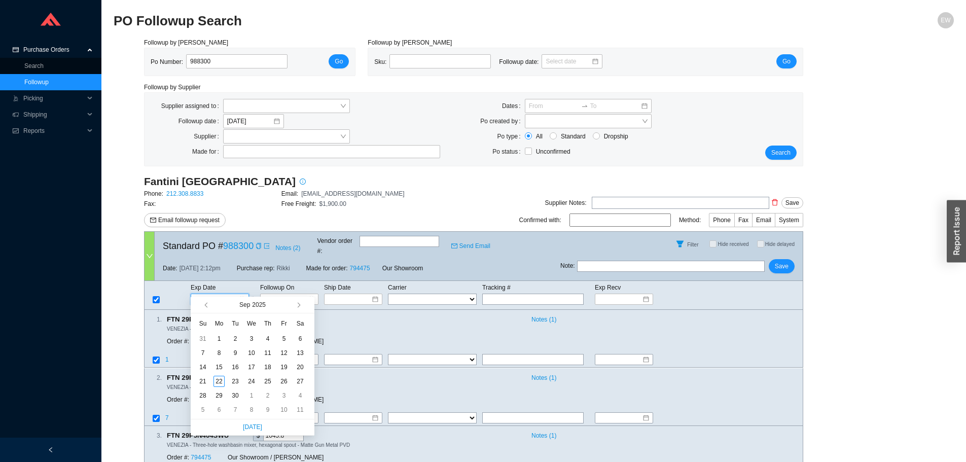
type input "9/29/2025"
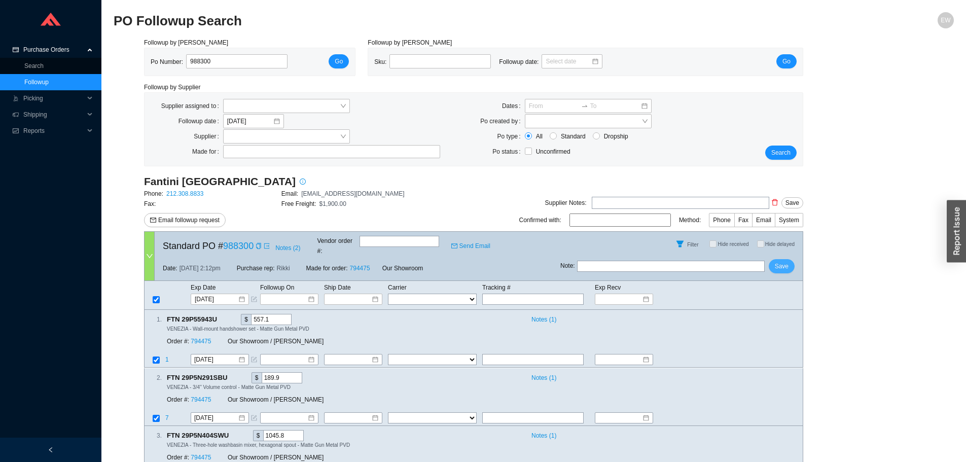
click at [784, 261] on span "Save" at bounding box center [782, 266] width 14 height 10
drag, startPoint x: 230, startPoint y: 56, endPoint x: 177, endPoint y: 59, distance: 53.4
click at [177, 59] on div "Po Number: 988300" at bounding box center [223, 61] width 145 height 15
paste input "988443"
type input "988443"
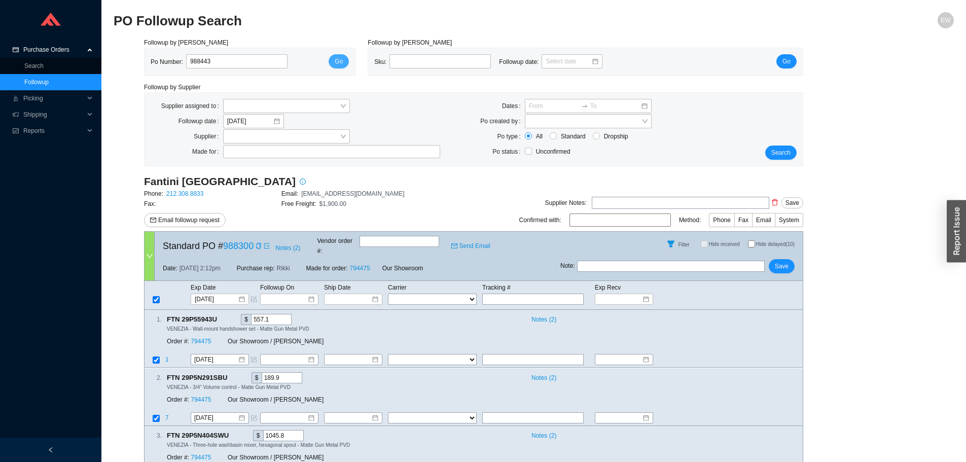
click at [344, 58] on button "Go" at bounding box center [339, 61] width 20 height 14
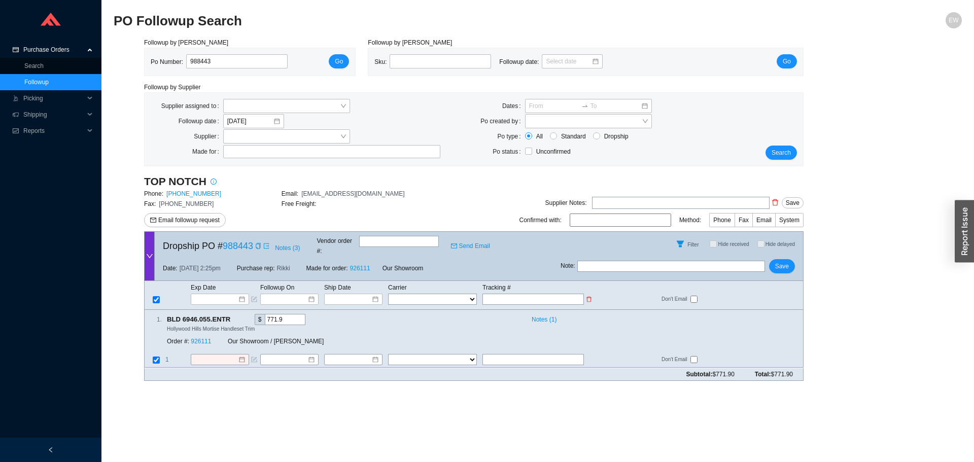
paste input "1Z2R28170386009128"
type input "1Z2R28170386009128"
click at [457, 294] on select "FedEx UPS ---------------- 2 Day Transportation INC A&B Freight A. Duie Pyle AA…" at bounding box center [432, 299] width 89 height 11
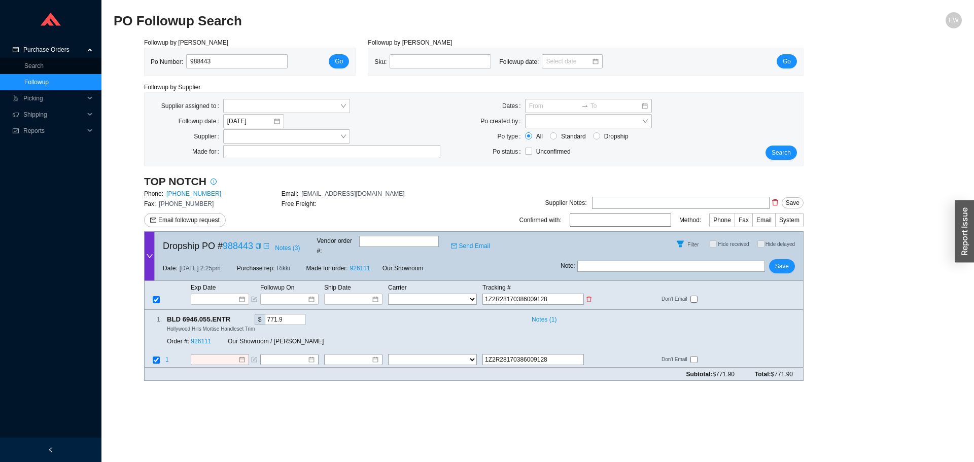
select select "2"
click at [388, 294] on select "FedEx UPS ---------------- 2 Day Transportation INC A&B Freight A. Duie Pyle AA…" at bounding box center [432, 299] width 89 height 11
select select "2"
click at [371, 294] on div at bounding box center [353, 299] width 50 height 10
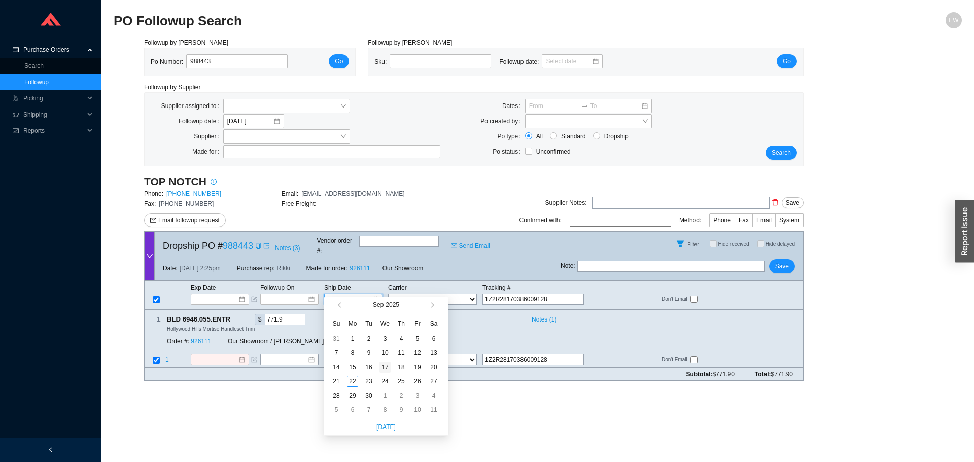
type input "[DATE]"
click at [390, 370] on div "17" at bounding box center [384, 367] width 11 height 11
type input "[DATE]"
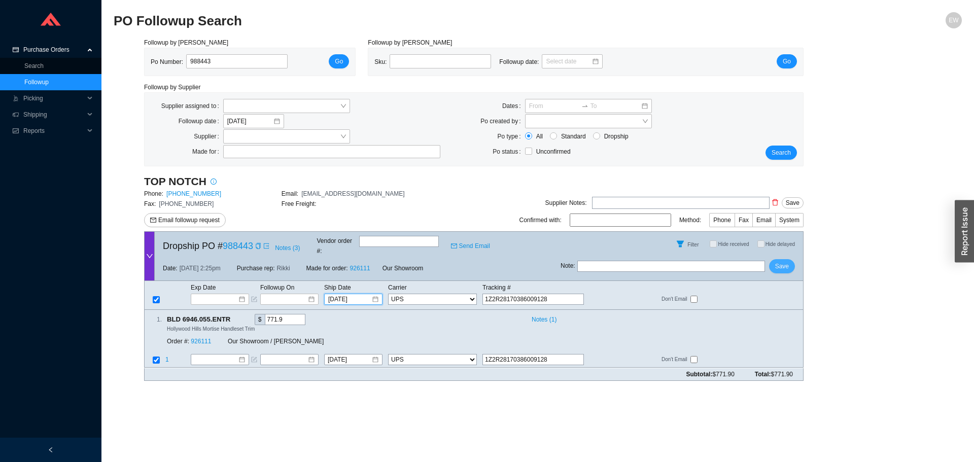
click at [779, 261] on span "Save" at bounding box center [782, 266] width 14 height 10
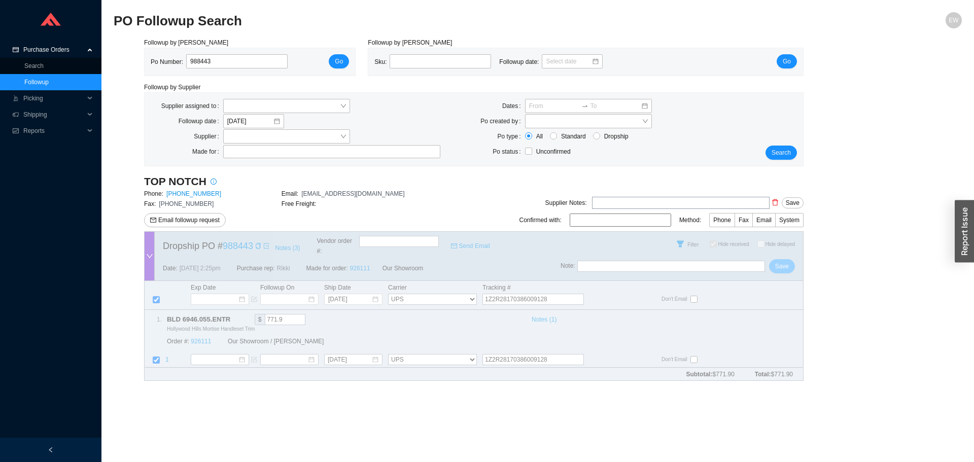
checkbox input "true"
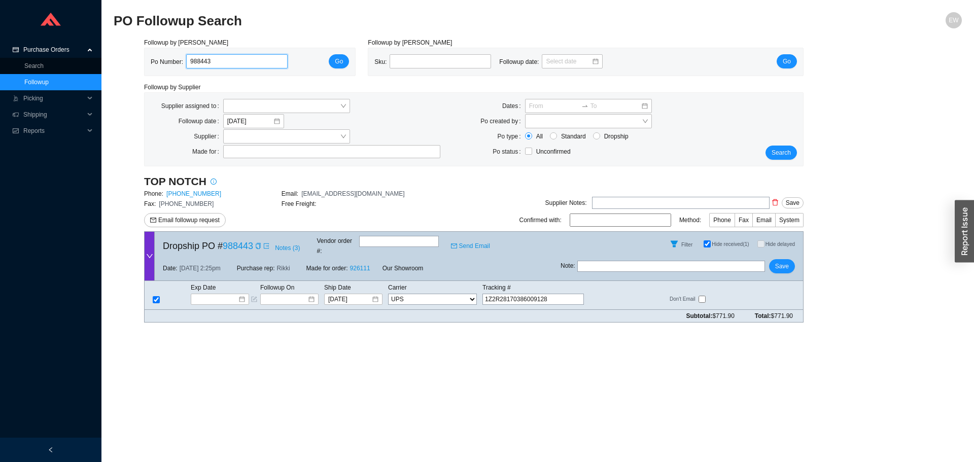
drag, startPoint x: 234, startPoint y: 60, endPoint x: 180, endPoint y: 62, distance: 54.3
click at [180, 62] on div "Po Number: 988443" at bounding box center [223, 61] width 145 height 15
paste input "988625"
type input "988625"
click button "Go" at bounding box center [339, 61] width 20 height 14
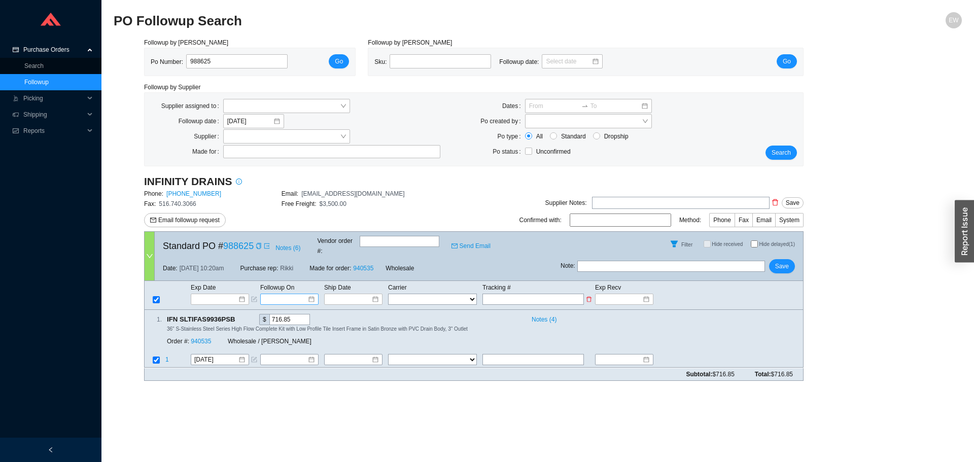
click at [312, 294] on div at bounding box center [289, 299] width 50 height 10
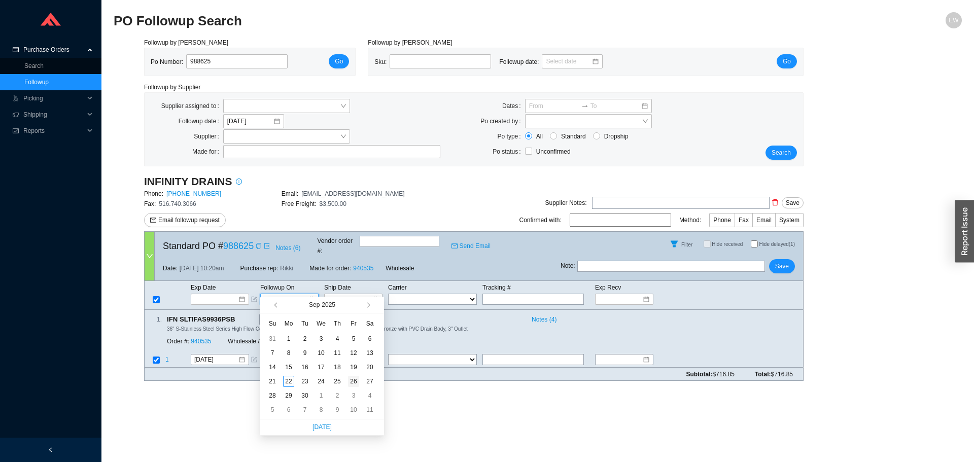
type input "9/26/2025"
click at [352, 382] on div "26" at bounding box center [353, 381] width 11 height 11
type input "9/26/2025"
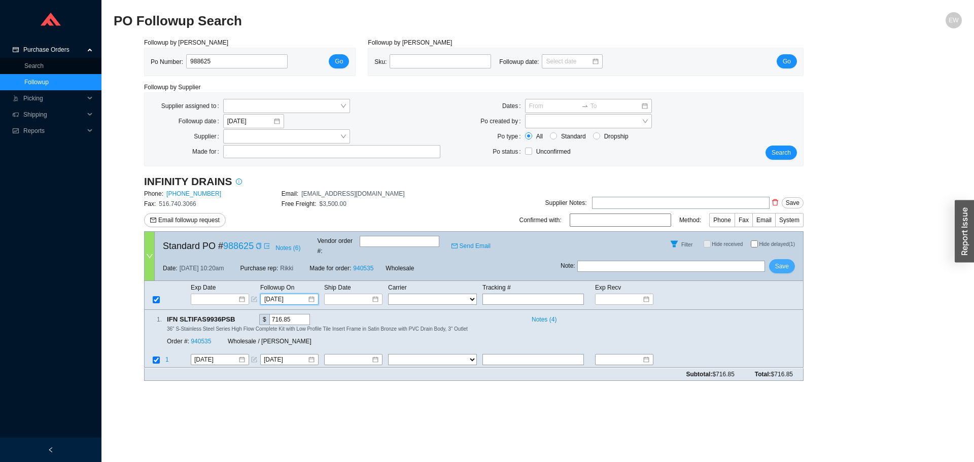
click at [776, 259] on button "Save" at bounding box center [782, 266] width 26 height 14
drag, startPoint x: 217, startPoint y: 60, endPoint x: 163, endPoint y: 61, distance: 54.3
click at [163, 61] on div "Po Number: 988625" at bounding box center [223, 61] width 145 height 15
paste input "988679"
type input "988679"
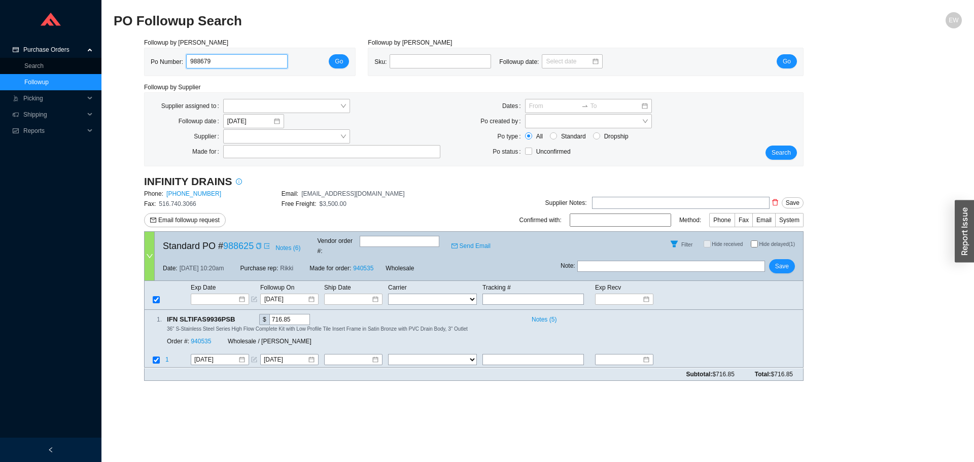
click button "Go" at bounding box center [339, 61] width 20 height 14
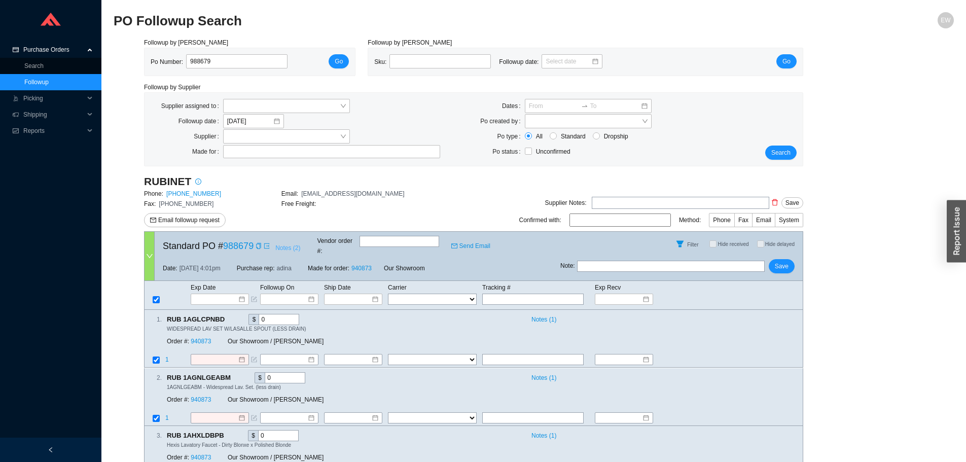
click at [293, 244] on span "Notes ( 2 )" at bounding box center [287, 248] width 25 height 10
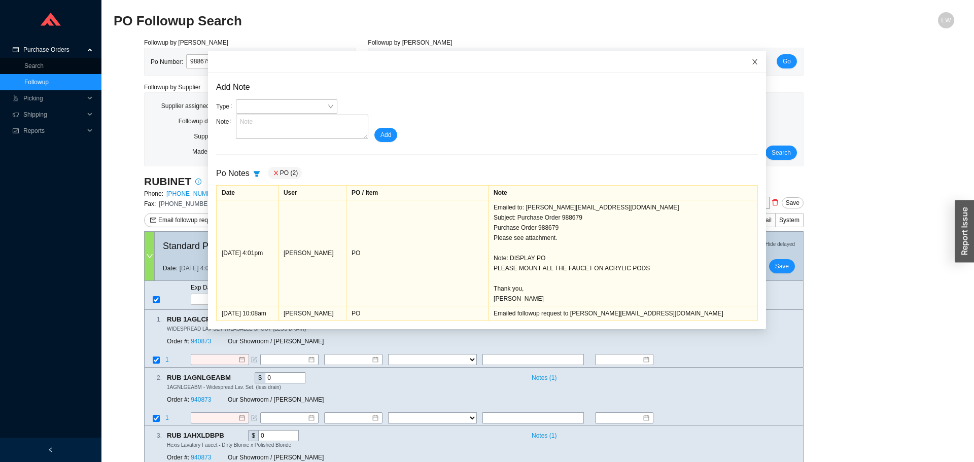
click at [744, 62] on span "Close" at bounding box center [755, 62] width 22 height 22
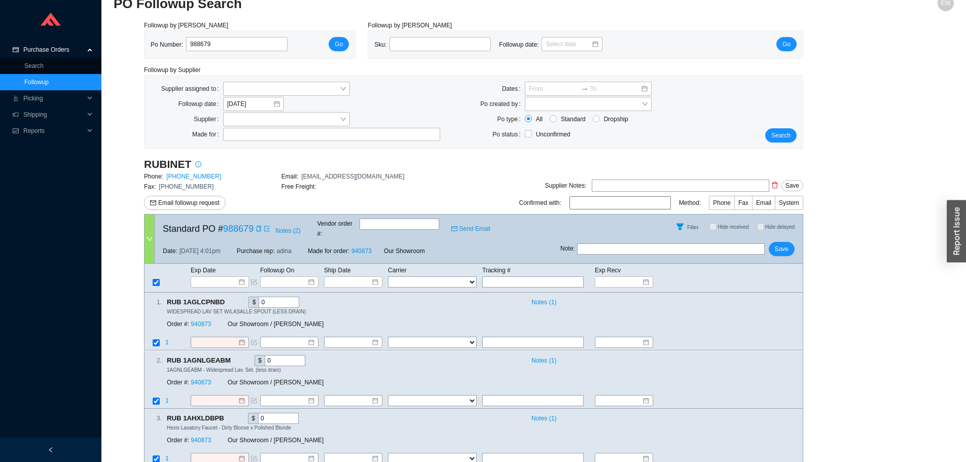
scroll to position [33, 0]
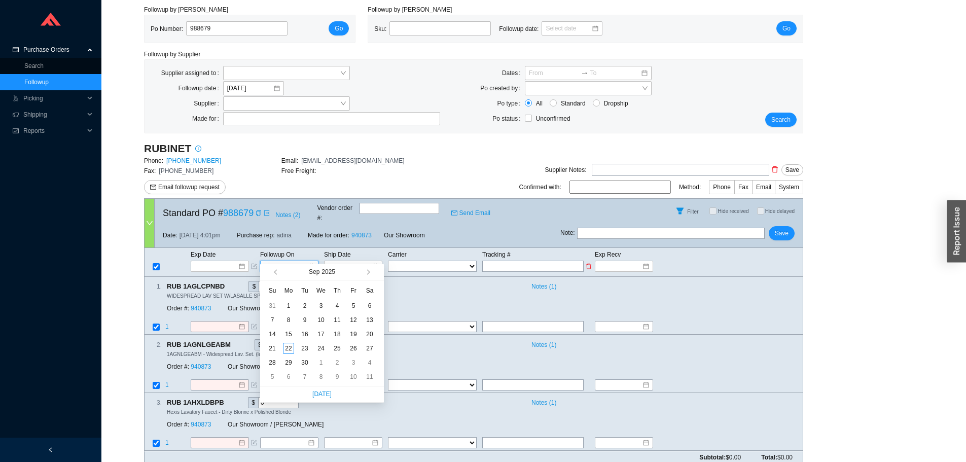
click at [305, 261] on input at bounding box center [285, 266] width 43 height 10
type input "9/6/2025"
click at [367, 277] on button "button" at bounding box center [368, 272] width 10 height 16
type input "10/20/2025"
click at [292, 352] on div "20" at bounding box center [288, 348] width 11 height 11
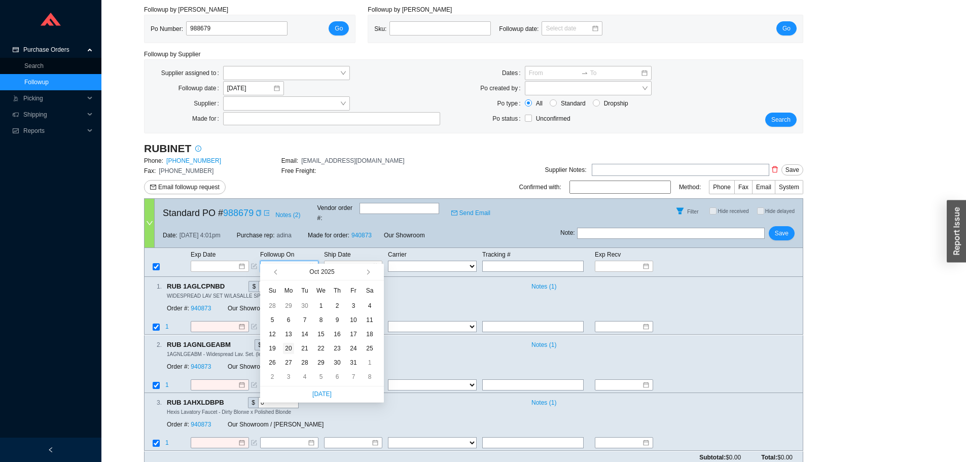
type input "10/20/2025"
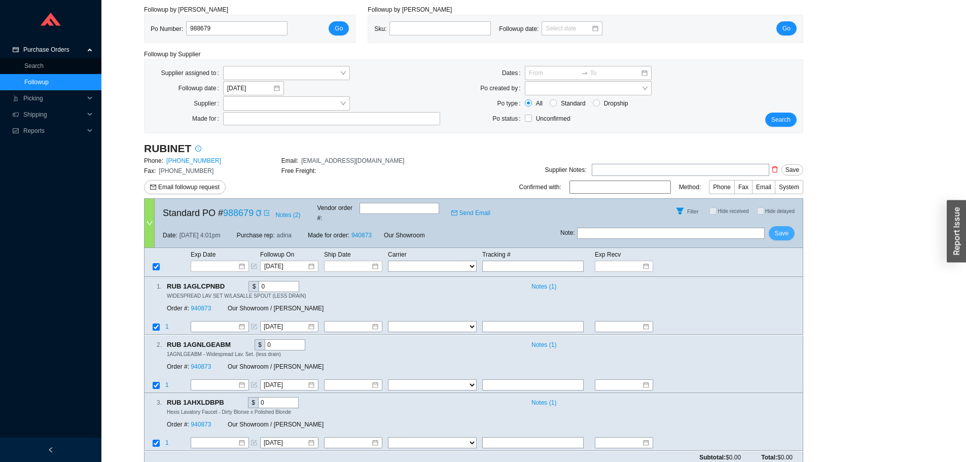
click at [782, 228] on span "Save" at bounding box center [782, 233] width 14 height 10
drag, startPoint x: 234, startPoint y: 29, endPoint x: 168, endPoint y: 14, distance: 67.7
click at [168, 14] on div "Followup by PO Po Number: 988679 Go" at bounding box center [250, 24] width 224 height 39
click at [329, 21] on button "Go" at bounding box center [339, 28] width 20 height 14
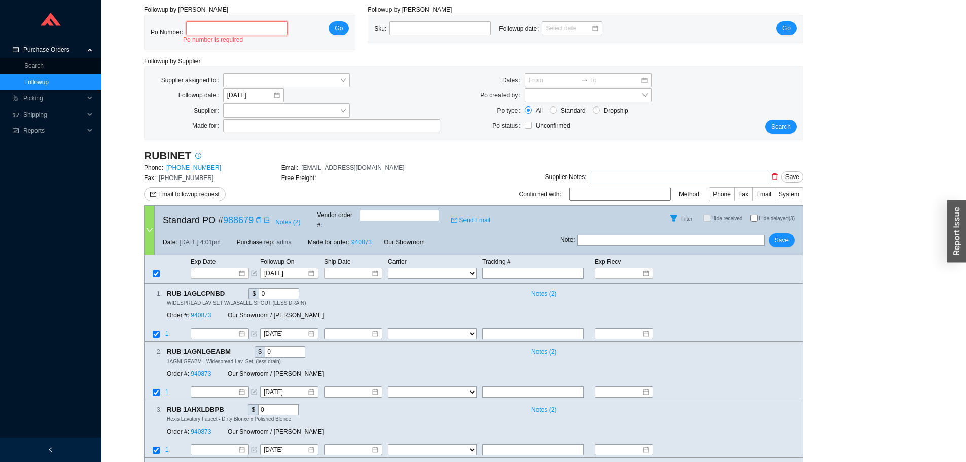
paste input "986383"
type input "986383"
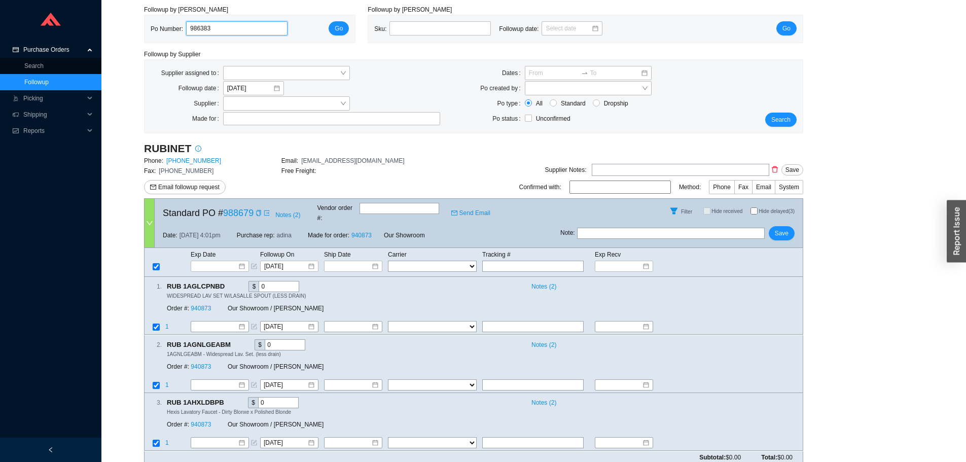
click button "Go" at bounding box center [339, 28] width 20 height 14
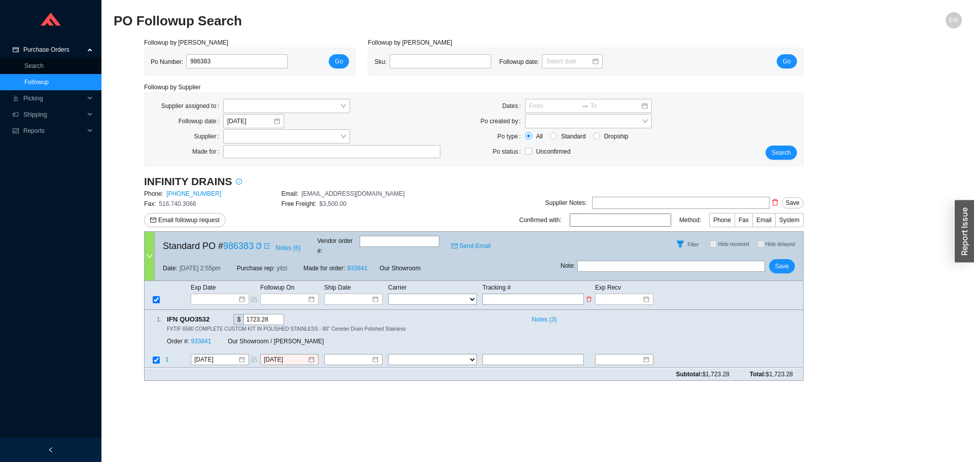
paste input "392991982253"
type input "392991982253"
click at [450, 294] on select "FedEx UPS ---------------- 2 Day Transportation INC A&B Freight A. Duie Pyle AA…" at bounding box center [432, 299] width 89 height 11
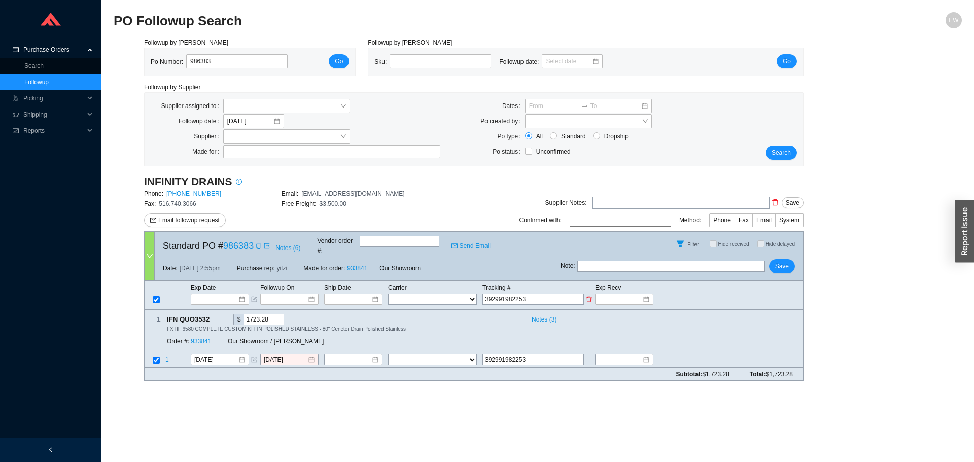
select select "1"
click at [388, 294] on select "FedEx UPS ---------------- 2 Day Transportation INC A&B Freight A. Duie Pyle AA…" at bounding box center [432, 299] width 89 height 11
select select "1"
click at [367, 294] on input at bounding box center [349, 299] width 43 height 10
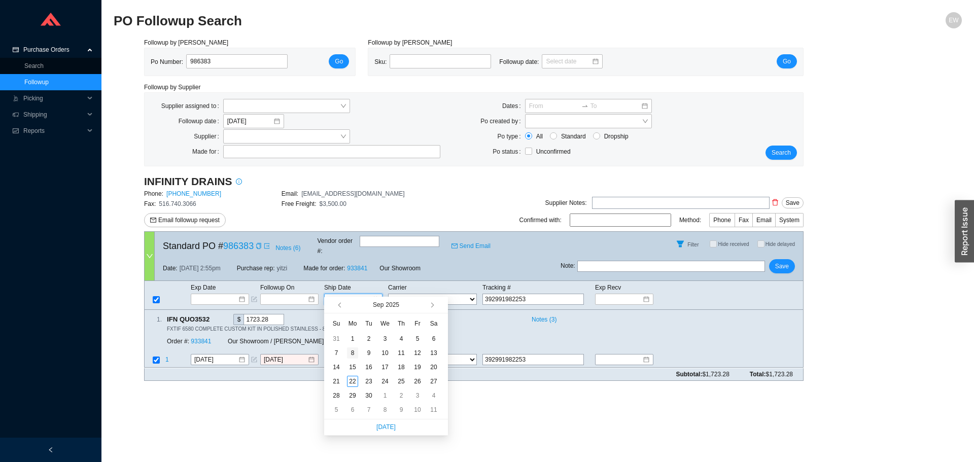
type input "9/8/2025"
click at [356, 356] on div "8" at bounding box center [352, 352] width 11 height 11
type input "9/8/2025"
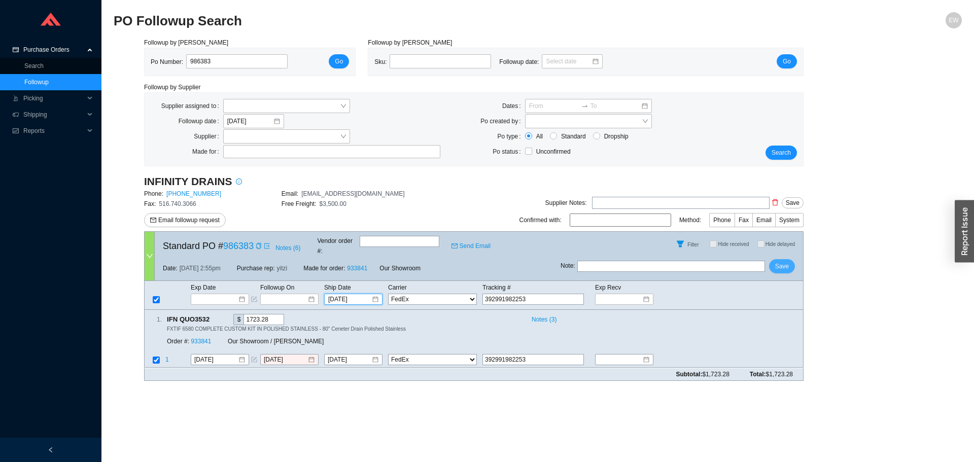
click at [784, 260] on button "Save" at bounding box center [782, 266] width 26 height 14
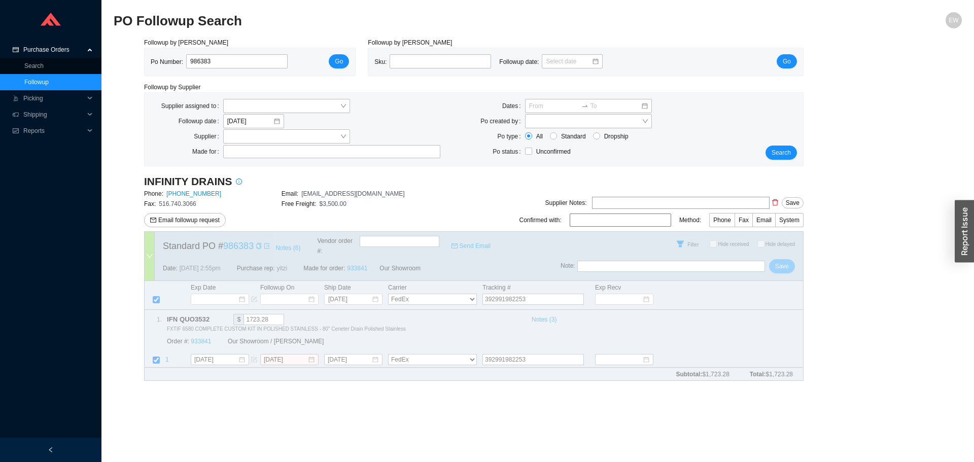
select select "1"
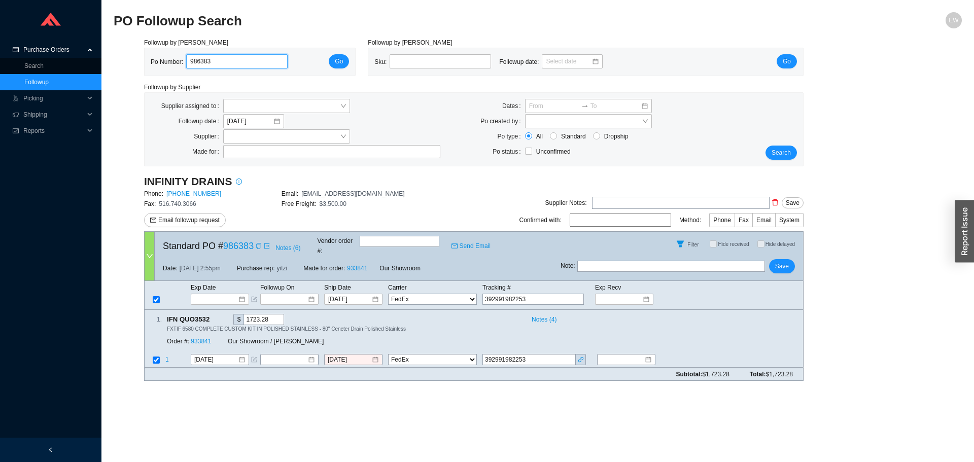
drag, startPoint x: 219, startPoint y: 61, endPoint x: 103, endPoint y: 67, distance: 116.3
click at [103, 67] on section "PO Followup Search EW Followup by PO Po Number: 986383 Go Followup by Sku Sku: …" at bounding box center [537, 231] width 872 height 462
paste input "988619"
type input "988619"
click button "Go" at bounding box center [339, 61] width 20 height 14
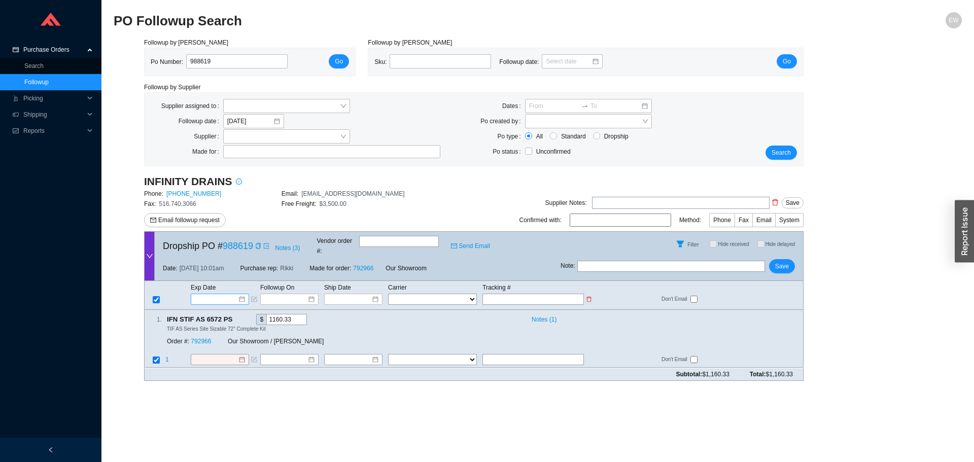
click at [237, 294] on input at bounding box center [216, 299] width 43 height 10
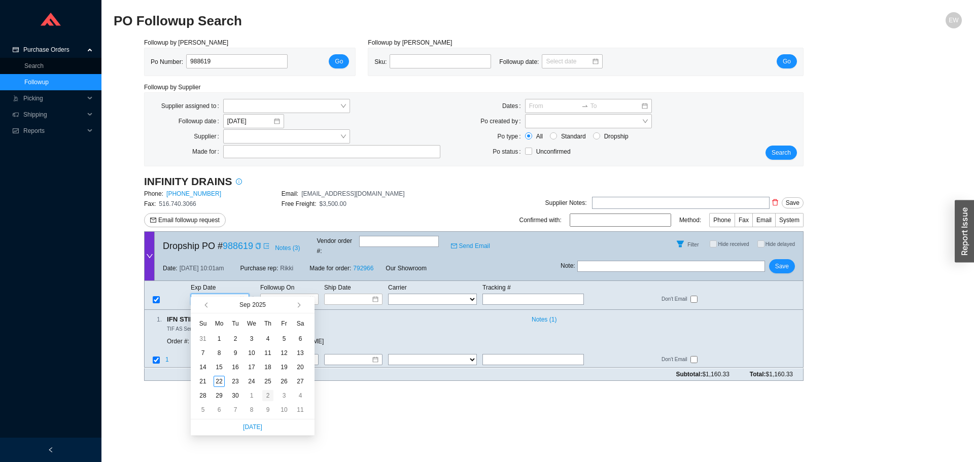
type input "10/2/2025"
click at [269, 397] on div "2" at bounding box center [267, 395] width 11 height 11
type input "10/2/2025"
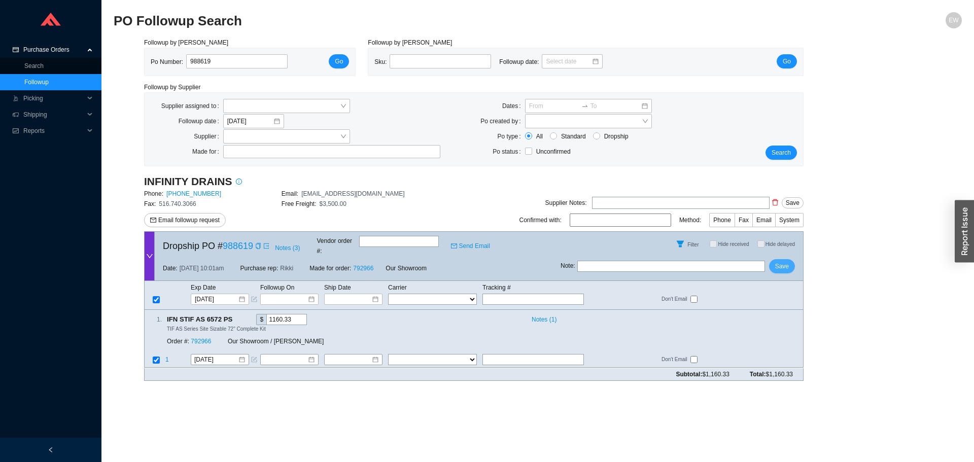
click at [781, 261] on span "Save" at bounding box center [782, 266] width 14 height 10
drag, startPoint x: 241, startPoint y: 66, endPoint x: 141, endPoint y: 62, distance: 100.5
click at [141, 62] on div "Followup by PO Po Number: 988619 Go" at bounding box center [250, 57] width 224 height 39
paste input "988625"
type input "988625"
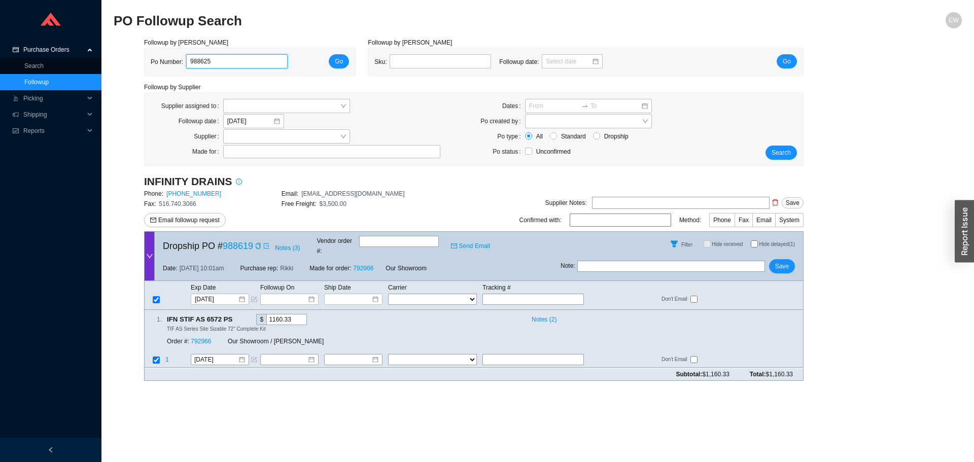
click button "Go" at bounding box center [339, 61] width 20 height 14
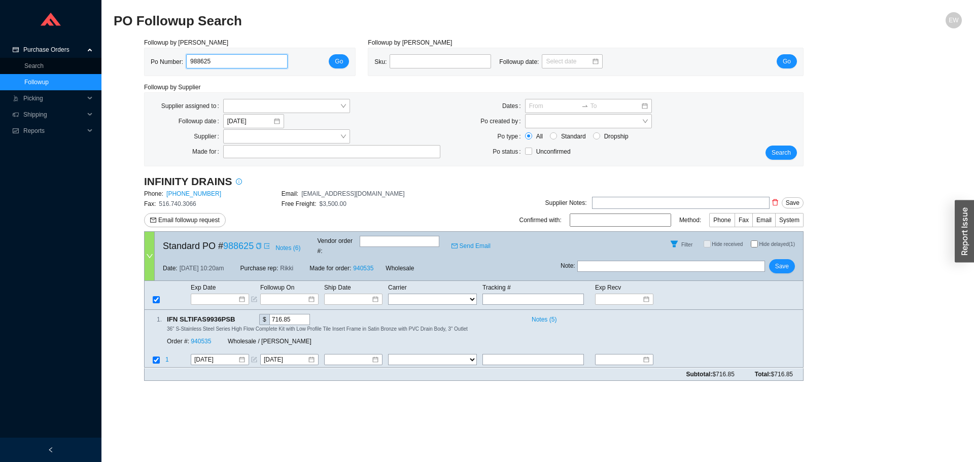
drag, startPoint x: 204, startPoint y: 69, endPoint x: 176, endPoint y: 68, distance: 27.4
click at [176, 69] on div "Po Number: 988625" at bounding box center [223, 61] width 145 height 15
paste input "988769"
type input "988769"
click at [337, 63] on span "Go" at bounding box center [339, 61] width 8 height 10
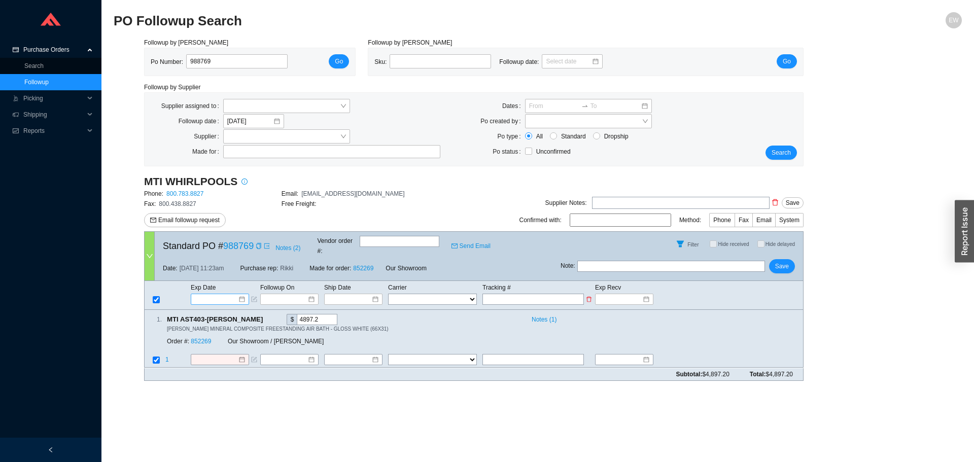
click at [232, 294] on input at bounding box center [216, 299] width 43 height 10
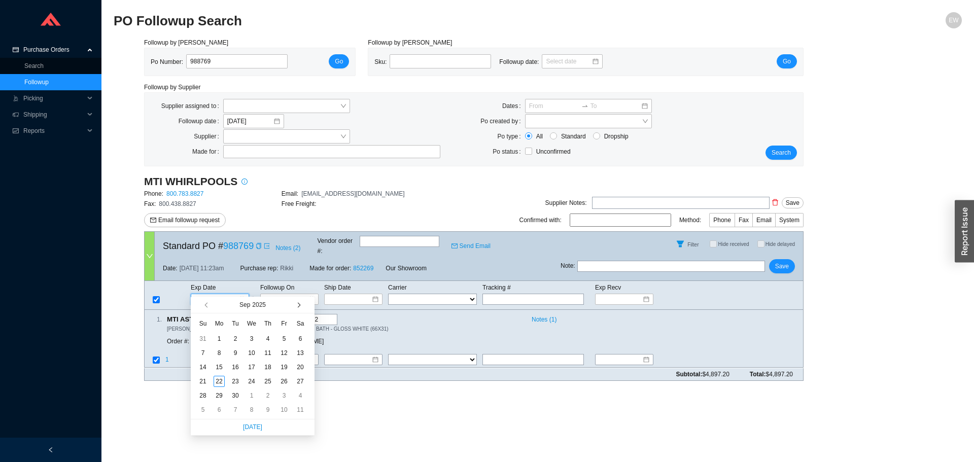
click at [300, 304] on button "button" at bounding box center [298, 305] width 10 height 16
type input "10/17/2025"
click at [284, 368] on div "17" at bounding box center [283, 367] width 11 height 11
type input "10/17/2025"
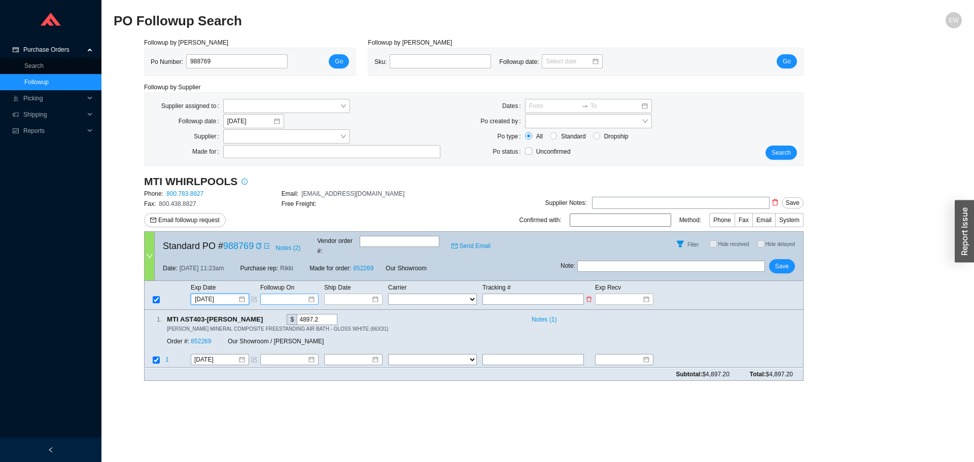
click at [311, 294] on div at bounding box center [289, 299] width 50 height 10
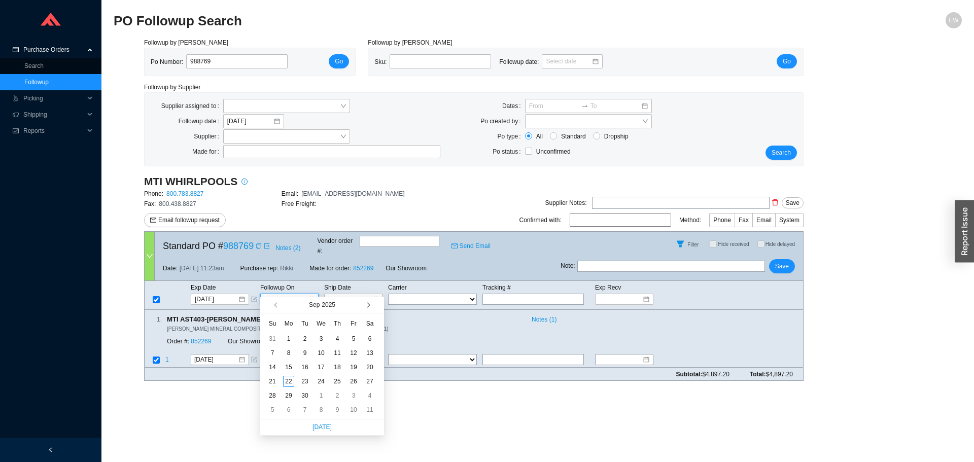
click at [365, 300] on button "button" at bounding box center [368, 305] width 10 height 16
type input "10/10/2025"
drag, startPoint x: 356, startPoint y: 350, endPoint x: 358, endPoint y: 342, distance: 8.4
click at [355, 348] on div "10" at bounding box center [353, 352] width 11 height 11
type input "10/10/2025"
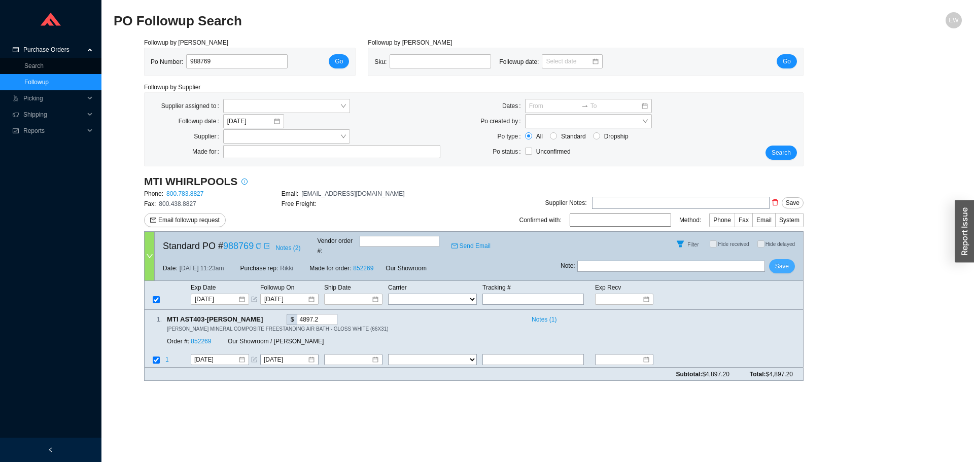
click at [776, 261] on span "Save" at bounding box center [782, 266] width 14 height 10
drag, startPoint x: 243, startPoint y: 62, endPoint x: 86, endPoint y: 62, distance: 157.2
click at [100, 62] on section "Purchase Orders Search Followup .warehouse-cart-packages-a{fill:none;stroke:cur…" at bounding box center [487, 231] width 974 height 462
paste input "982691"
type input "982691"
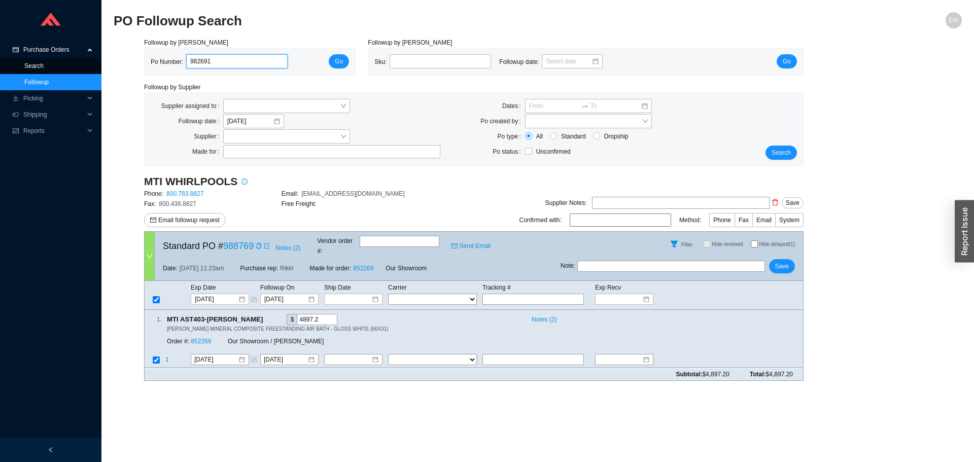
click button "Go" at bounding box center [339, 61] width 20 height 14
click at [245, 355] on div "9/25/2025" at bounding box center [220, 360] width 58 height 11
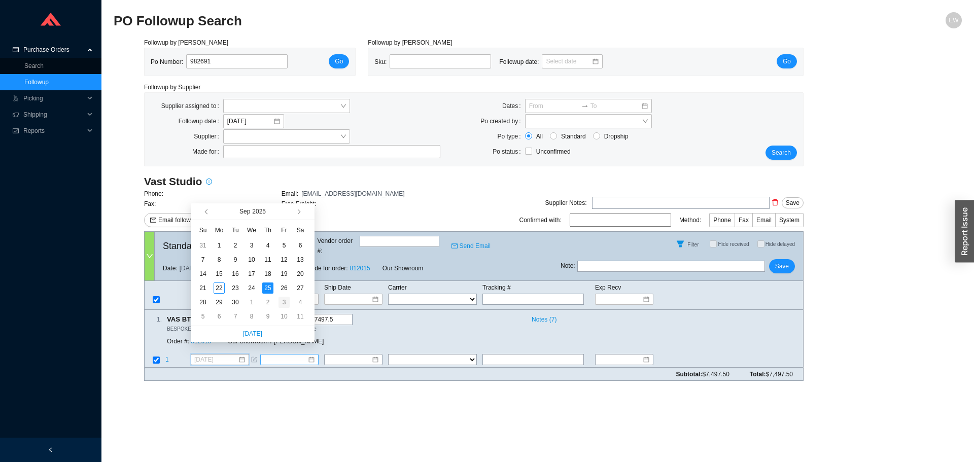
type input "10/3/2025"
click at [289, 300] on div "3" at bounding box center [283, 302] width 11 height 11
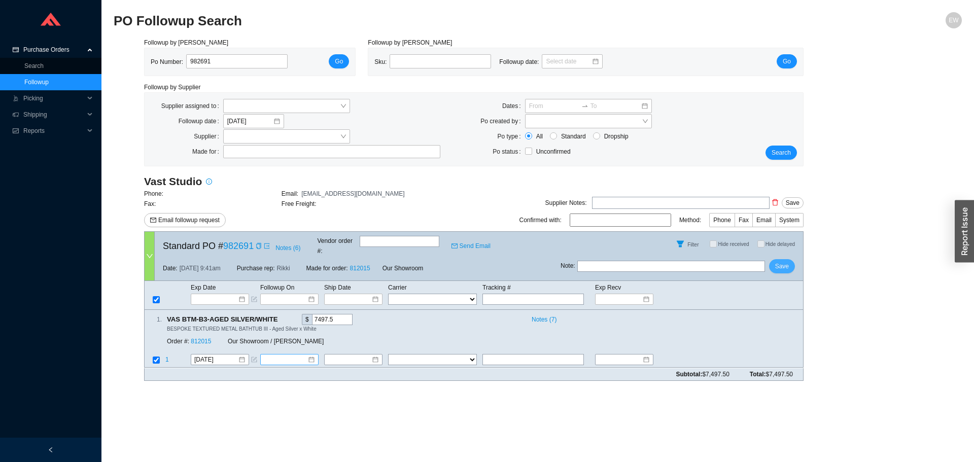
click at [776, 259] on button "Save" at bounding box center [782, 266] width 26 height 14
click at [243, 355] on div at bounding box center [219, 360] width 51 height 10
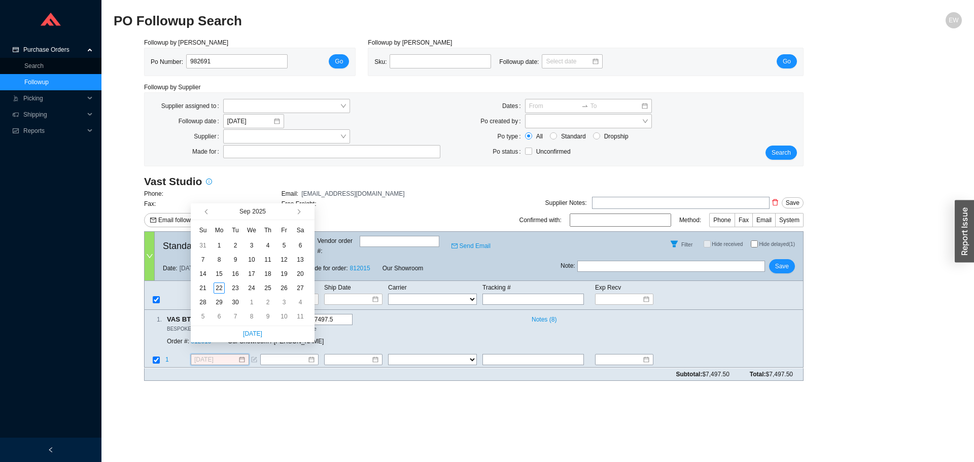
type input "9/1/2025"
type input "10/3/2025"
click at [284, 299] on div "3" at bounding box center [283, 302] width 11 height 11
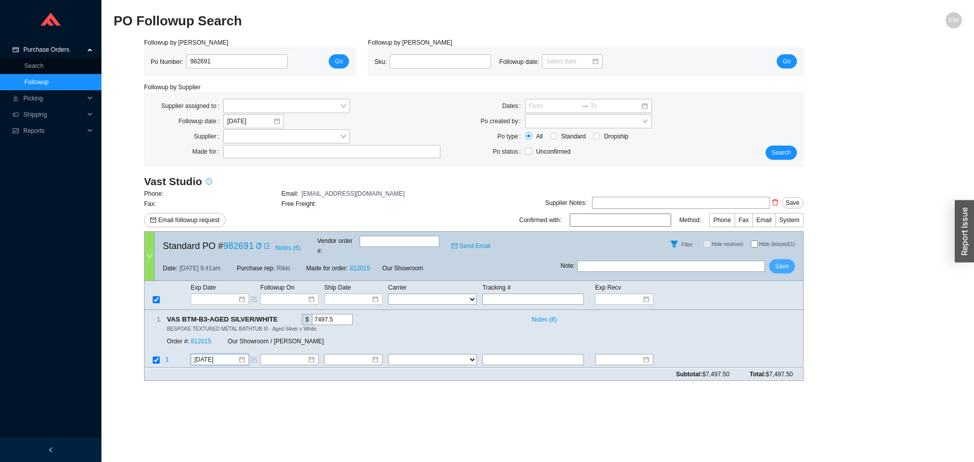
click at [776, 261] on span "Save" at bounding box center [782, 266] width 14 height 10
drag, startPoint x: 220, startPoint y: 60, endPoint x: 165, endPoint y: 62, distance: 54.3
click at [165, 62] on div "Po Number: 982691" at bounding box center [223, 61] width 145 height 15
paste input "988673"
type input "988673"
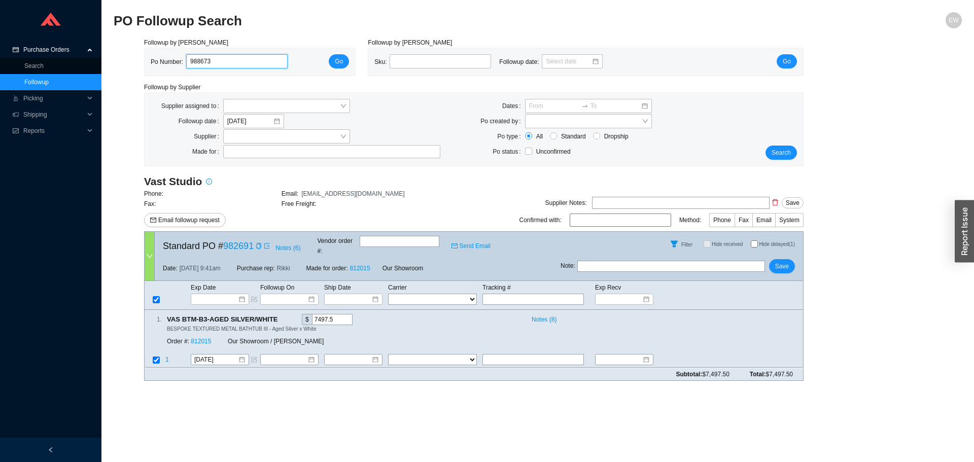
click button "Go" at bounding box center [339, 61] width 20 height 14
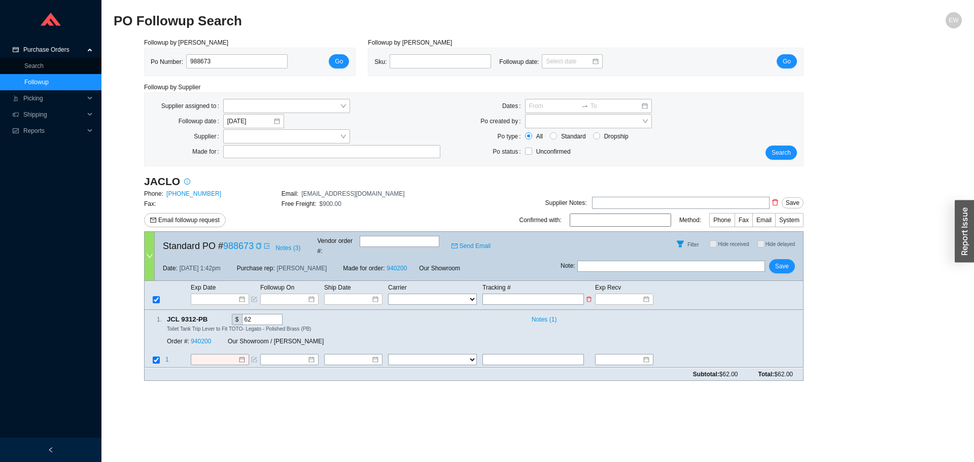
paste input "470472210243"
type input "470472210243"
click at [456, 294] on select "FedEx UPS ---------------- 2 Day Transportation INC A&B Freight A. Duie Pyle AA…" at bounding box center [432, 299] width 89 height 11
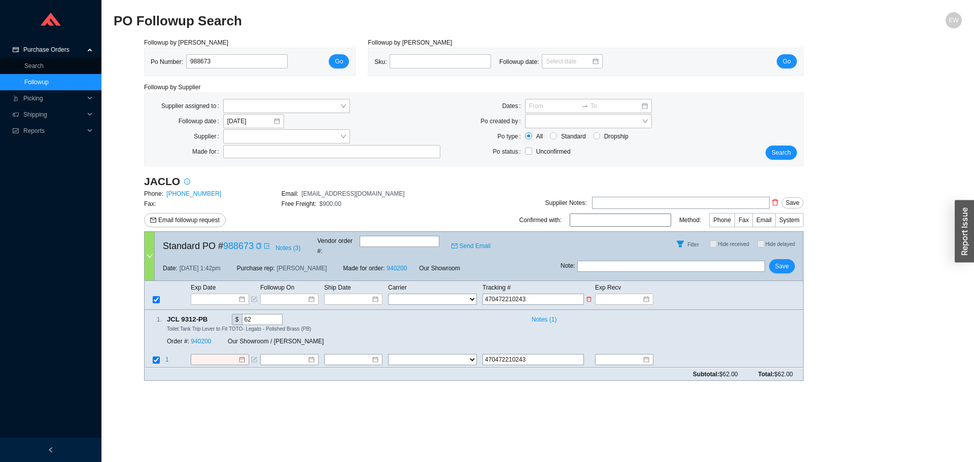
select select "1"
click at [388, 294] on select "FedEx UPS ---------------- 2 Day Transportation INC A&B Freight A. Duie Pyle AA…" at bounding box center [432, 299] width 89 height 11
select select "1"
click at [372, 294] on div at bounding box center [353, 299] width 50 height 10
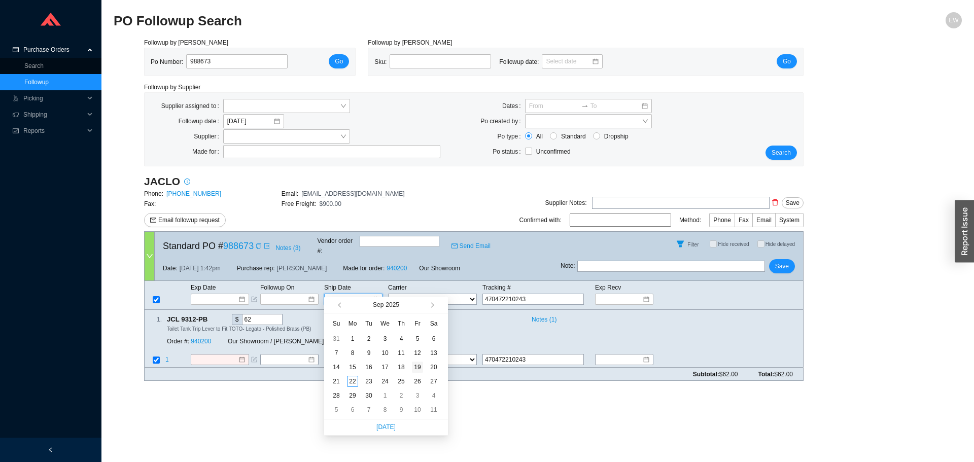
type input "9/19/2025"
click at [417, 371] on div "19" at bounding box center [417, 367] width 11 height 11
type input "9/19/2025"
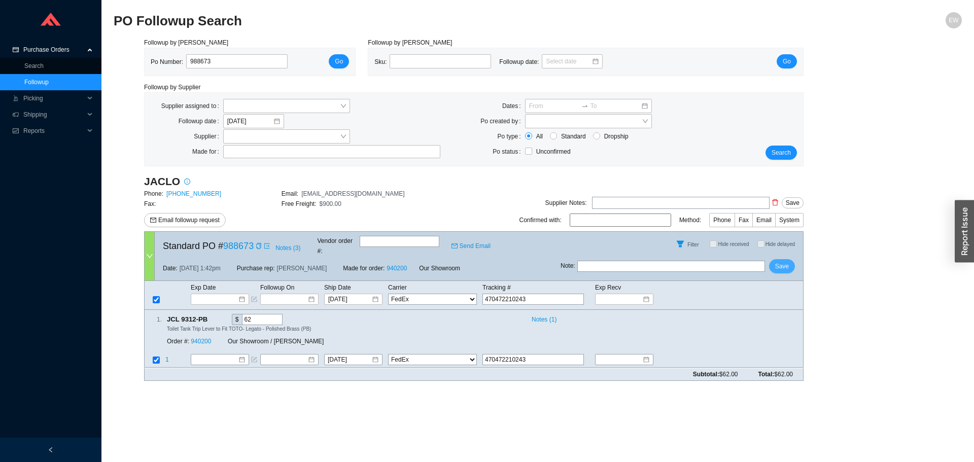
click at [777, 261] on span "Save" at bounding box center [782, 266] width 14 height 10
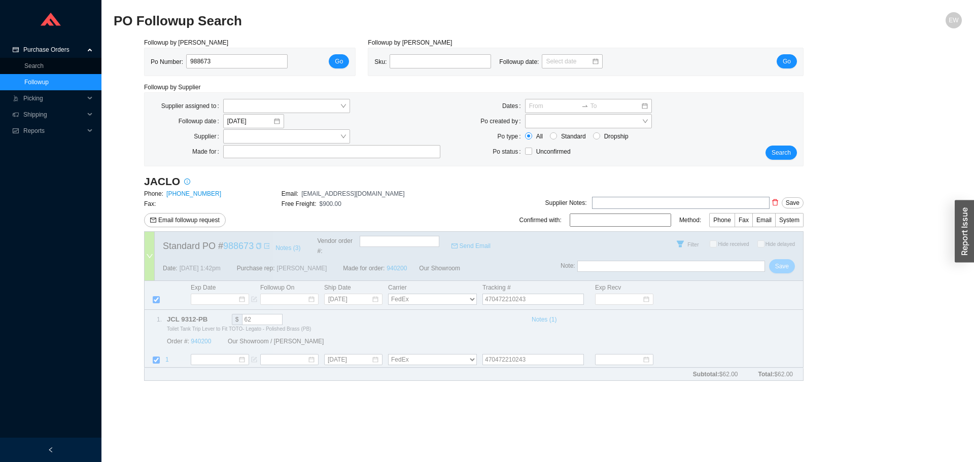
select select "1"
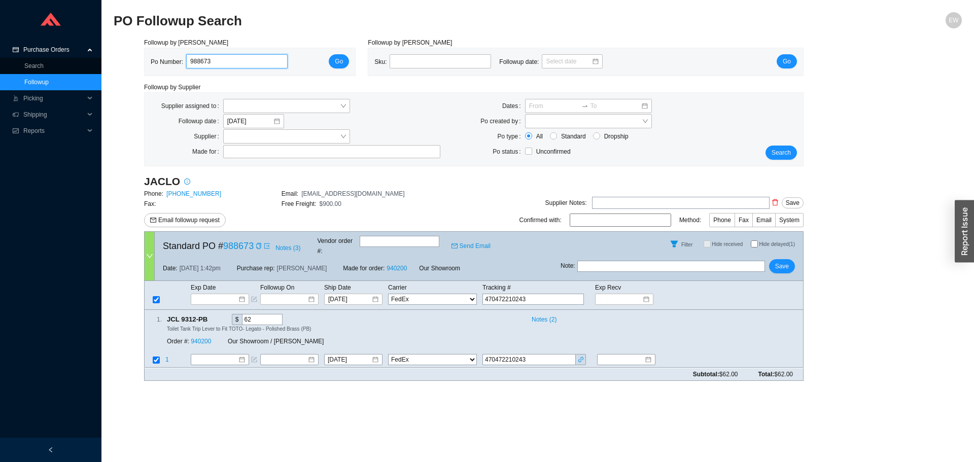
drag, startPoint x: 237, startPoint y: 64, endPoint x: 147, endPoint y: 58, distance: 90.5
click at [147, 58] on div "Po Number: 988673 Go" at bounding box center [250, 61] width 210 height 27
paste input "988512"
type input "988512"
click button "Go" at bounding box center [339, 61] width 20 height 14
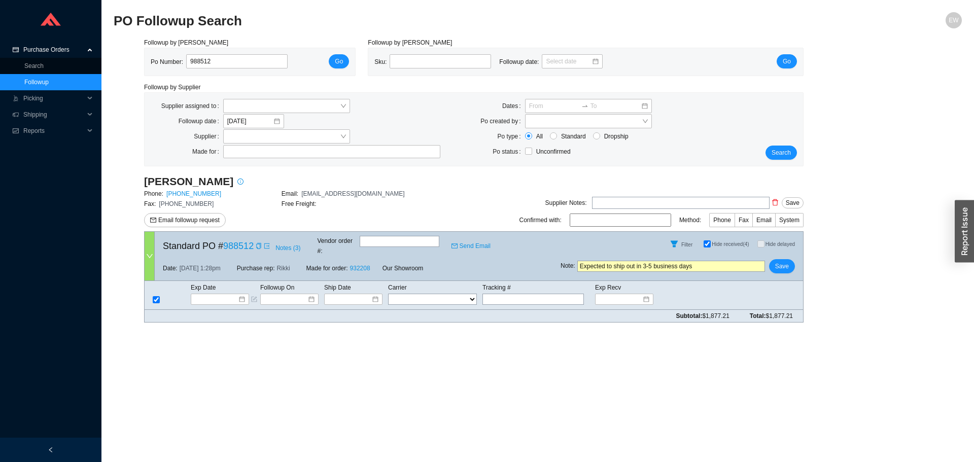
drag, startPoint x: 728, startPoint y: 262, endPoint x: 510, endPoint y: 256, distance: 218.7
click at [518, 261] on div "Standard PO # 988512 Notes ( 3 ) Vendor order # : Send Email Filter Hide receiv…" at bounding box center [473, 256] width 659 height 50
click at [775, 262] on button "Save" at bounding box center [782, 266] width 26 height 14
drag, startPoint x: 207, startPoint y: 64, endPoint x: 135, endPoint y: 55, distance: 73.1
click at [135, 56] on div "Followup by PO Po Number: 988512 Go Followup by Sku Sku: Followup date: Go Foll…" at bounding box center [538, 184] width 848 height 293
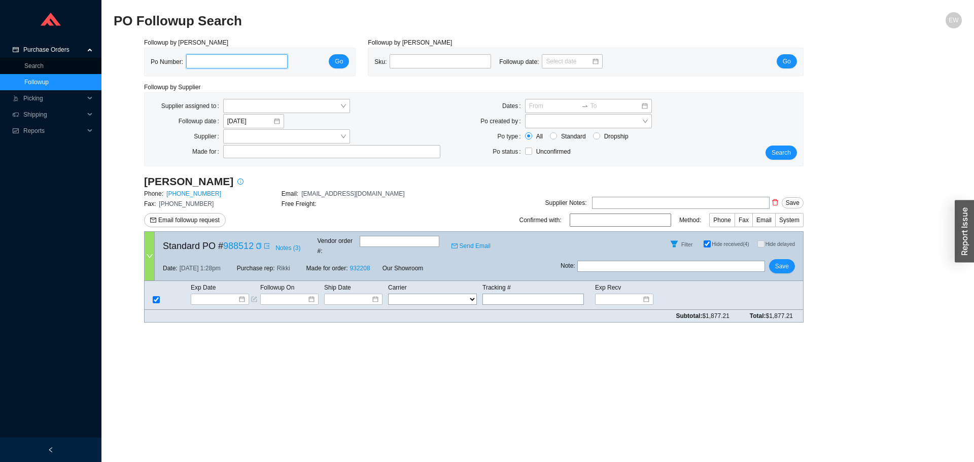
paste input "983747"
type input "983747"
click button "Go" at bounding box center [339, 61] width 20 height 14
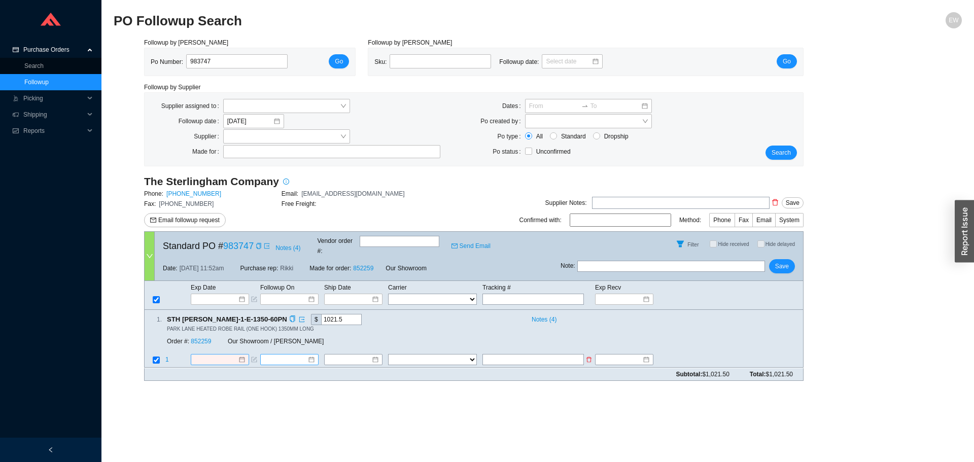
click at [241, 355] on div at bounding box center [219, 360] width 51 height 10
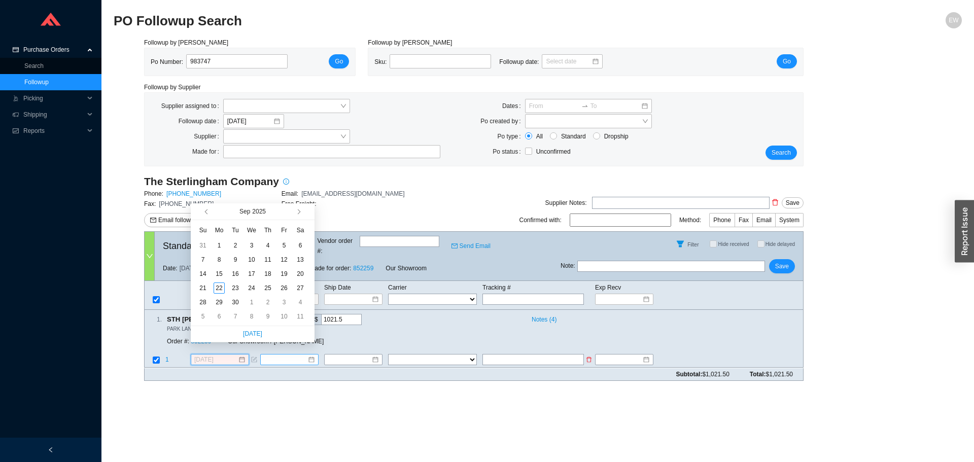
type input "9/6/2025"
click at [297, 211] on span "button" at bounding box center [297, 211] width 5 height 5
type input "10/27/2025"
click at [217, 304] on div "27" at bounding box center [219, 302] width 11 height 11
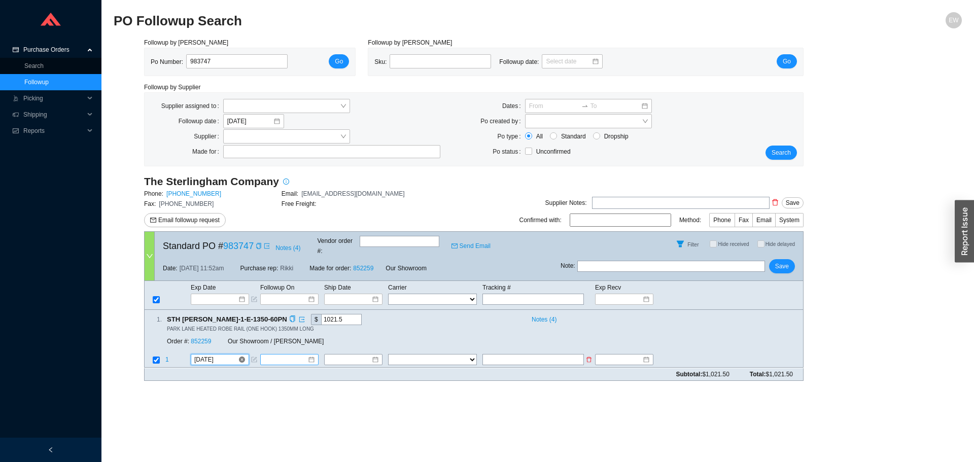
click at [314, 355] on div at bounding box center [289, 360] width 51 height 10
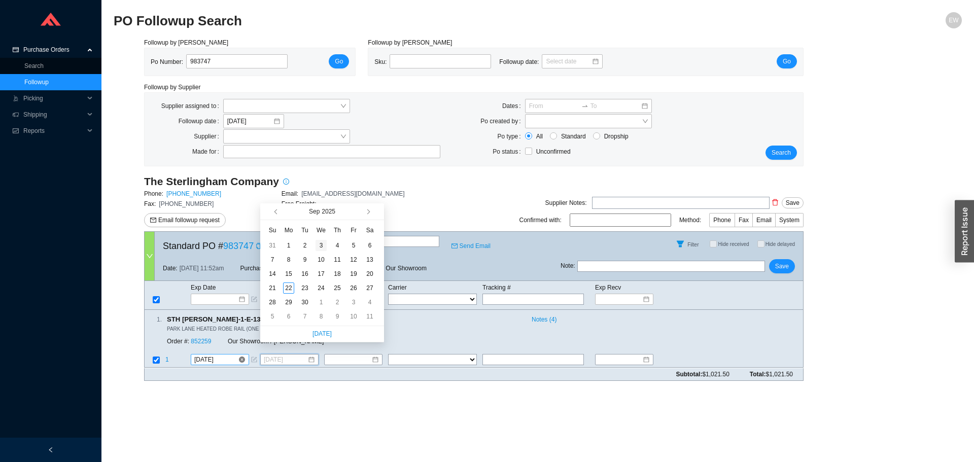
type input "[DATE]"
click at [361, 214] on div "Sep 2025" at bounding box center [322, 211] width 124 height 17
click at [361, 214] on div "Sep 2025" at bounding box center [321, 211] width 81 height 16
click at [365, 211] on span "button" at bounding box center [367, 211] width 5 height 5
type input "10/13/2025"
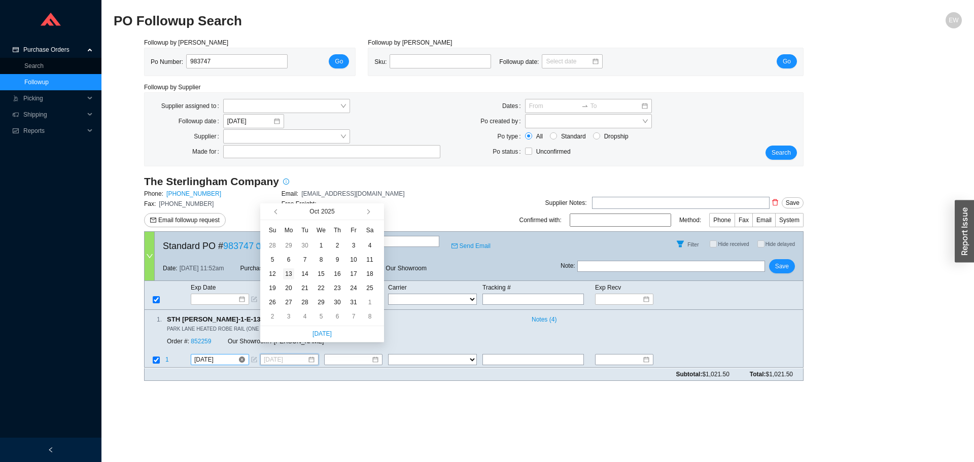
click at [289, 274] on div "13" at bounding box center [288, 273] width 11 height 11
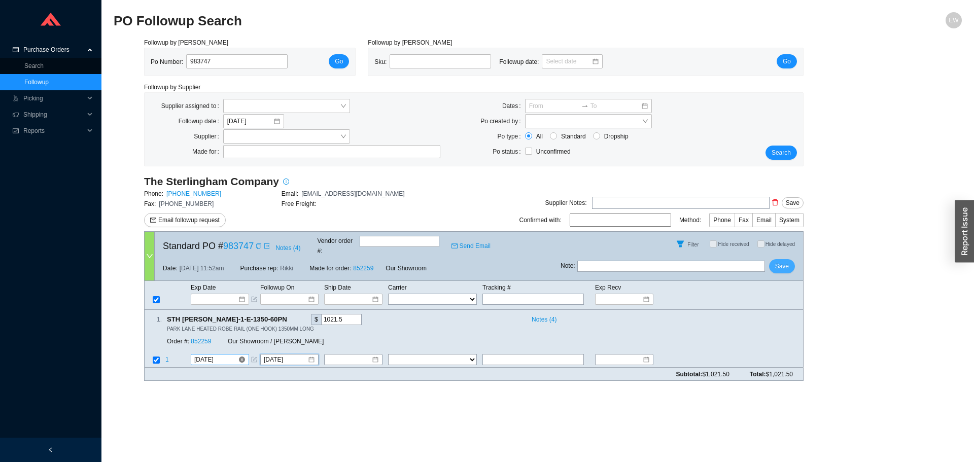
click at [785, 261] on span "Save" at bounding box center [782, 266] width 14 height 10
drag, startPoint x: 233, startPoint y: 62, endPoint x: 126, endPoint y: 58, distance: 107.1
click at [126, 58] on div "Followup by PO Po Number: 983747 Go Followup by Sku Sku: Followup date: Go Foll…" at bounding box center [538, 213] width 848 height 351
paste input "977411"
type input "977411"
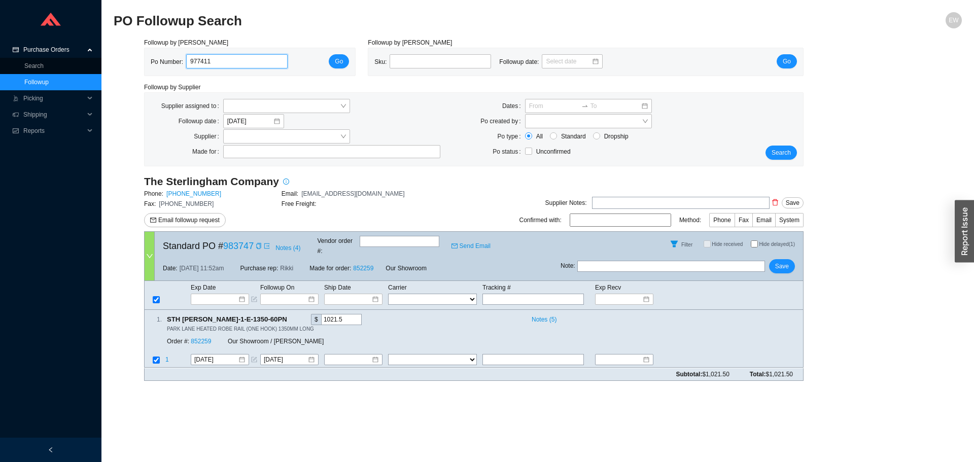
click button "Go" at bounding box center [339, 61] width 20 height 14
click at [314, 355] on div "9/15/2025" at bounding box center [289, 360] width 51 height 10
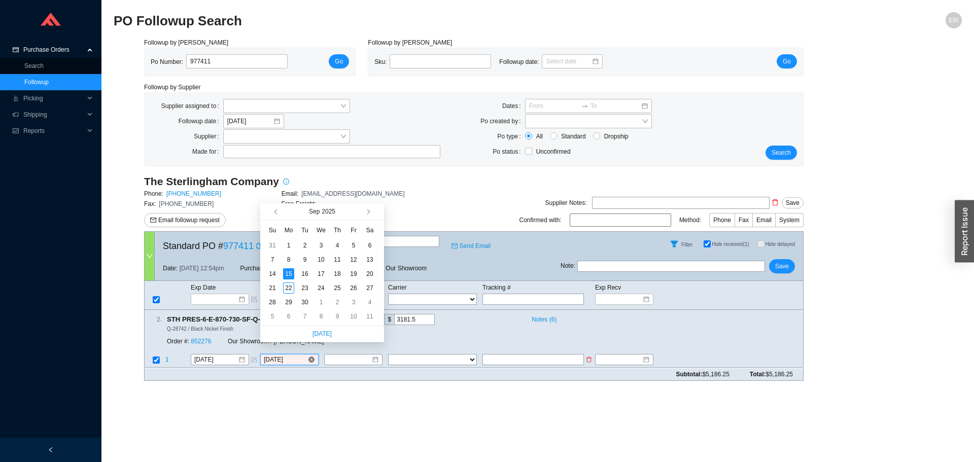
type input "9/15/2025"
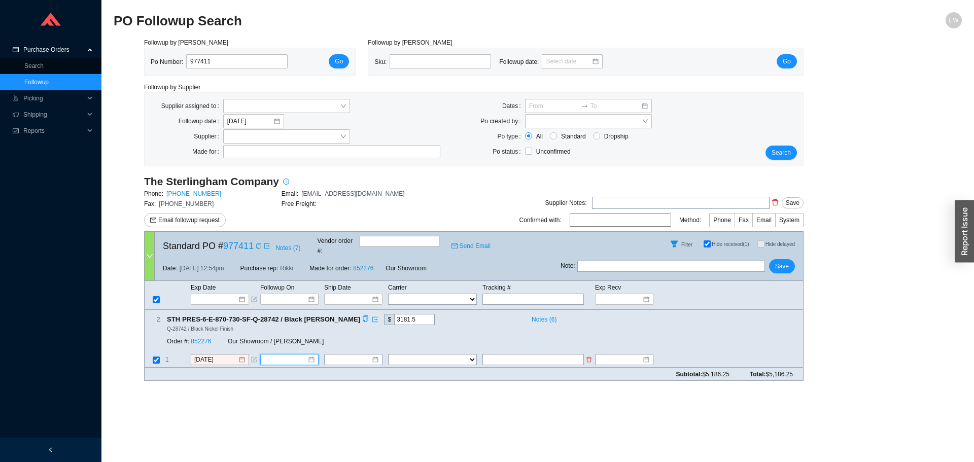
click at [313, 355] on div at bounding box center [289, 360] width 51 height 10
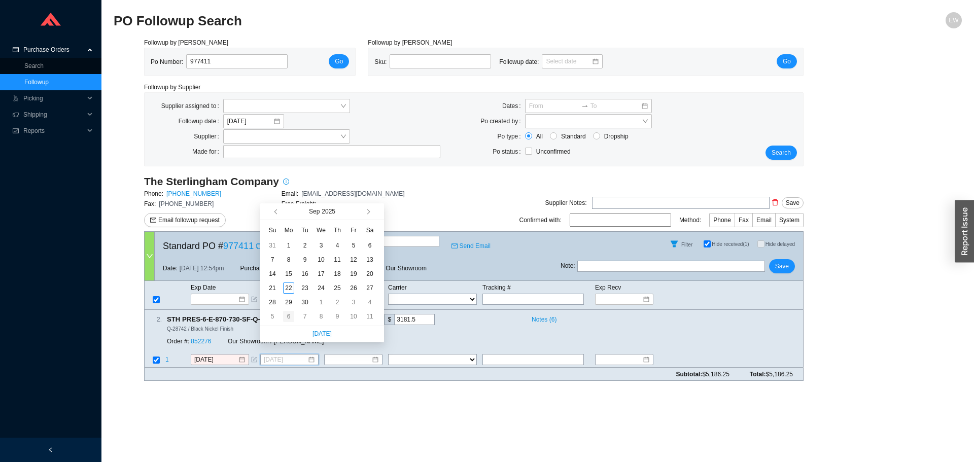
type input "10/6/2025"
click at [287, 322] on td "6" at bounding box center [288, 316] width 16 height 14
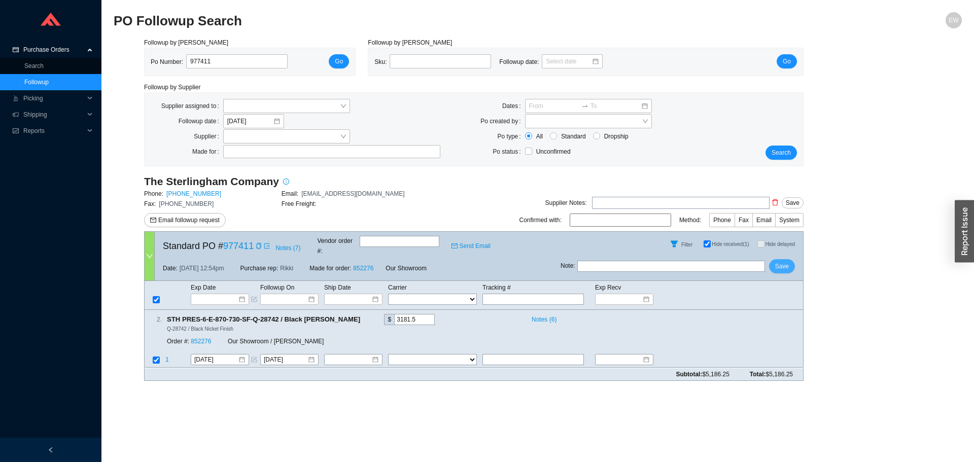
click at [787, 261] on span "Save" at bounding box center [782, 266] width 14 height 10
drag, startPoint x: 227, startPoint y: 56, endPoint x: 123, endPoint y: 75, distance: 106.1
click at [124, 76] on div "Followup by PO Po Number: 977411 Go Followup by Sku Sku: Followup date: Go Foll…" at bounding box center [538, 213] width 848 height 351
paste input "988520"
type input "988520"
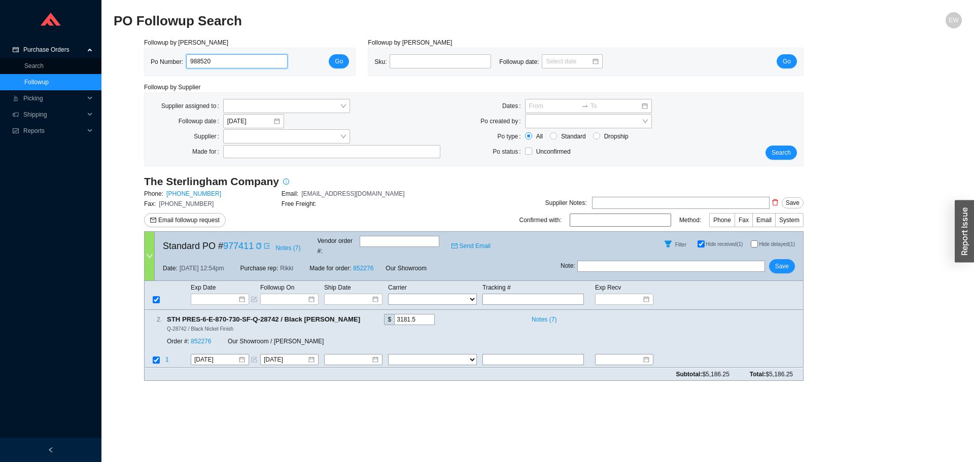
click button "Go" at bounding box center [339, 61] width 20 height 14
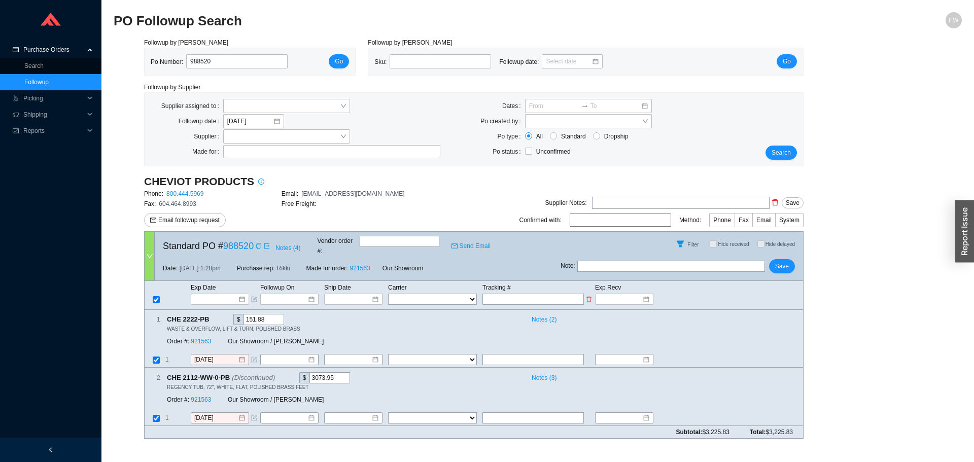
paste input "393392379500"
type input "393392379500"
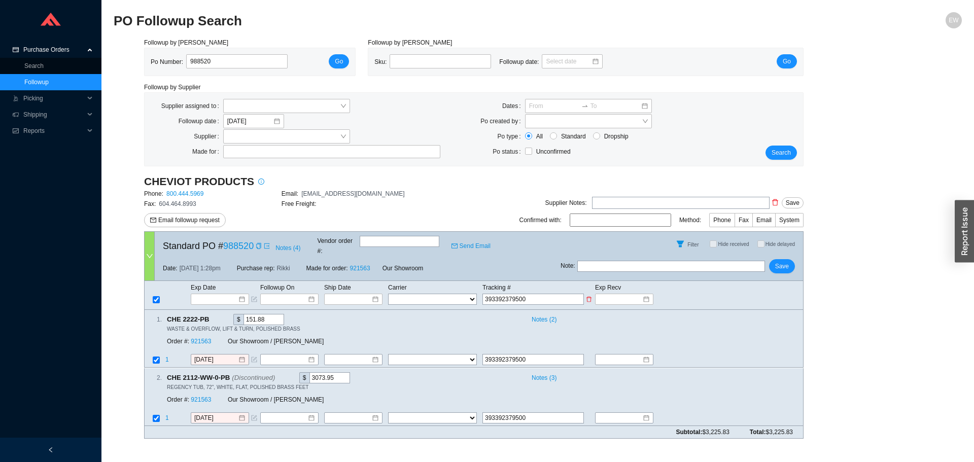
click at [454, 294] on select "FedEx UPS ---------------- 2 Day Transportation INC A&B Freight A. Duie Pyle AA…" at bounding box center [432, 299] width 89 height 11
select select "1"
click at [388, 294] on select "FedEx UPS ---------------- 2 Day Transportation INC A&B Freight A. Duie Pyle AA…" at bounding box center [432, 299] width 89 height 11
select select "1"
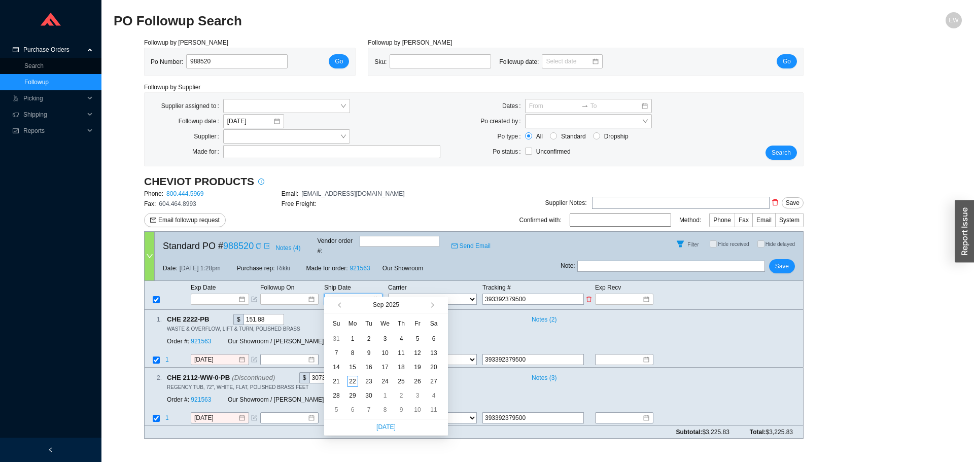
click at [368, 294] on input at bounding box center [349, 299] width 43 height 10
type input "9/19/2025"
click at [420, 368] on div "19" at bounding box center [417, 367] width 11 height 11
type input "9/19/2025"
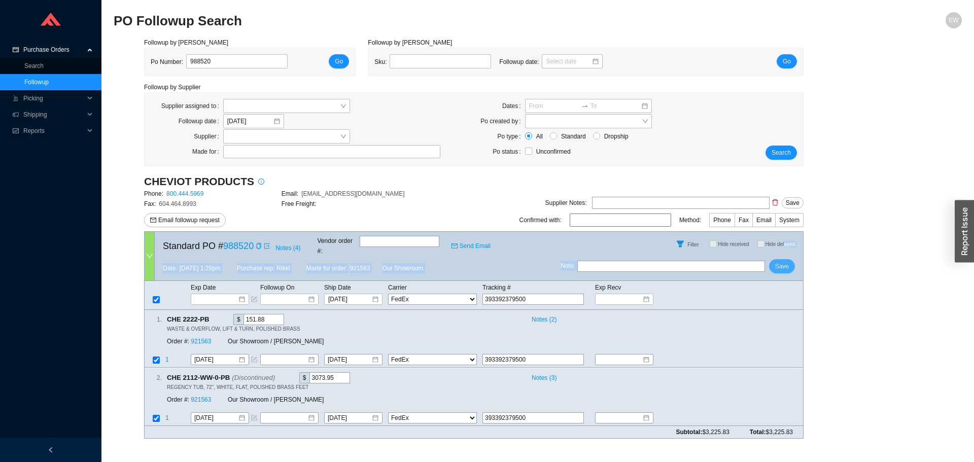
click at [786, 252] on div "Standard PO # 988520 Notes ( 4 ) Vendor order # : Send Email Filter Hide receiv…" at bounding box center [473, 256] width 659 height 50
click at [785, 261] on span "Save" at bounding box center [782, 266] width 14 height 10
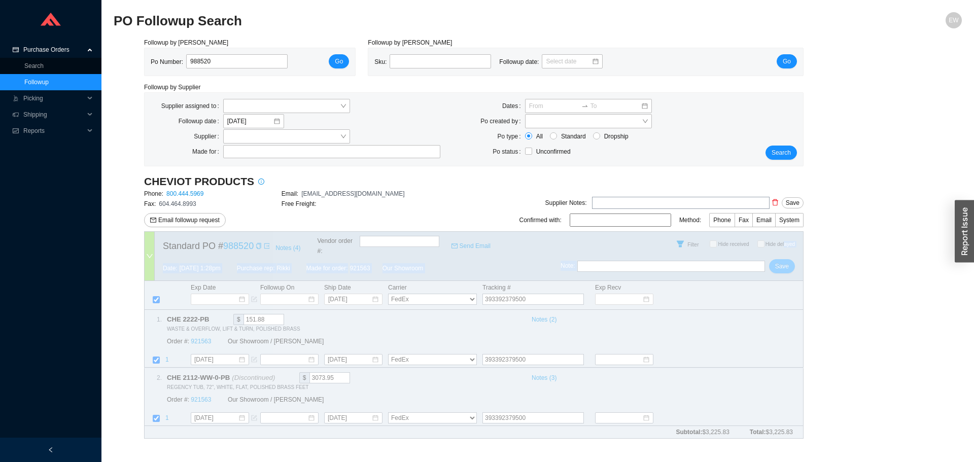
select select "1"
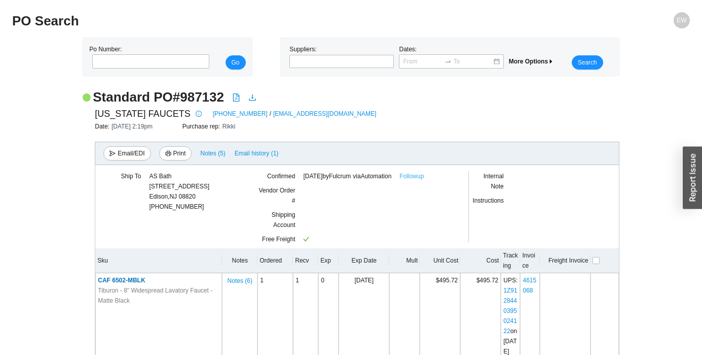
click at [424, 176] on link "Followup" at bounding box center [412, 176] width 24 height 10
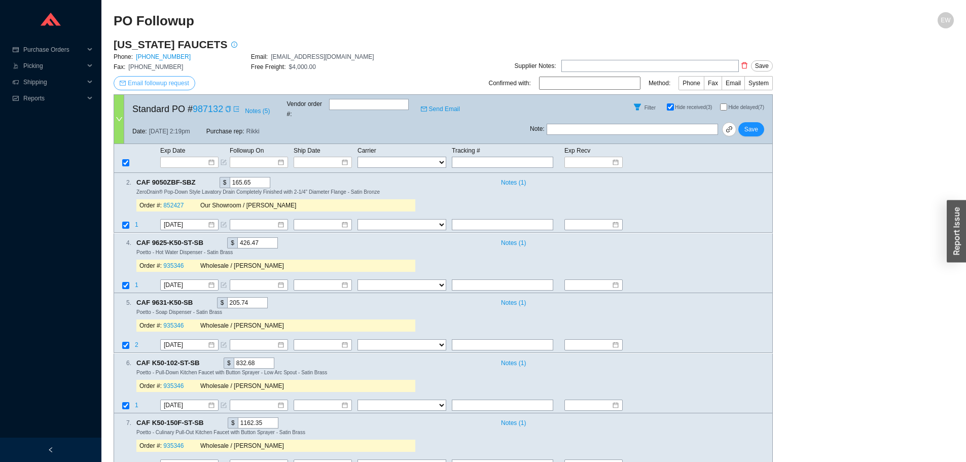
click at [154, 87] on span "Email followup request" at bounding box center [158, 83] width 61 height 10
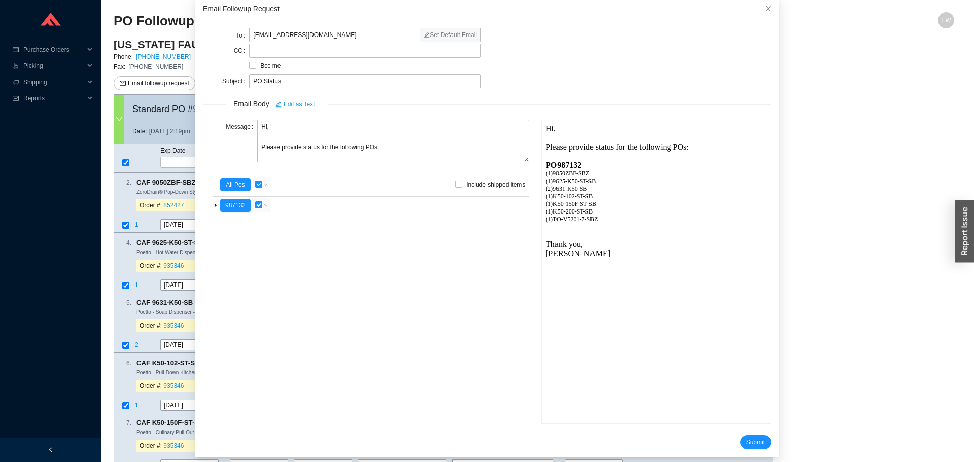
scroll to position [60, 0]
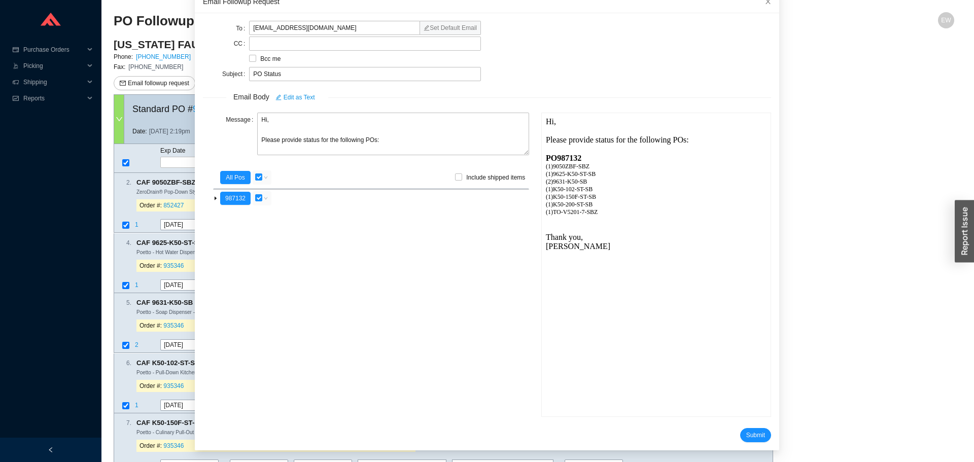
drag, startPoint x: 816, startPoint y: 349, endPoint x: 800, endPoint y: 269, distance: 82.1
click at [811, 331] on main "CALIFORNIA FAUCETS Phone: 800-822-8855 Email: customerservice@calfaucets.com Fa…" at bounding box center [534, 326] width 840 height 577
click at [746, 436] on span "Submit" at bounding box center [755, 435] width 19 height 10
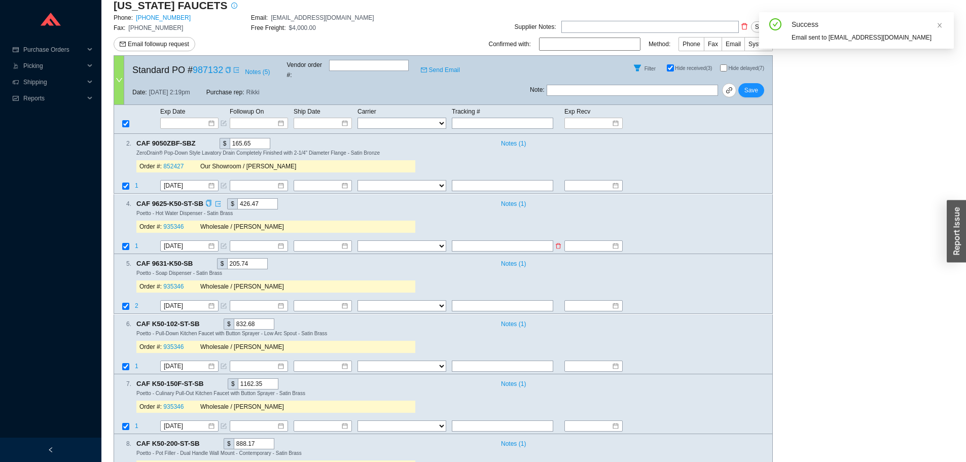
scroll to position [142, 0]
